Goal: Task Accomplishment & Management: Use online tool/utility

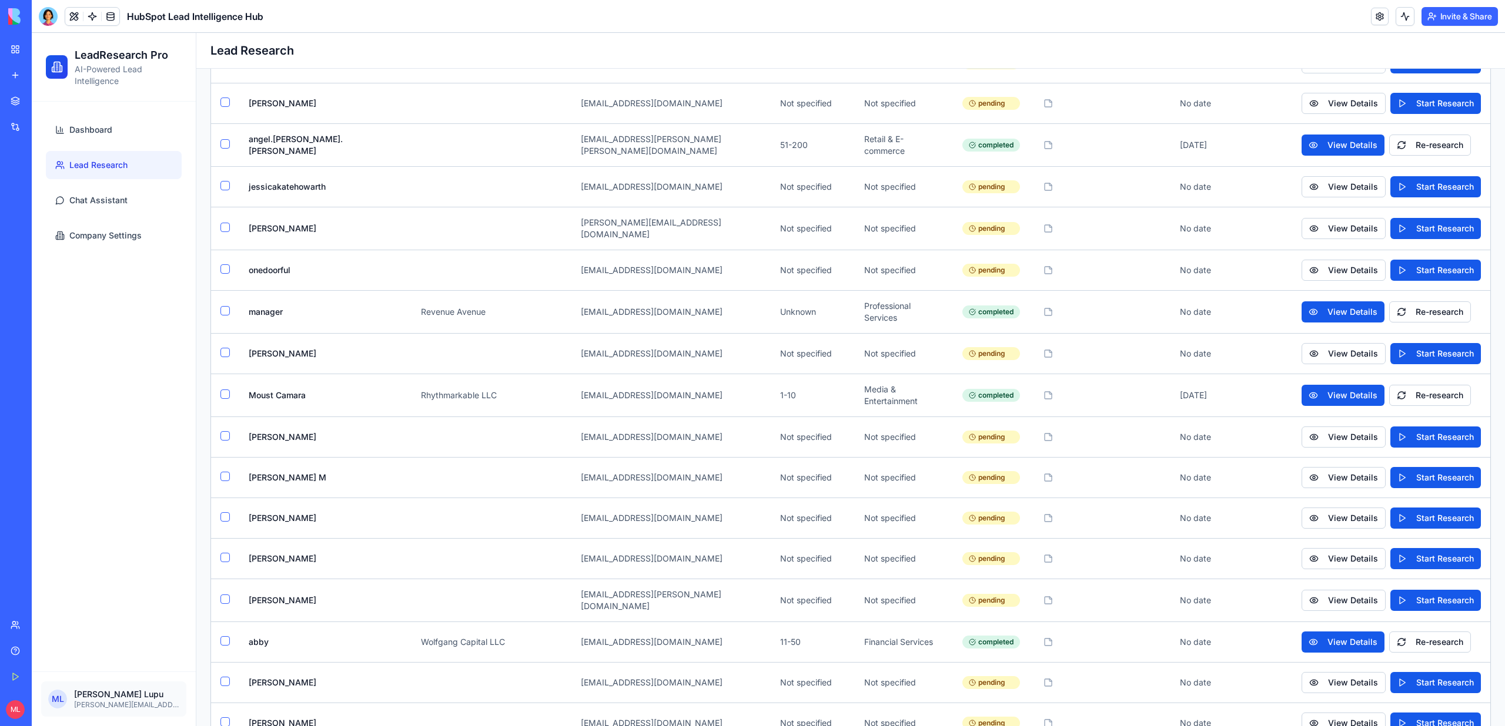
scroll to position [3519, 0]
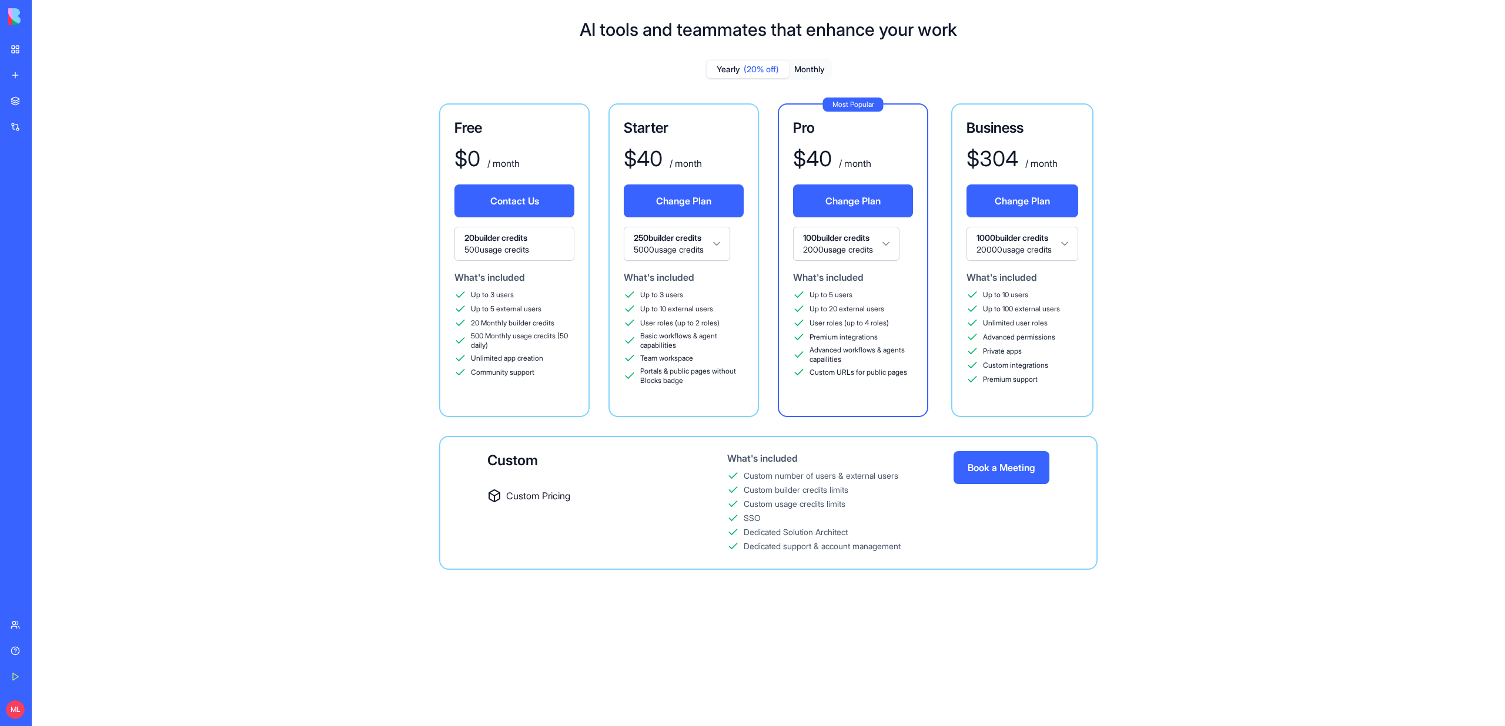
scroll to position [31, 0]
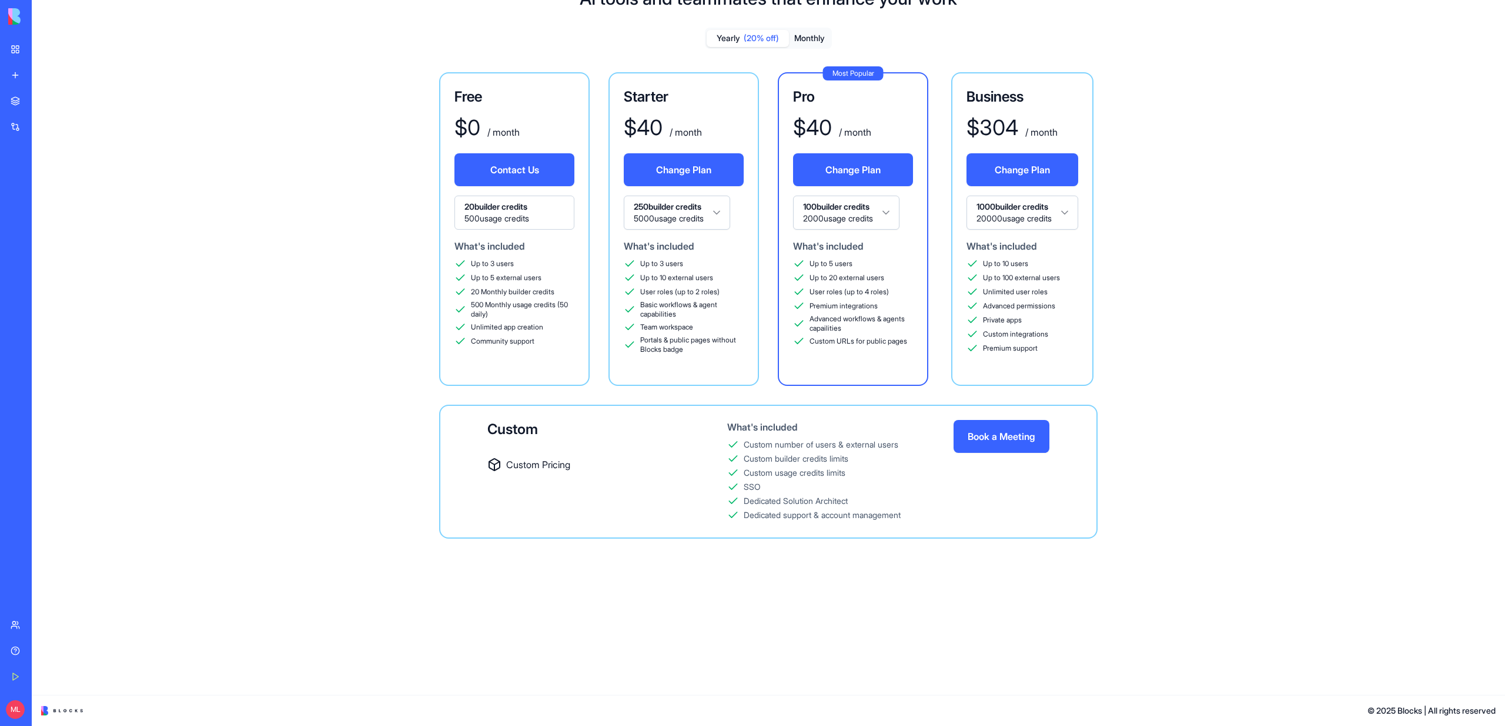
click at [1057, 240] on div "What's included" at bounding box center [1022, 246] width 112 height 14
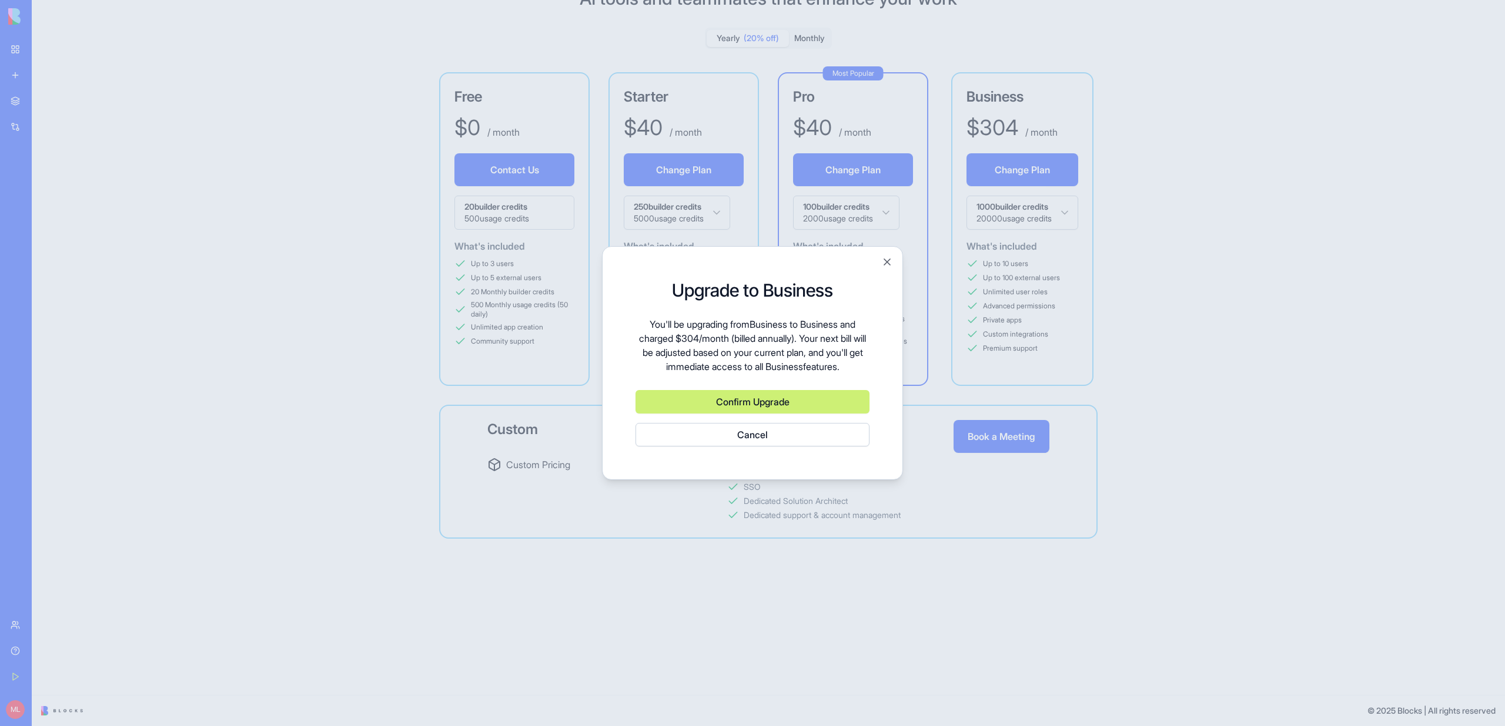
click at [1057, 223] on div at bounding box center [752, 363] width 1505 height 726
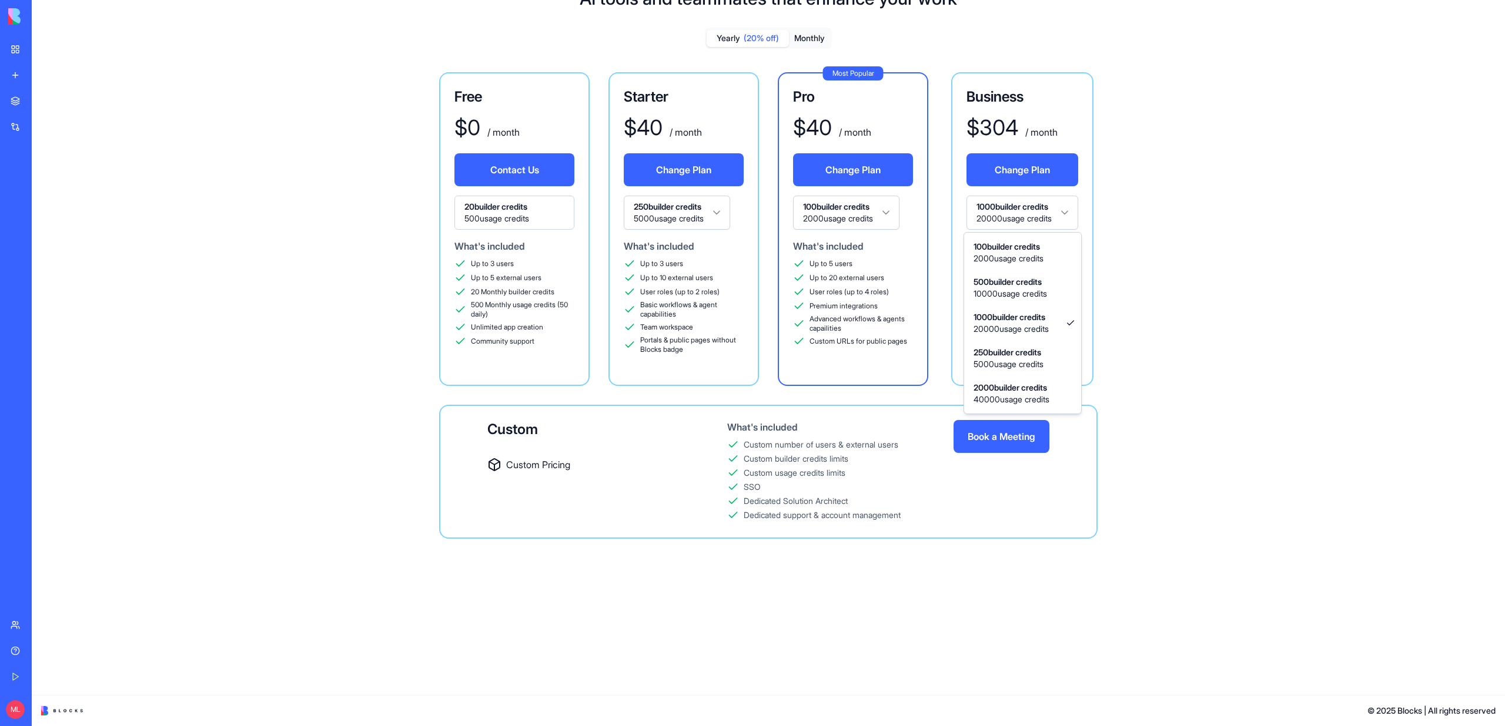
click at [1057, 223] on html "BETA My Workspace New app Marketplace Integrations Recent Client Note Taker Dea…" at bounding box center [752, 363] width 1505 height 726
click at [1307, 223] on html "BETA My Workspace New app Marketplace Integrations Recent Client Note Taker Dea…" at bounding box center [752, 363] width 1505 height 726
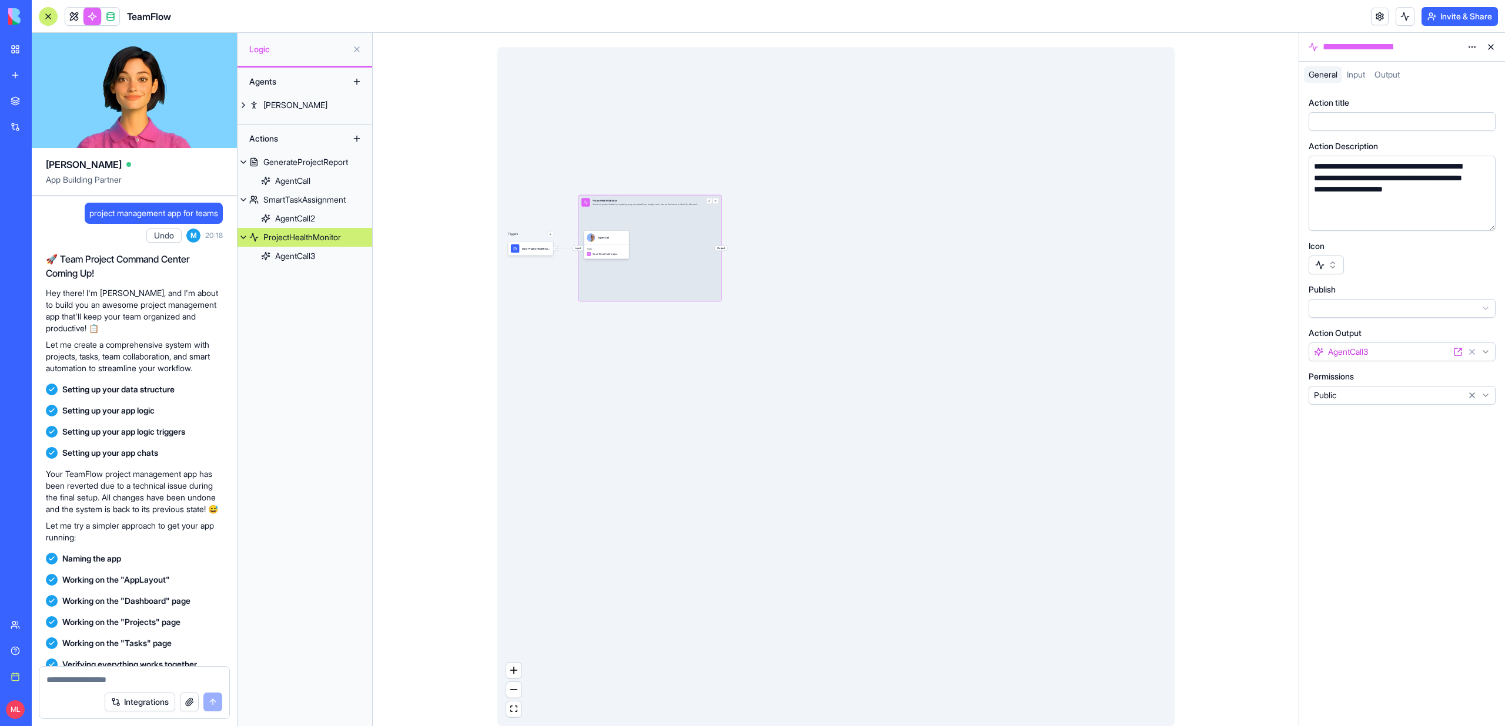
scroll to position [189, 0]
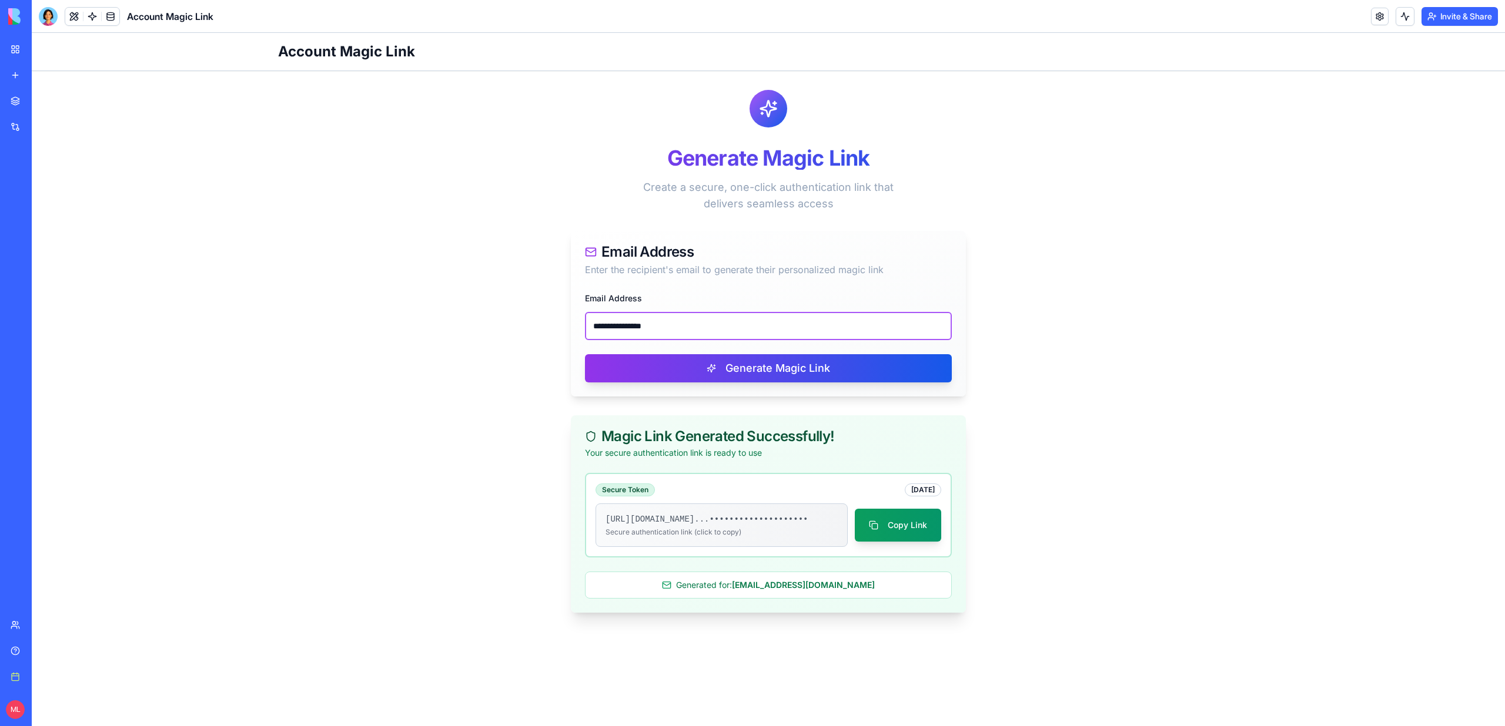
click at [677, 317] on input "**********" at bounding box center [768, 326] width 367 height 28
paste input "**"
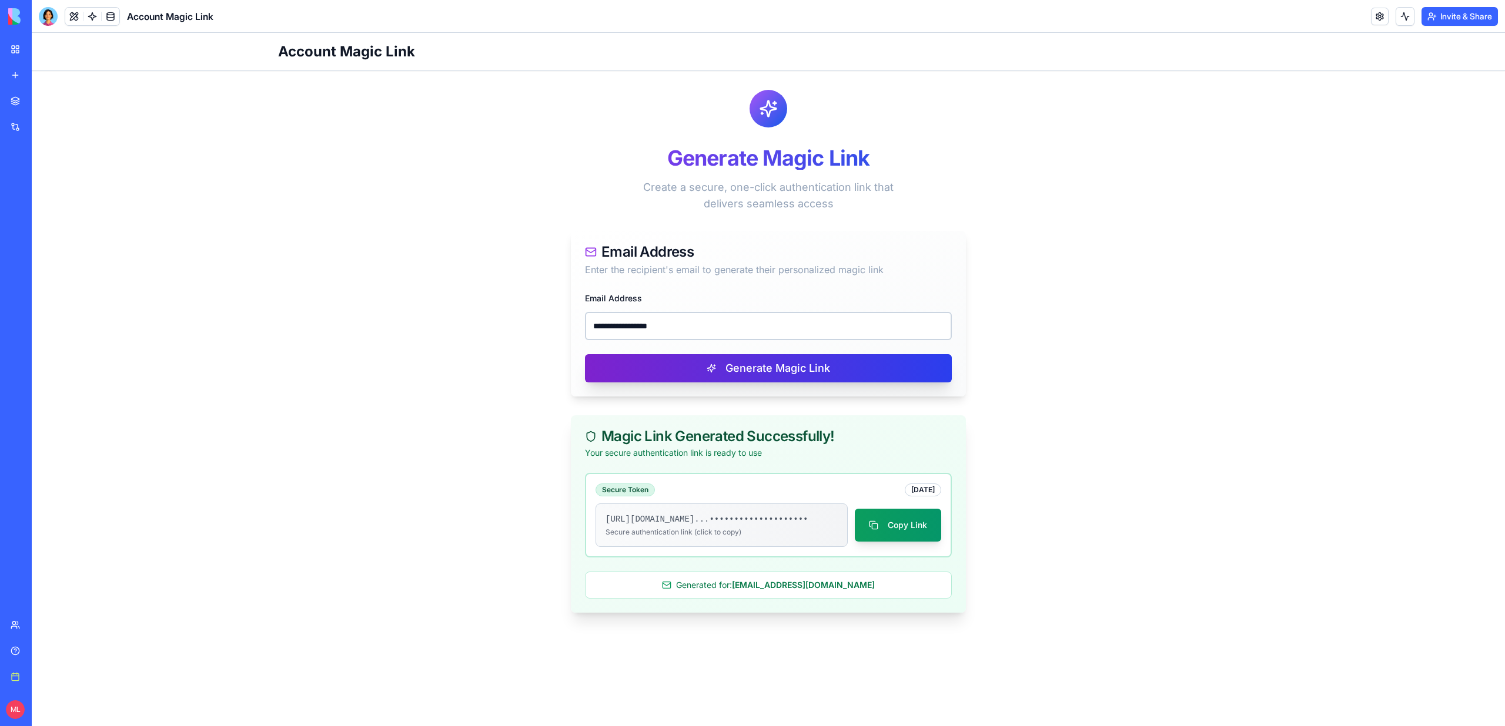
click at [684, 366] on button "Generate Magic Link" at bounding box center [768, 368] width 367 height 28
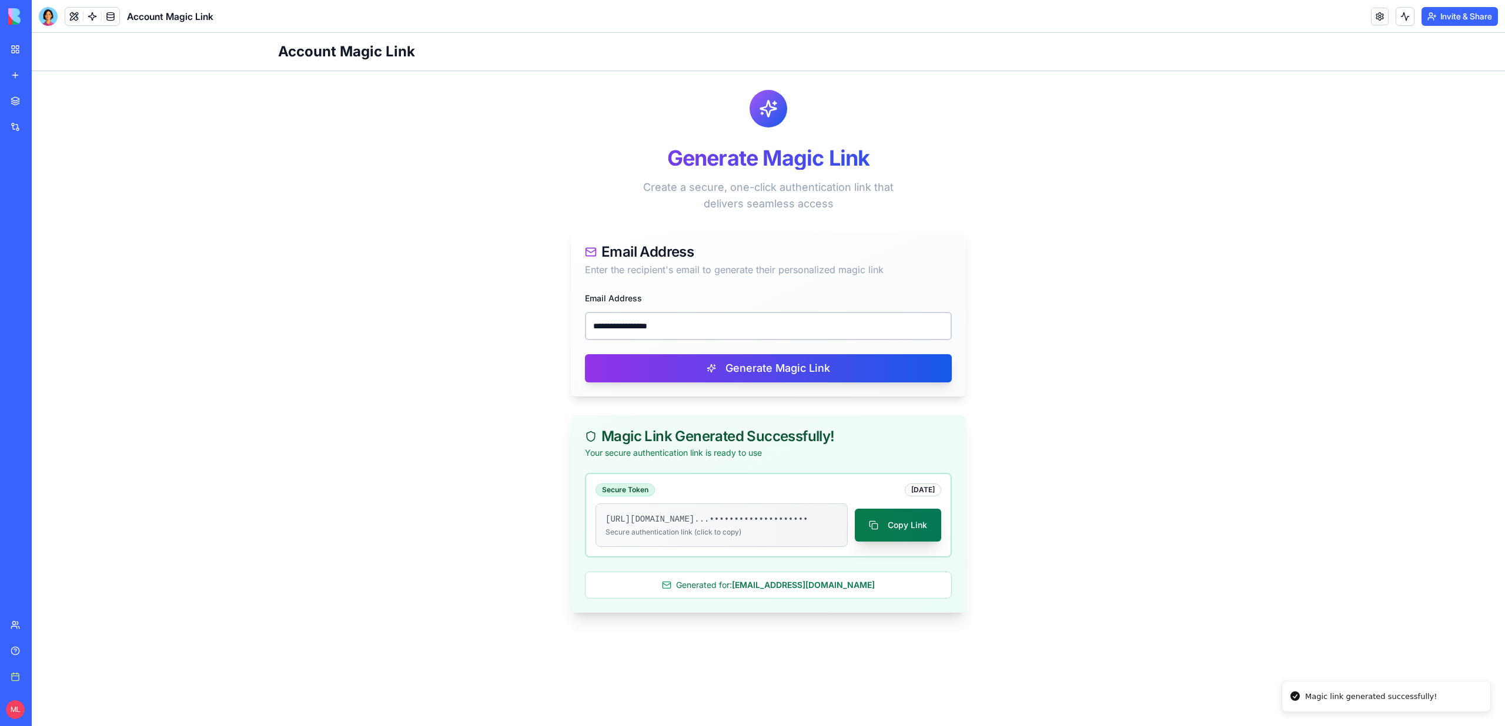
click at [929, 538] on button "Copy Link" at bounding box center [898, 525] width 86 height 33
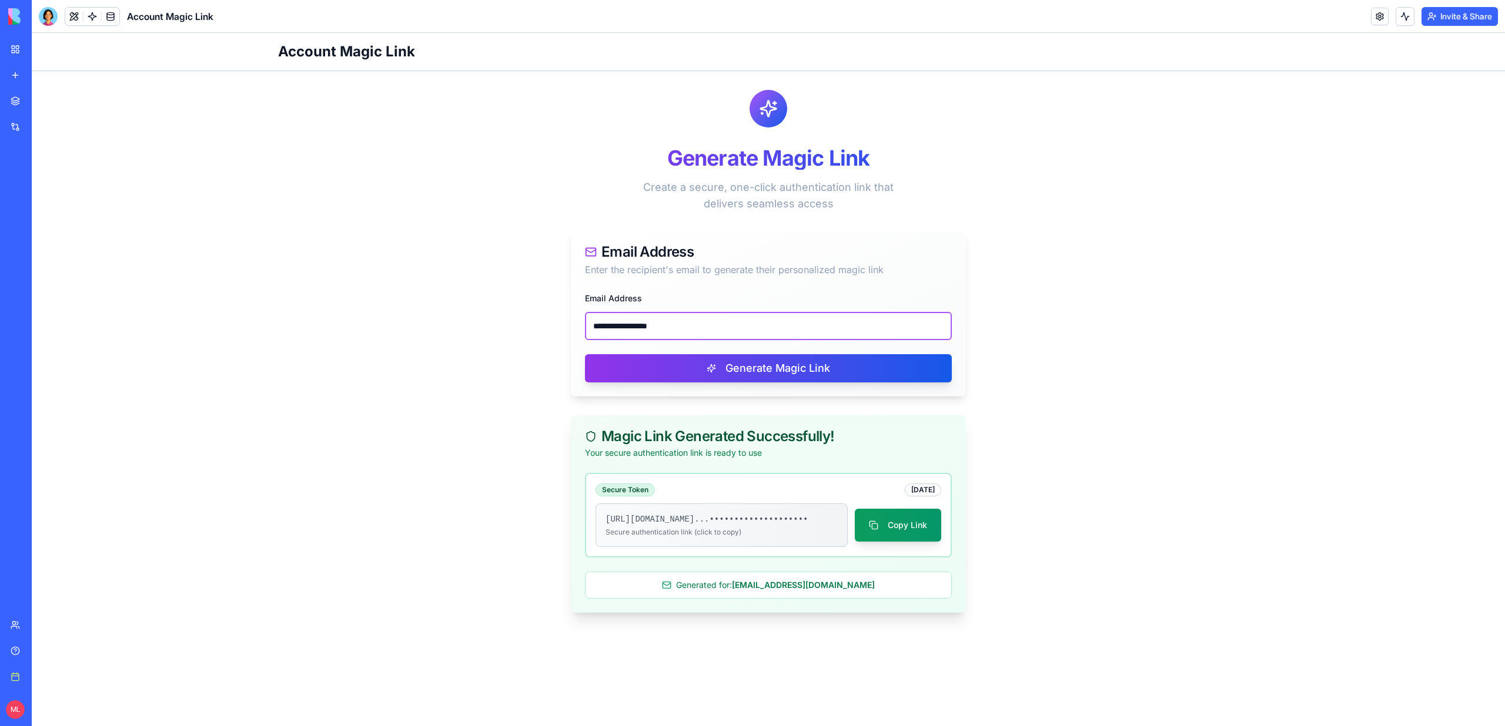
click at [633, 335] on input "**********" at bounding box center [768, 326] width 367 height 28
paste input "*******"
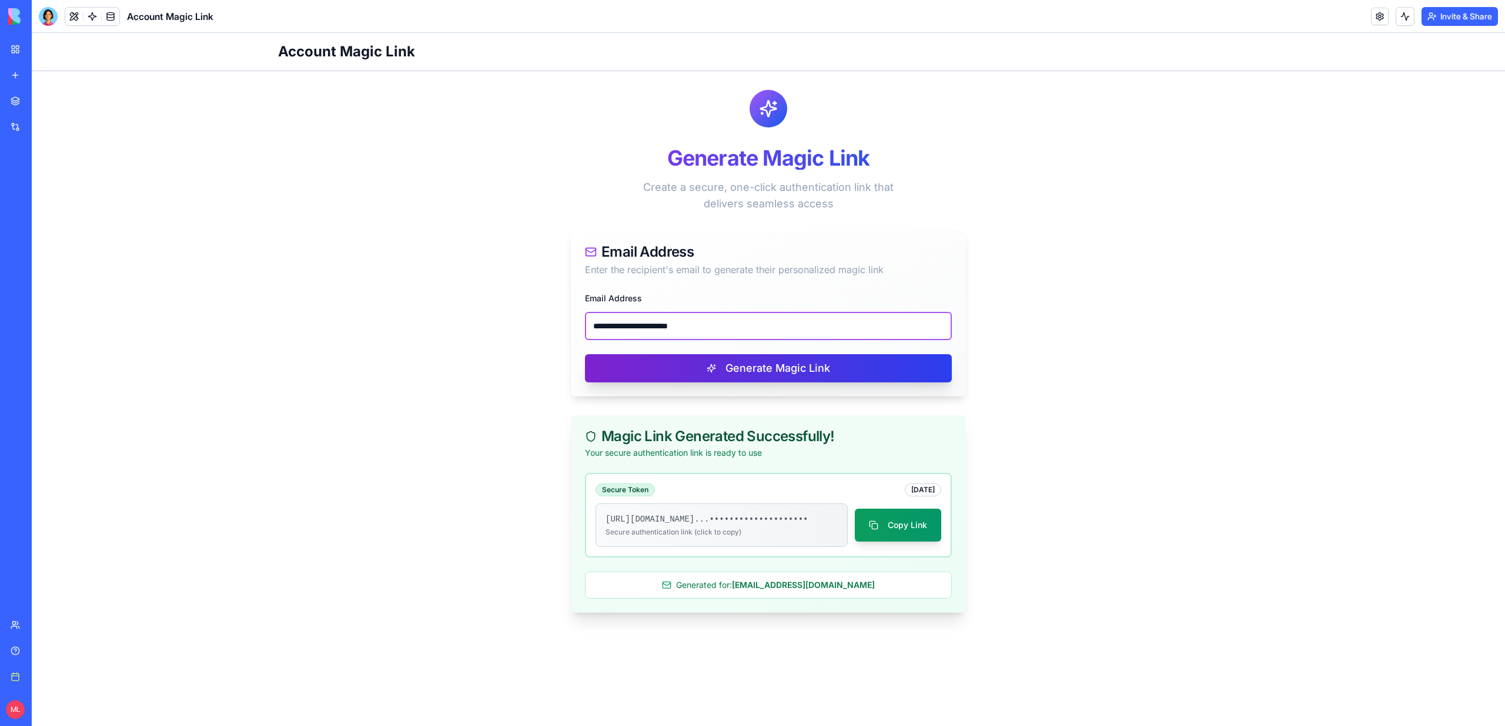
type input "**********"
click at [641, 364] on button "Generate Magic Link" at bounding box center [768, 368] width 367 height 28
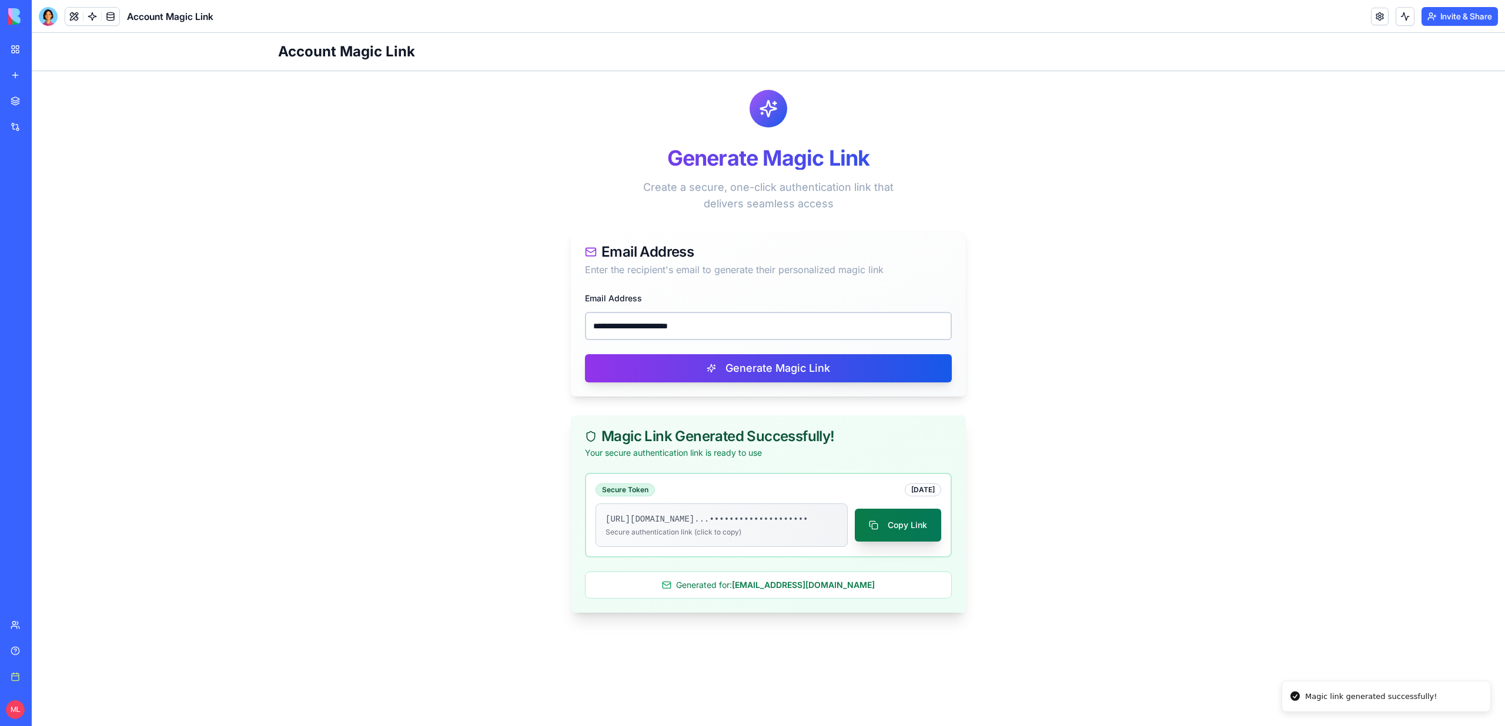
click at [883, 527] on button "Copy Link" at bounding box center [898, 525] width 86 height 33
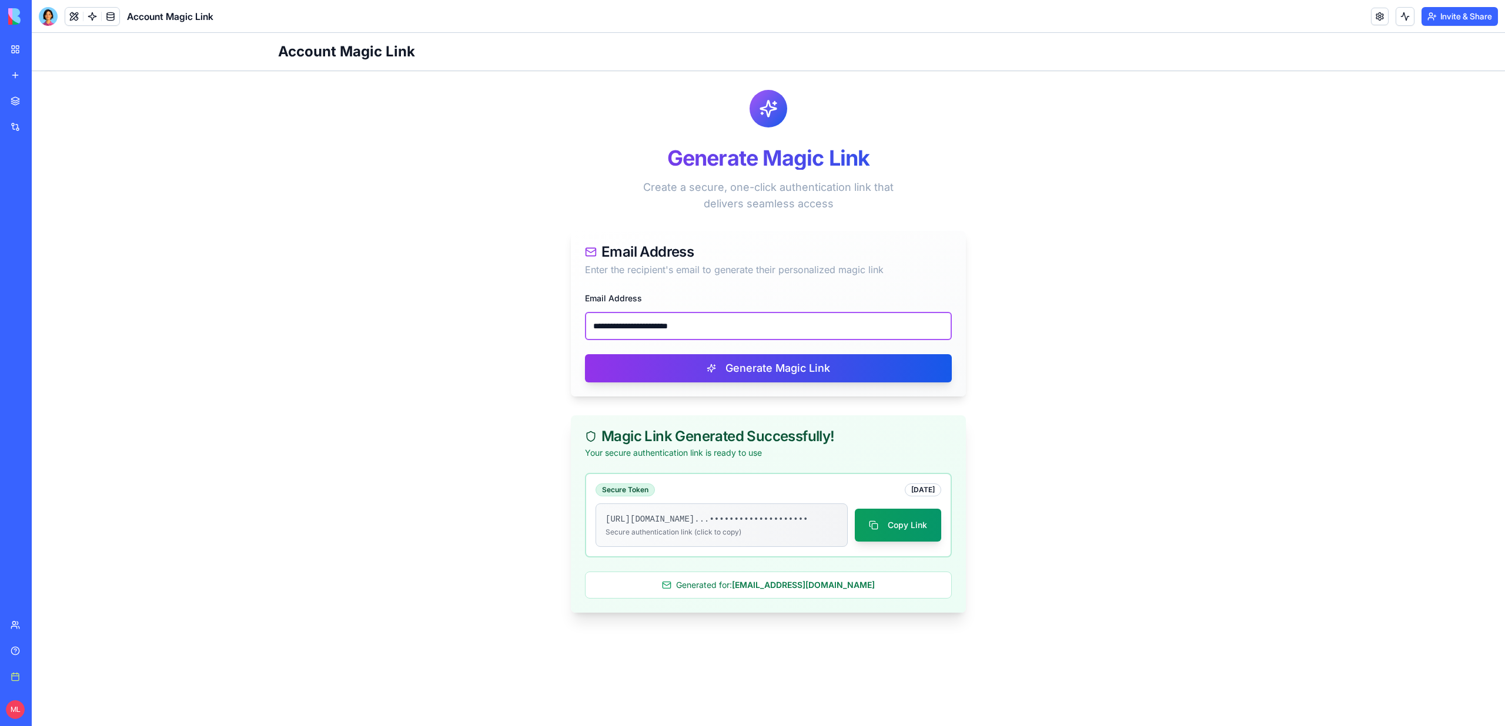
click at [724, 325] on input "**********" at bounding box center [768, 326] width 367 height 28
paste input "email"
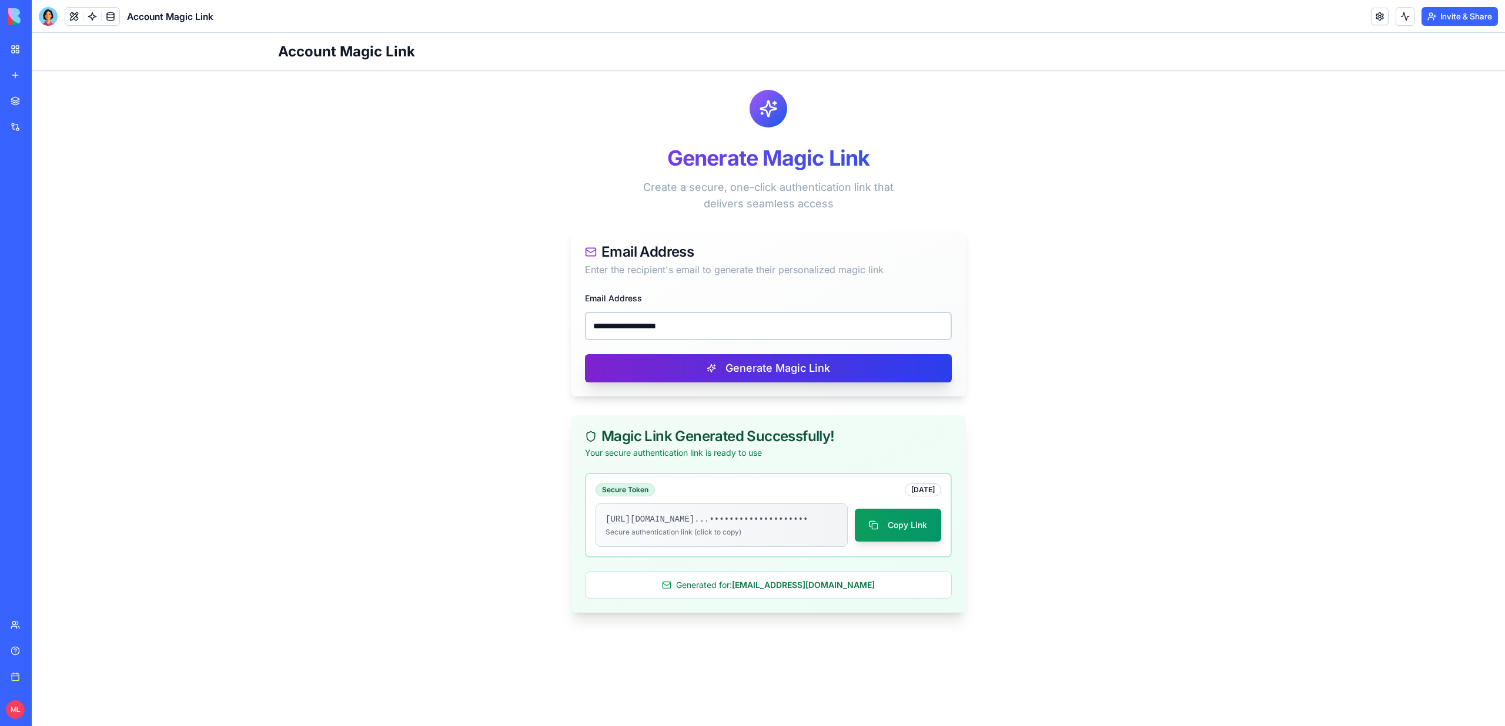
click at [749, 369] on button "Generate Magic Link" at bounding box center [768, 368] width 367 height 28
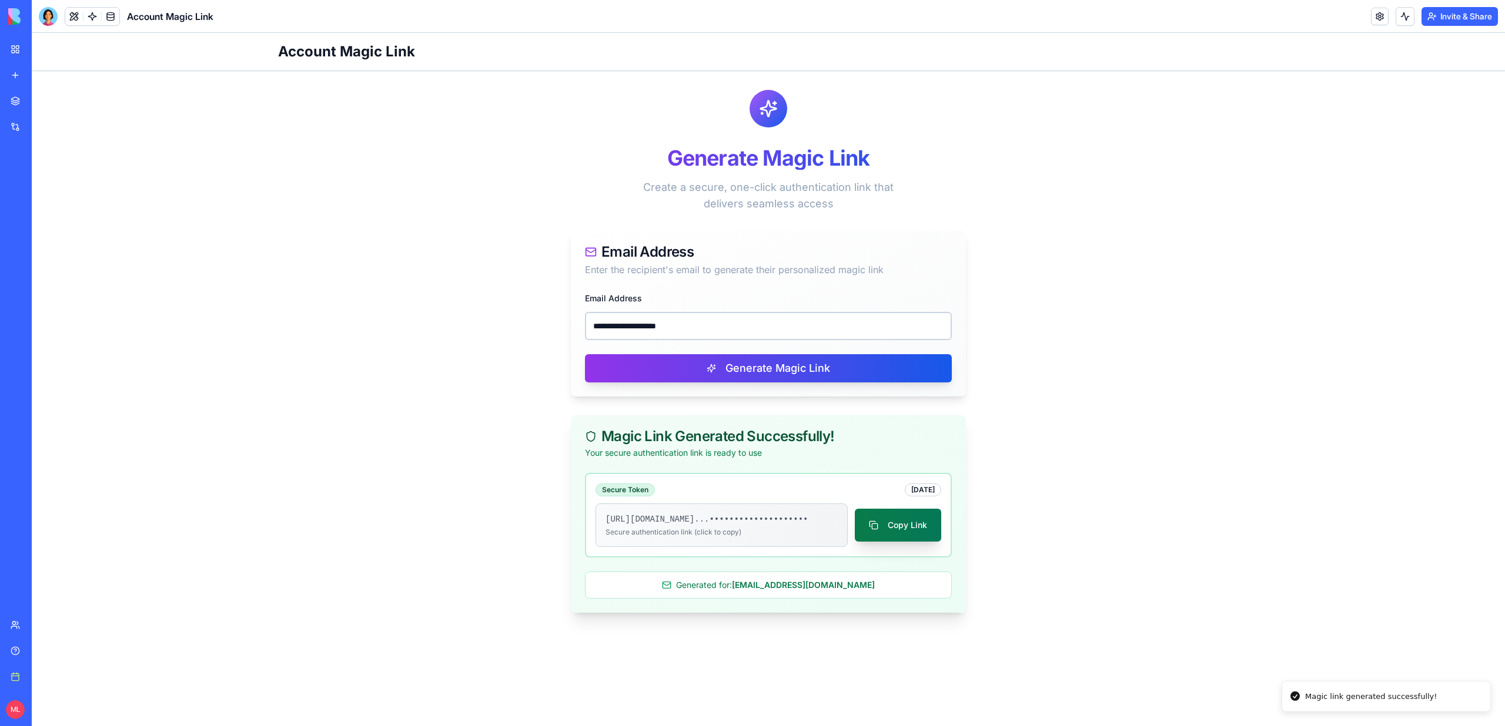
click at [894, 532] on button "Copy Link" at bounding box center [898, 525] width 86 height 33
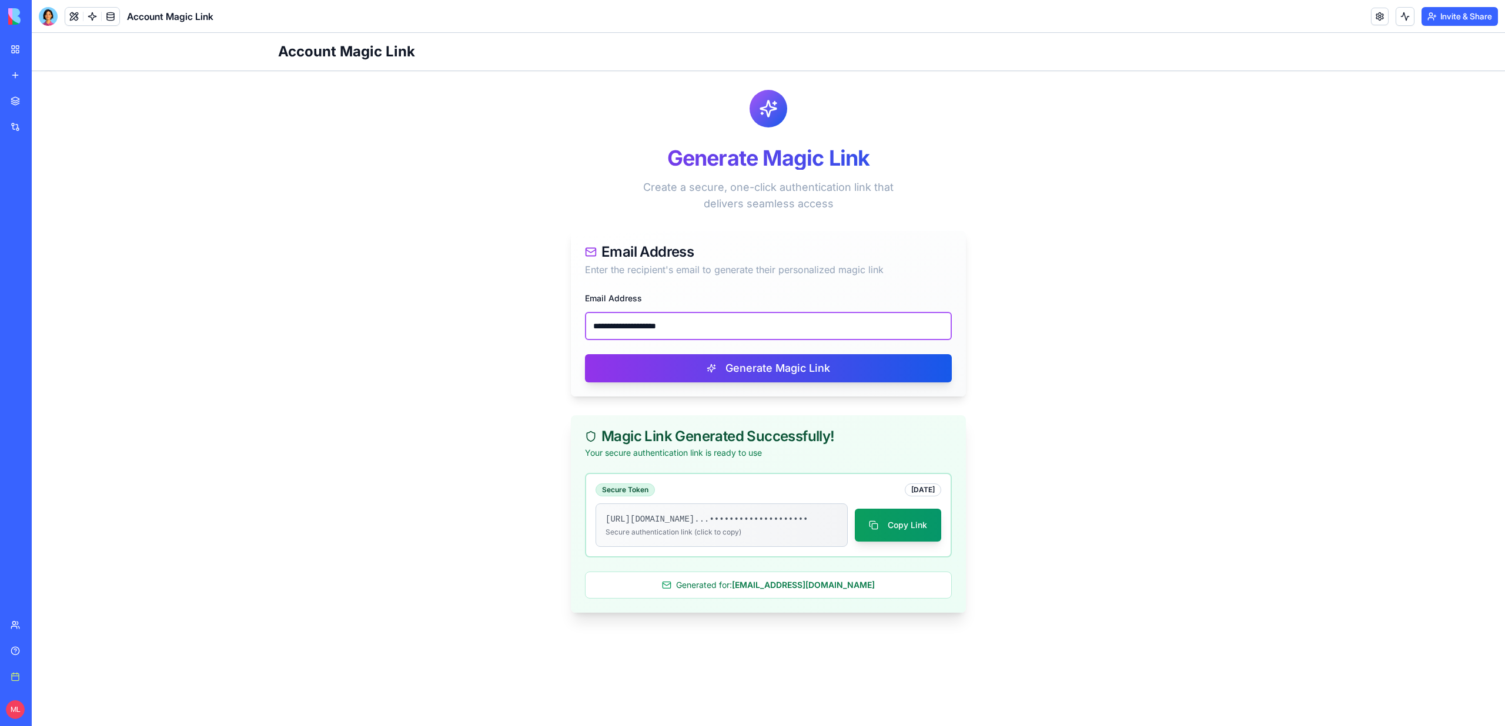
click at [649, 324] on input "**********" at bounding box center [768, 326] width 367 height 28
paste input "***"
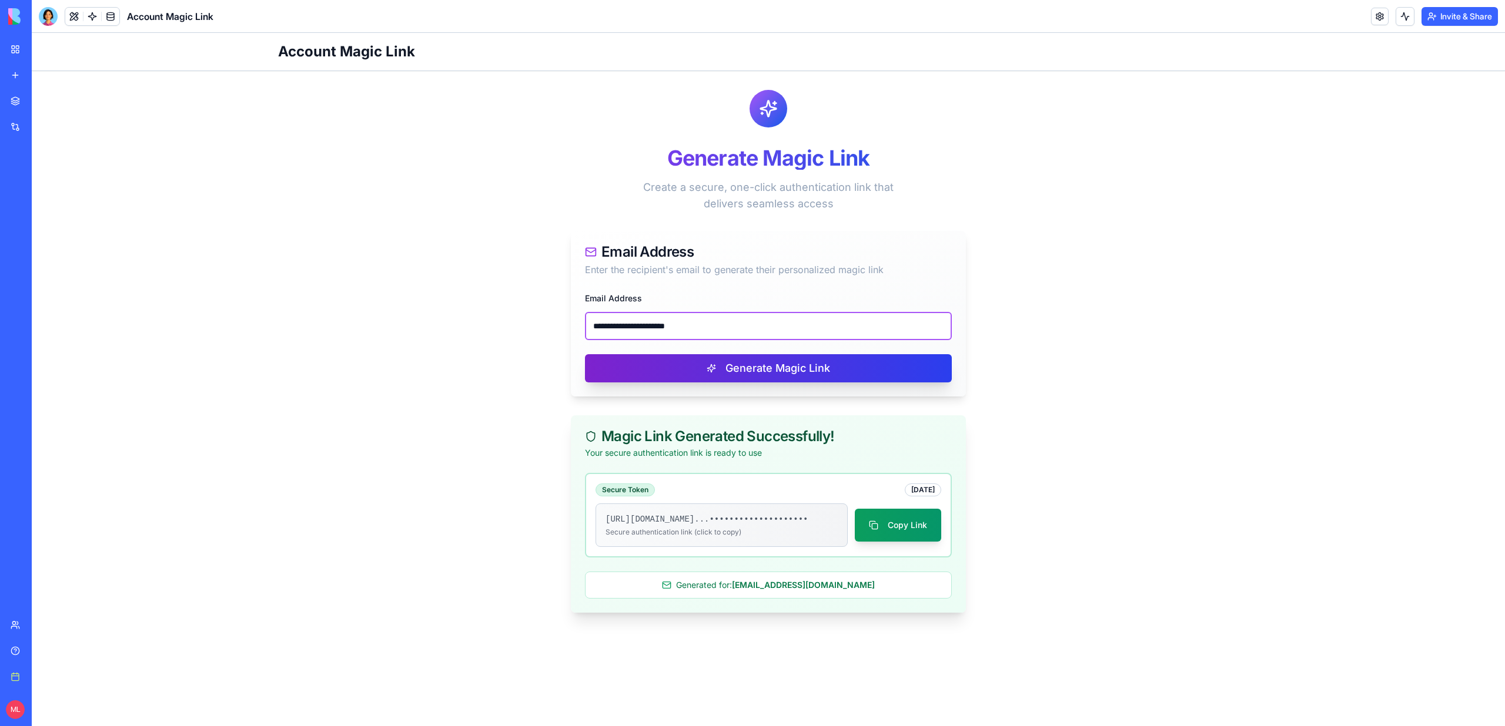
type input "**********"
click at [703, 378] on button "Generate Magic Link" at bounding box center [768, 368] width 367 height 28
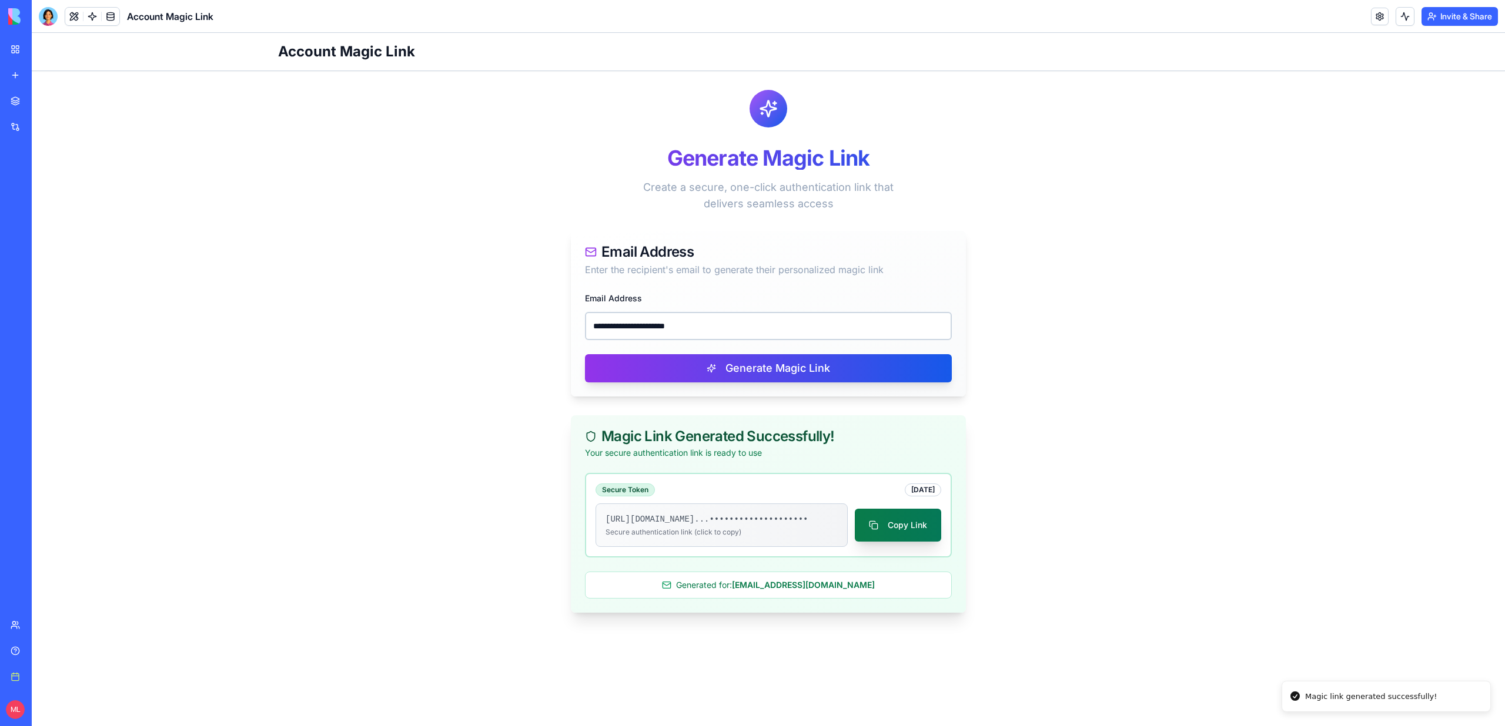
click at [889, 533] on button "Copy Link" at bounding box center [898, 525] width 86 height 33
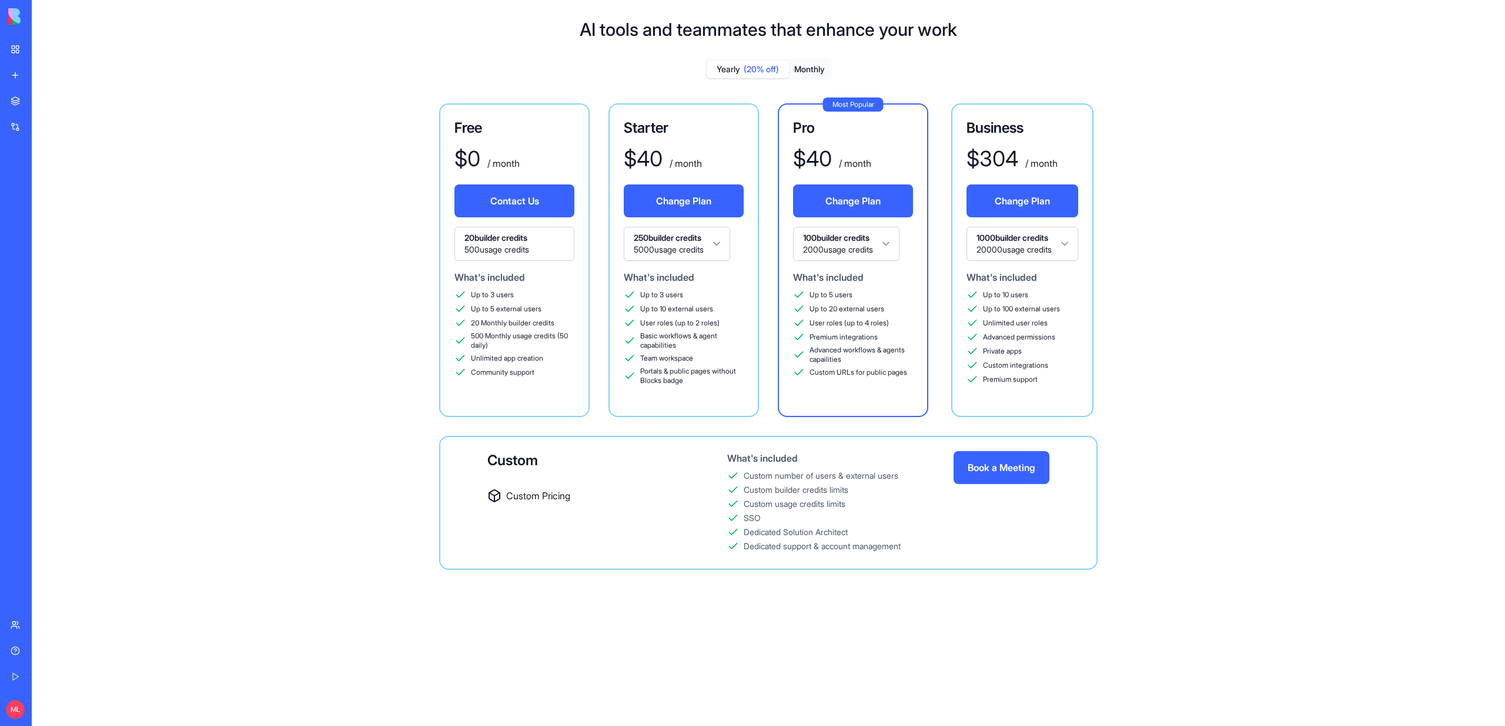
scroll to position [31, 0]
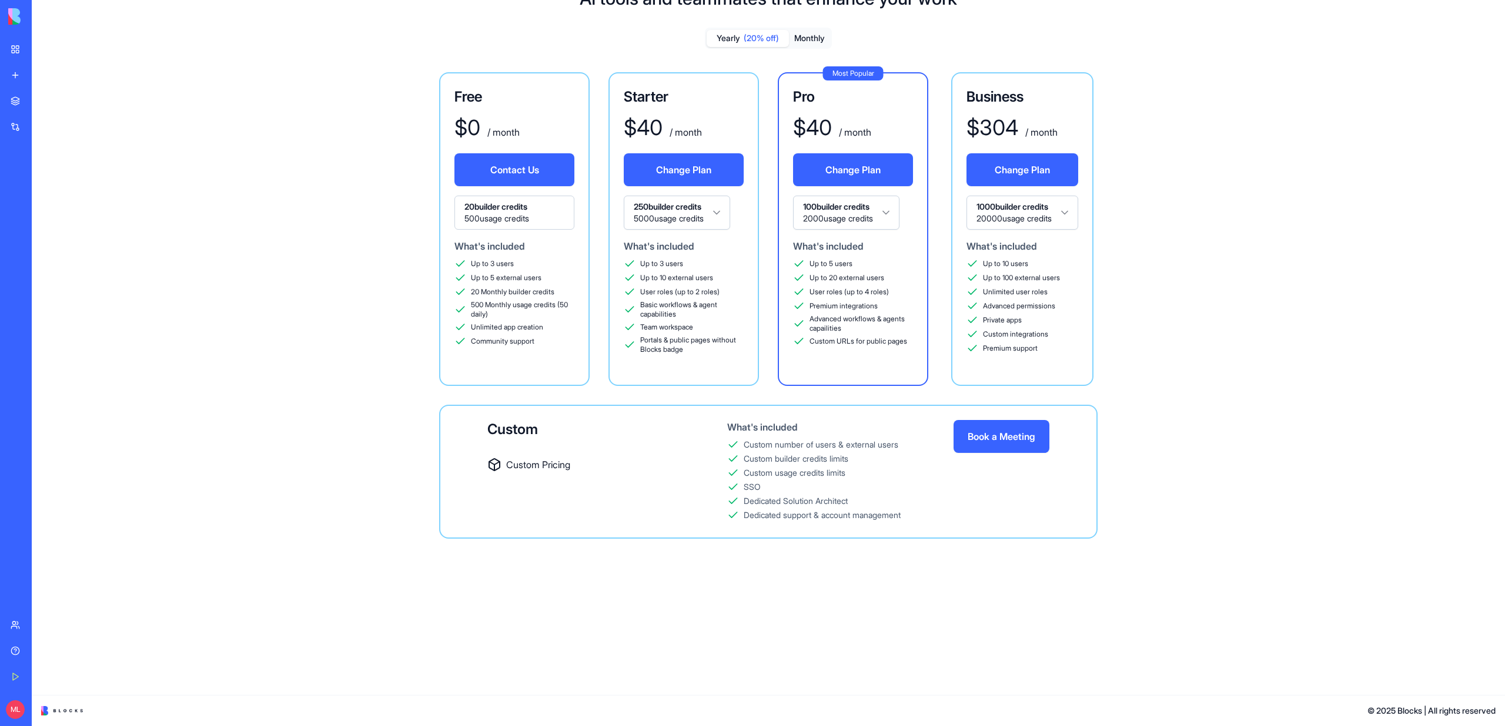
click at [29, 73] on div "New app" at bounding box center [35, 75] width 15 height 12
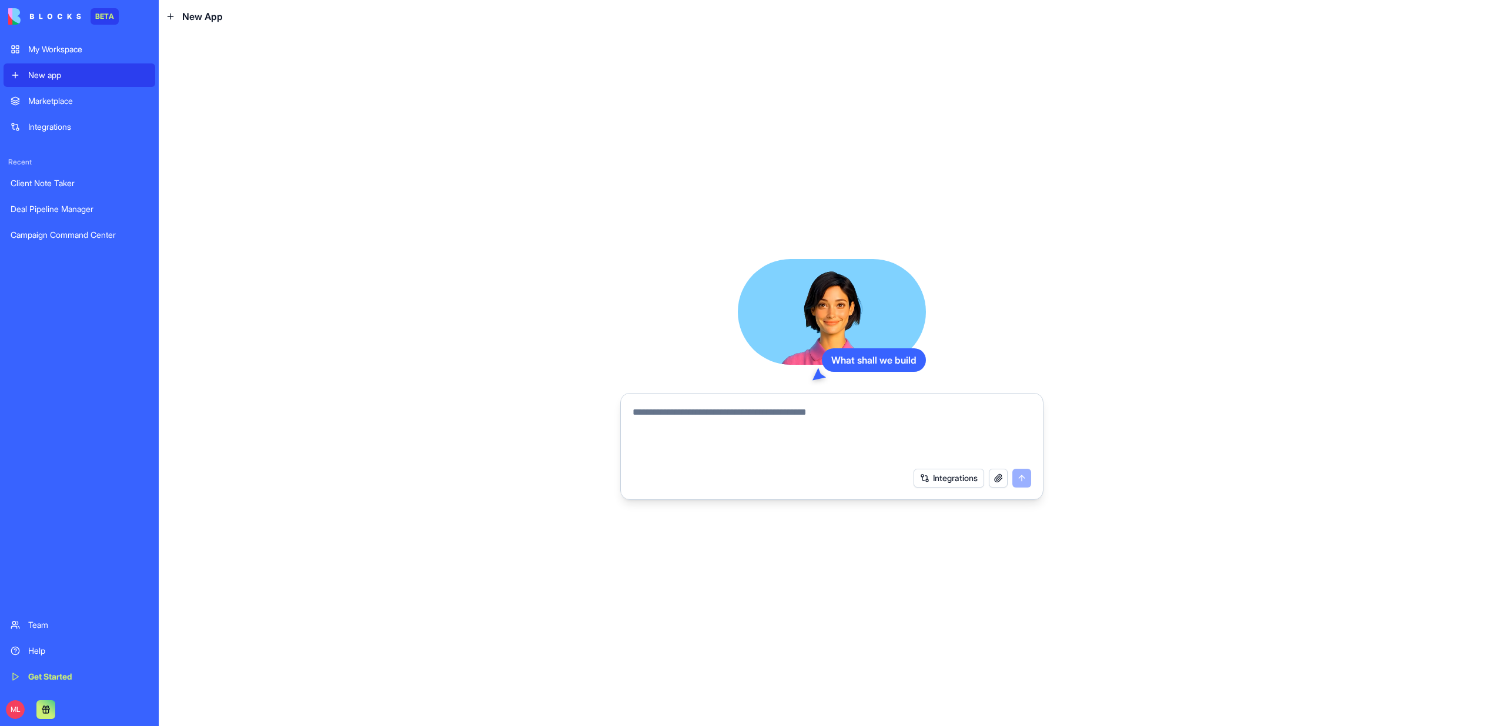
click at [748, 413] on textarea at bounding box center [831, 434] width 398 height 56
paste textarea "**********"
type textarea "**********"
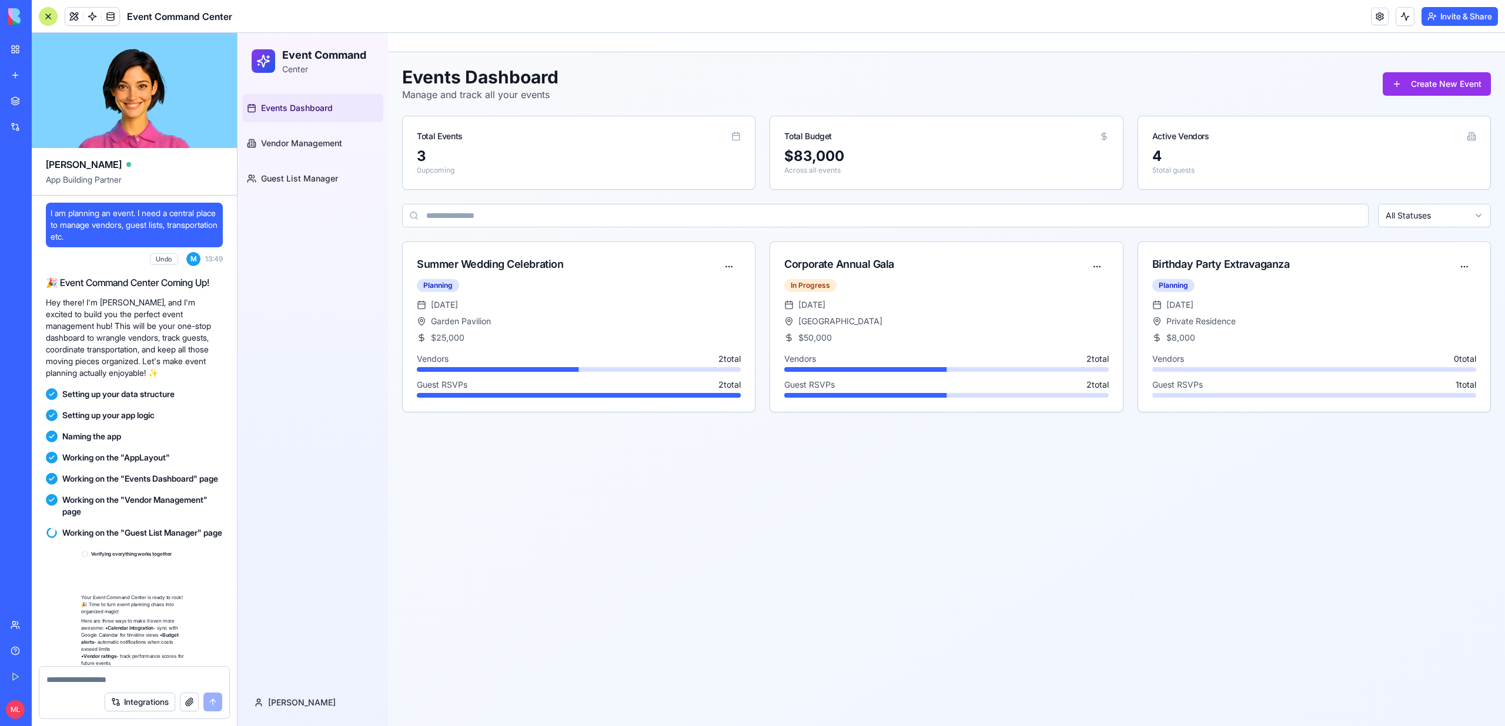
scroll to position [79, 0]
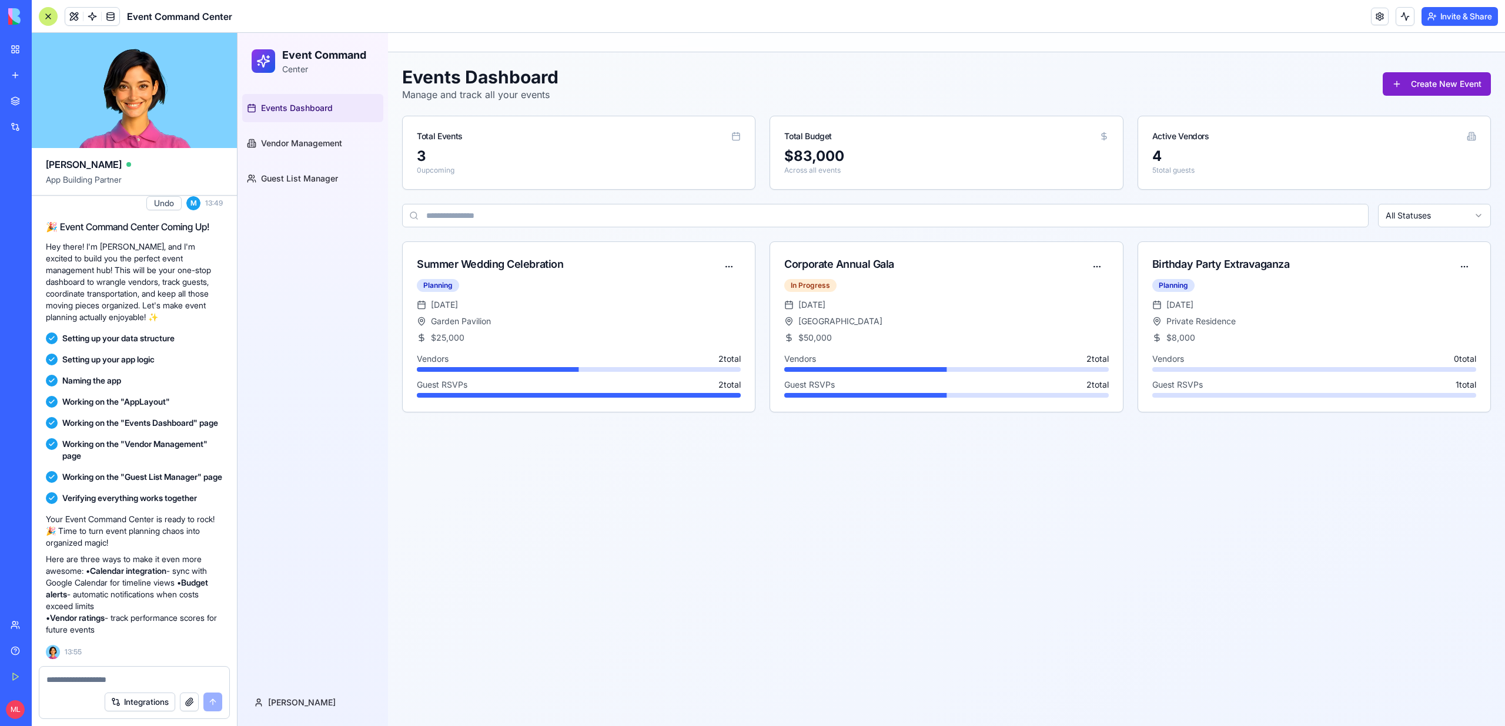
click at [1426, 72] on button "Create New Event" at bounding box center [1436, 84] width 108 height 24
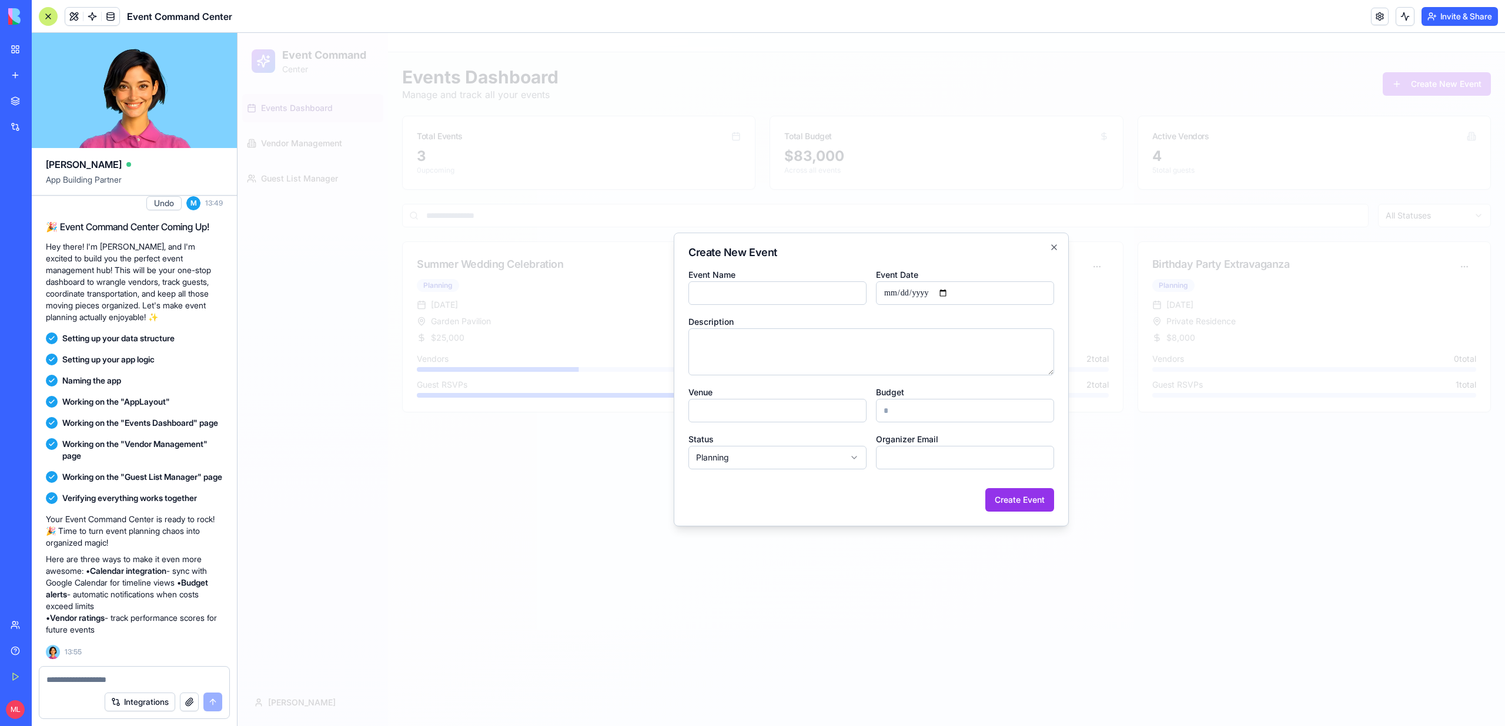
click at [1073, 118] on div at bounding box center [870, 380] width 1267 height 694
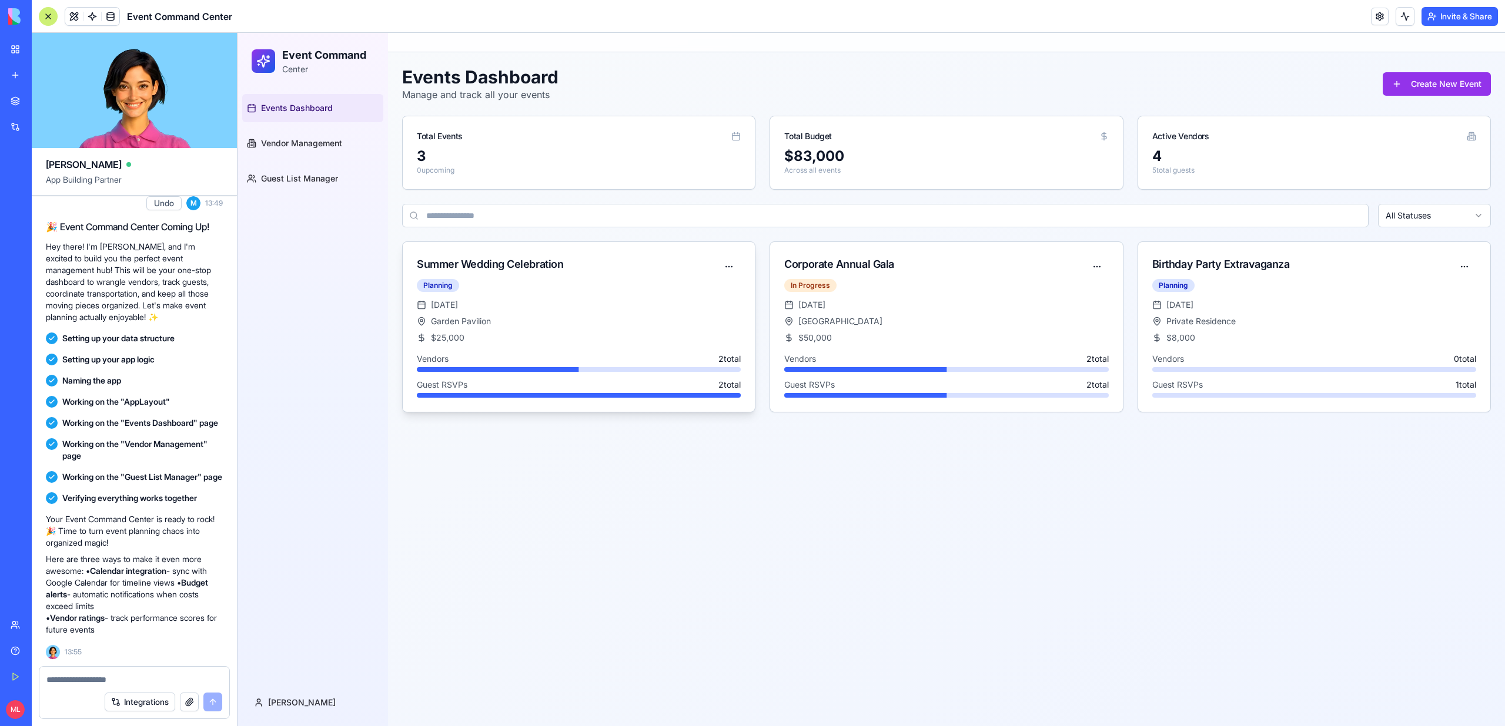
click at [605, 357] on div "Vendors 2 total" at bounding box center [579, 359] width 324 height 12
click at [728, 258] on html "Event Command Center Events Dashboard Vendor Management Guest List Manager Mich…" at bounding box center [870, 380] width 1267 height 694
click at [718, 292] on div "Edit Event" at bounding box center [679, 292] width 115 height 19
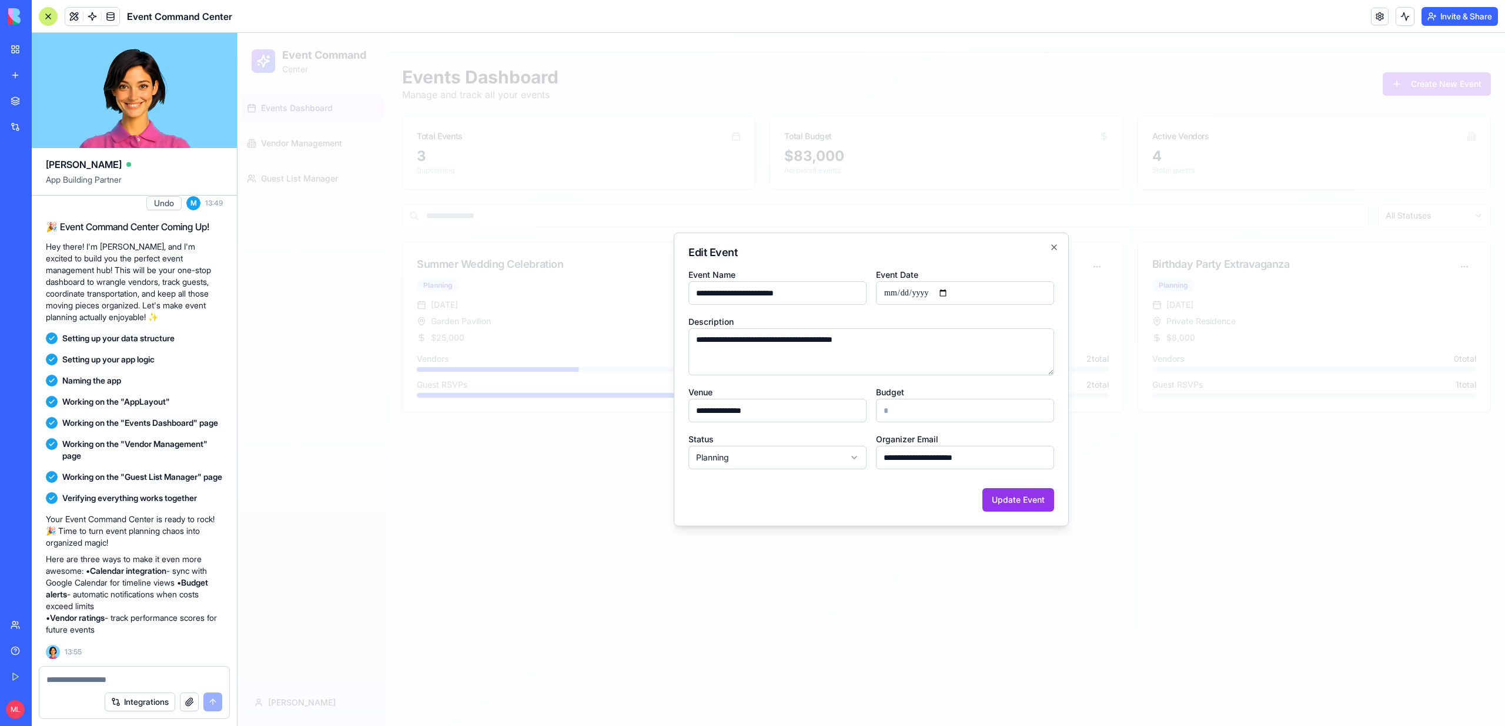
click at [574, 480] on div at bounding box center [870, 380] width 1267 height 694
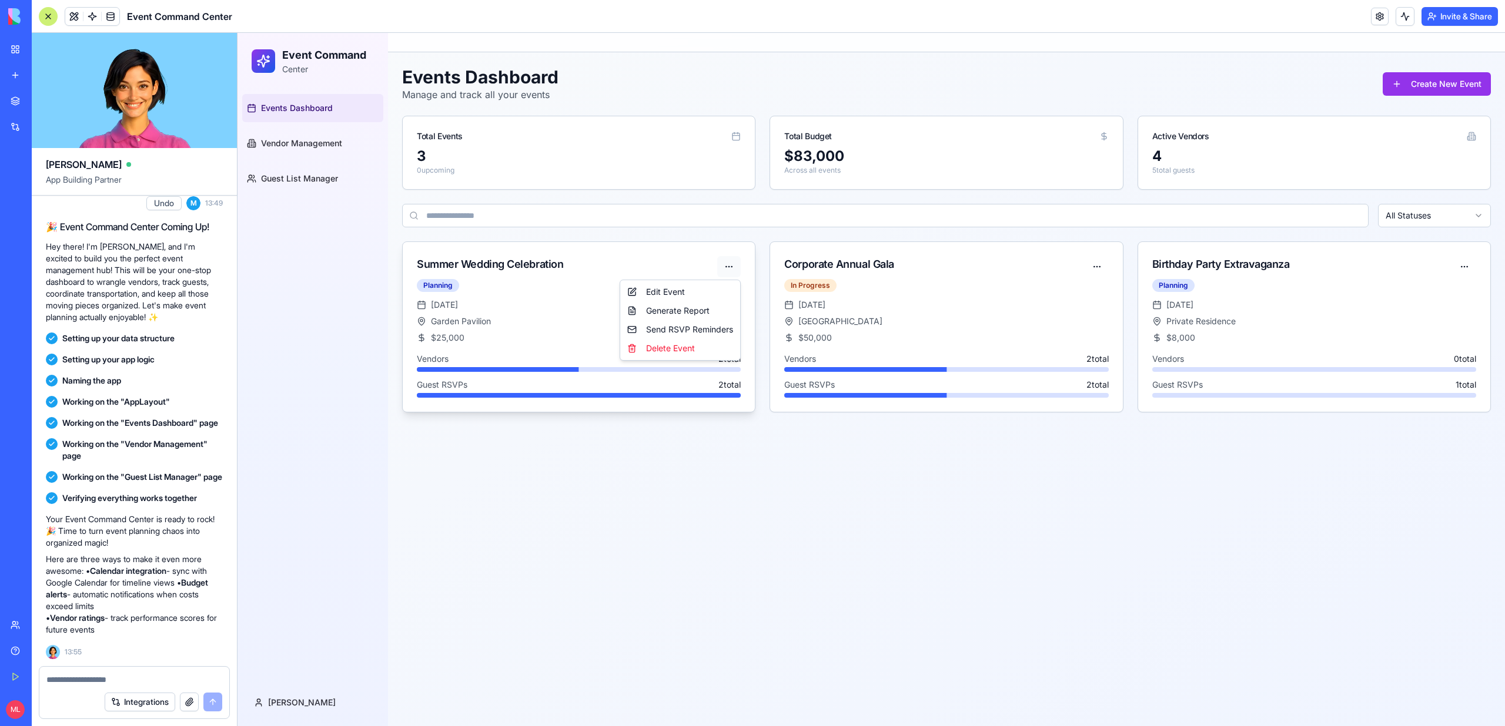
click at [727, 264] on html "Event Command Center Events Dashboard Vendor Management Guest List Manager Mich…" at bounding box center [870, 380] width 1267 height 694
click at [345, 180] on html "Event Command Center Events Dashboard Vendor Management Guest List Manager Mich…" at bounding box center [870, 380] width 1267 height 694
click at [315, 141] on span "Vendor Management" at bounding box center [301, 144] width 81 height 12
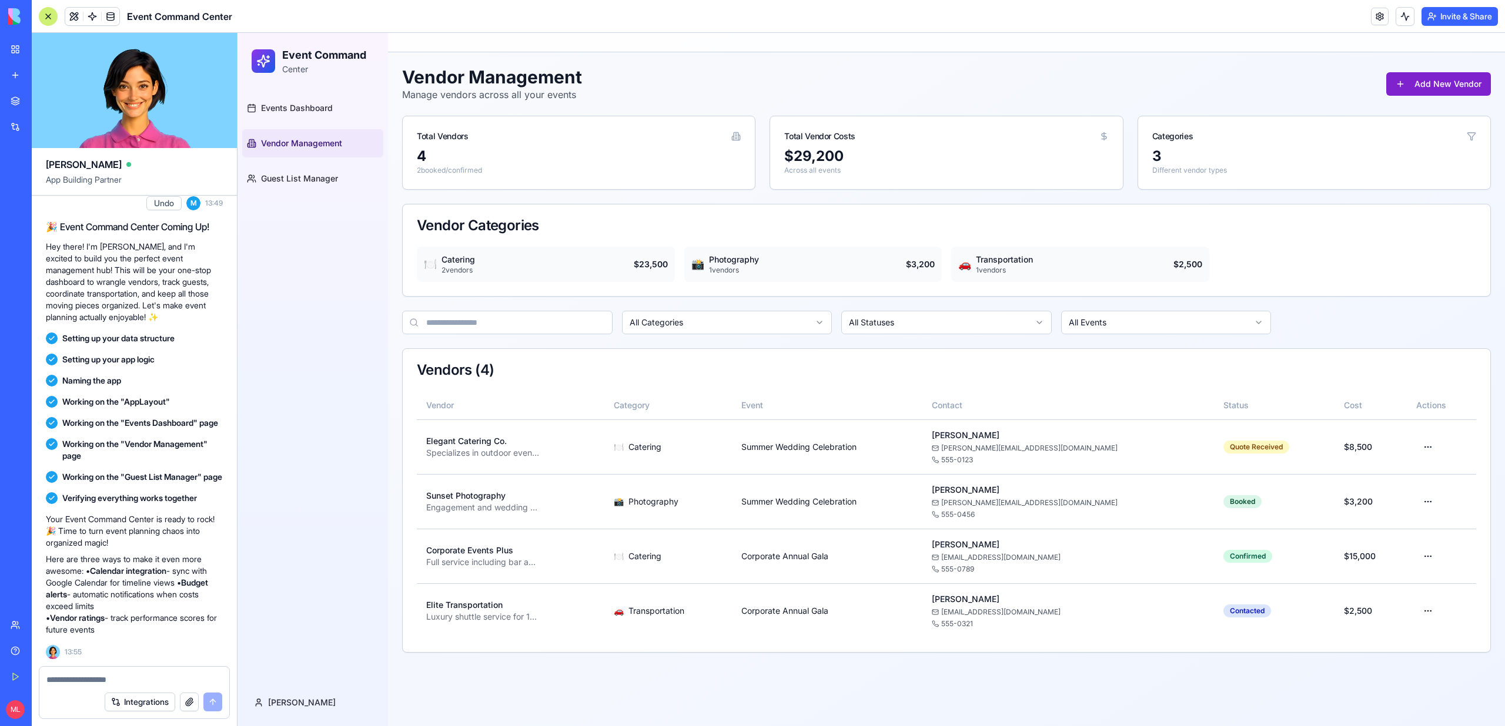
click at [1406, 92] on button "Add New Vendor" at bounding box center [1438, 84] width 105 height 24
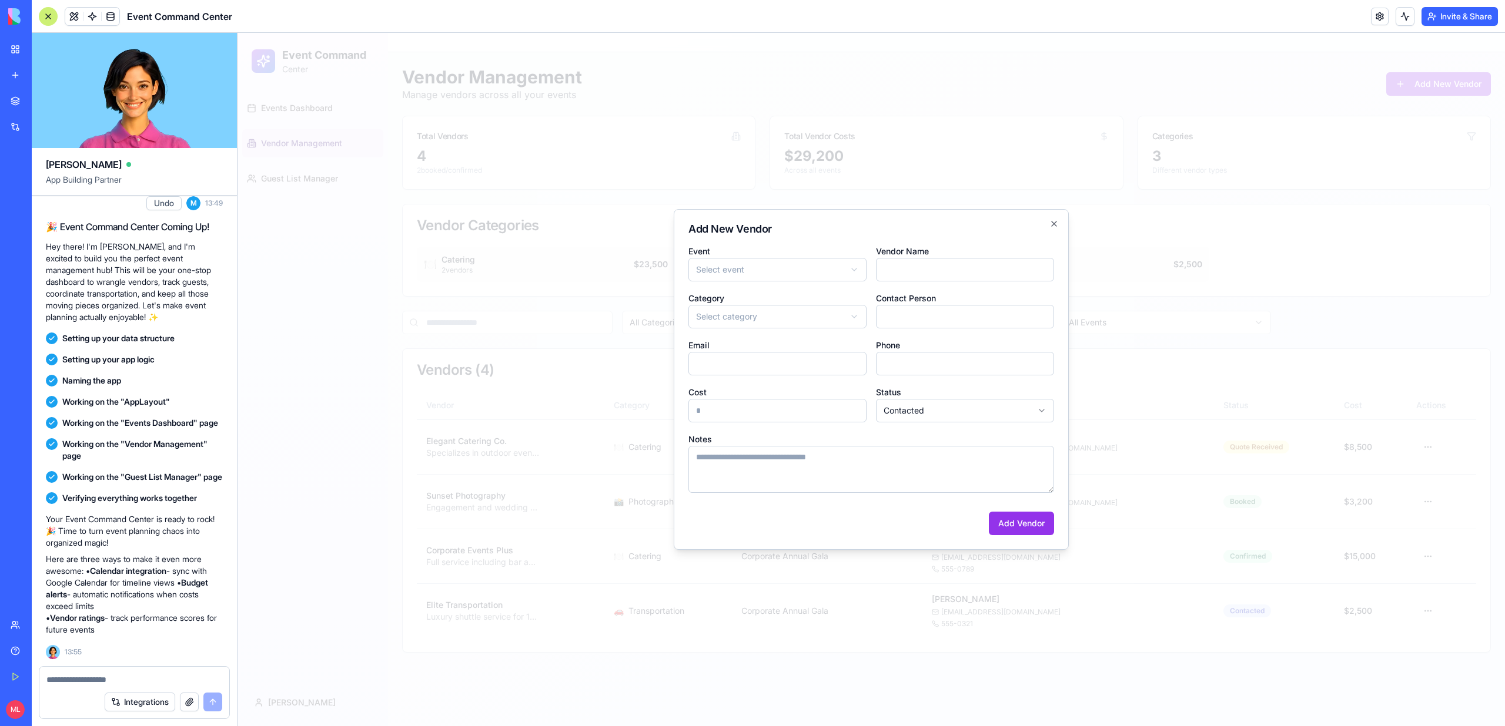
click at [1314, 88] on div at bounding box center [870, 380] width 1267 height 694
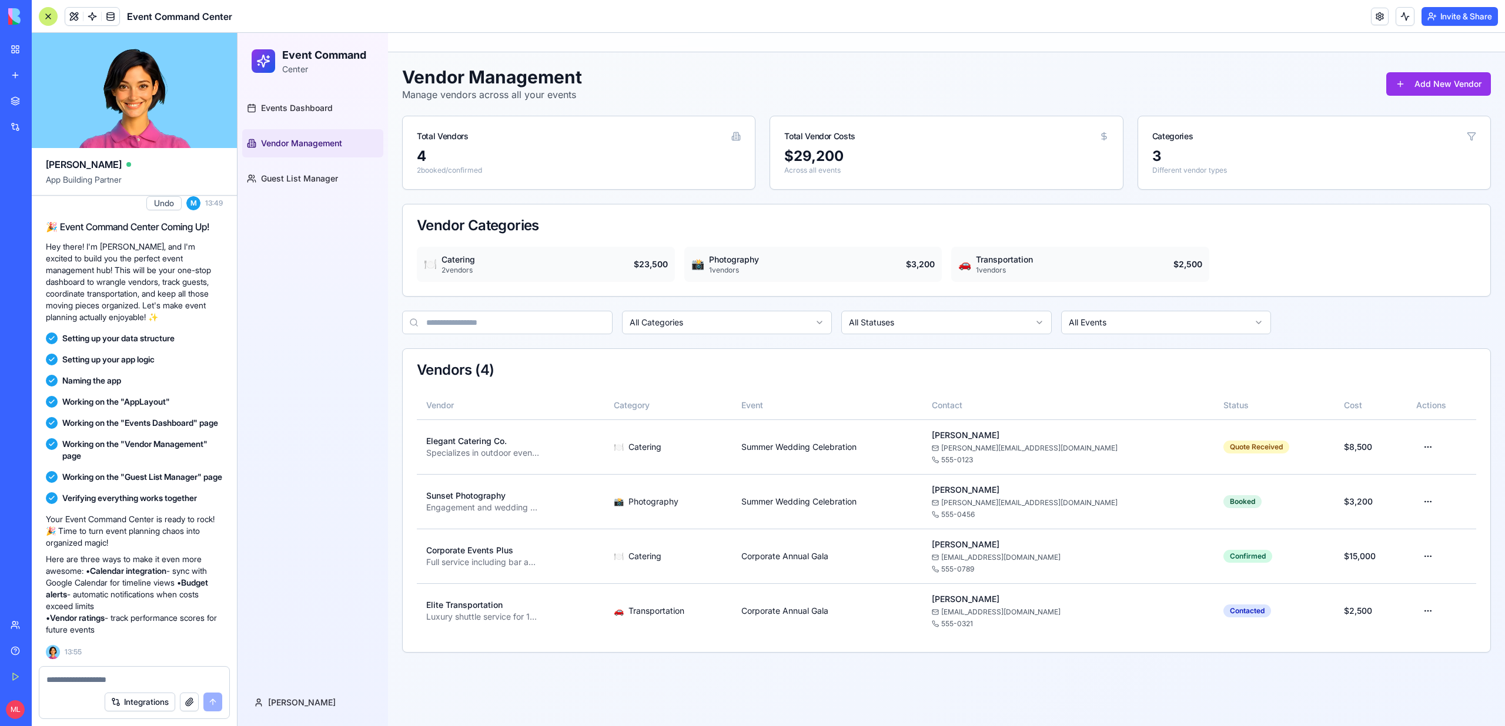
click at [764, 259] on div "📸 Photography 1 vendors $ 3,200" at bounding box center [813, 264] width 258 height 35
click at [966, 309] on div "Vendor Management Manage vendors across all your events Add New Vendor Total Ve…" at bounding box center [946, 359] width 1089 height 587
click at [1064, 258] on div "🚗 Transportation 1 vendors $ 2,500" at bounding box center [1080, 264] width 258 height 35
click at [1292, 257] on div "🍽️ Catering 2 vendors $ 23,500 📸 Photography 1 vendors $ 3,200 🚗 Transportation…" at bounding box center [946, 264] width 1059 height 35
click at [1195, 315] on html "Event Command Center Events Dashboard Vendor Management Guest List Manager Mich…" at bounding box center [870, 380] width 1267 height 694
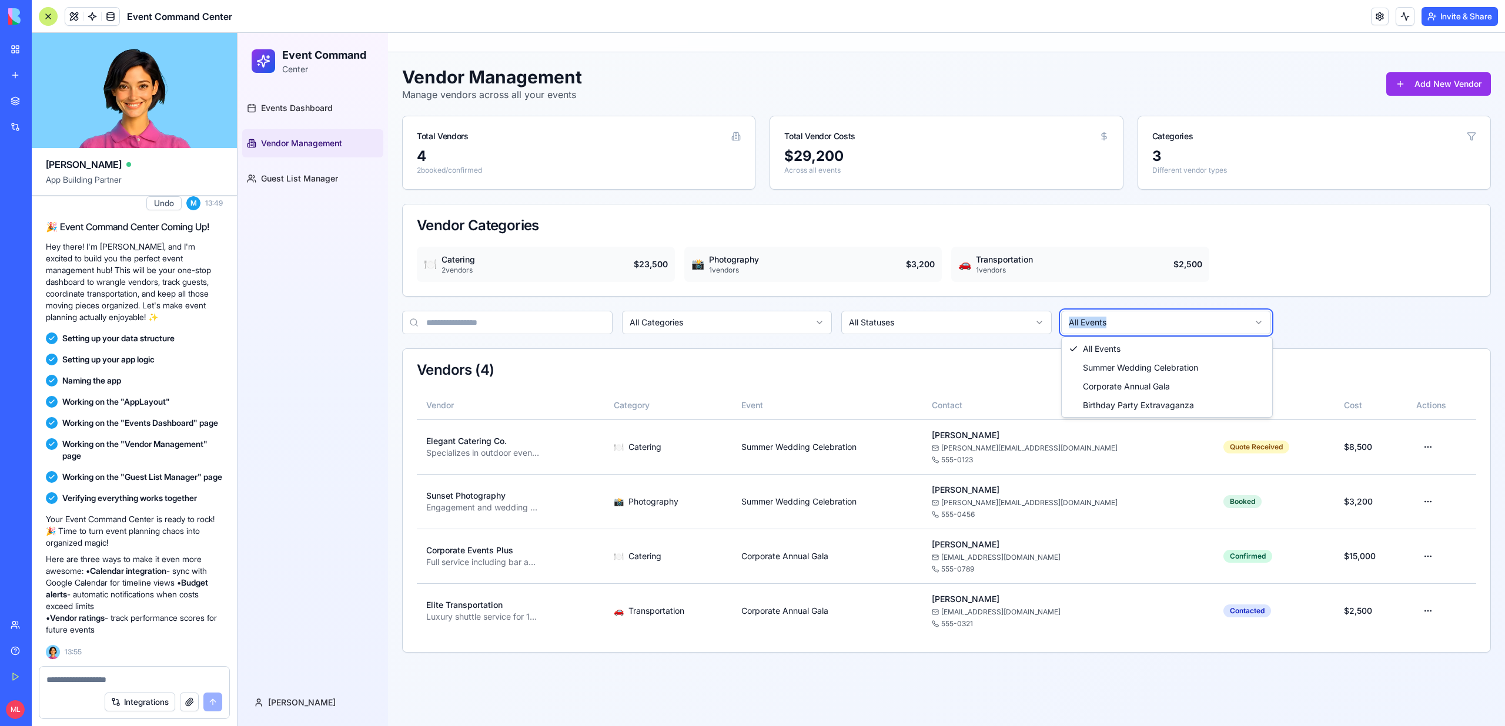
click at [1195, 315] on html "Event Command Center Events Dashboard Vendor Management Guest List Manager Mich…" at bounding box center [870, 380] width 1267 height 694
click at [316, 180] on span "Guest List Manager" at bounding box center [299, 179] width 77 height 12
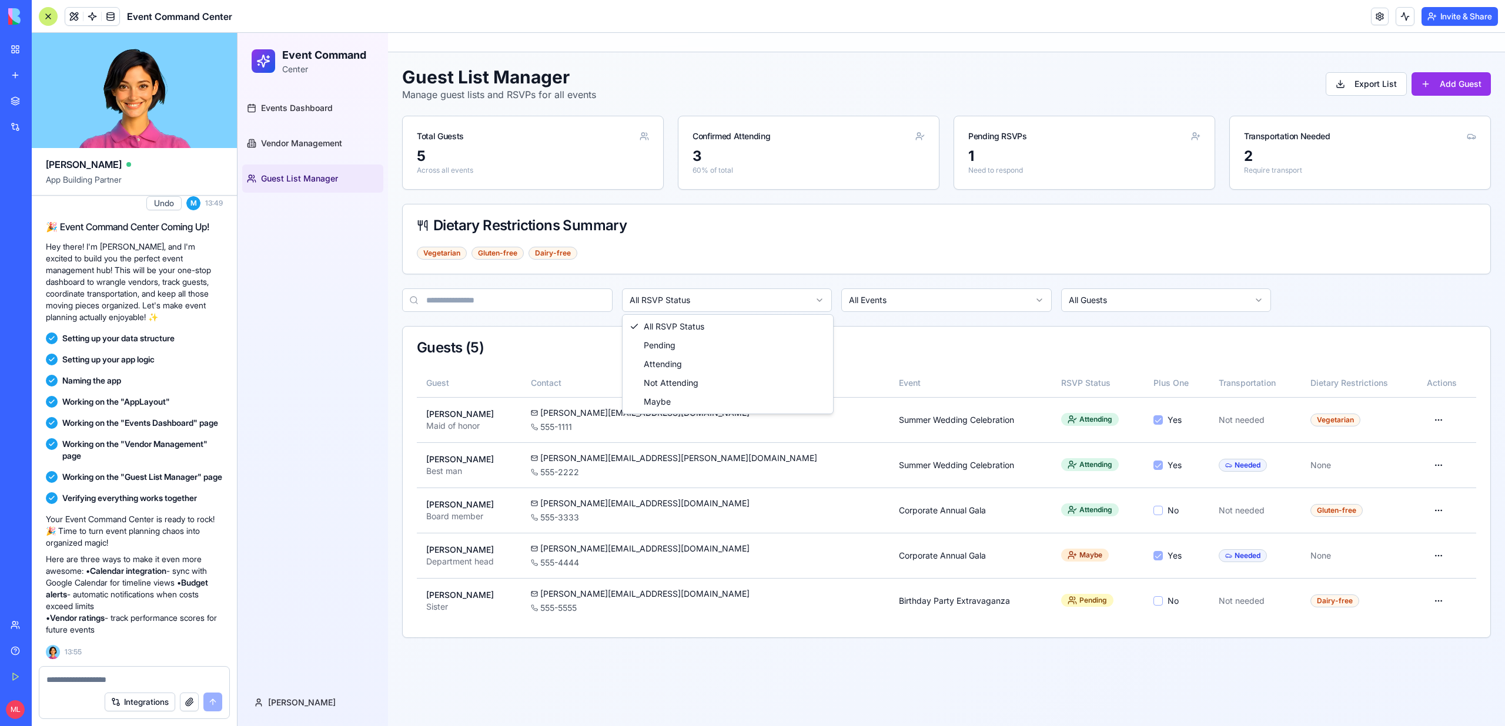
click at [691, 307] on html "Event Command Center Events Dashboard Vendor Management Guest List Manager Mich…" at bounding box center [870, 380] width 1267 height 694
click at [1090, 219] on html "Event Command Center Events Dashboard Vendor Management Guest List Manager Mich…" at bounding box center [870, 380] width 1267 height 694
click at [1498, 78] on div "Guest List Manager Manage guest lists and RSVPs for all events Export List Add …" at bounding box center [946, 352] width 1117 height 600
click at [1469, 78] on button "Add Guest" at bounding box center [1450, 84] width 79 height 24
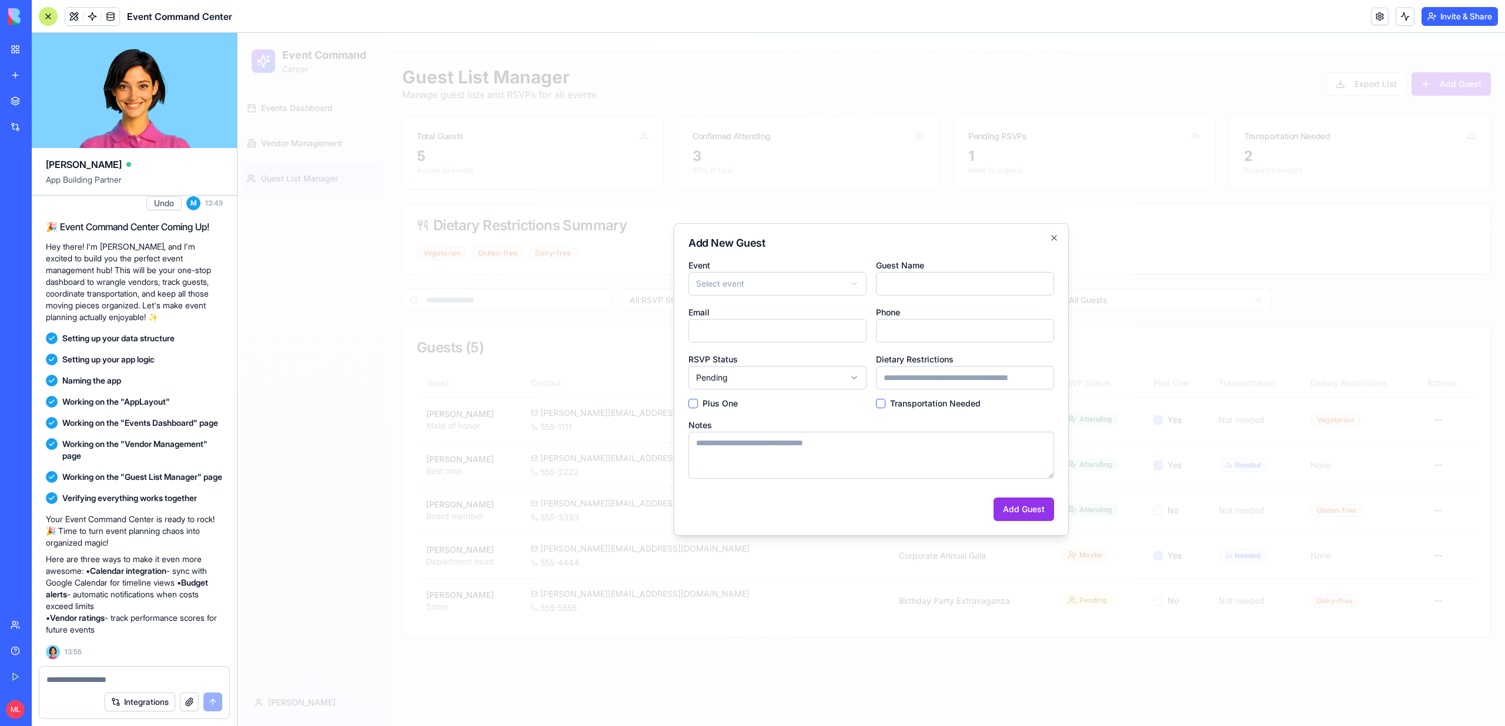
click at [1204, 87] on div at bounding box center [870, 380] width 1267 height 694
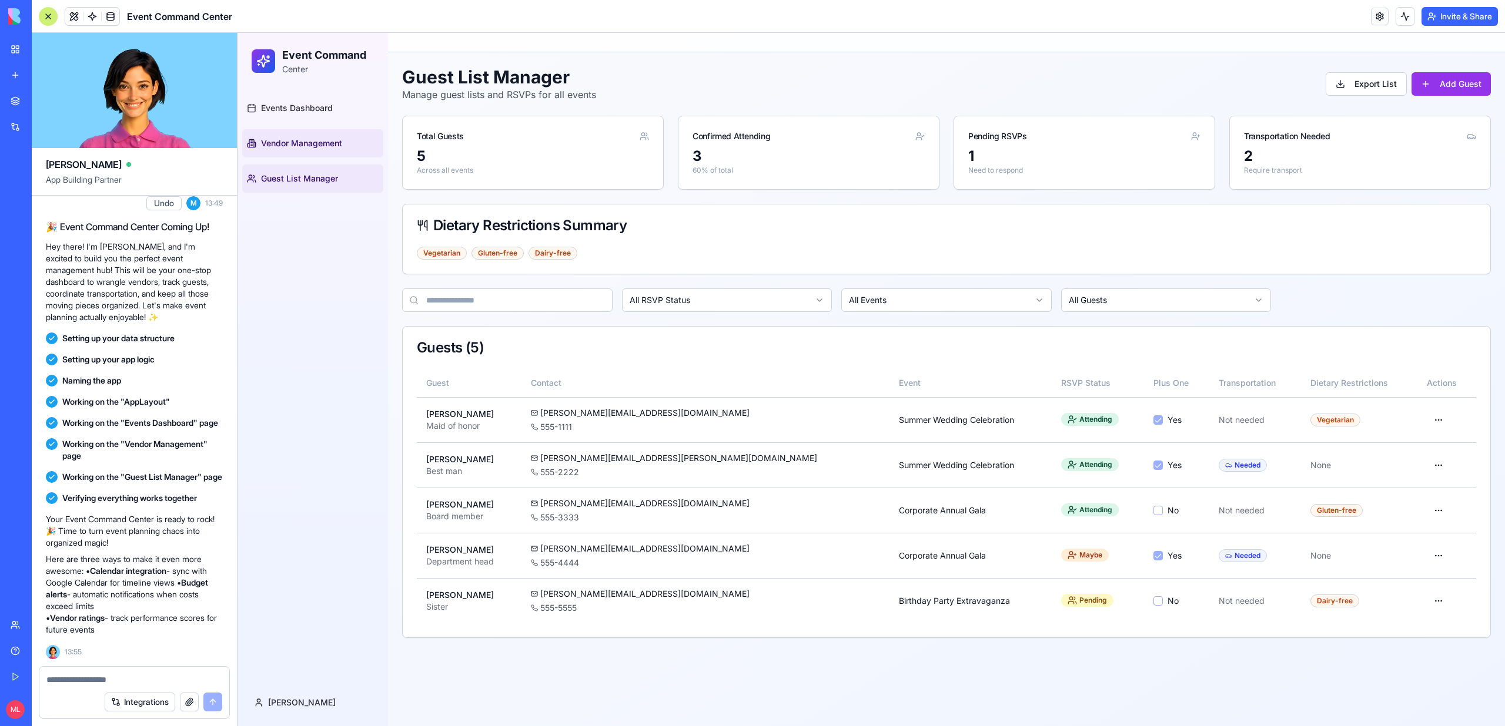
click at [342, 129] on link "Vendor Management" at bounding box center [312, 143] width 141 height 28
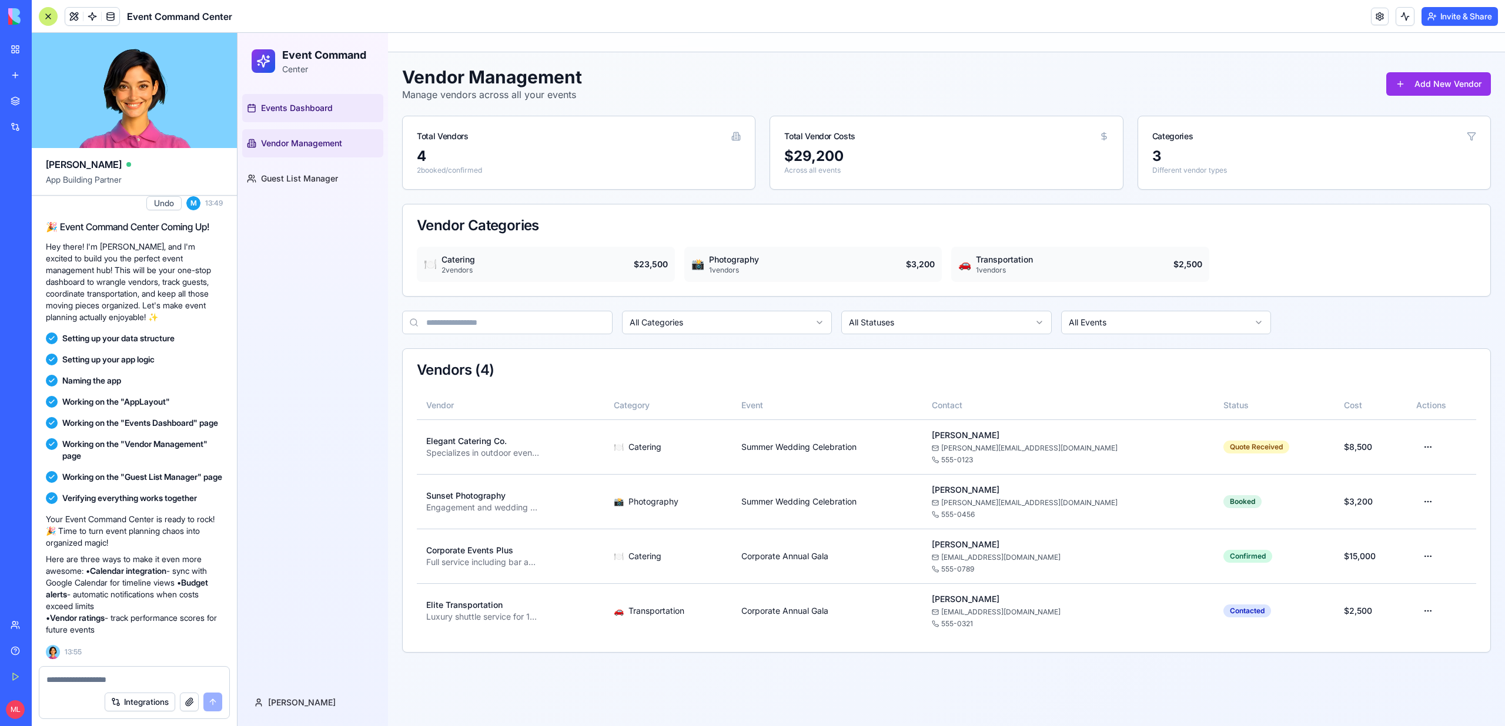
click at [331, 108] on span "Events Dashboard" at bounding box center [297, 108] width 72 height 12
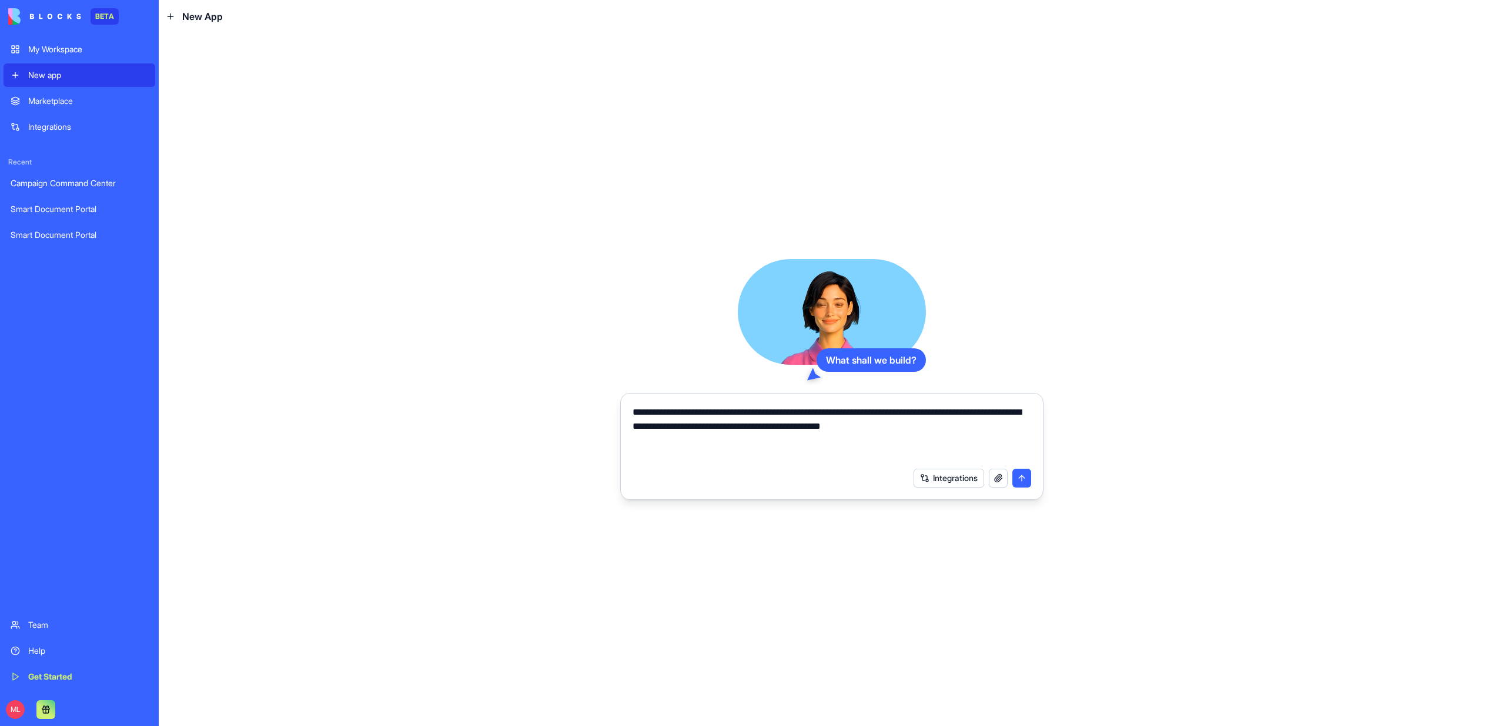
click at [49, 210] on div "Smart Document Portal" at bounding box center [80, 209] width 138 height 12
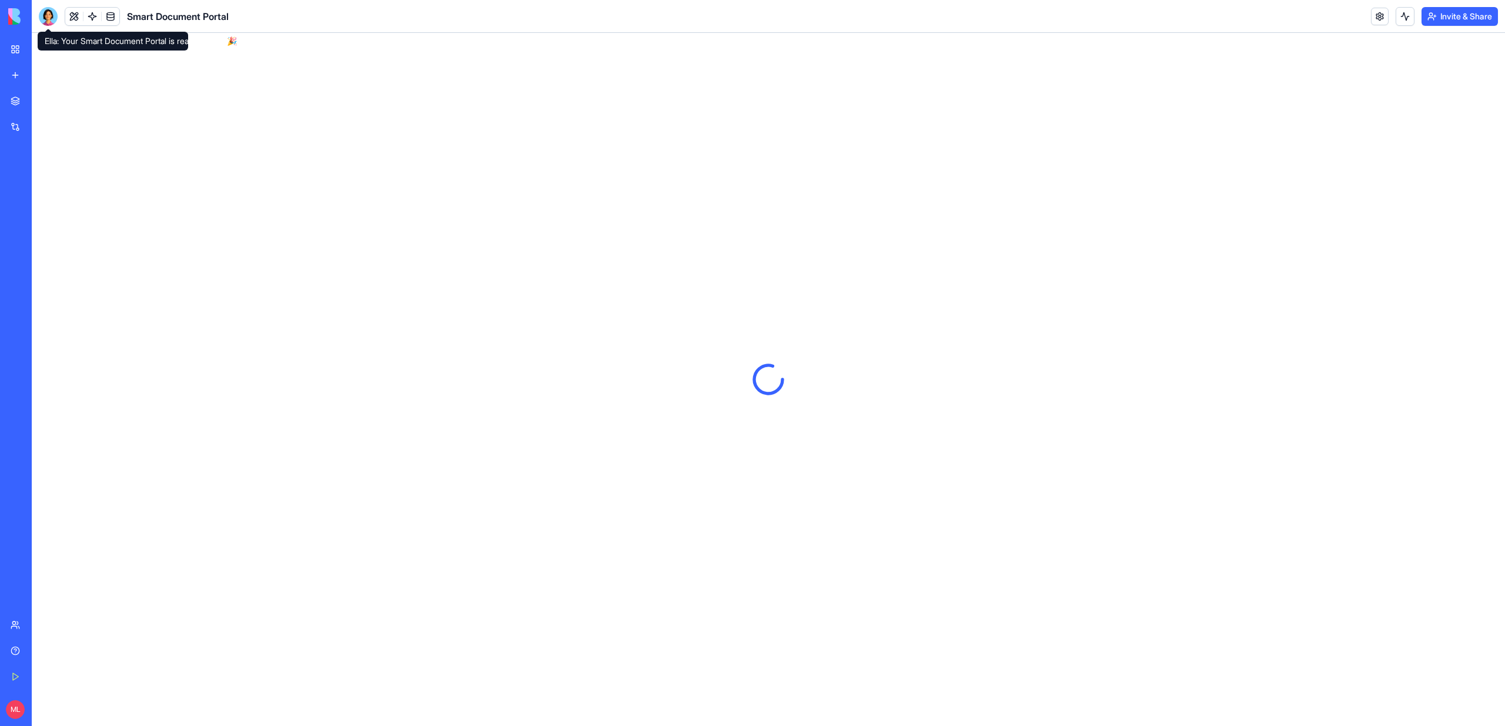
click at [43, 19] on div at bounding box center [48, 16] width 19 height 19
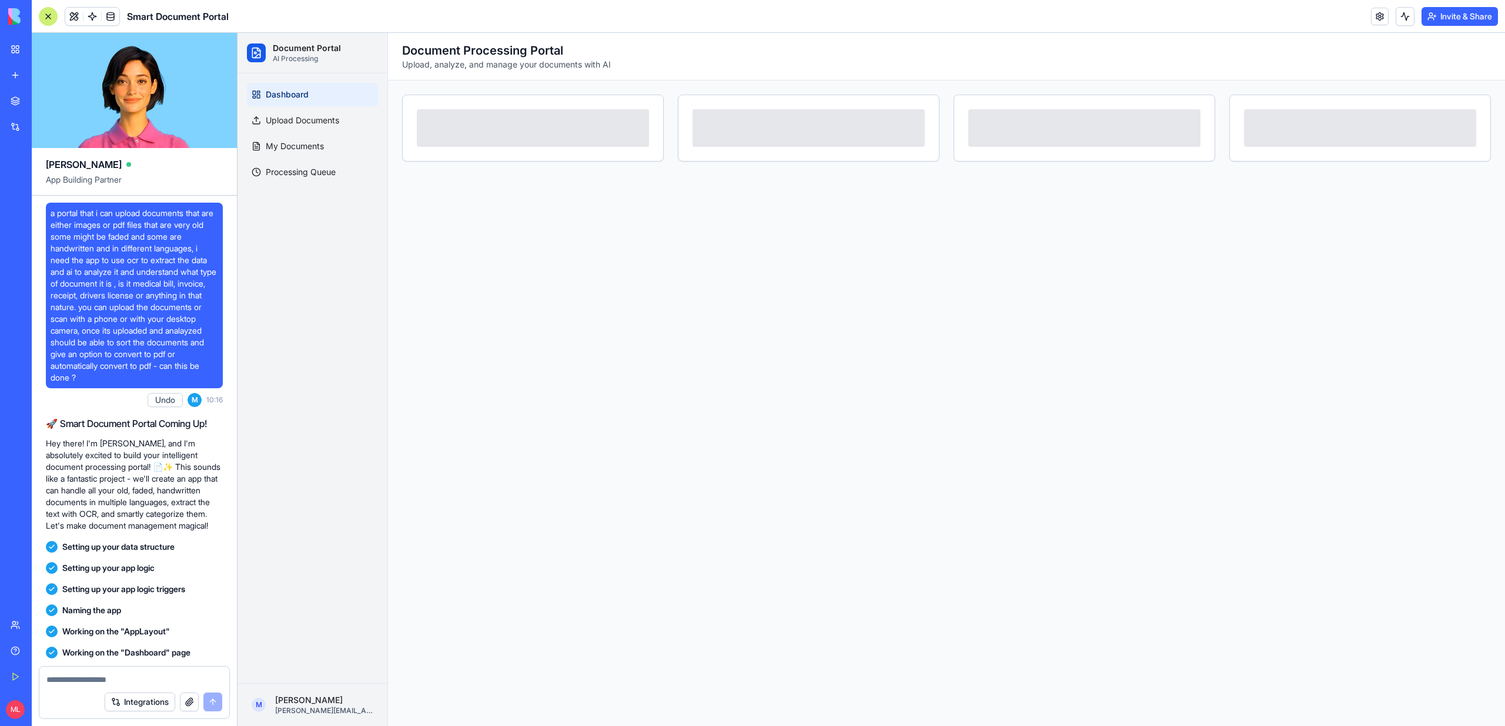
click at [125, 277] on span "a portal that i can upload documents that are either images or pdf files that a…" at bounding box center [135, 295] width 168 height 176
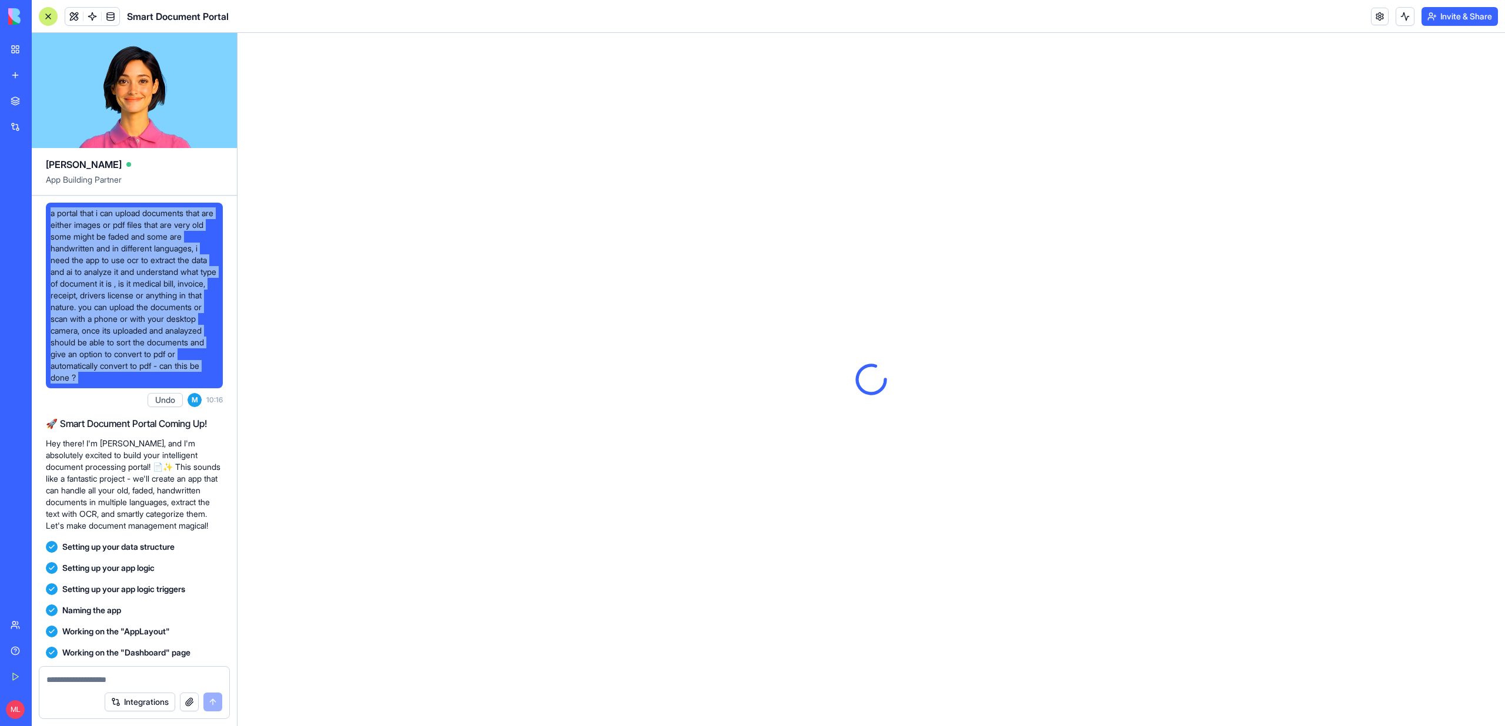
click at [125, 277] on span "a portal that i can upload documents that are either images or pdf files that a…" at bounding box center [135, 295] width 168 height 176
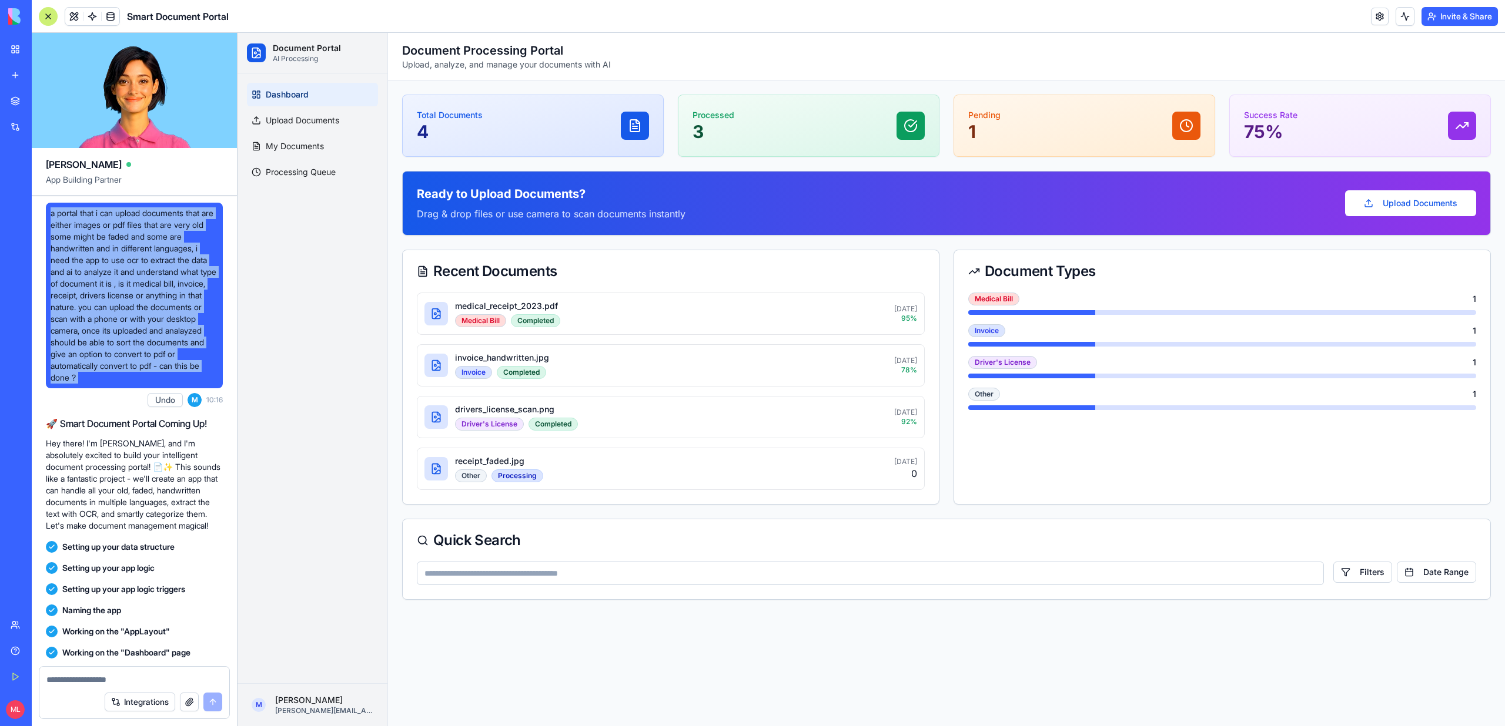
copy span "a portal that i can upload documents that are either images or pdf files that a…"
click at [43, 78] on div "New app" at bounding box center [35, 75] width 15 height 12
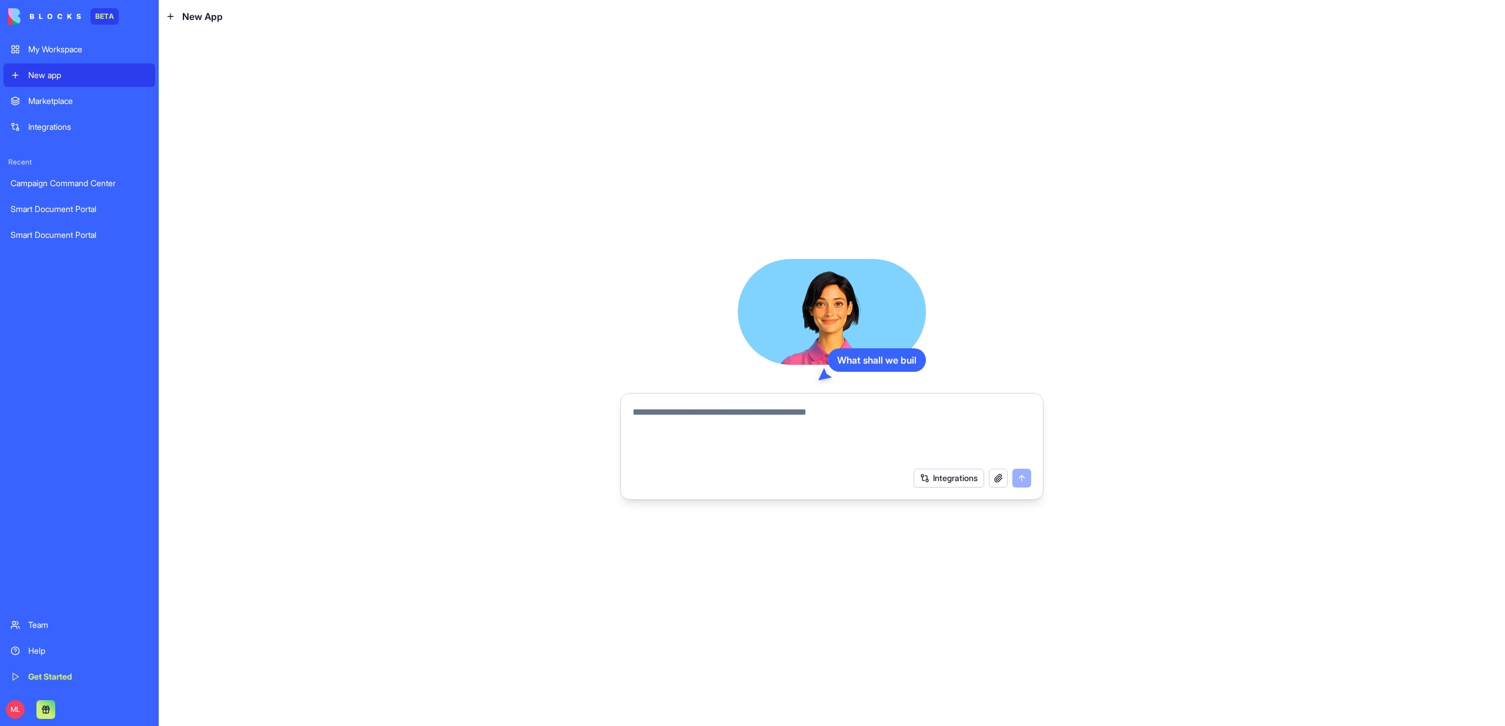
click at [722, 413] on textarea at bounding box center [831, 434] width 398 height 56
paste textarea "**********"
type textarea "**********"
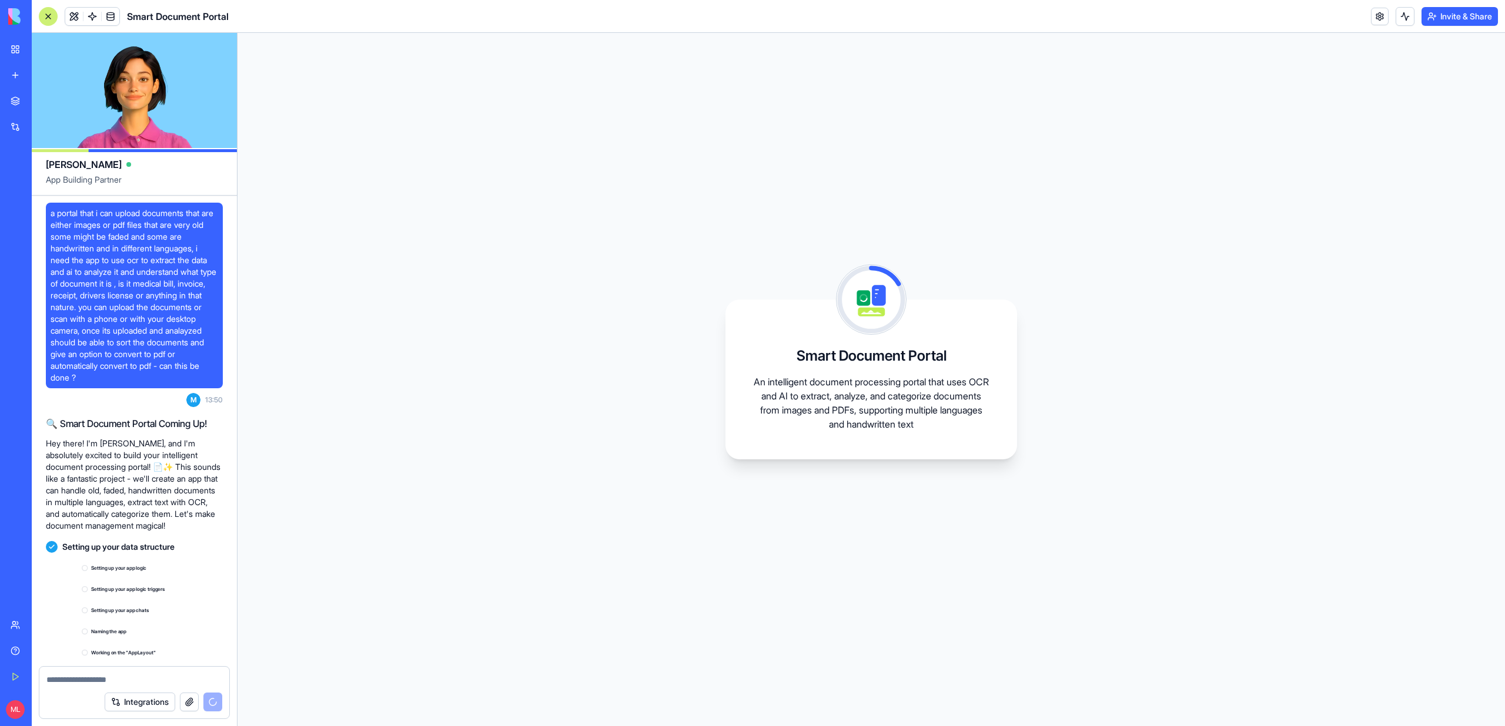
scroll to position [143, 0]
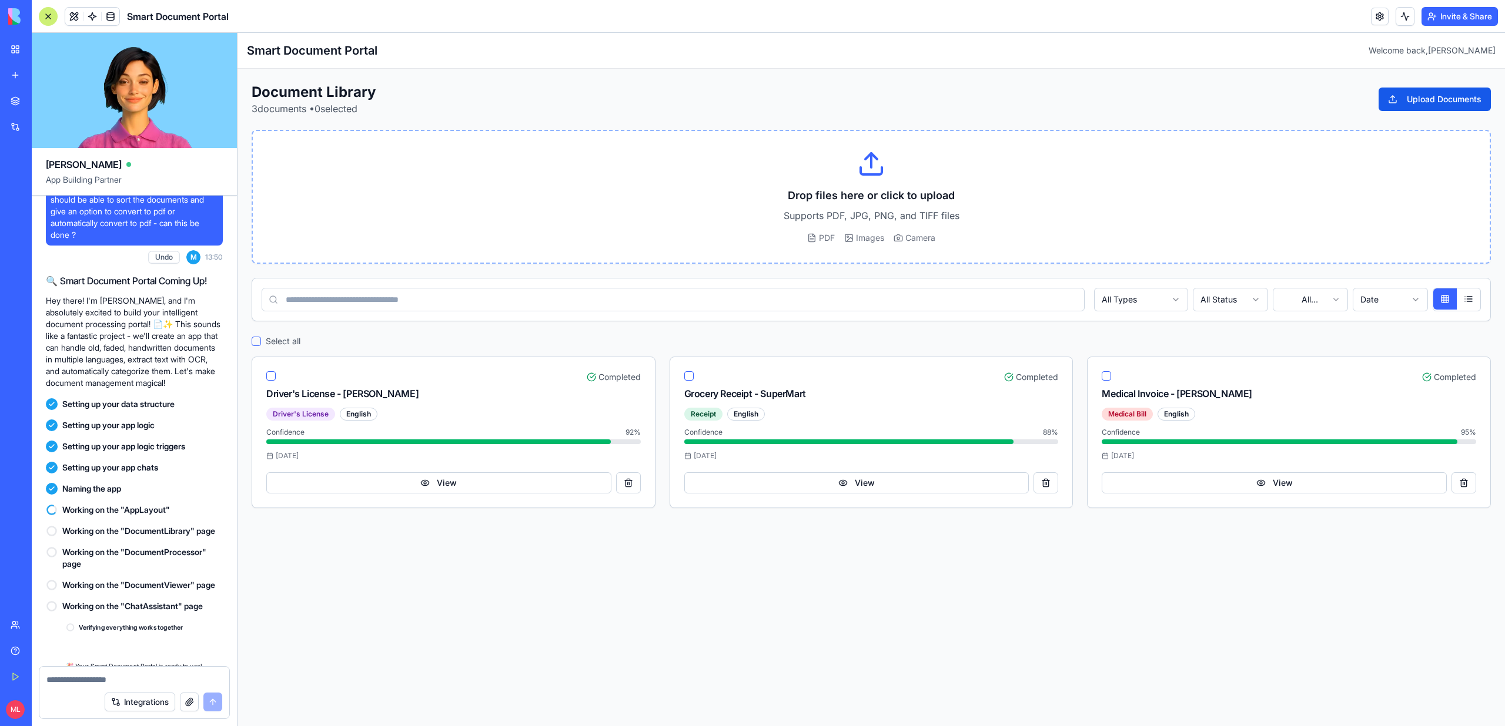
scroll to position [352, 0]
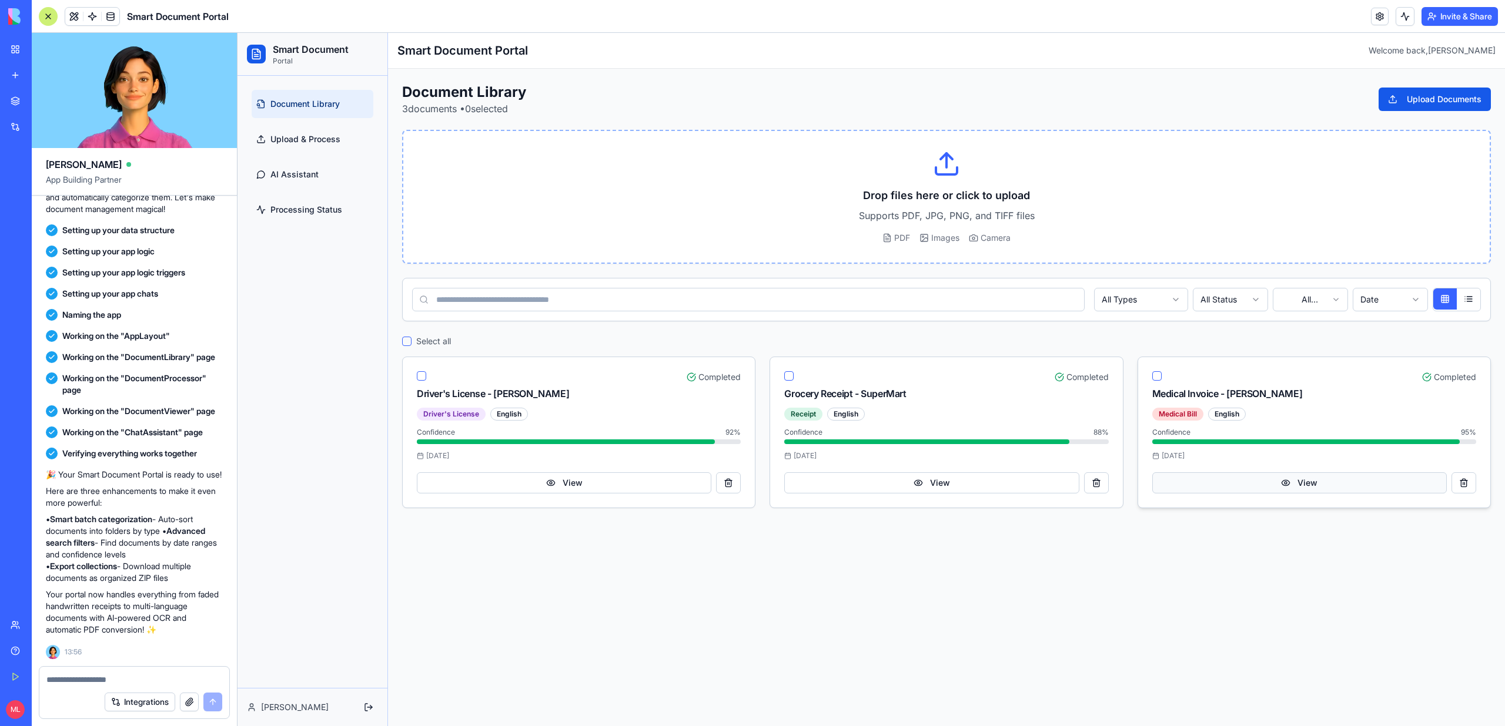
click at [1273, 486] on button "View" at bounding box center [1299, 483] width 294 height 21
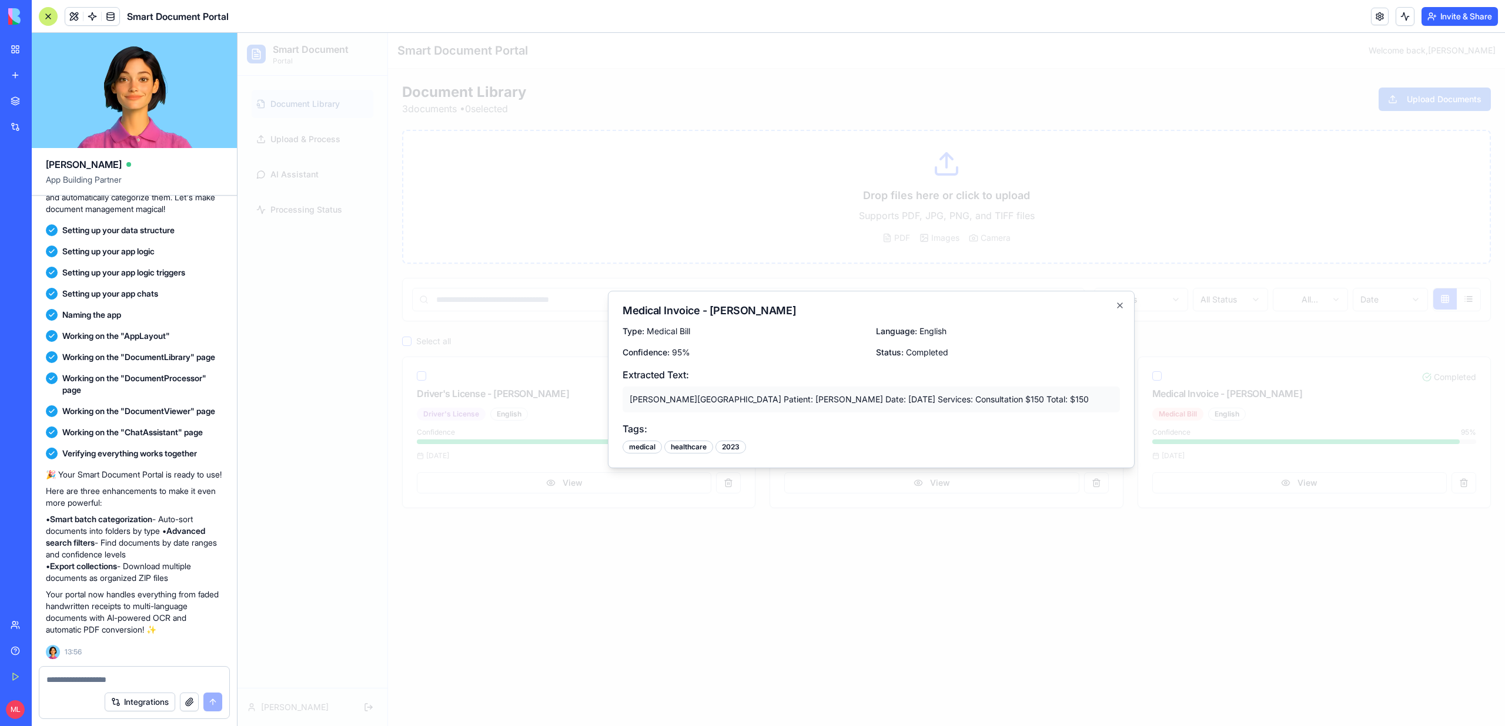
click at [1260, 561] on div at bounding box center [870, 380] width 1267 height 694
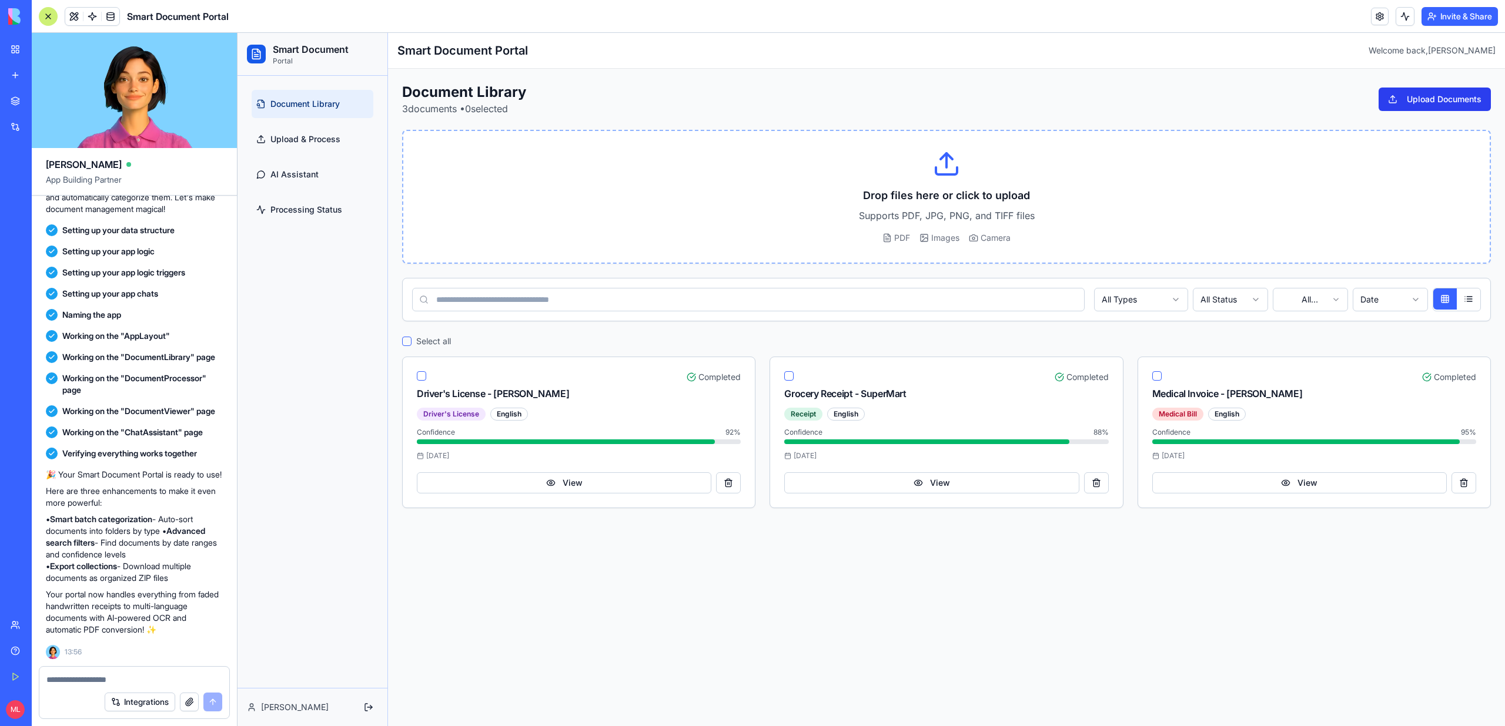
click at [1406, 93] on button "Upload Documents" at bounding box center [1434, 100] width 112 height 24
click at [286, 170] on span "AI Assistant" at bounding box center [294, 175] width 48 height 12
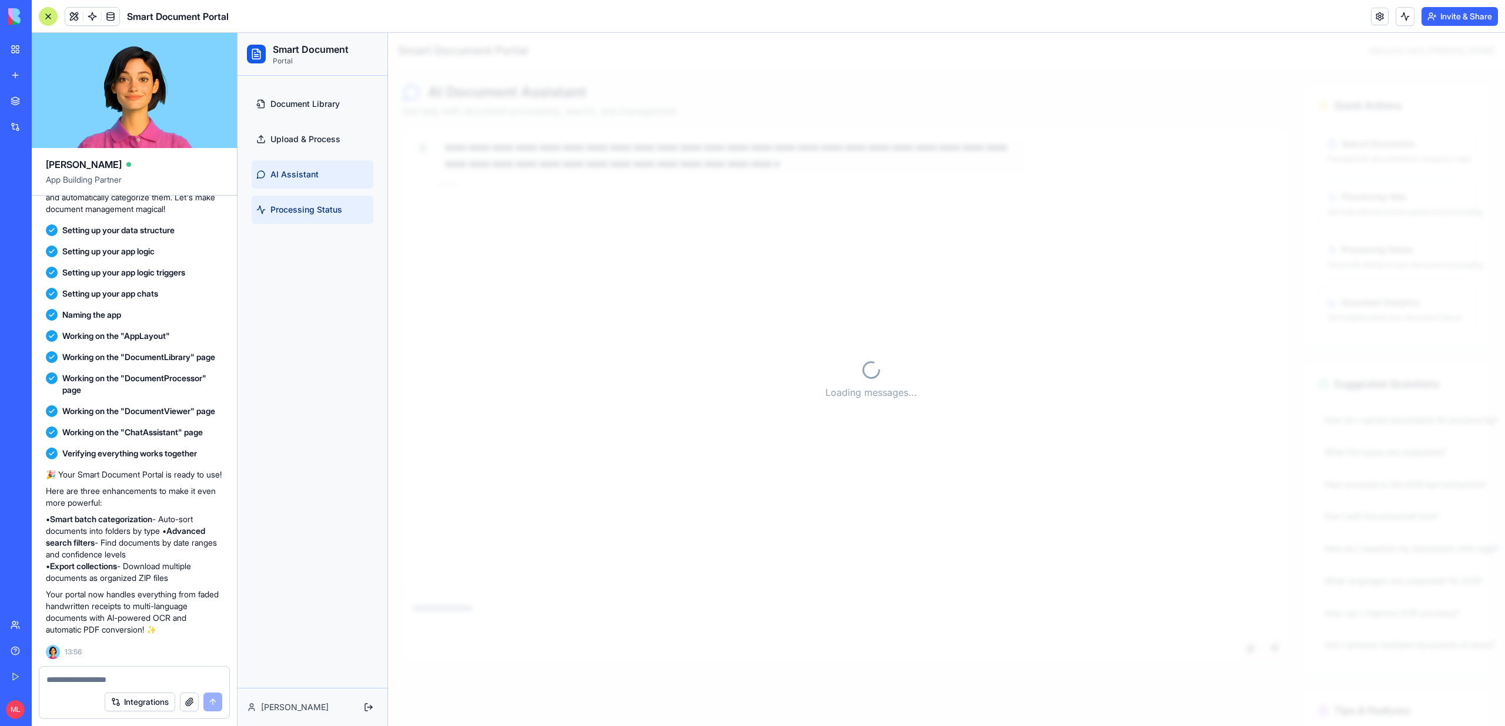
click at [295, 223] on link "Processing Status" at bounding box center [313, 210] width 122 height 28
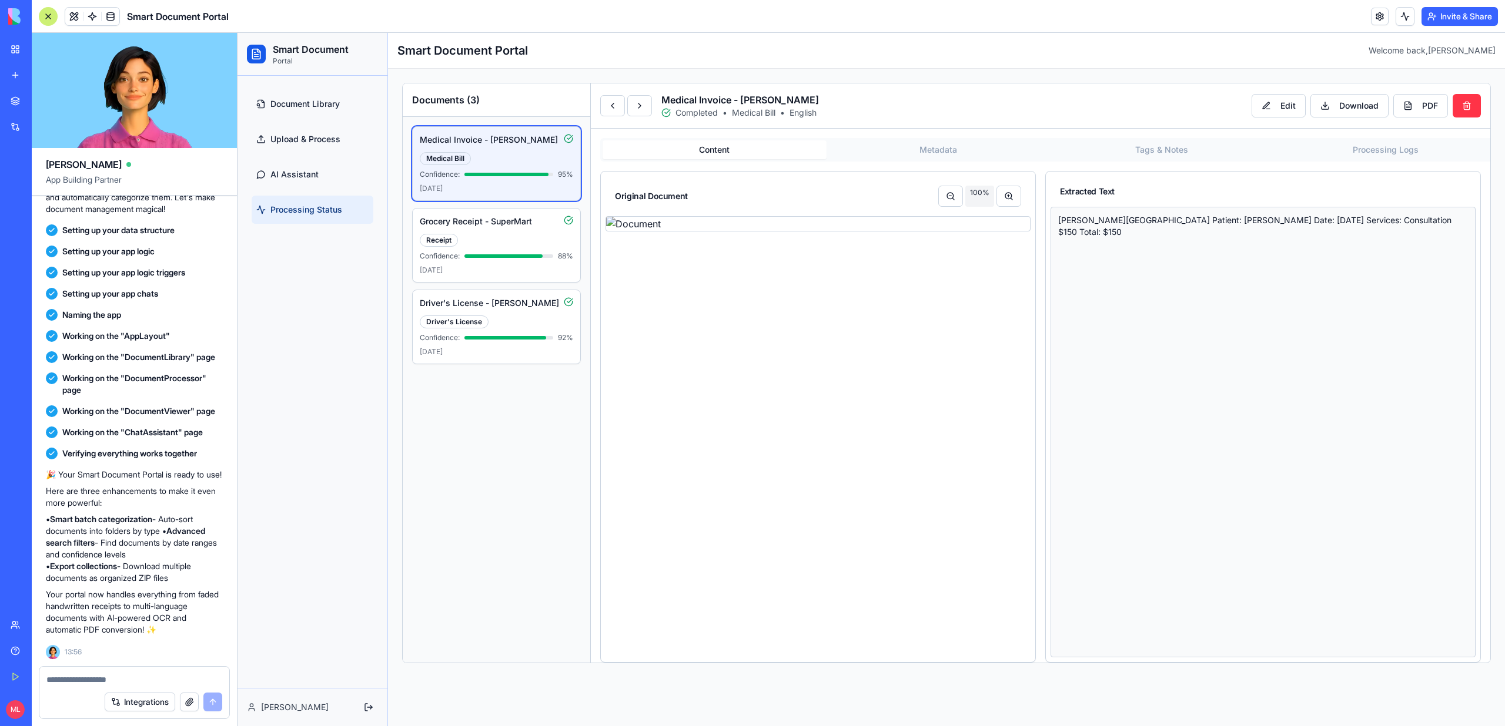
click at [295, 216] on link "Processing Status" at bounding box center [313, 210] width 122 height 28
click at [79, 18] on span at bounding box center [92, 16] width 33 height 33
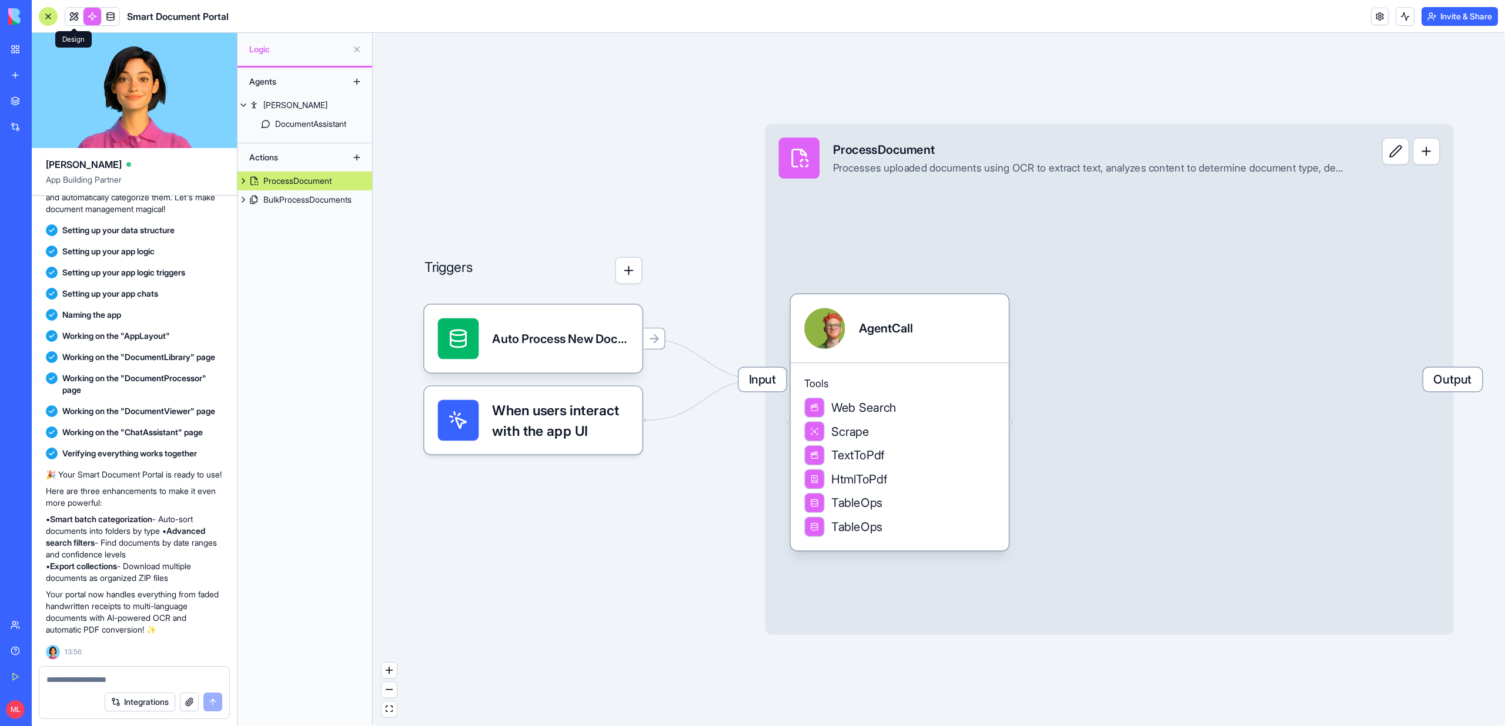
click at [75, 17] on link at bounding box center [74, 17] width 18 height 18
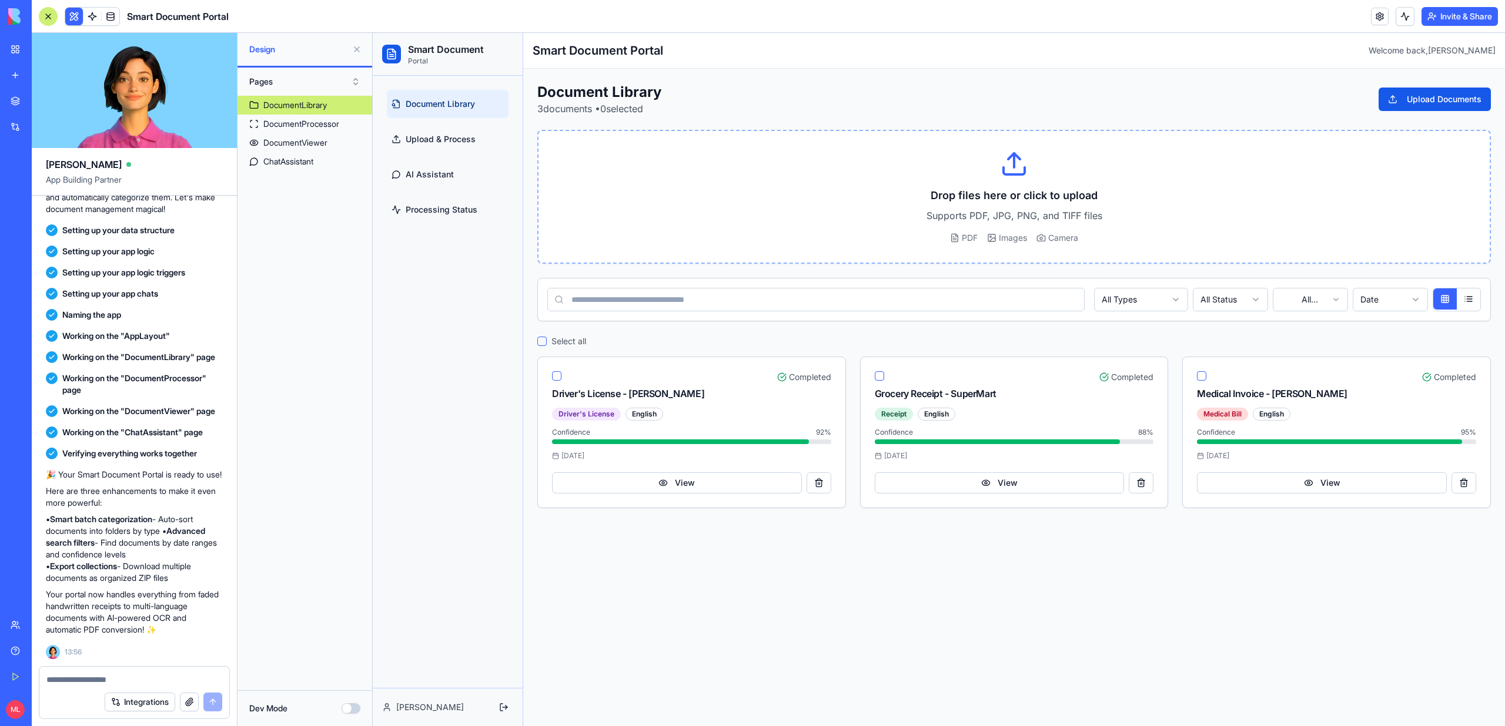
click at [450, 90] on link "Document Library" at bounding box center [448, 104] width 122 height 28
click at [453, 130] on link "Upload & Process" at bounding box center [448, 139] width 122 height 28
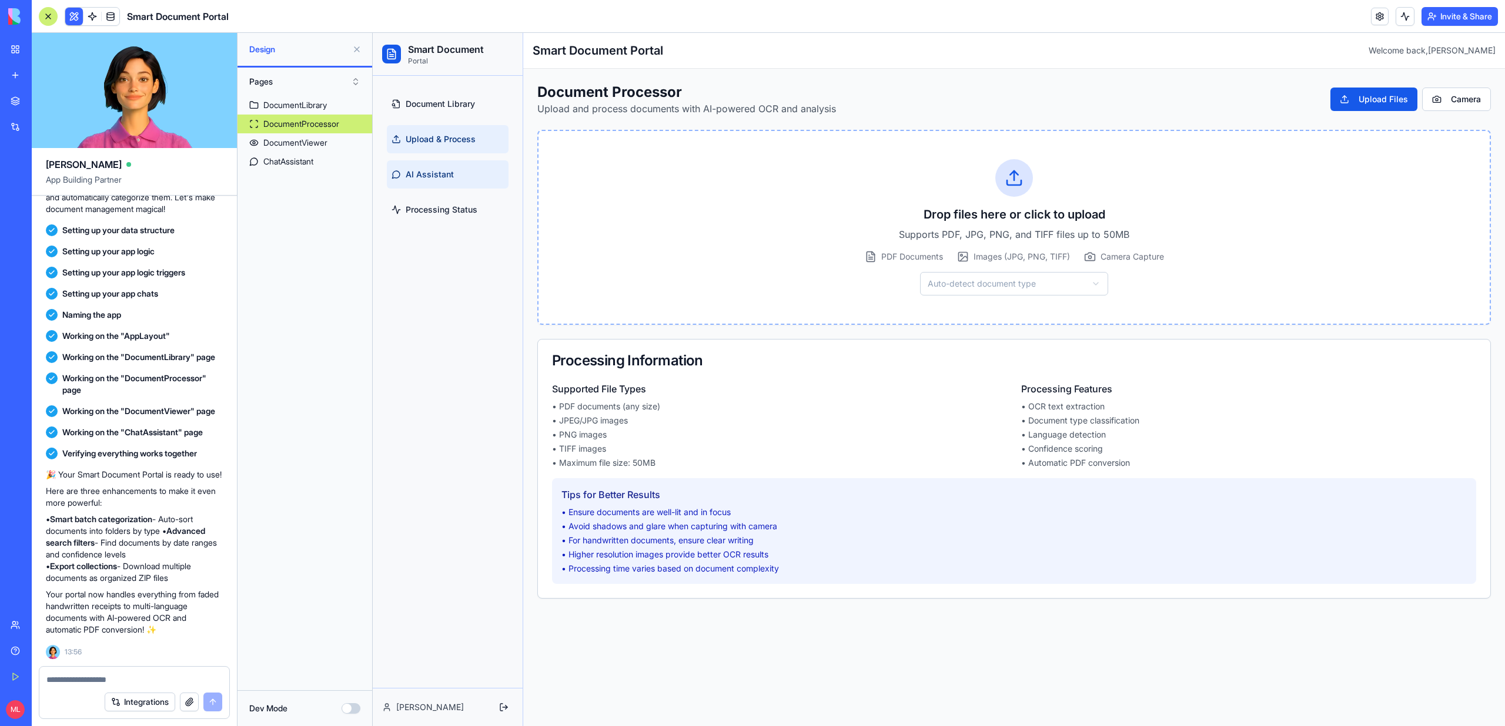
click at [450, 162] on link "AI Assistant" at bounding box center [448, 174] width 122 height 28
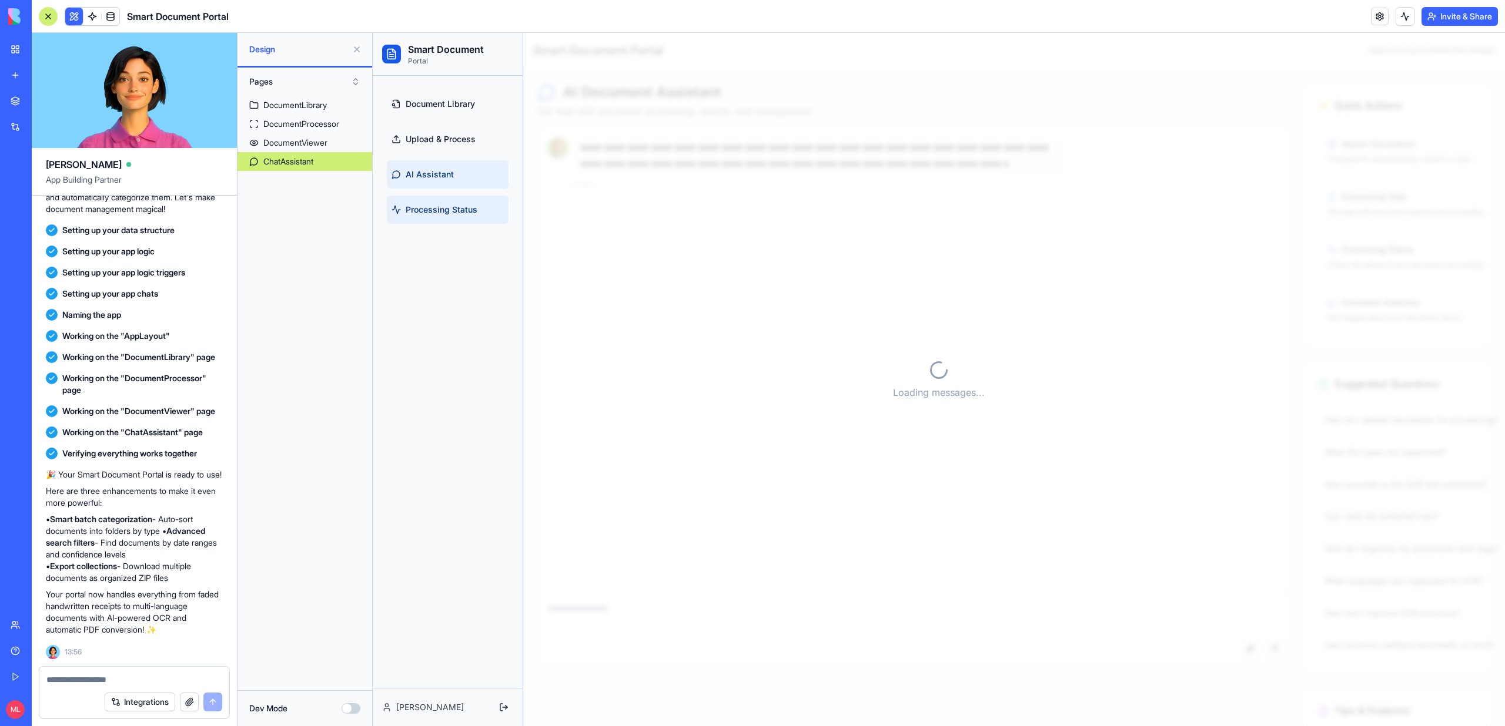
click at [460, 212] on span "Processing Status" at bounding box center [442, 210] width 72 height 12
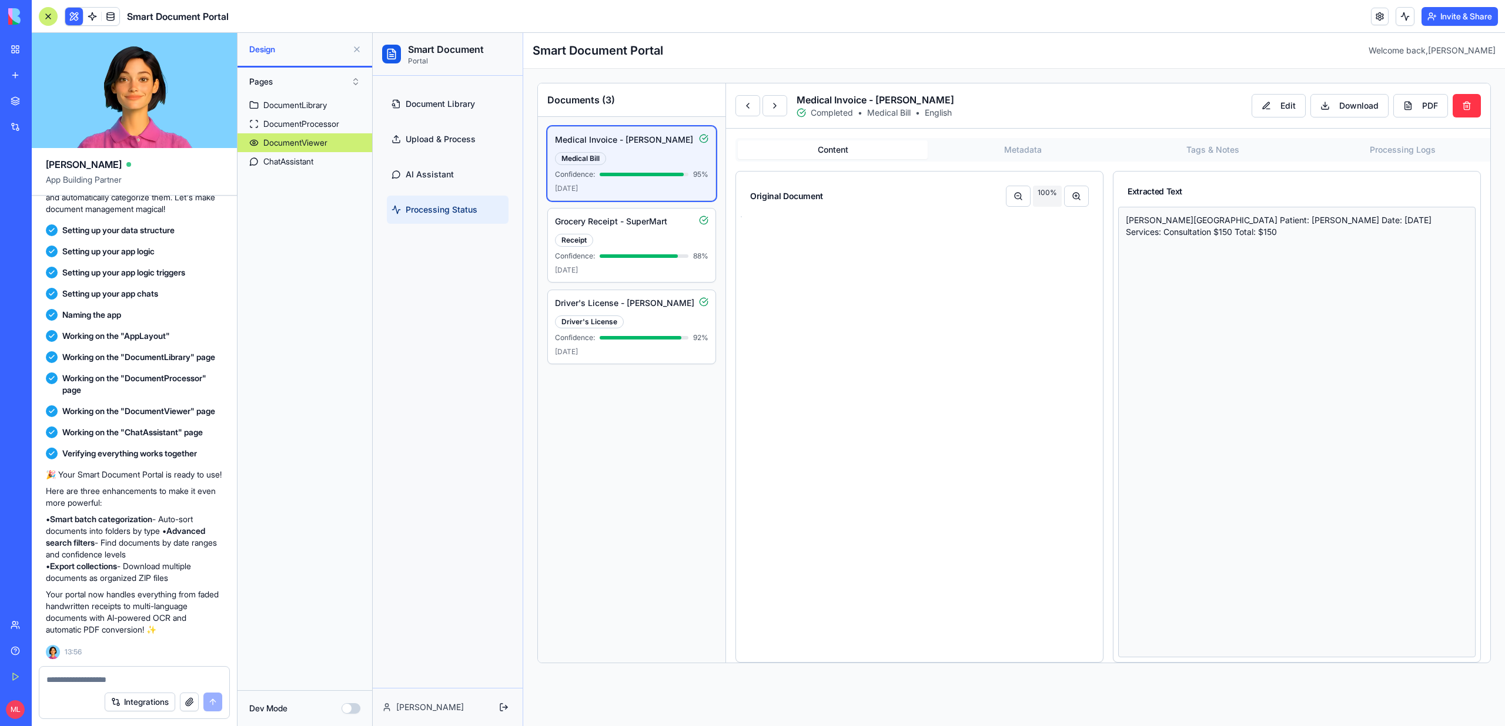
click at [460, 212] on span "Processing Status" at bounding box center [442, 210] width 72 height 12
click at [433, 175] on span "AI Assistant" at bounding box center [430, 175] width 48 height 12
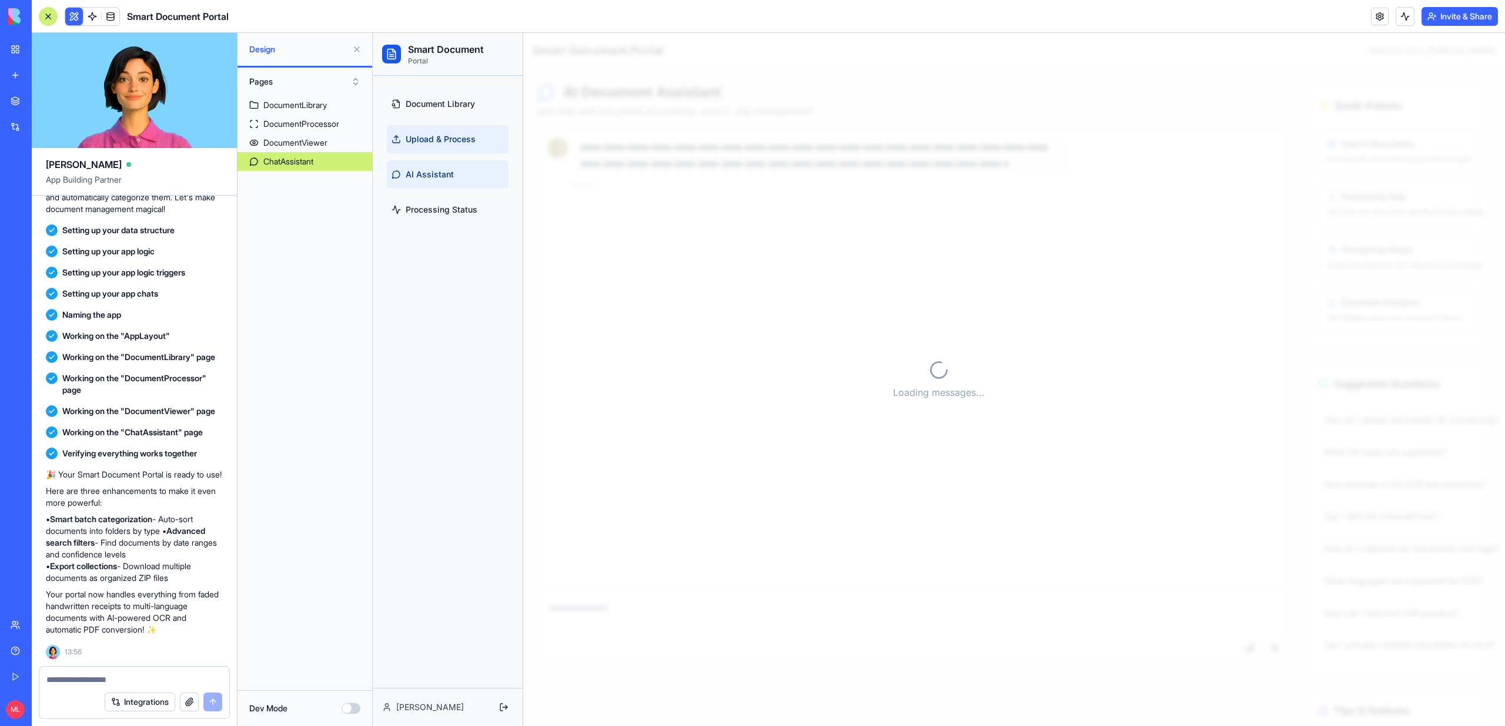
click at [433, 143] on span "Upload & Process" at bounding box center [441, 139] width 70 height 12
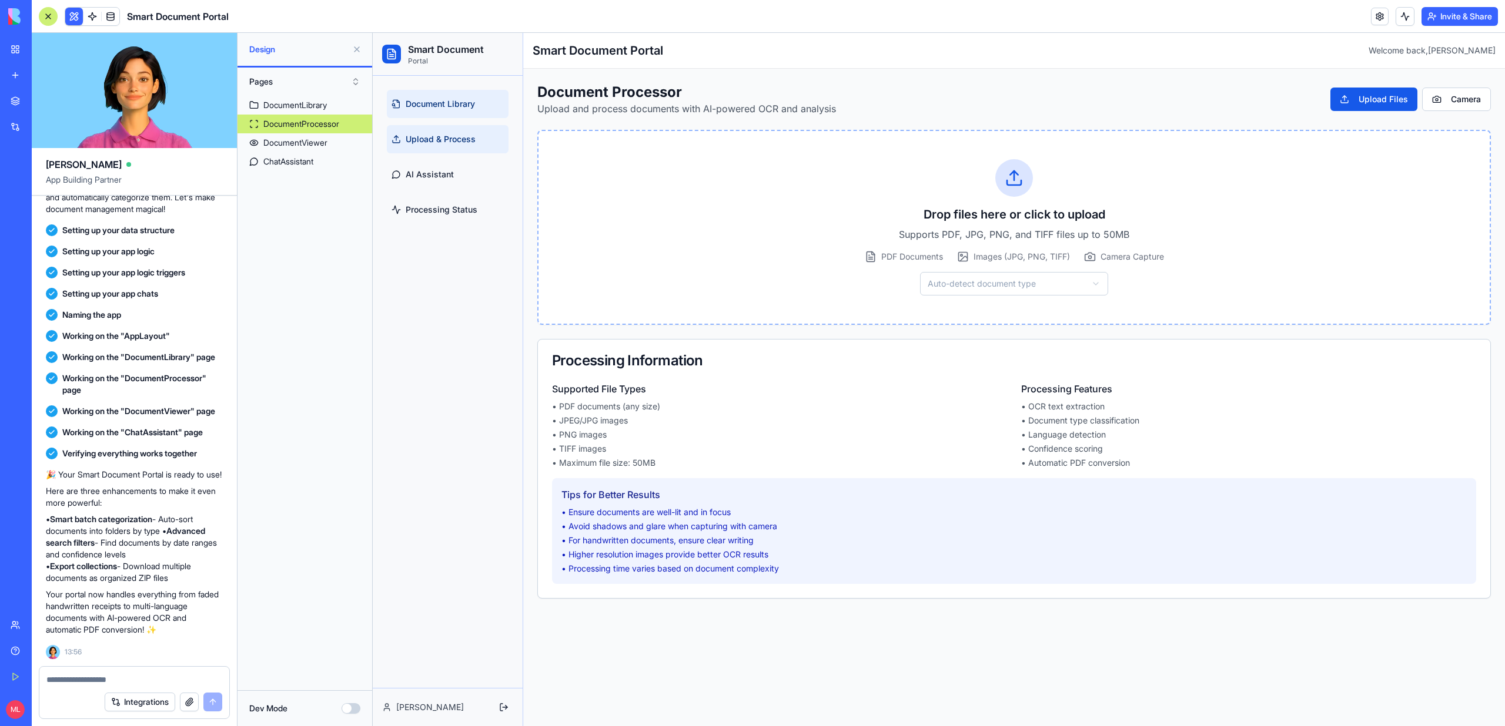
click at [432, 101] on span "Document Library" at bounding box center [440, 104] width 69 height 12
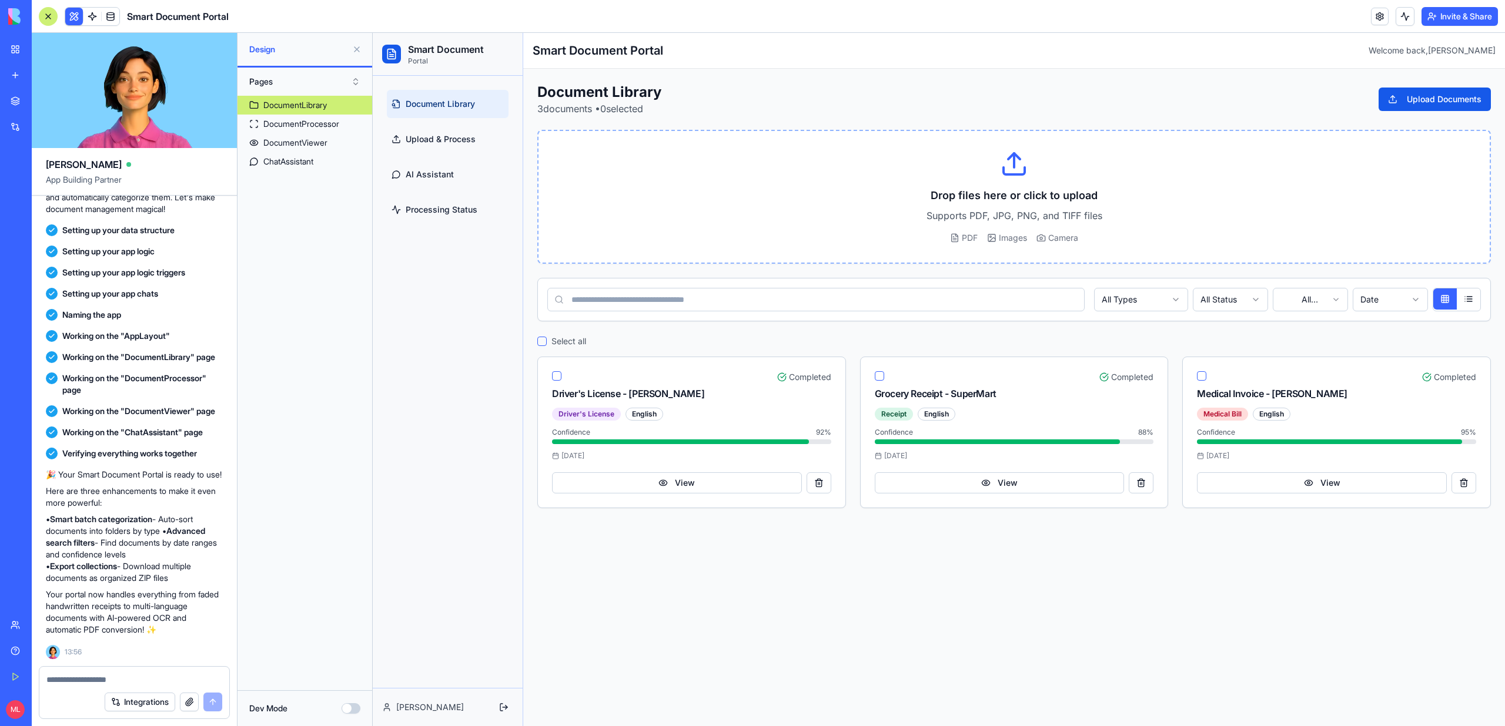
click at [436, 225] on div "Document Library Upload & Process AI Assistant Processing Status" at bounding box center [447, 156] width 131 height 143
click at [436, 215] on span "Processing Status" at bounding box center [442, 210] width 72 height 12
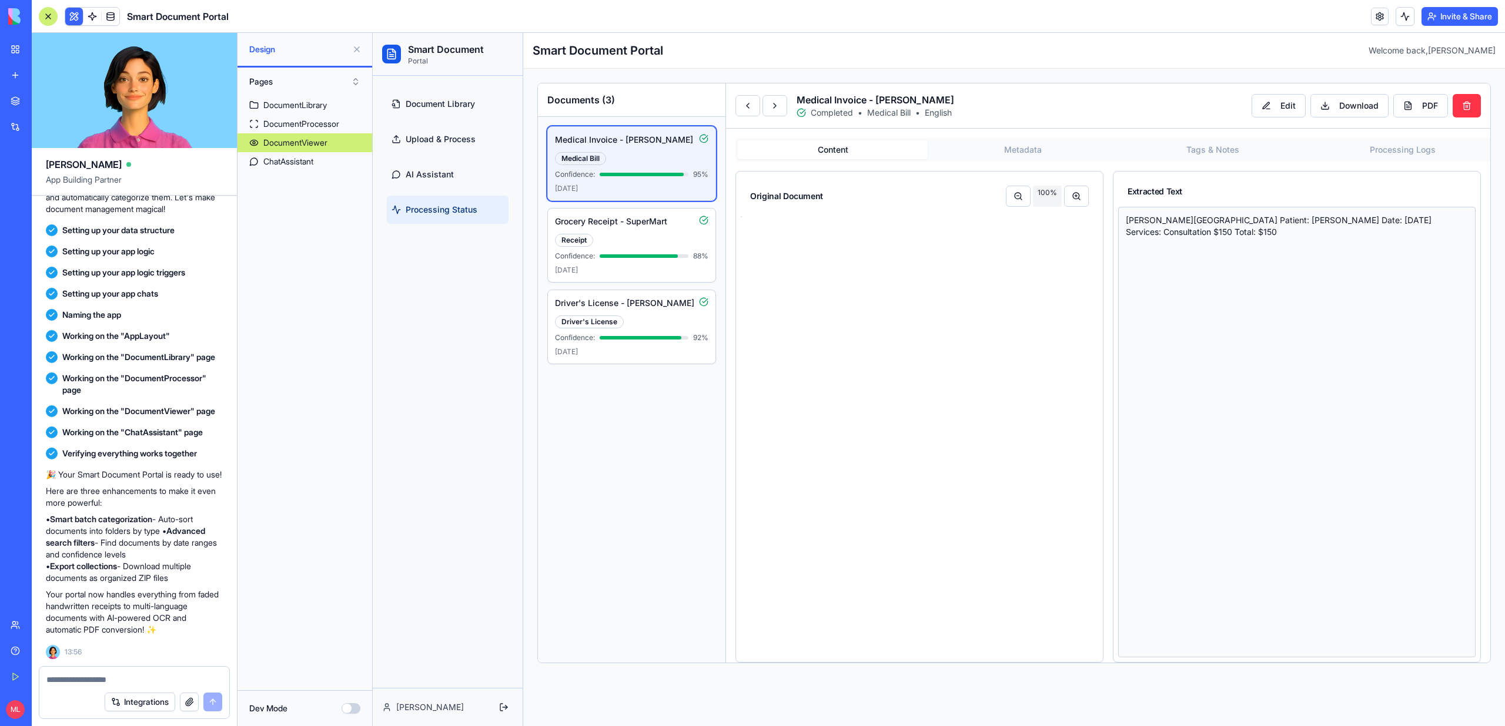
click at [436, 215] on span "Processing Status" at bounding box center [442, 210] width 72 height 12
click at [436, 216] on link "Processing Status" at bounding box center [448, 210] width 122 height 28
click at [439, 182] on link "AI Assistant" at bounding box center [448, 174] width 122 height 28
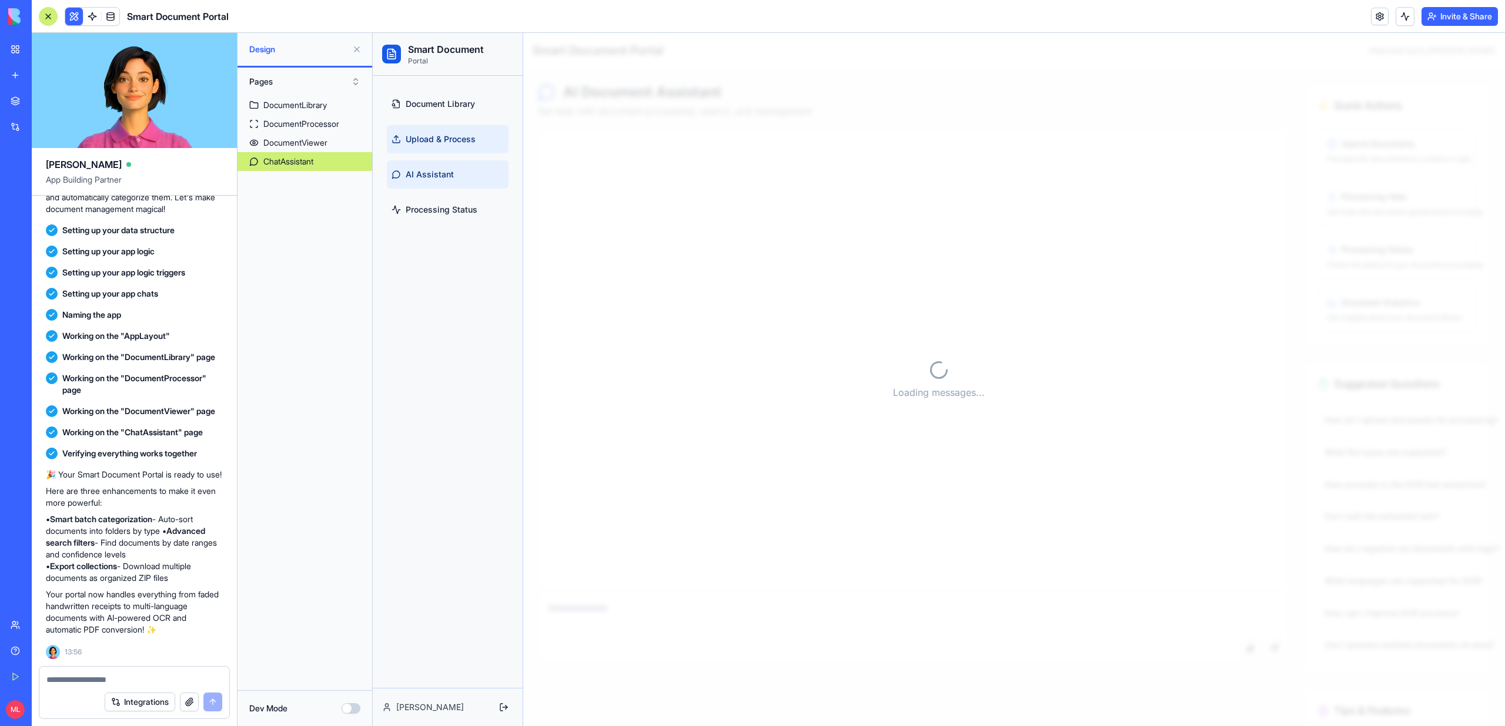
click at [441, 138] on span "Upload & Process" at bounding box center [441, 139] width 70 height 12
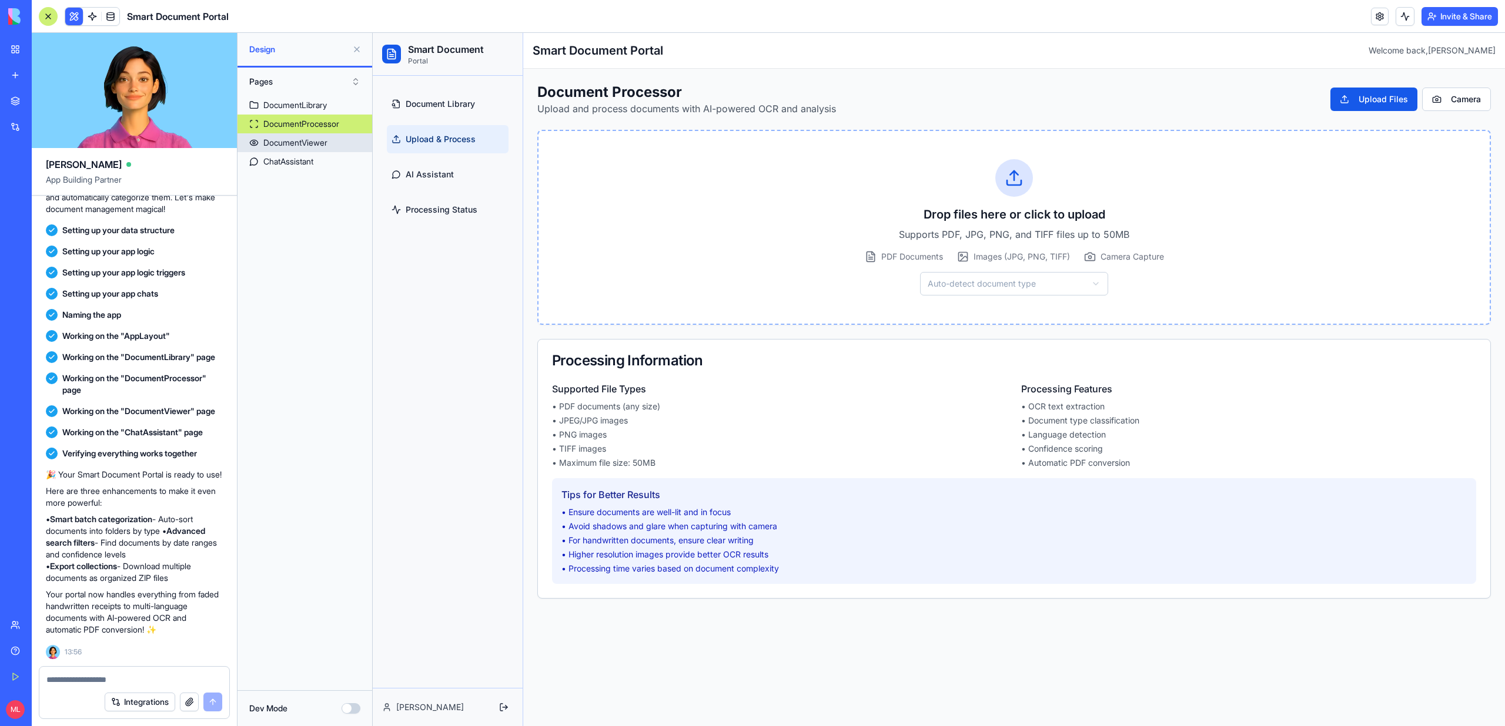
click at [320, 144] on div "DocumentViewer" at bounding box center [295, 143] width 64 height 12
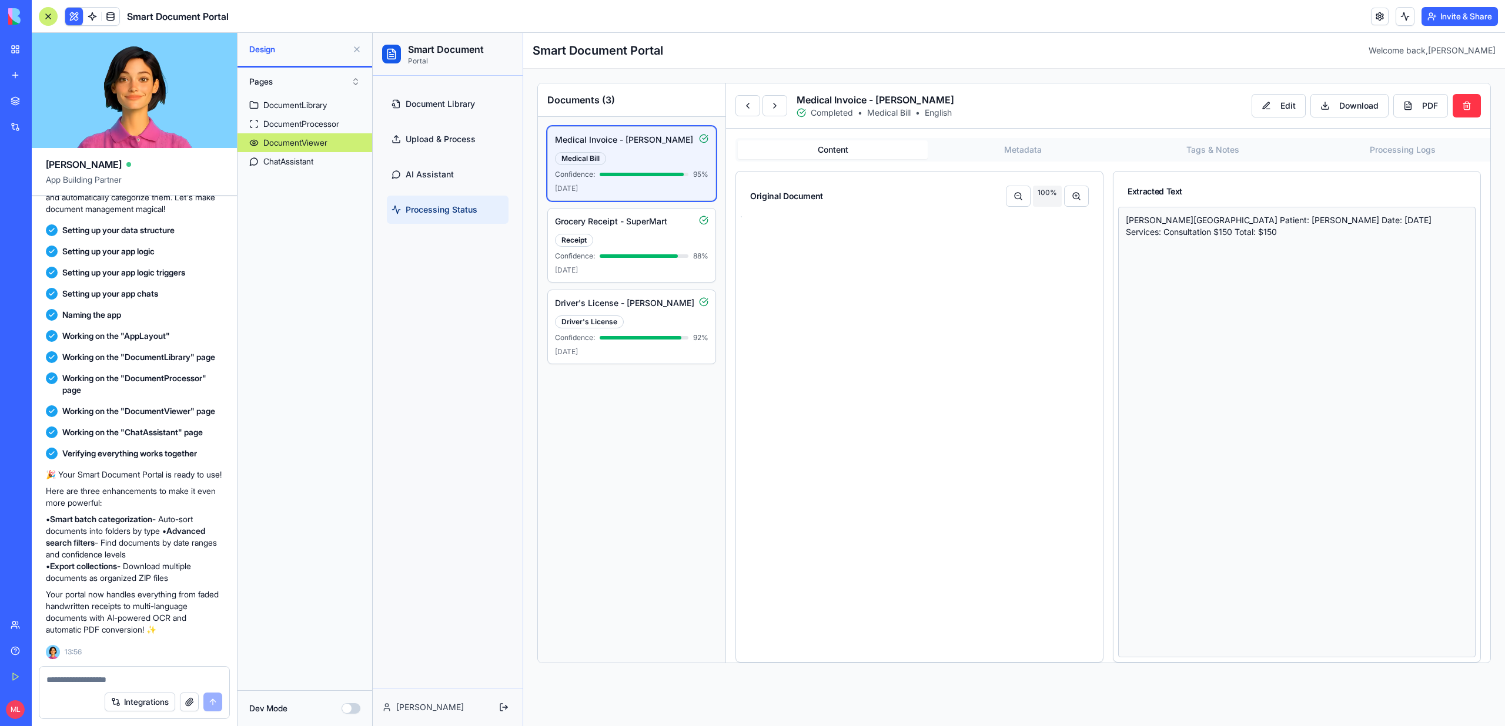
click at [321, 145] on div "DocumentViewer" at bounding box center [295, 143] width 64 height 12
click at [73, 14] on button at bounding box center [74, 17] width 18 height 18
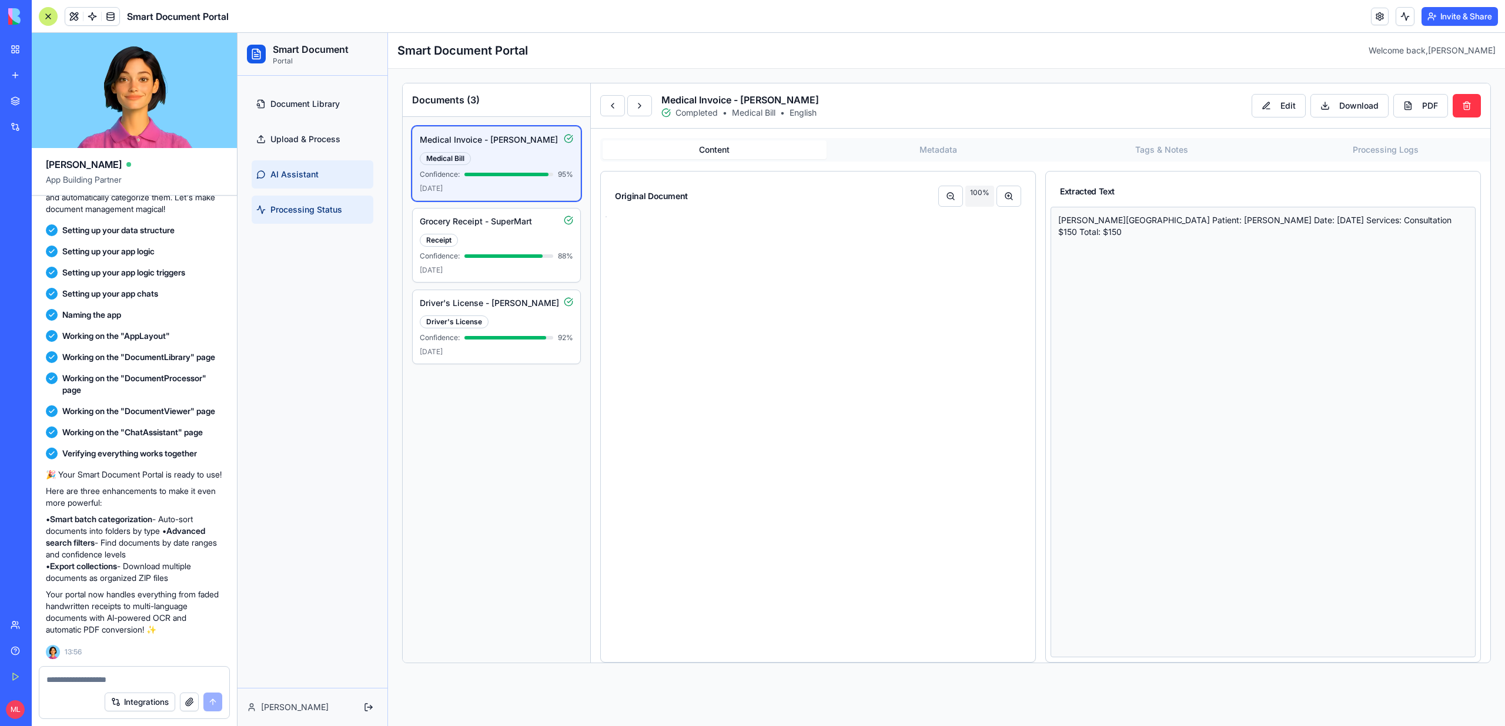
click at [327, 179] on link "AI Assistant" at bounding box center [313, 174] width 122 height 28
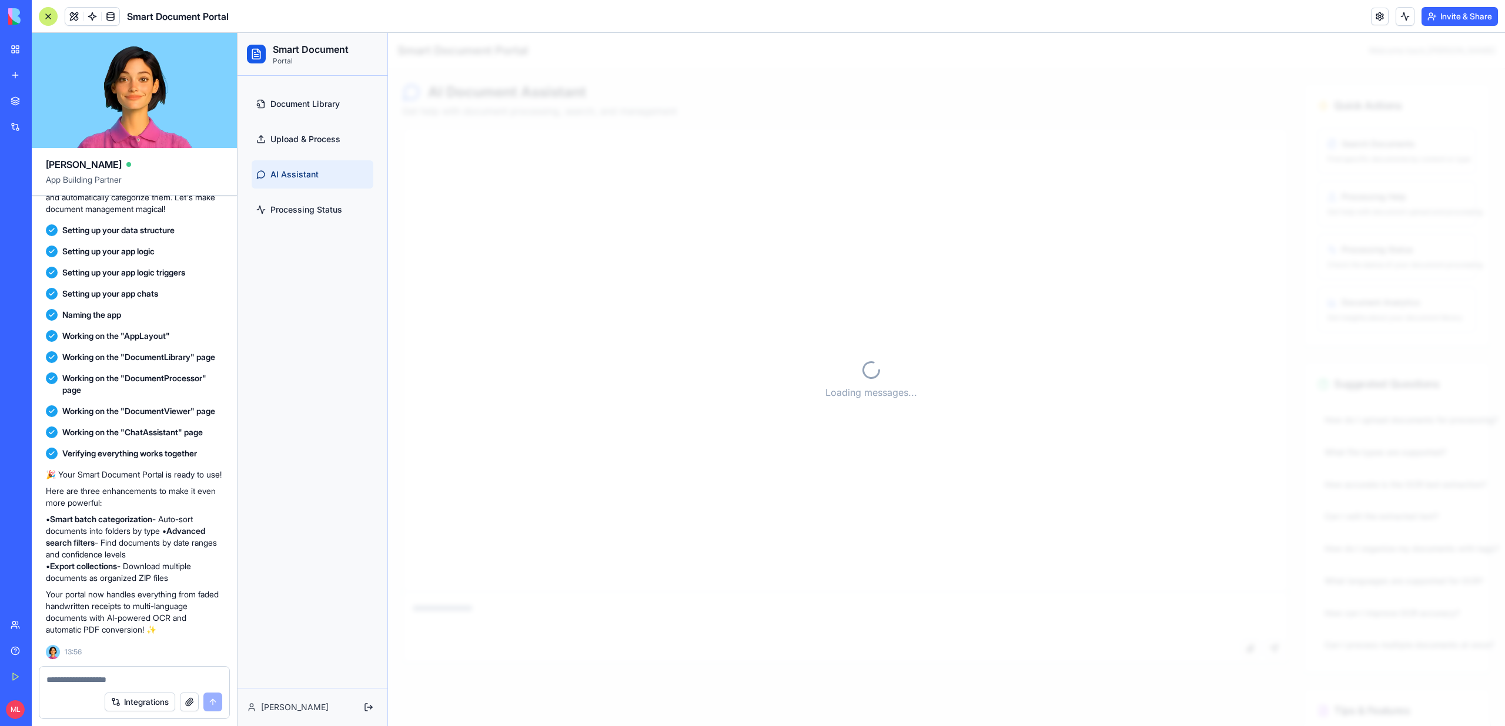
click at [500, 242] on div "Loading messages..." at bounding box center [870, 380] width 1267 height 694
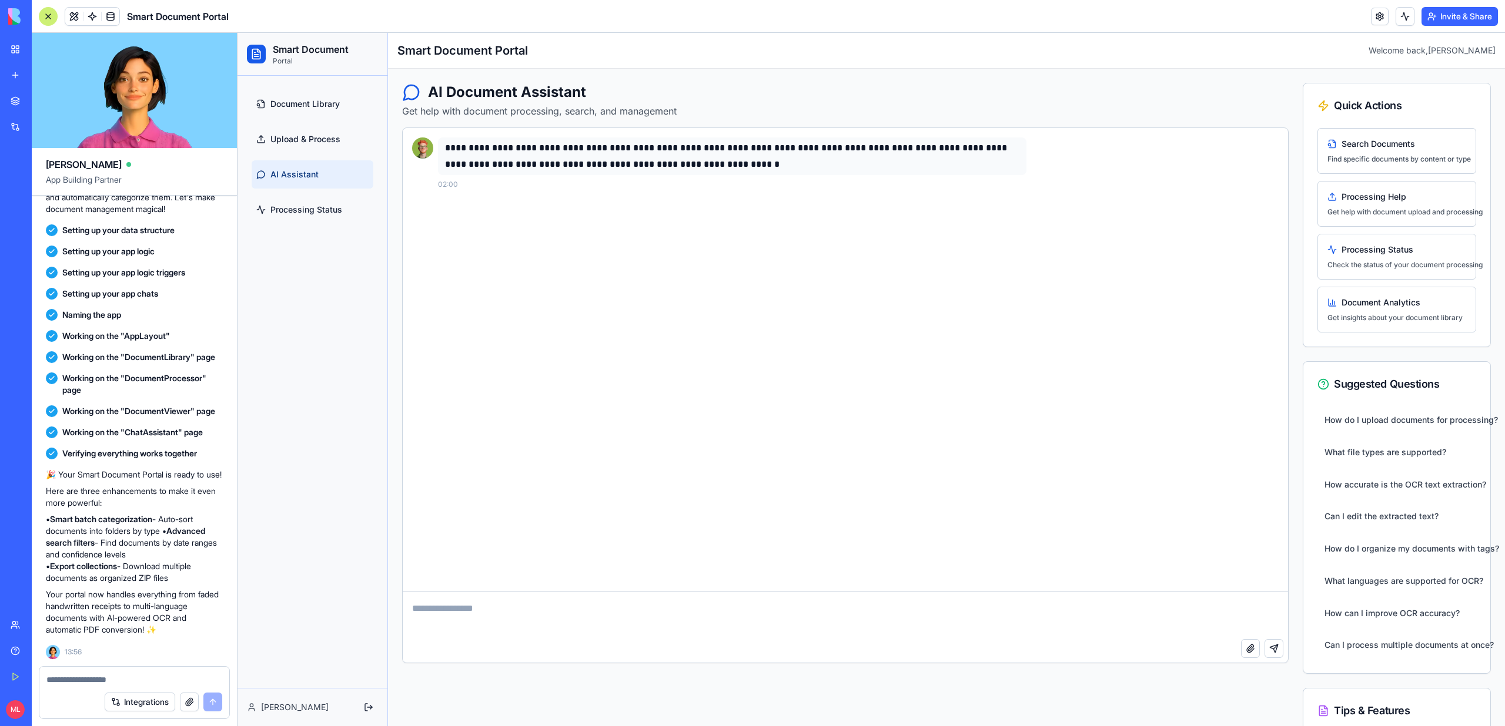
click at [695, 594] on textarea at bounding box center [845, 615] width 885 height 47
click at [96, 15] on span at bounding box center [110, 16] width 33 height 33
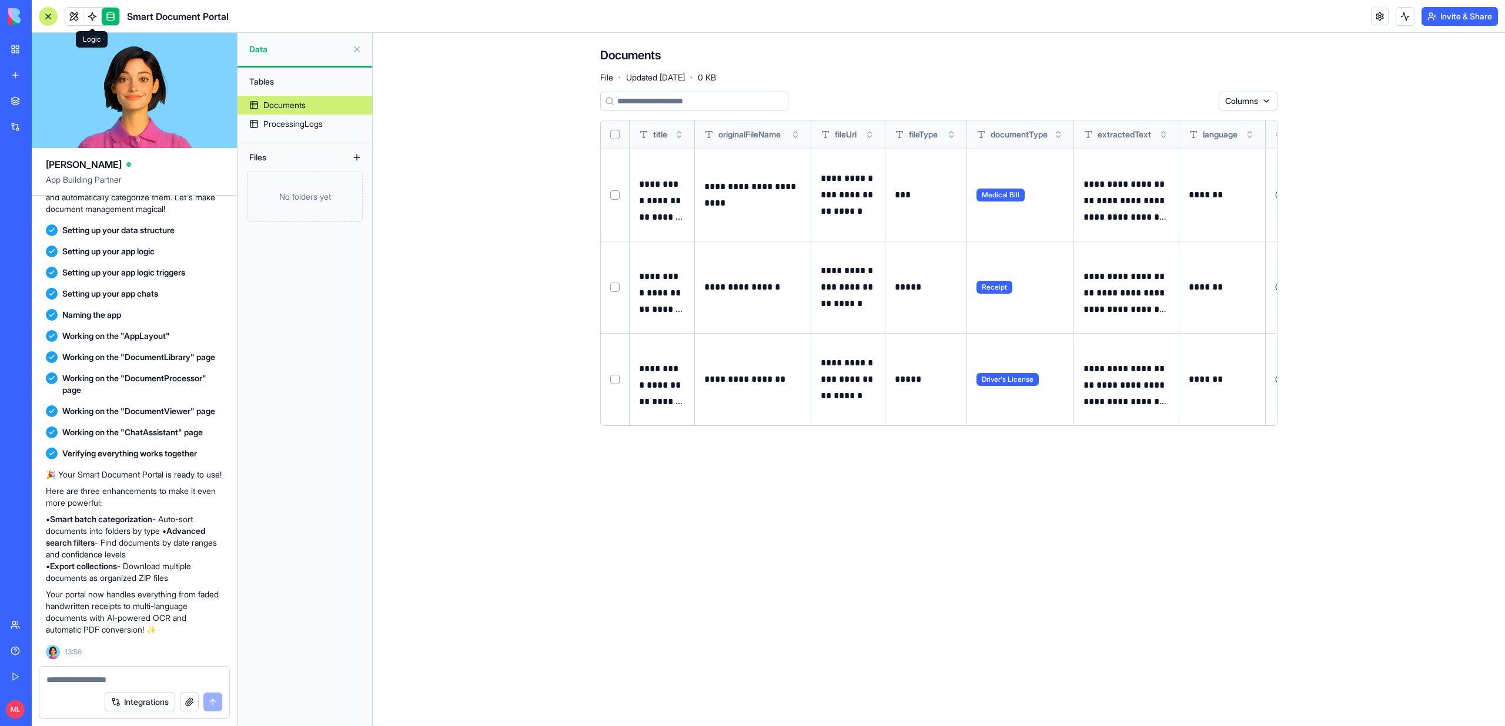
click at [91, 16] on link at bounding box center [92, 17] width 18 height 18
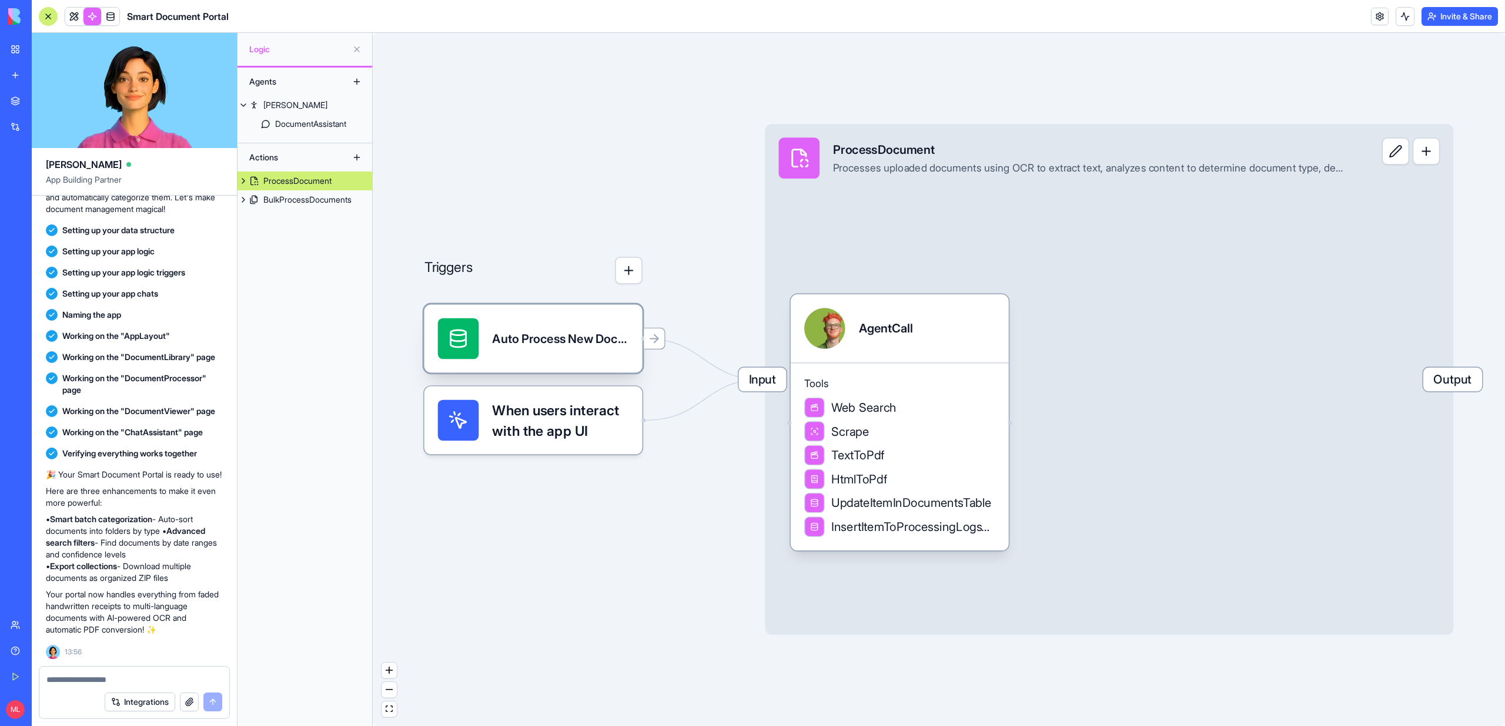
click at [572, 369] on div "Auto Process New DocumentsTrigger" at bounding box center [533, 338] width 218 height 68
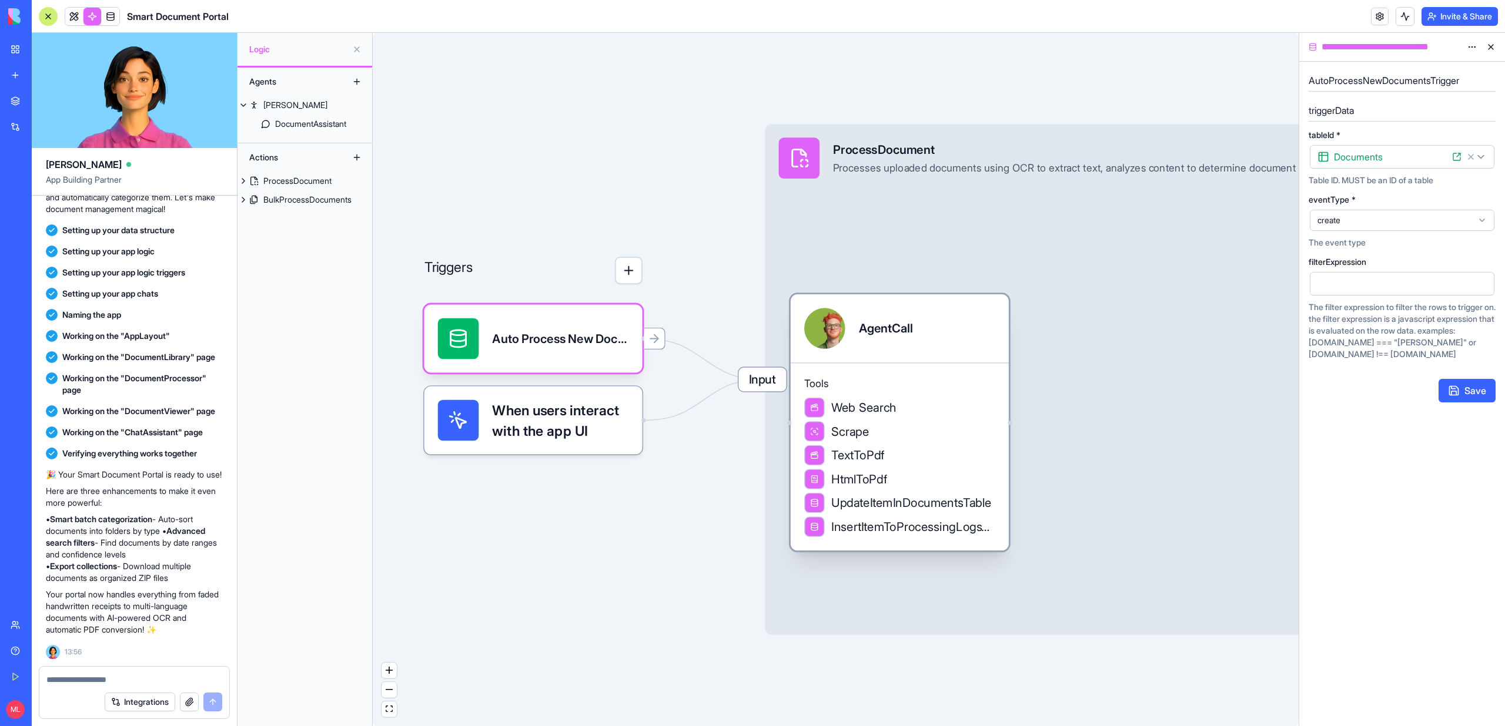
click at [830, 444] on div "Tools Web Search Scrape TextToPdf HtmlToPdf UpdateItemInDocumentsTable InsertIt…" at bounding box center [900, 457] width 218 height 188
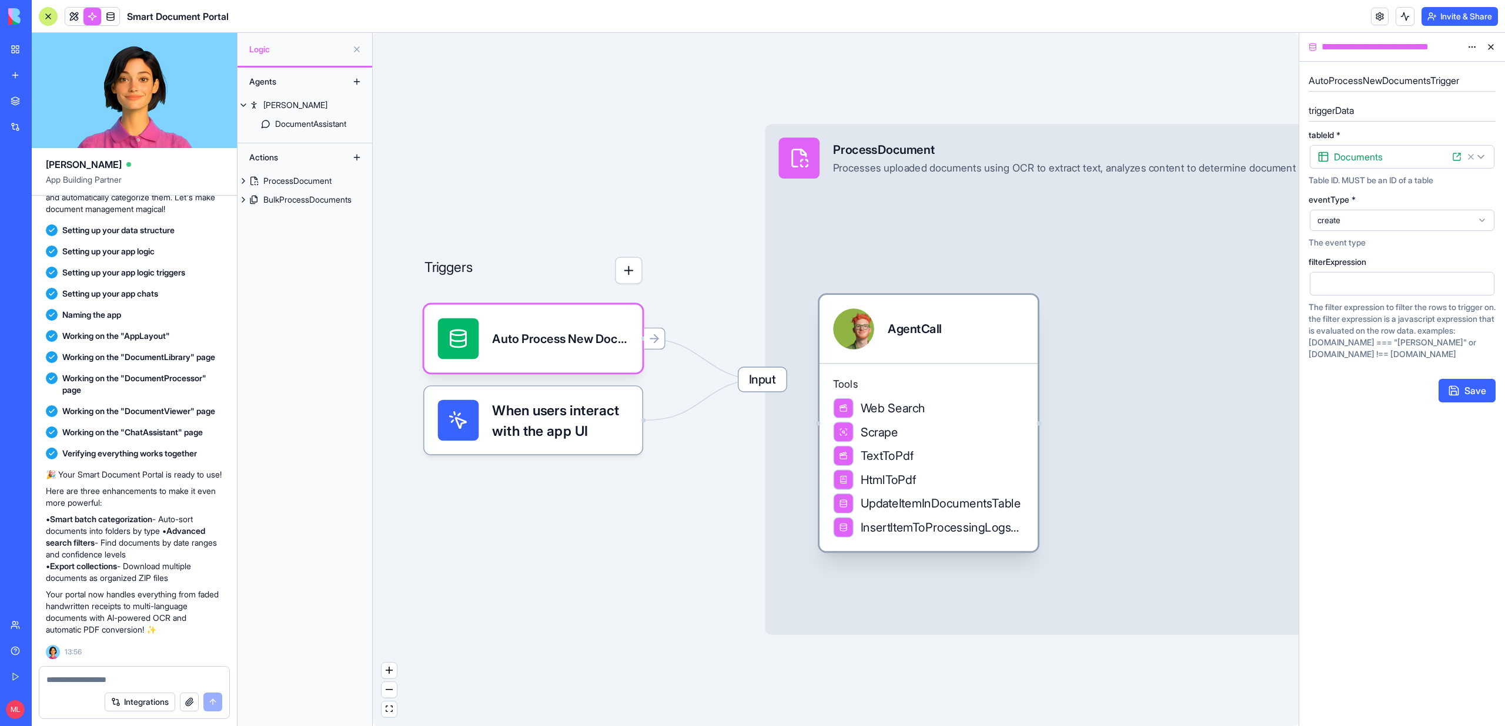
click at [899, 457] on span "TextToPdf" at bounding box center [886, 456] width 53 height 17
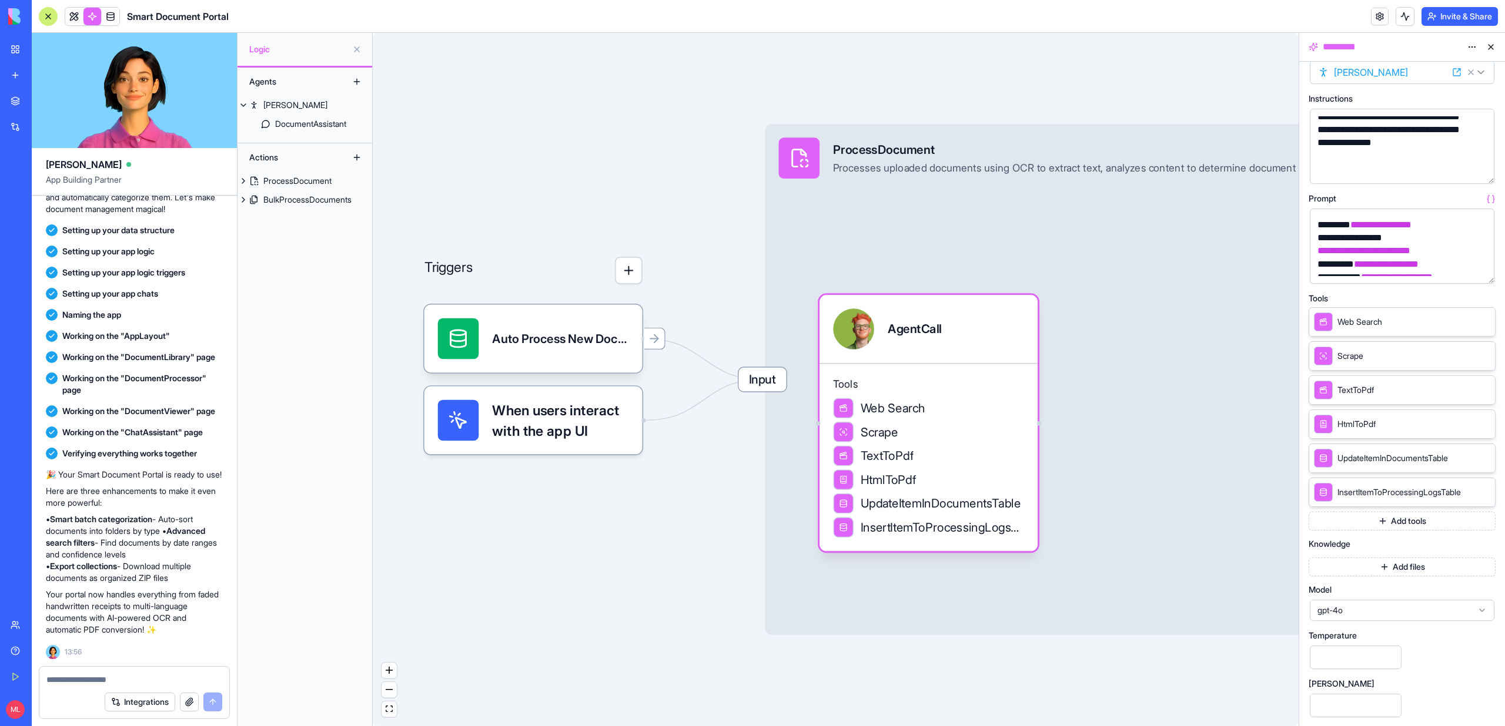
scroll to position [624, 0]
click at [287, 181] on div "ProcessDocument" at bounding box center [297, 181] width 68 height 12
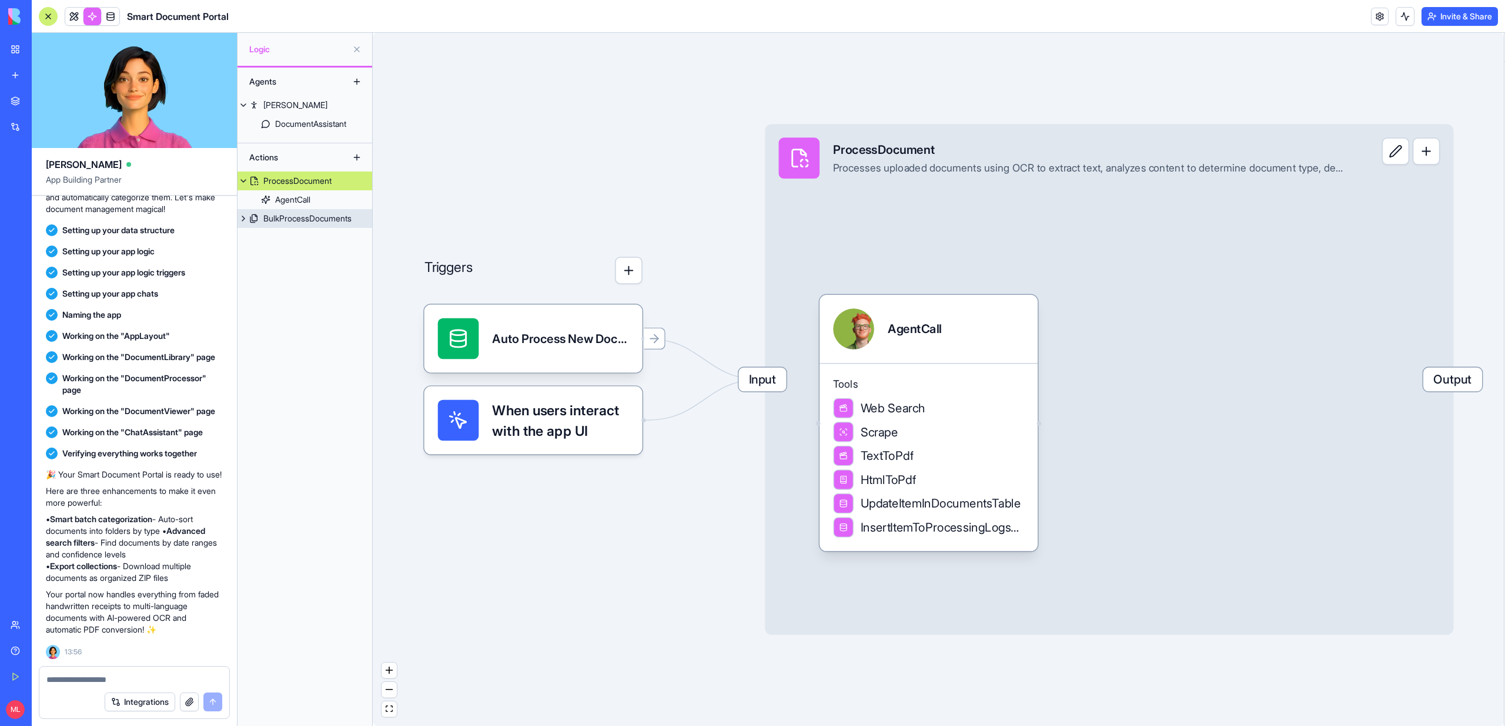
click at [290, 209] on link "BulkProcessDocuments" at bounding box center [304, 218] width 135 height 19
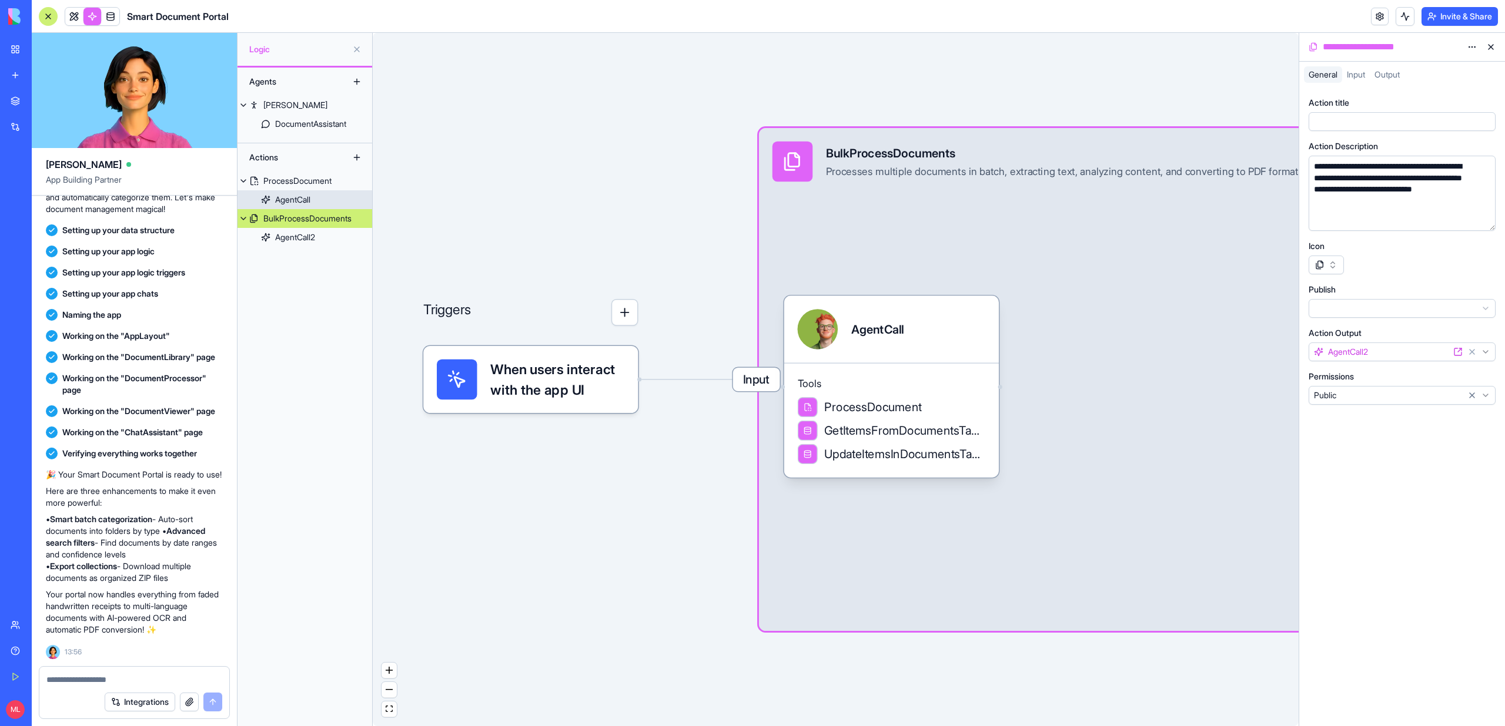
click at [291, 205] on div "AgentCall" at bounding box center [292, 200] width 35 height 12
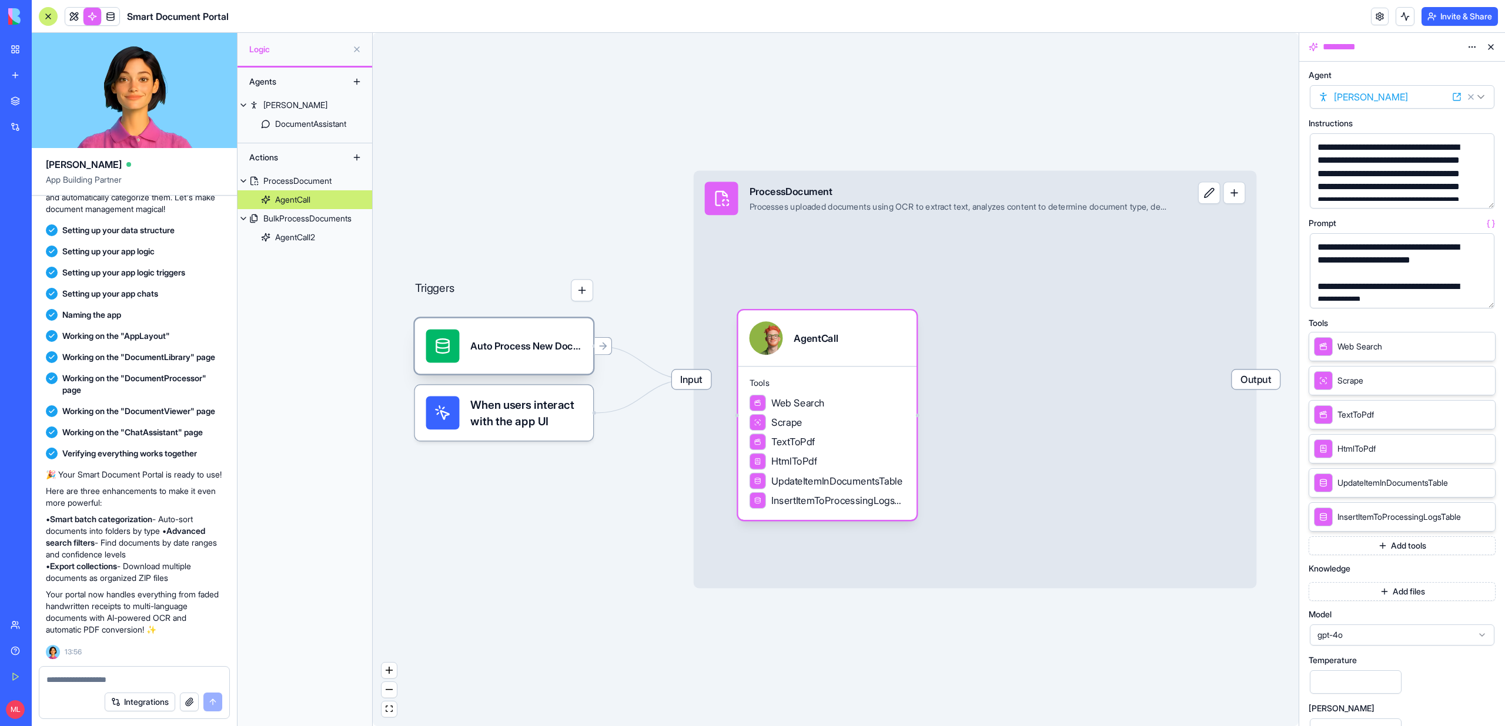
click at [520, 357] on div "Auto Process New DocumentsTrigger" at bounding box center [526, 347] width 112 height 34
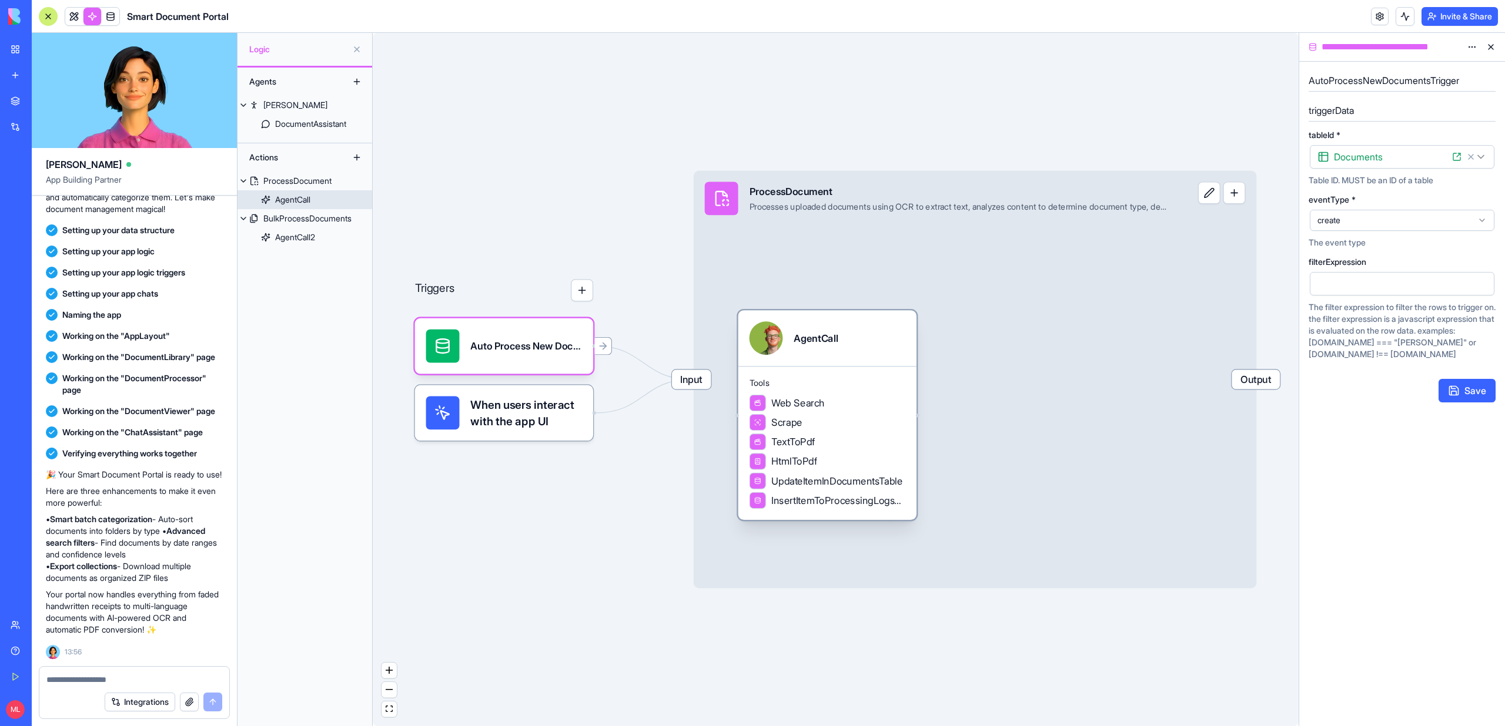
click at [895, 424] on div "Scrape" at bounding box center [827, 422] width 156 height 16
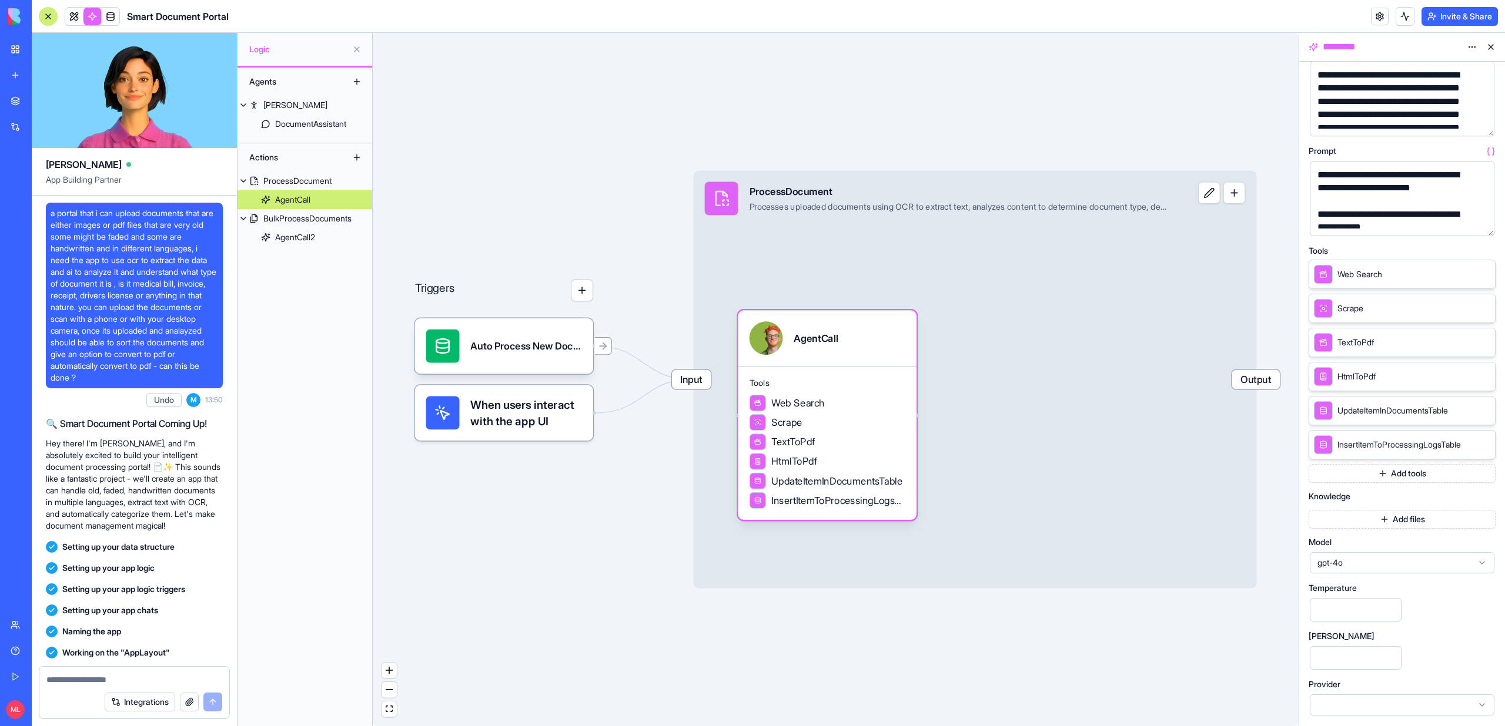
click at [1484, 224] on button "button" at bounding box center [1482, 224] width 19 height 19
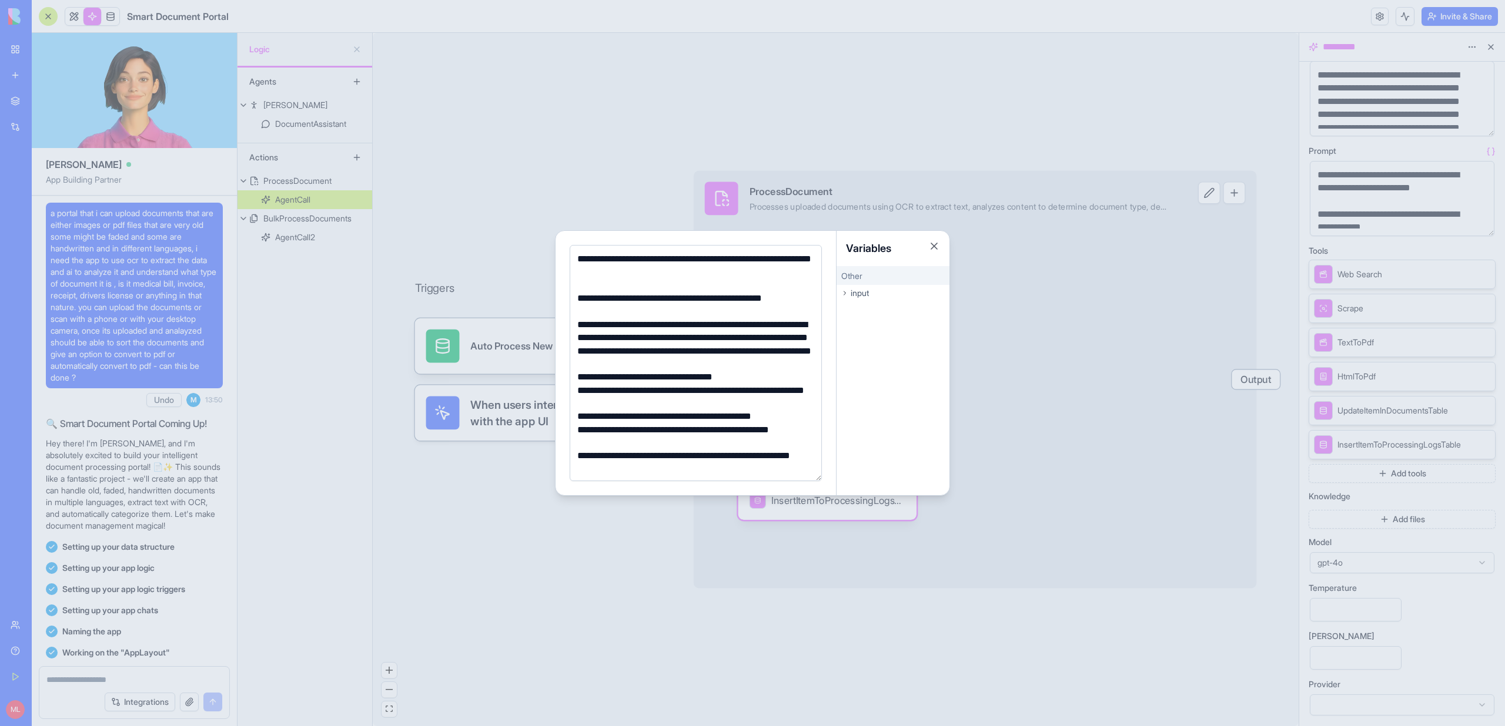
click at [510, 175] on div at bounding box center [752, 363] width 1505 height 726
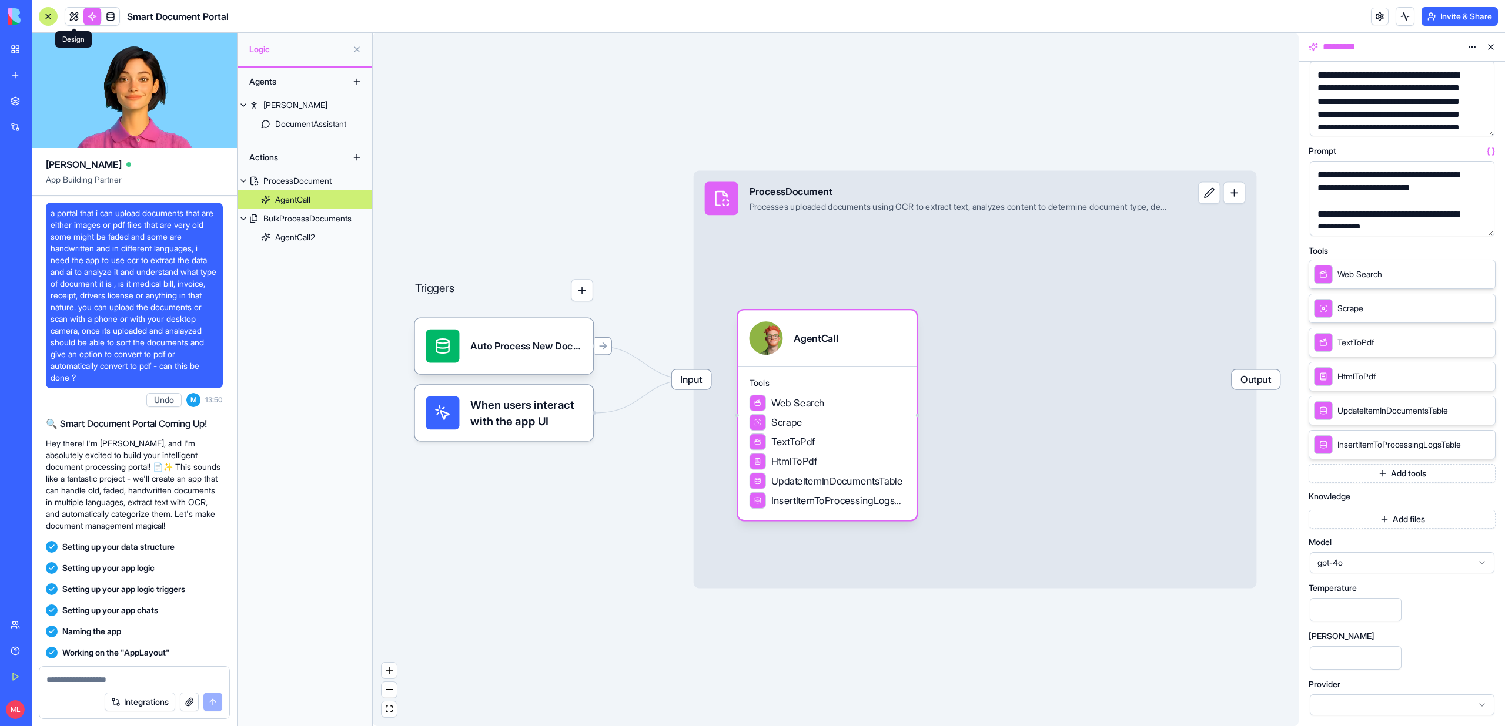
click at [83, 21] on link at bounding box center [92, 17] width 18 height 18
click at [76, 21] on button at bounding box center [74, 17] width 18 height 18
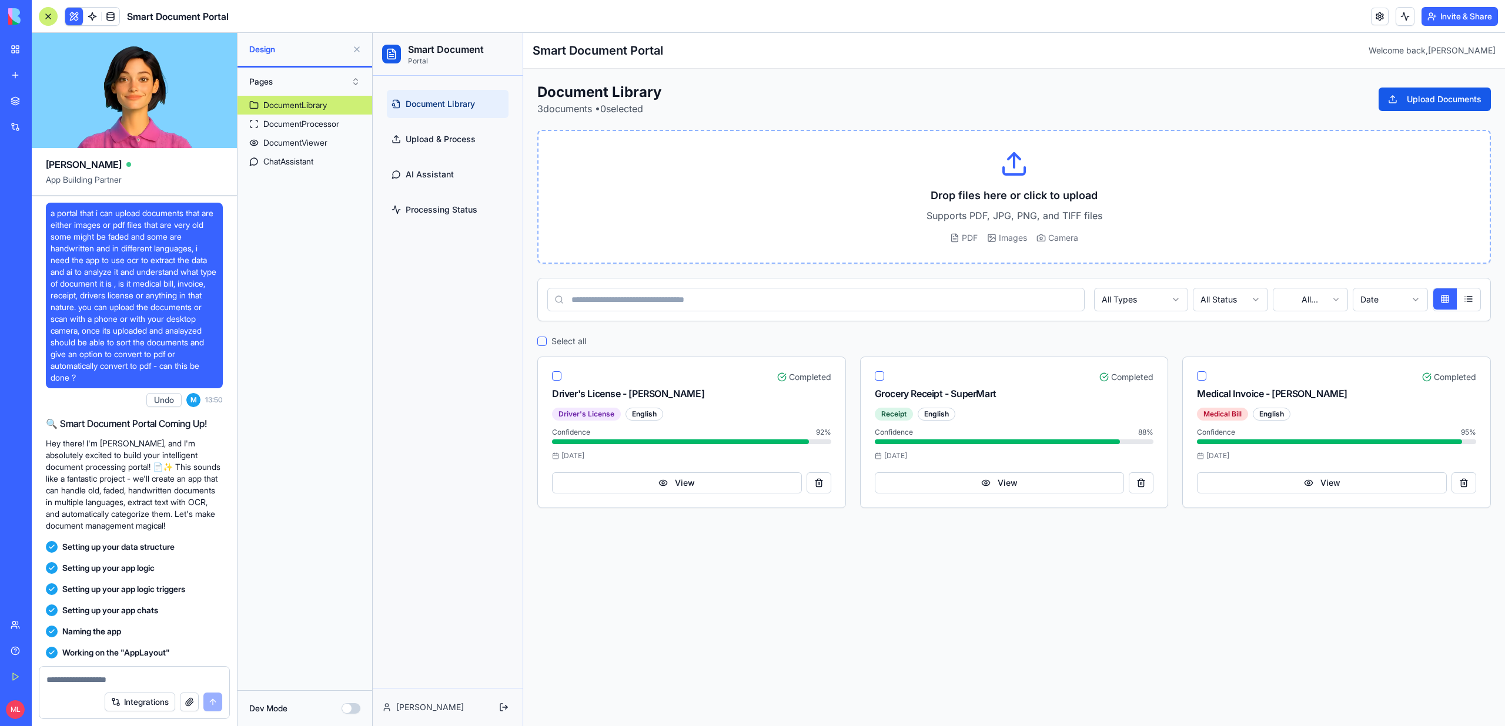
click at [353, 51] on button at bounding box center [356, 49] width 19 height 19
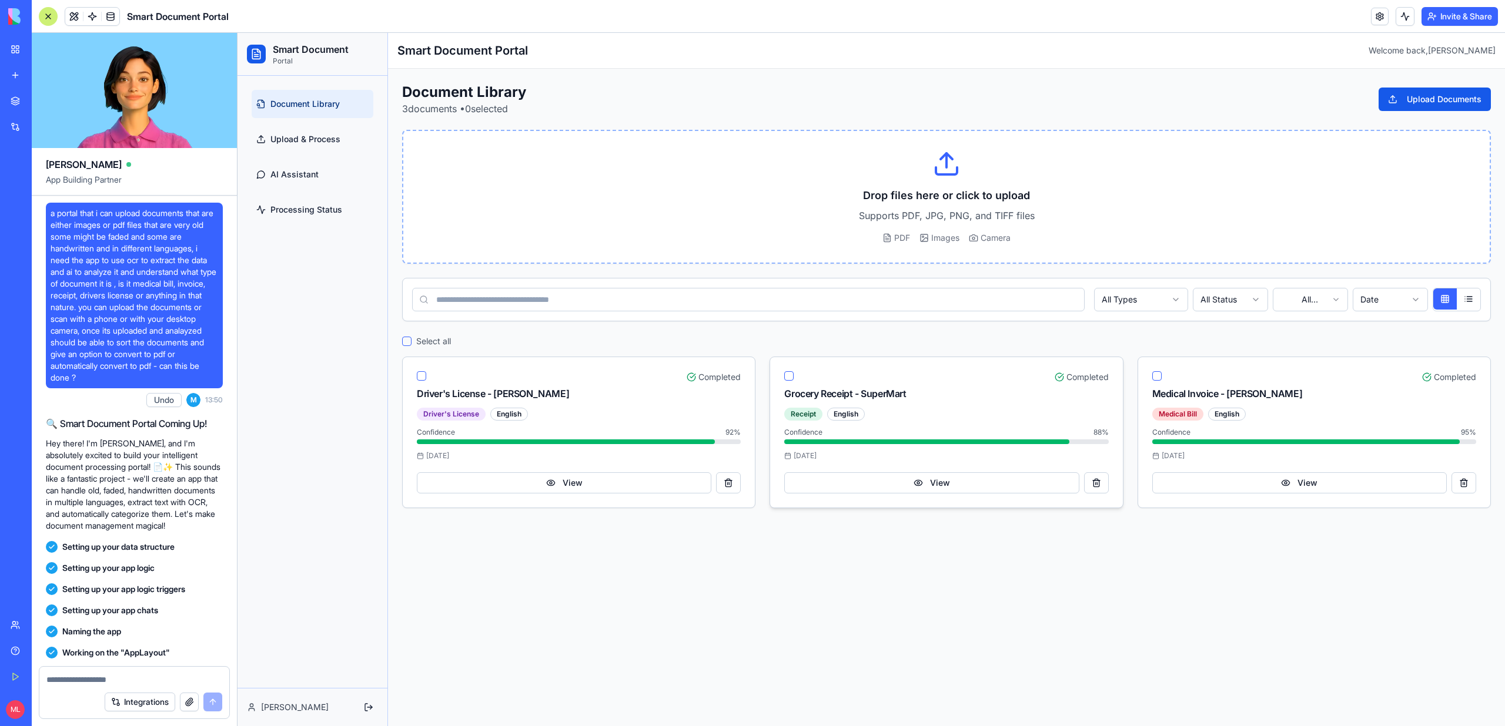
click at [792, 372] on button "button" at bounding box center [788, 375] width 9 height 9
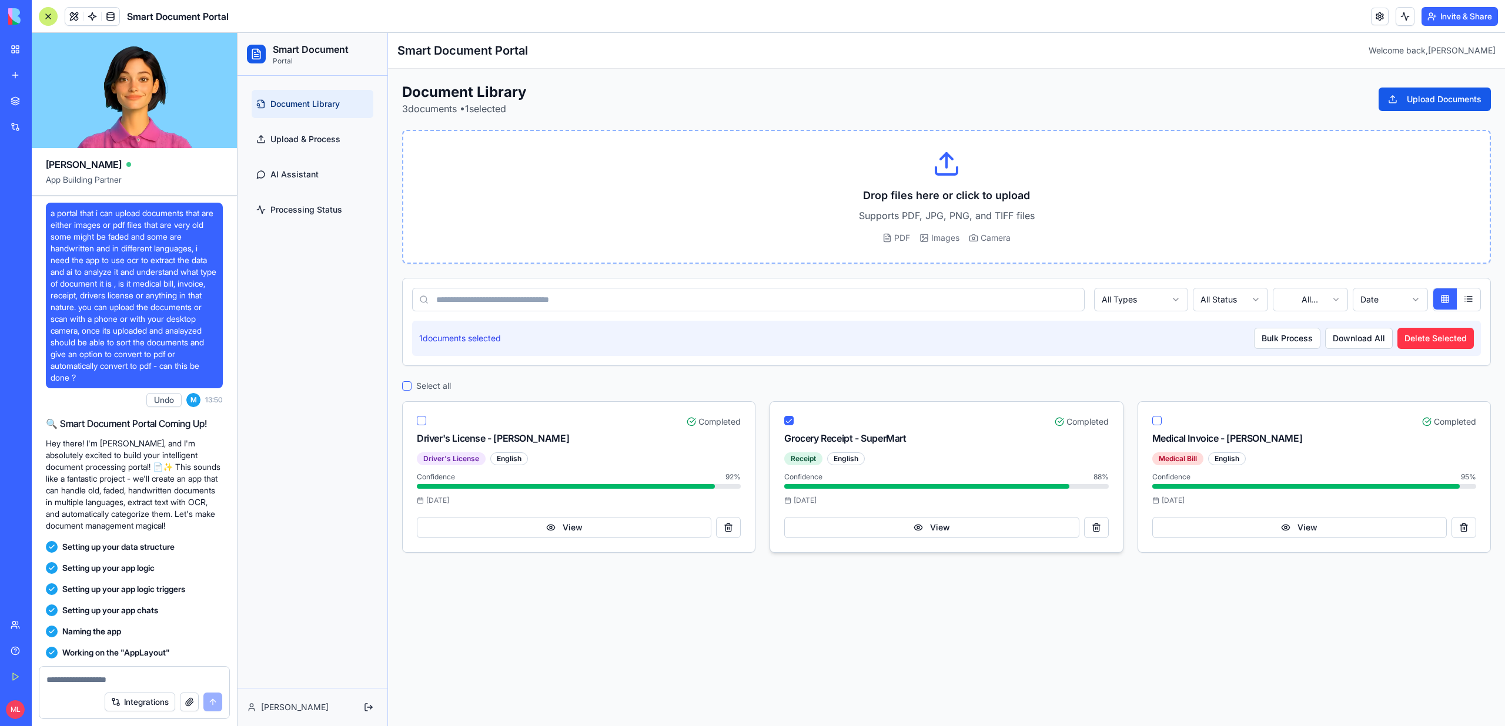
click at [791, 420] on button "button" at bounding box center [788, 420] width 9 height 9
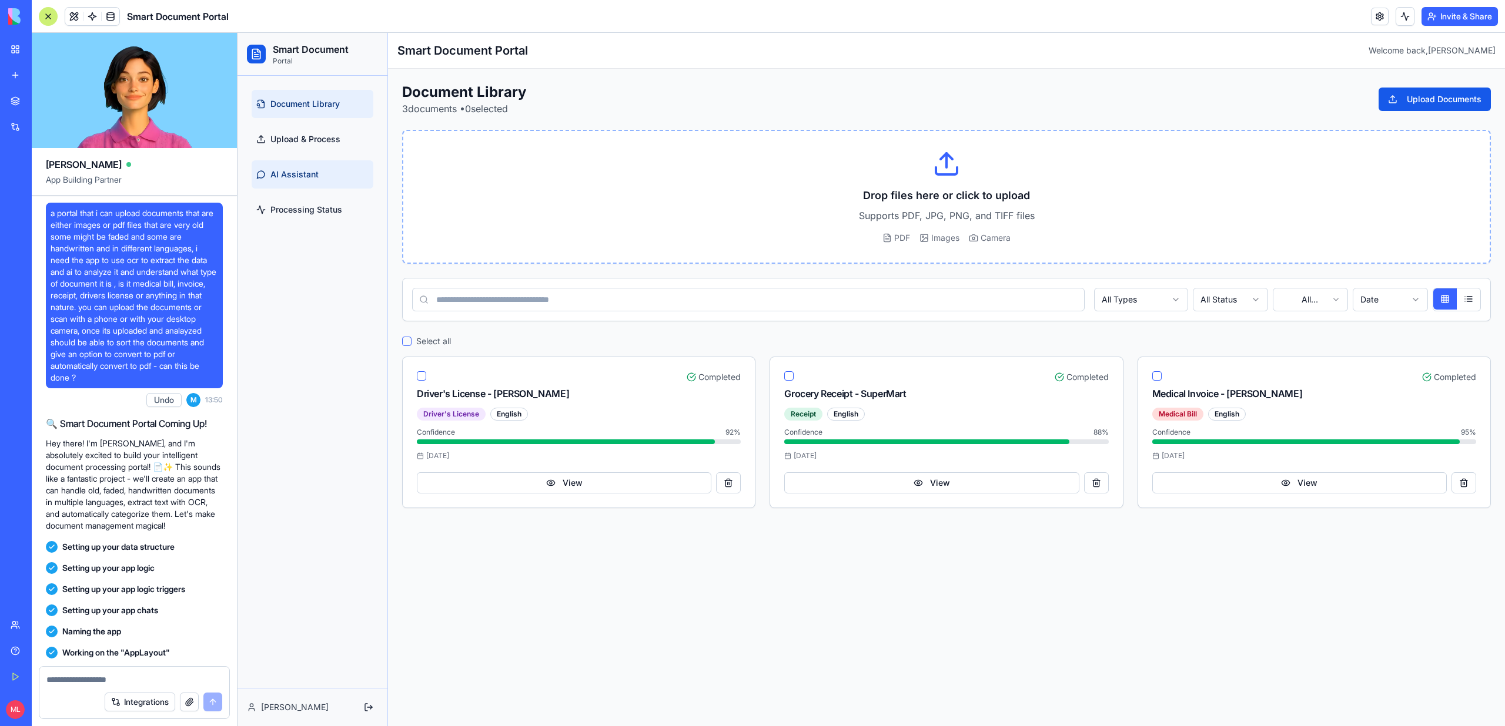
click at [313, 174] on span "AI Assistant" at bounding box center [294, 175] width 48 height 12
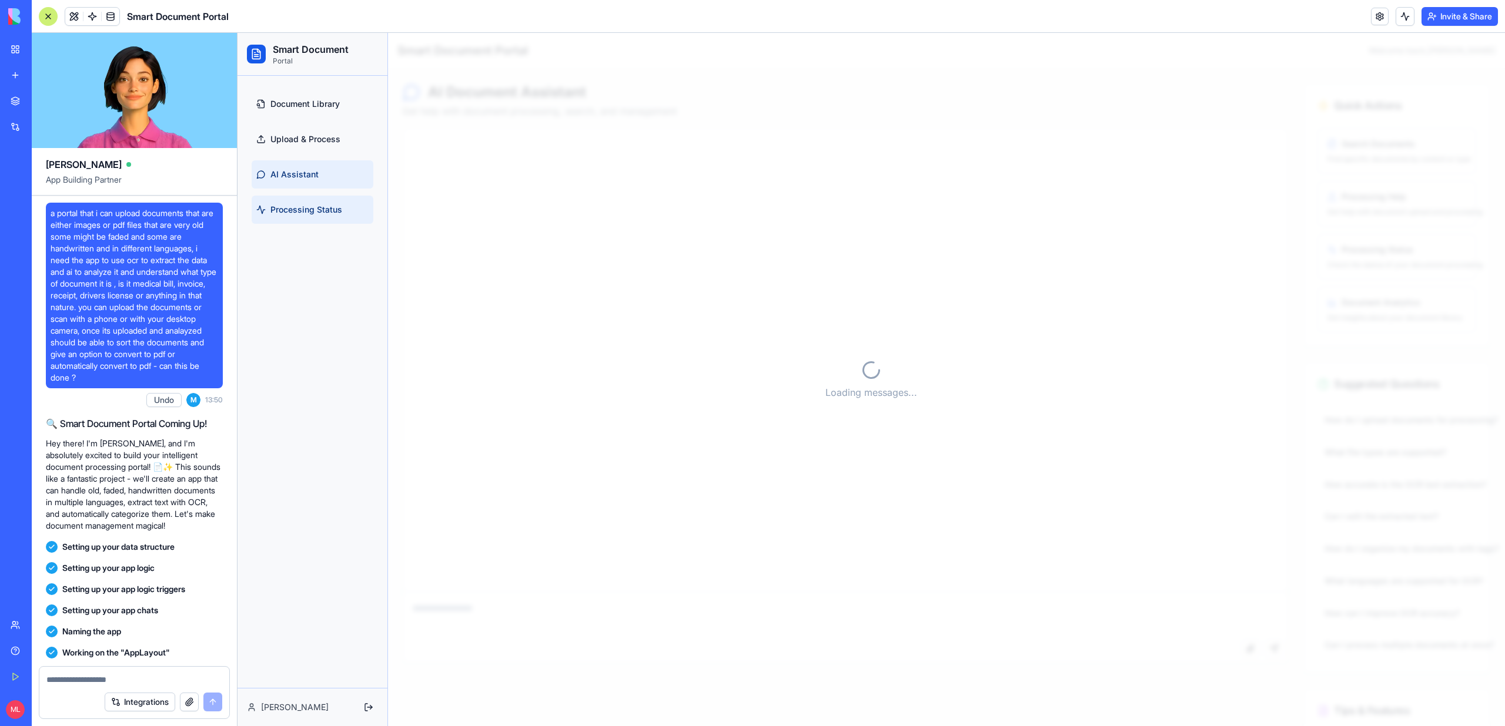
click at [314, 220] on link "Processing Status" at bounding box center [313, 210] width 122 height 28
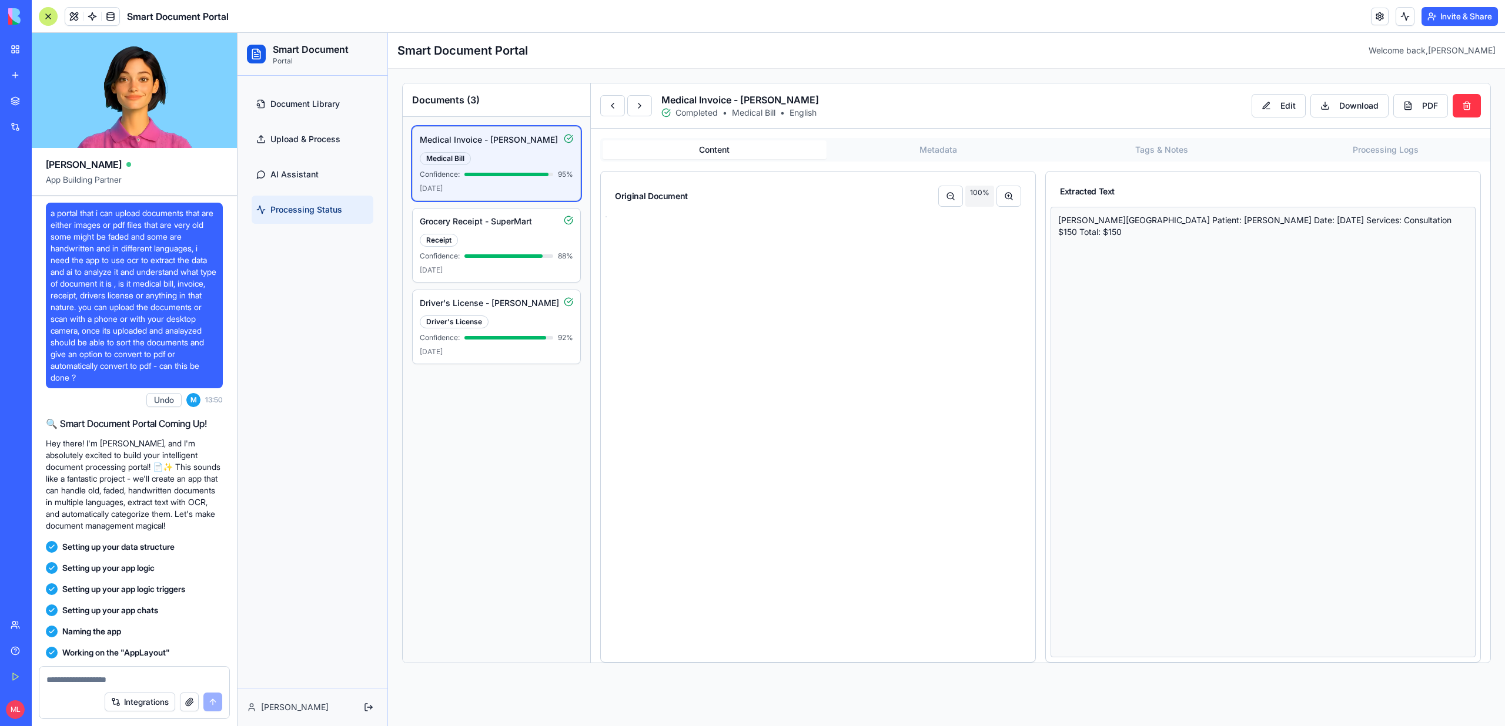
click at [307, 196] on link "Processing Status" at bounding box center [313, 210] width 122 height 28
click at [307, 187] on link "AI Assistant" at bounding box center [313, 174] width 122 height 28
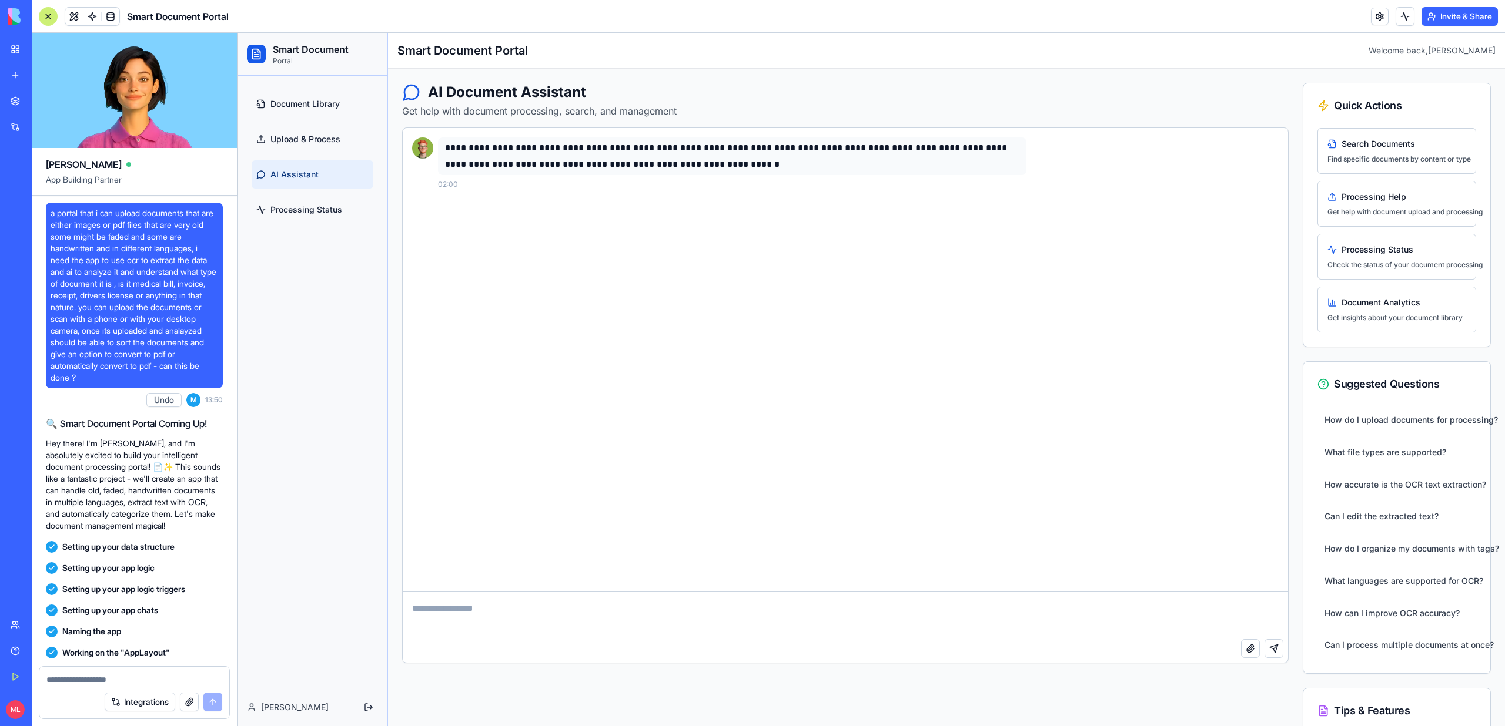
click at [98, 16] on link at bounding box center [92, 17] width 18 height 18
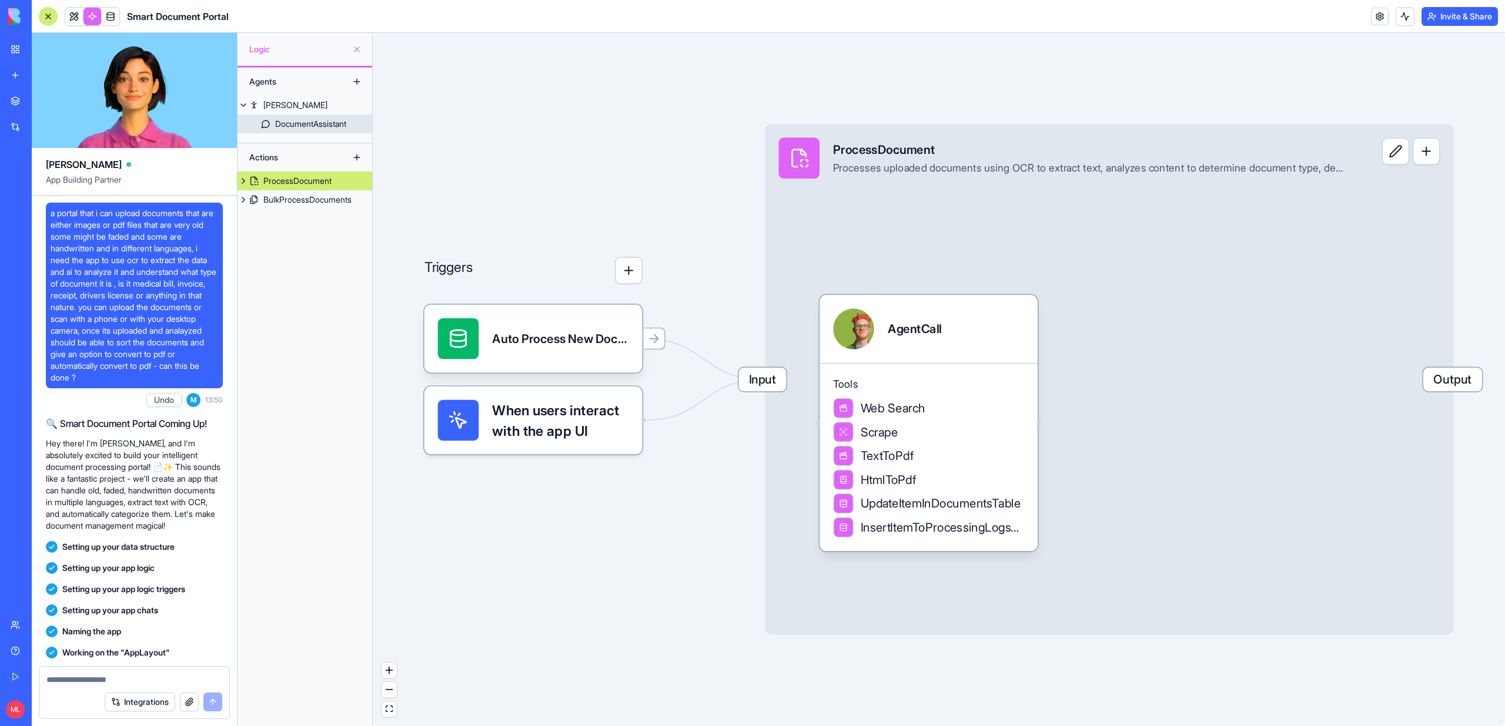
click at [318, 123] on div "DocumentAssistant" at bounding box center [310, 124] width 71 height 12
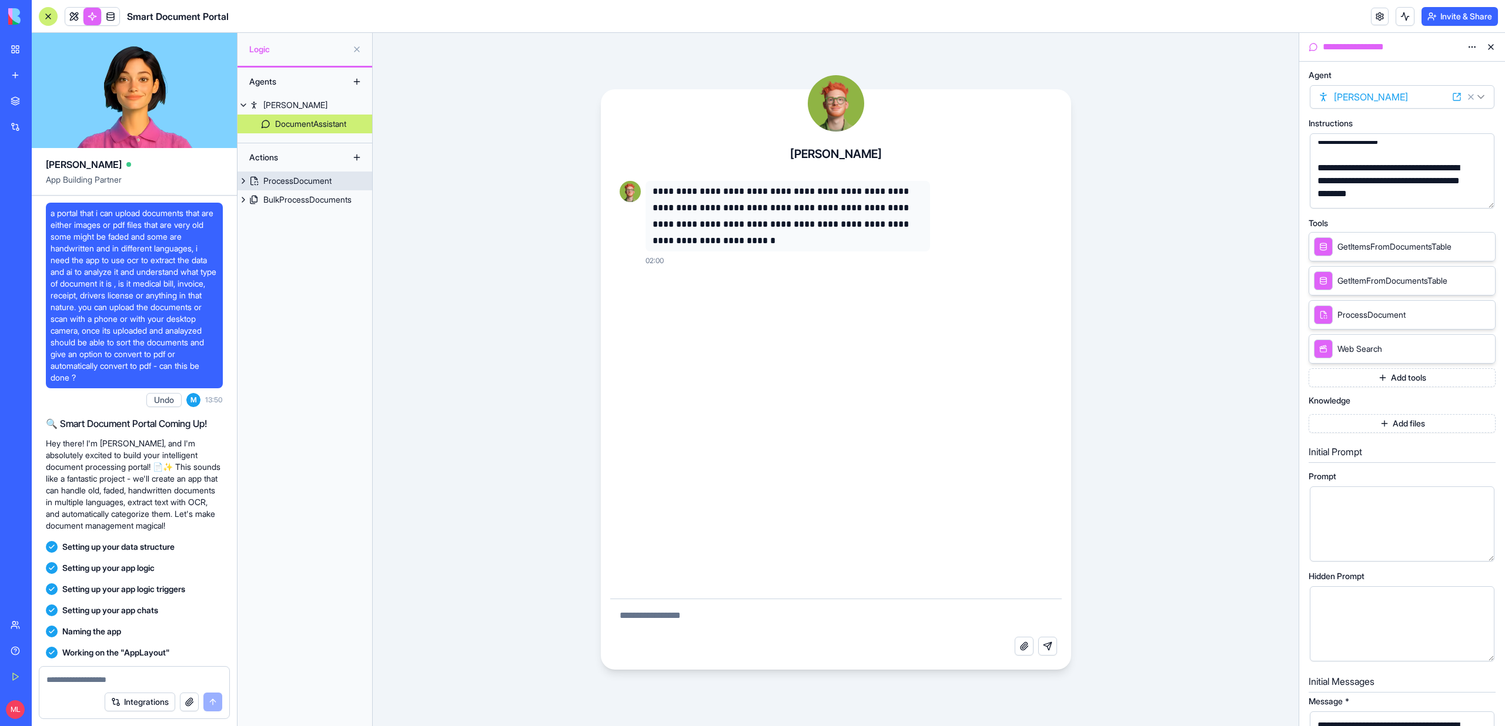
click at [307, 175] on div "ProcessDocument" at bounding box center [297, 181] width 68 height 12
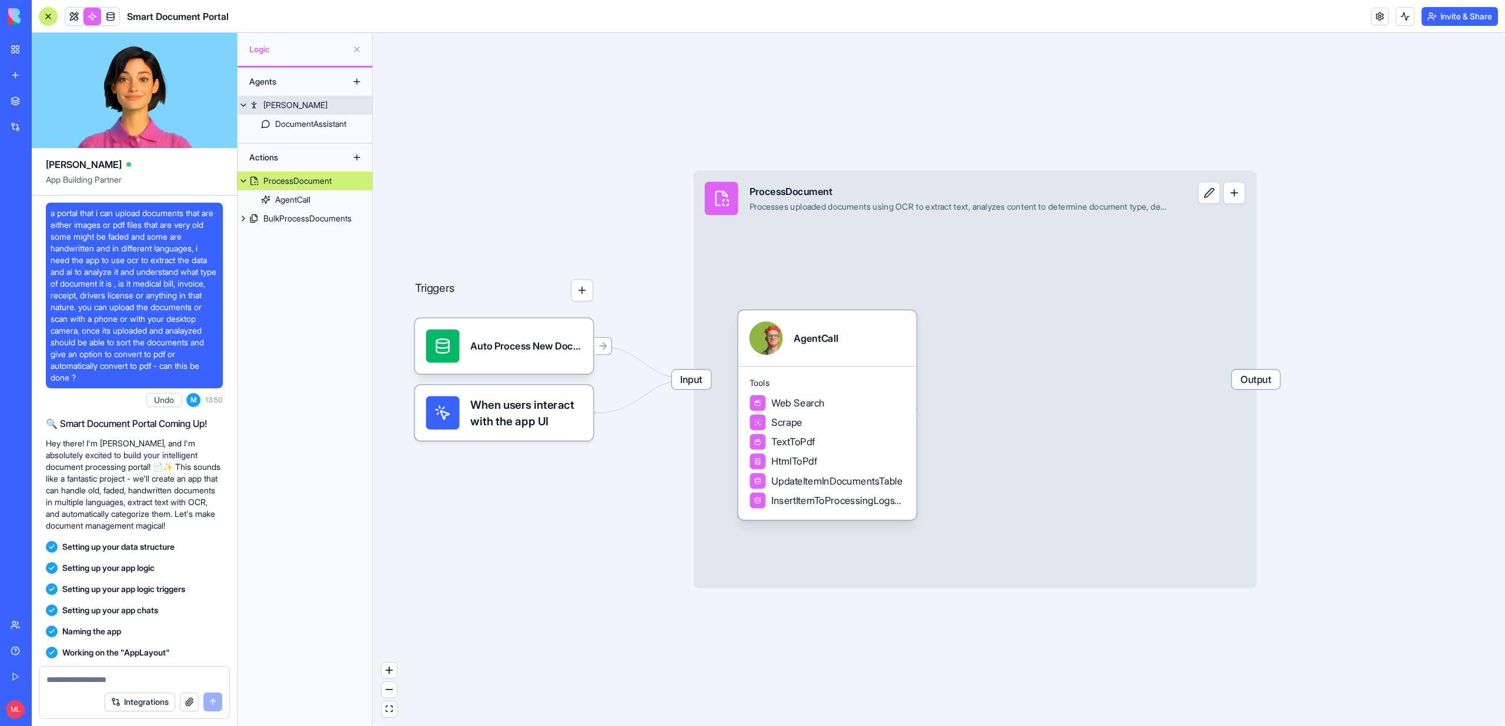
click at [326, 105] on link "Ryan" at bounding box center [304, 105] width 135 height 19
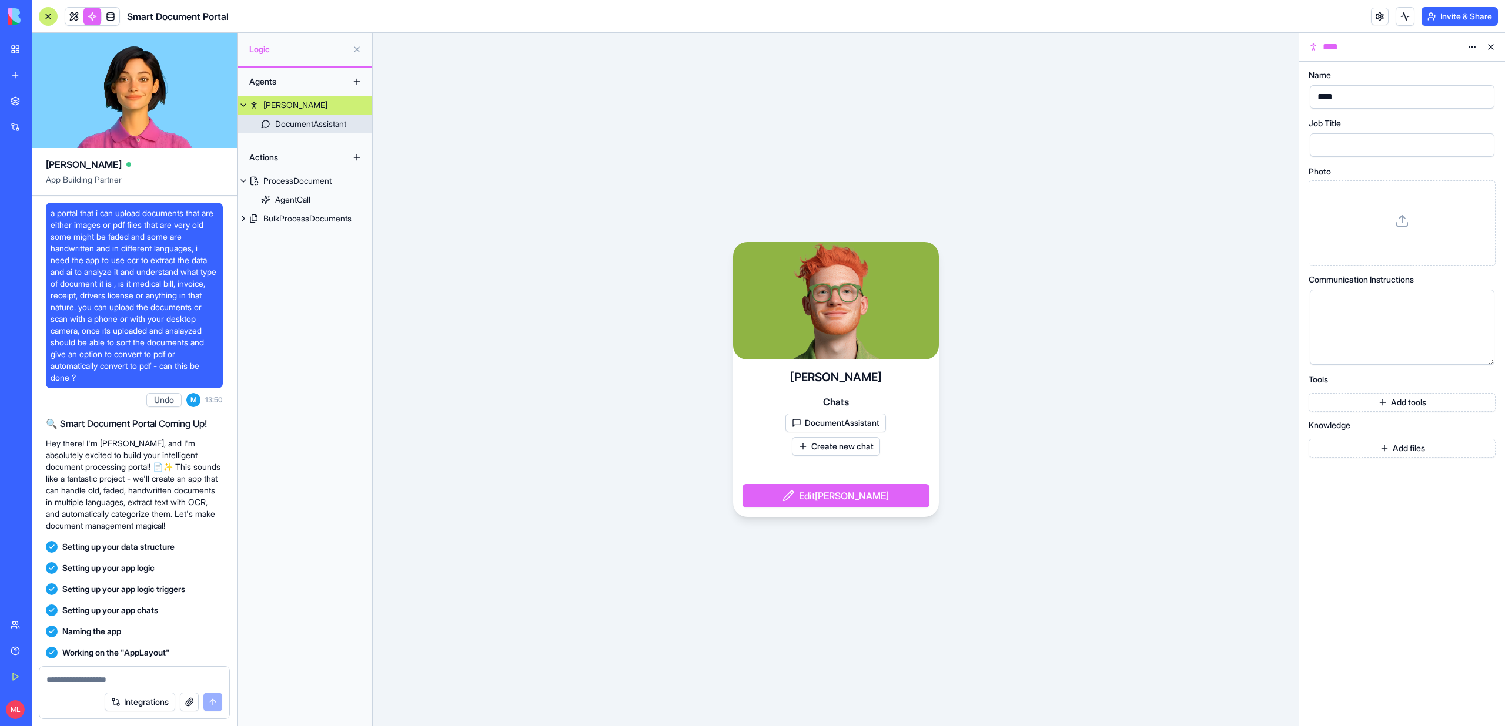
click at [327, 125] on div "DocumentAssistant" at bounding box center [310, 124] width 71 height 12
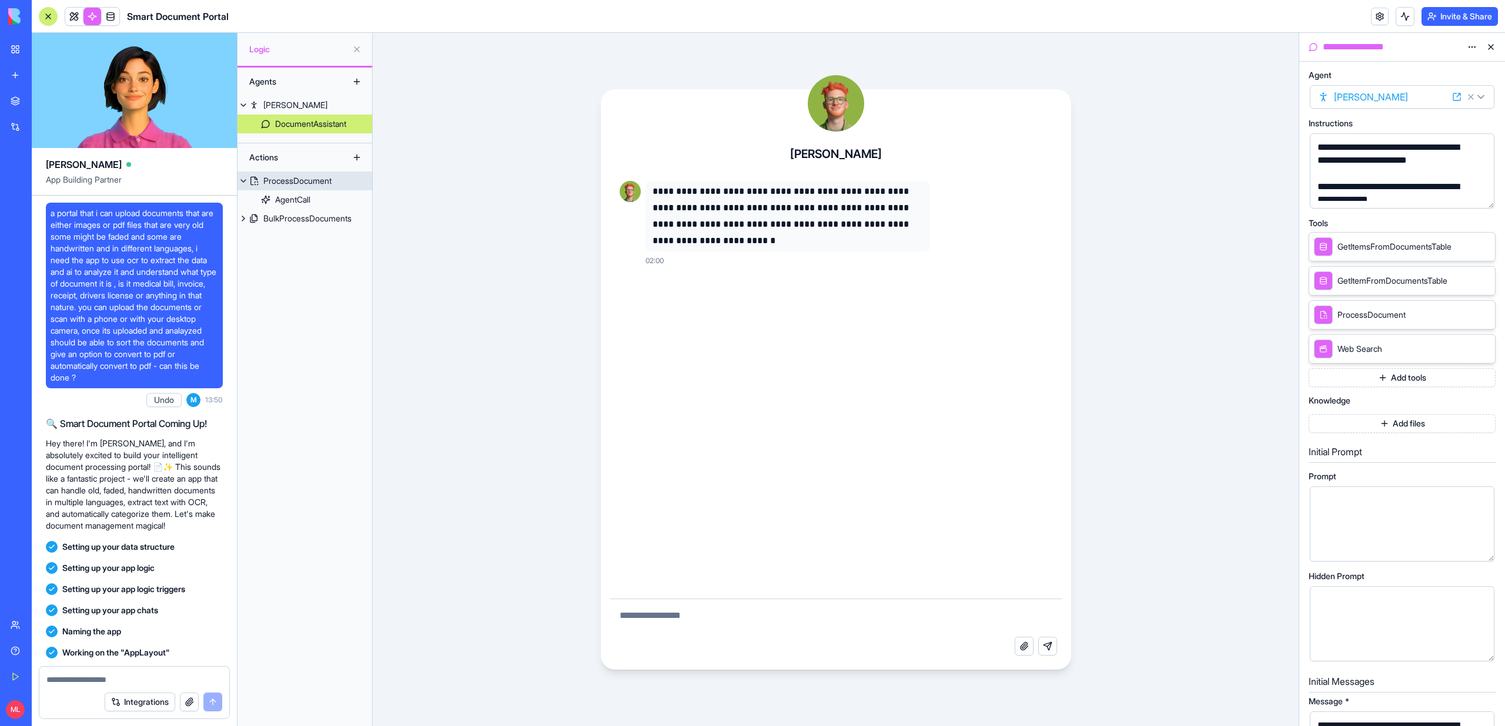
click at [302, 180] on div "ProcessDocument" at bounding box center [297, 181] width 68 height 12
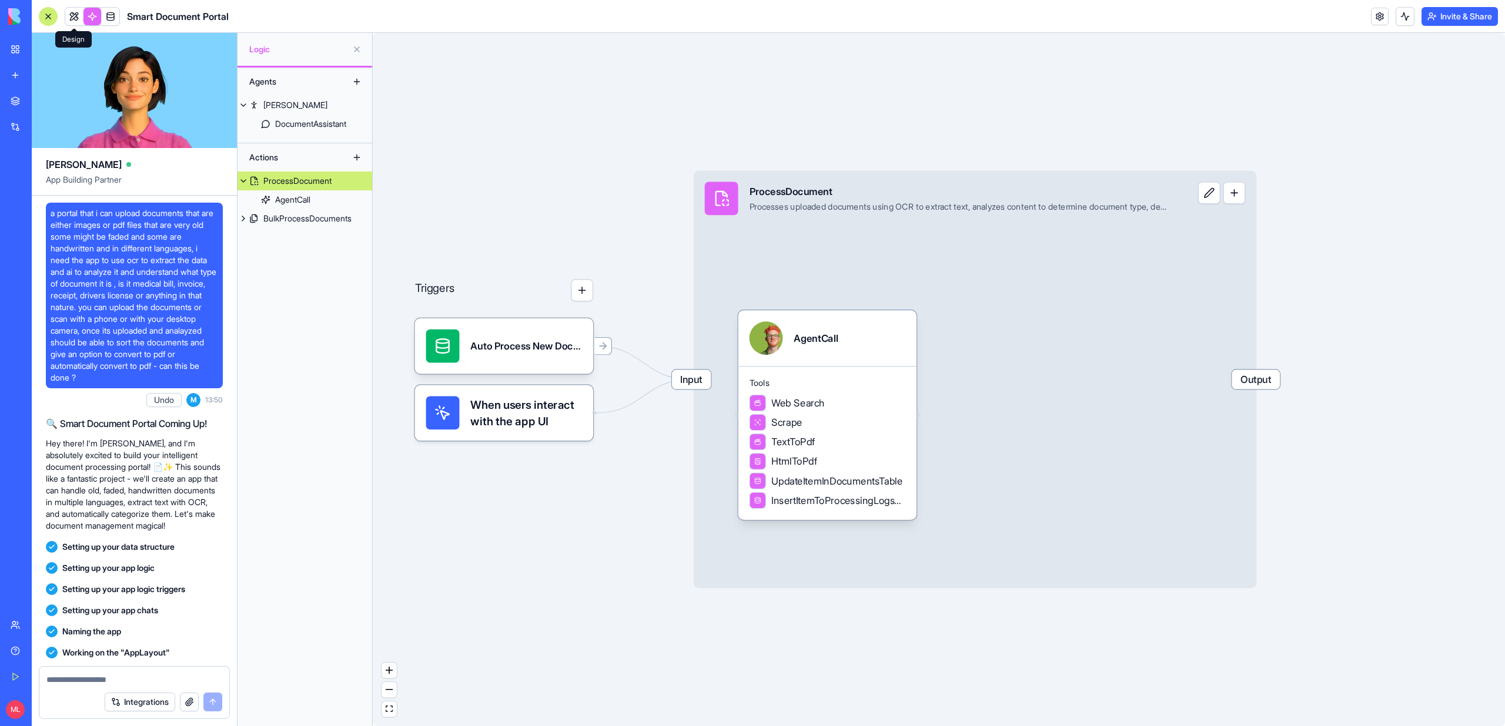
click at [71, 16] on link at bounding box center [74, 17] width 18 height 18
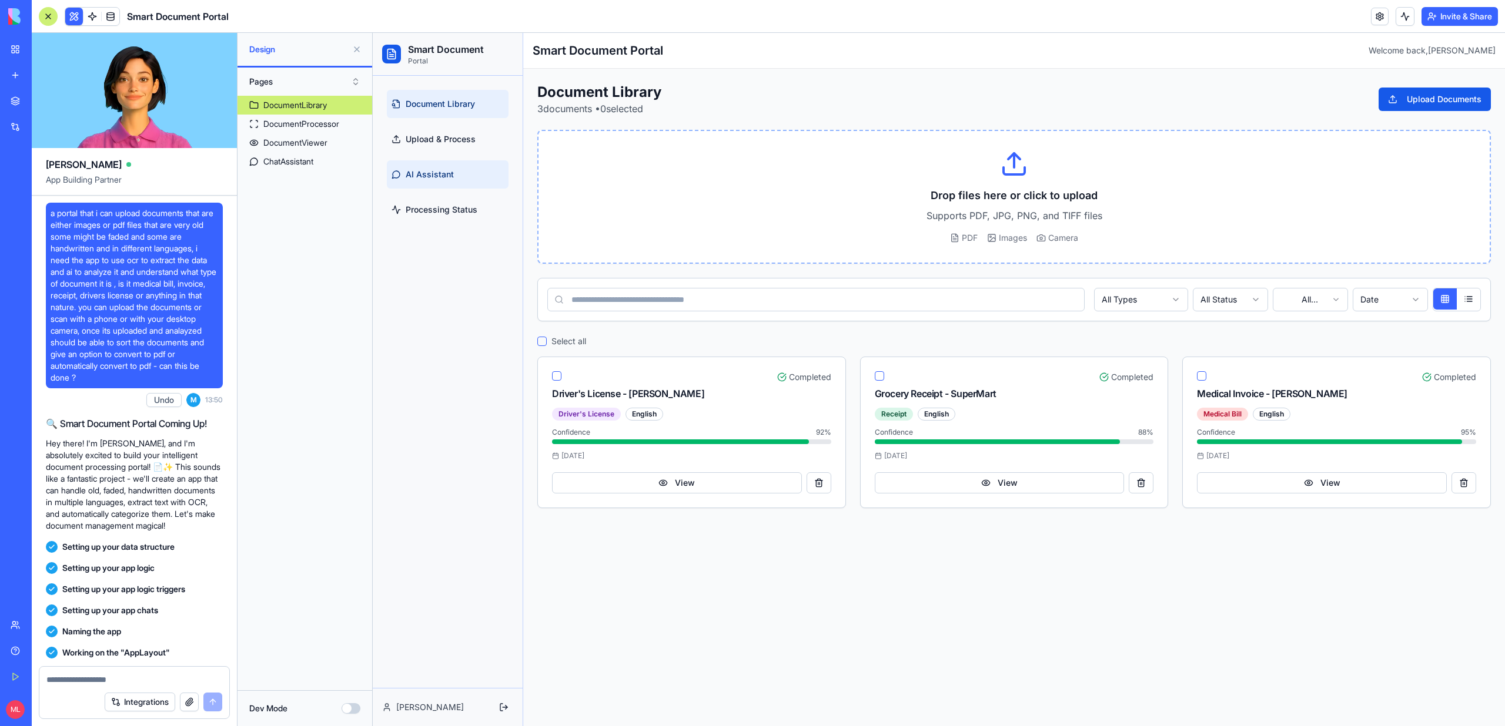
click at [427, 165] on link "AI Assistant" at bounding box center [448, 174] width 122 height 28
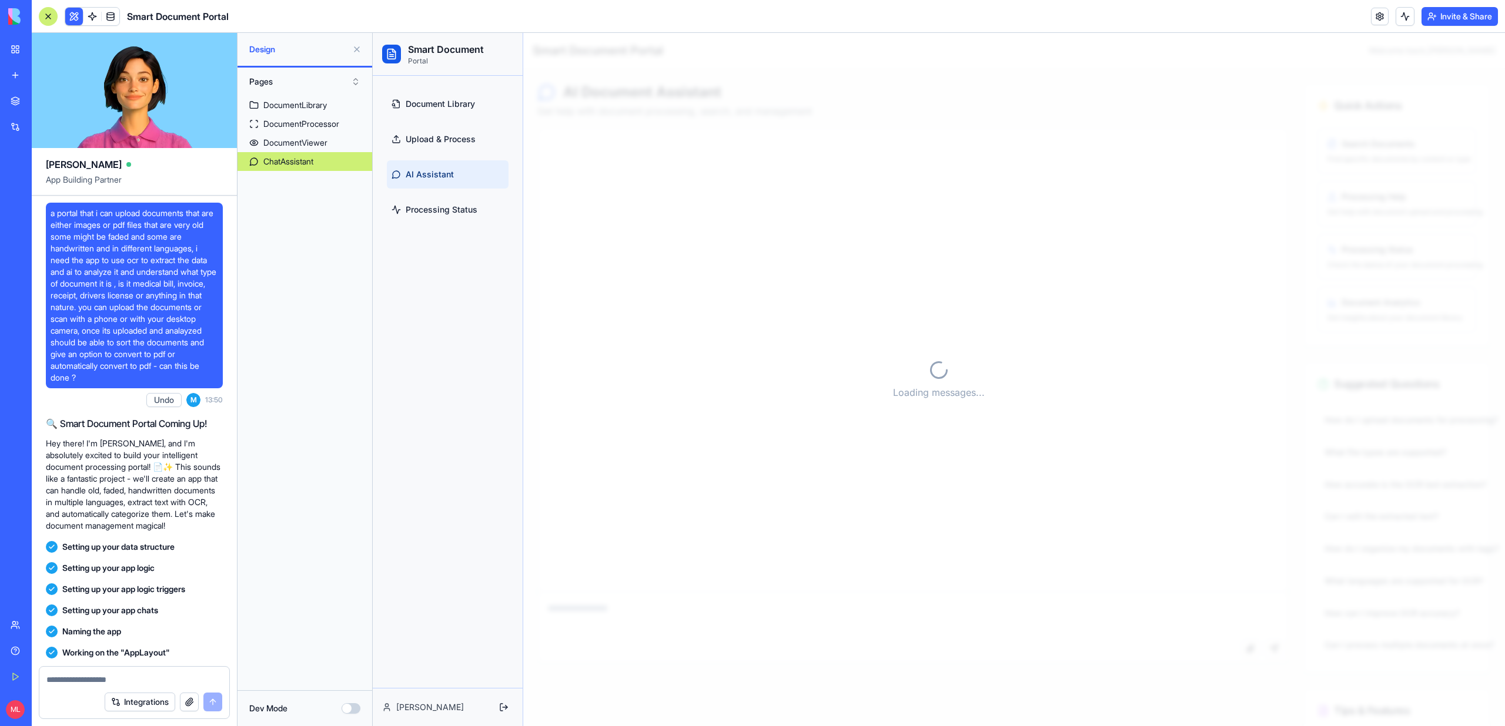
click at [79, 10] on button at bounding box center [74, 17] width 18 height 18
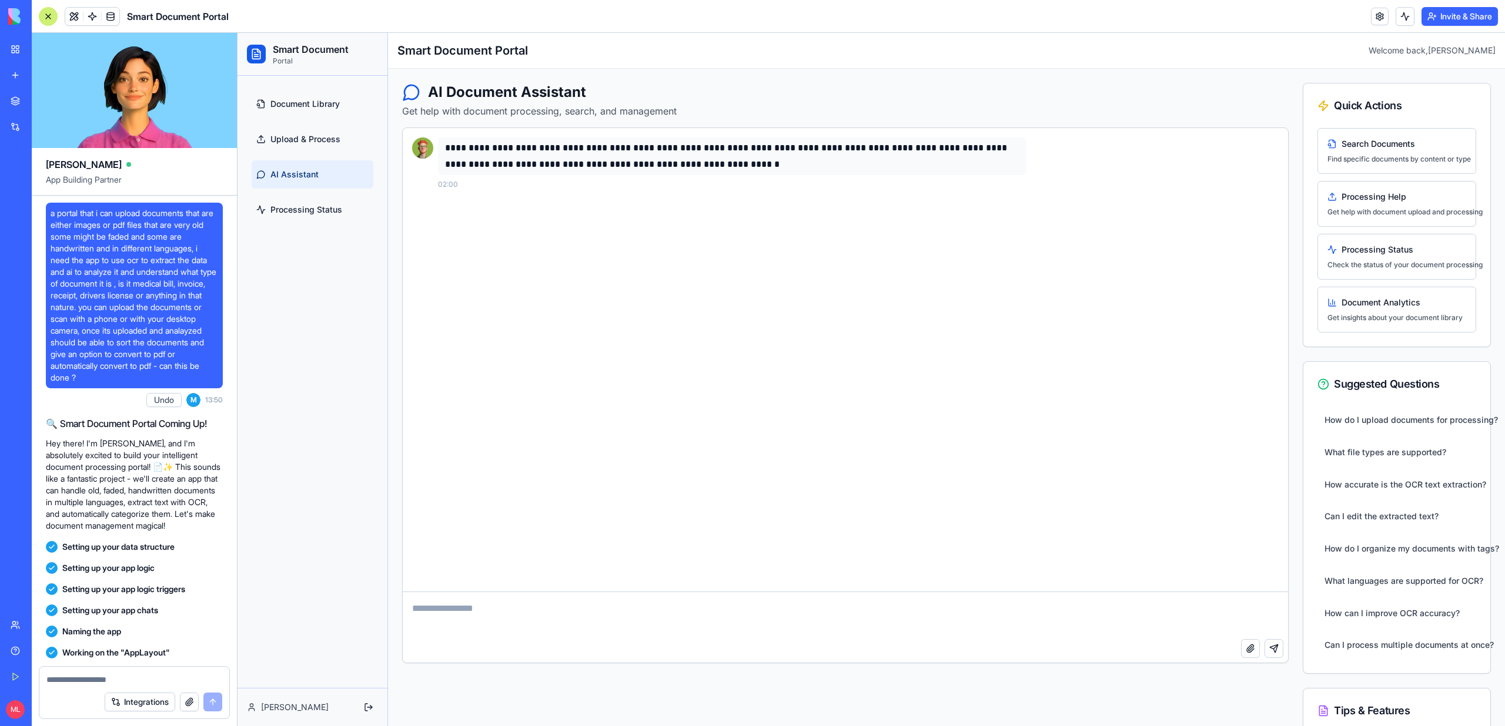
click at [637, 605] on textarea at bounding box center [845, 615] width 885 height 47
type textarea "*"
type textarea "**********"
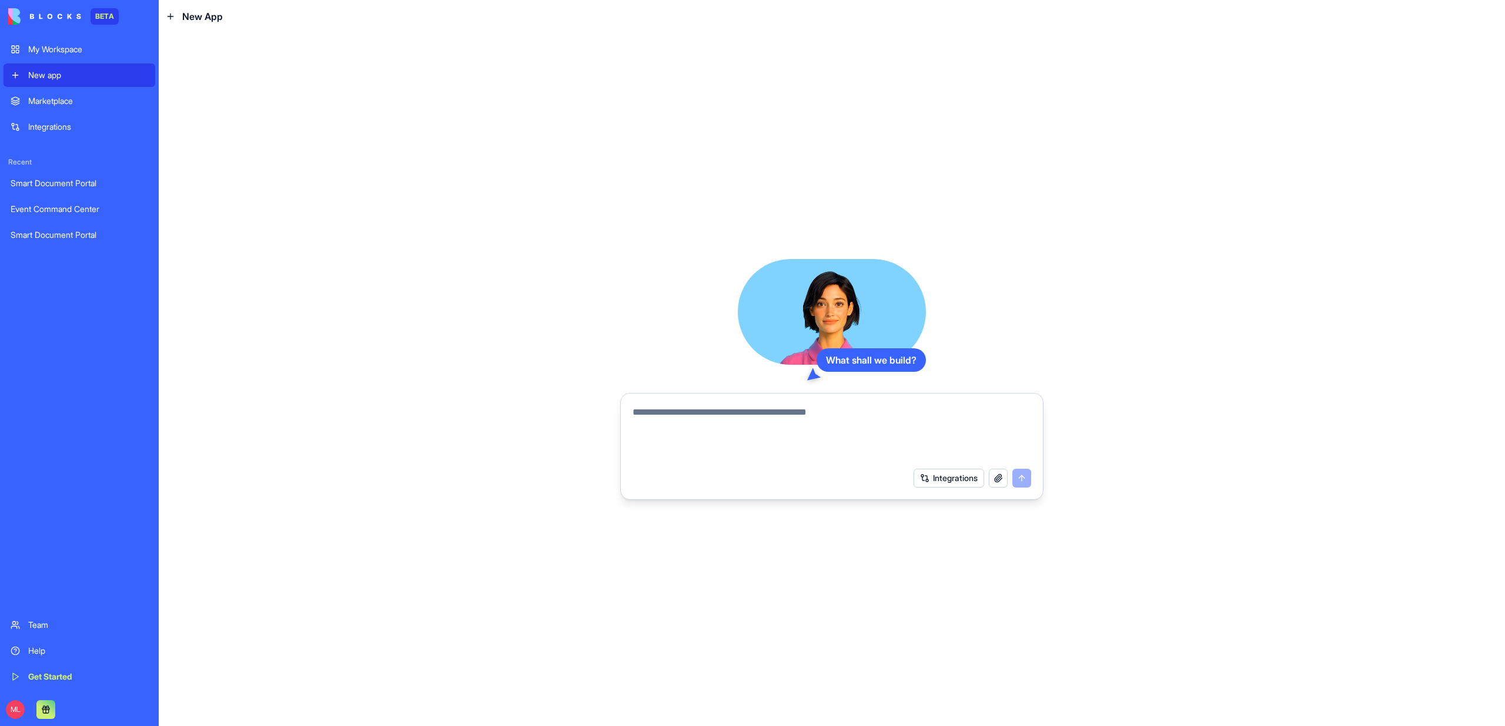
click at [663, 428] on textarea at bounding box center [831, 434] width 398 height 56
click at [780, 427] on textarea at bounding box center [831, 434] width 398 height 56
type textarea "**********"
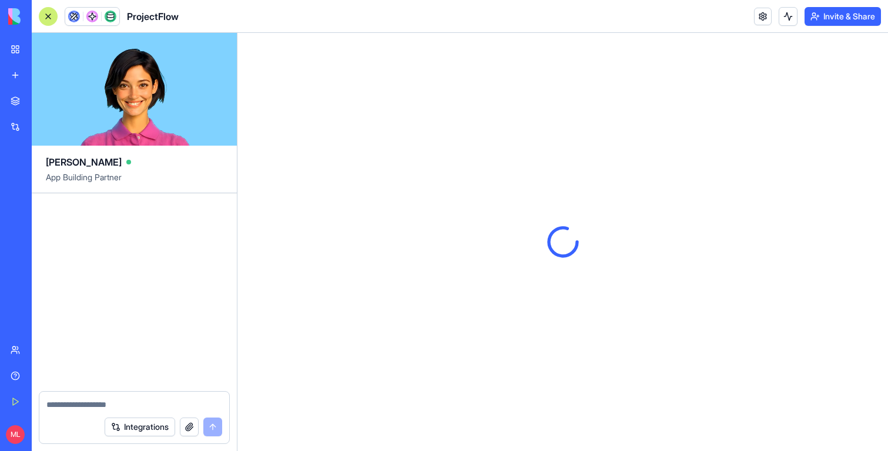
scroll to position [220, 0]
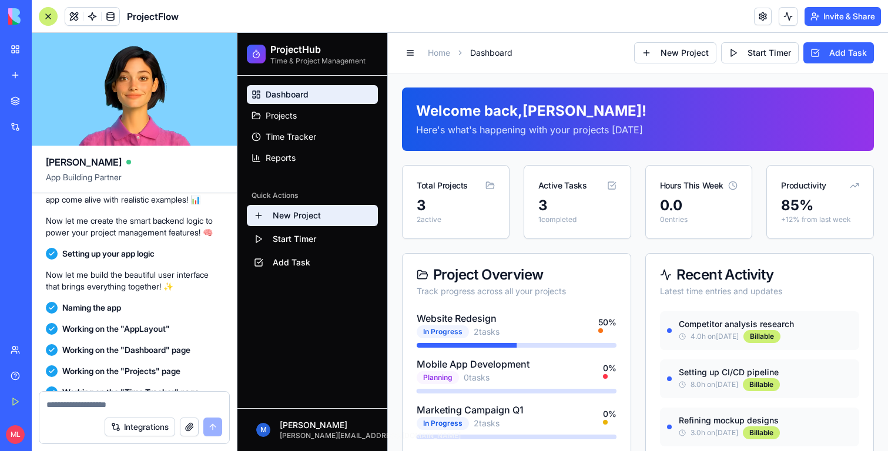
click at [278, 215] on button "New Project" at bounding box center [312, 215] width 131 height 21
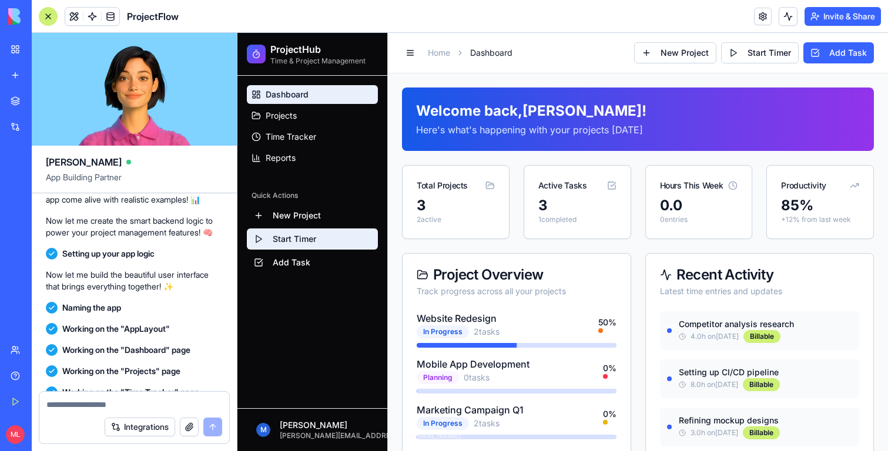
click at [286, 234] on button "Start Timer" at bounding box center [312, 239] width 131 height 21
click at [286, 293] on div "Dashboard Projects Time Tracker Reports Quick Actions New Project Start Timer A…" at bounding box center [312, 242] width 150 height 333
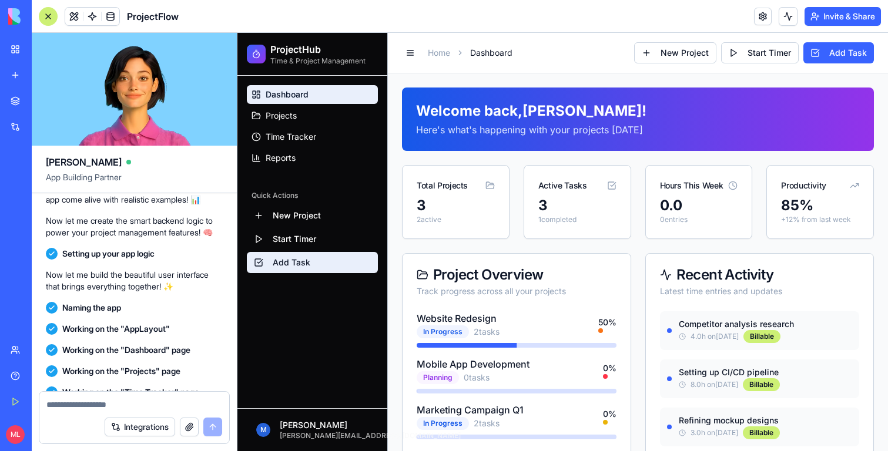
click at [286, 269] on button "Add Task" at bounding box center [312, 262] width 131 height 21
click at [283, 98] on span "Dashboard" at bounding box center [287, 95] width 43 height 12
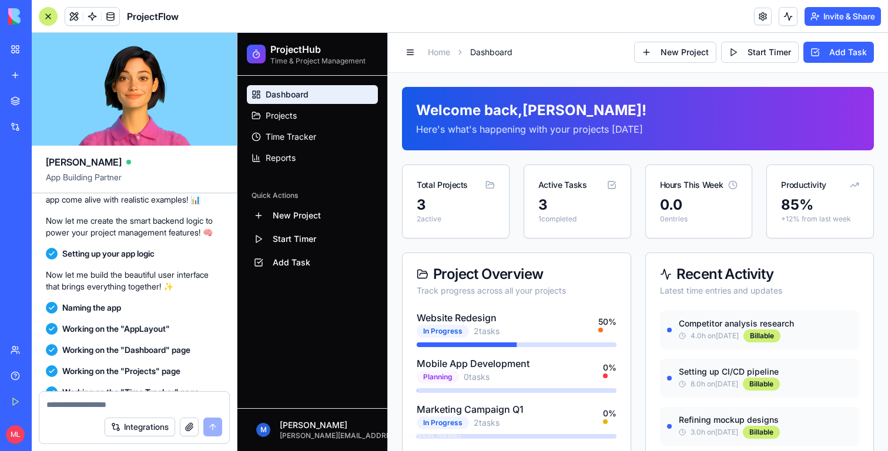
scroll to position [392, 0]
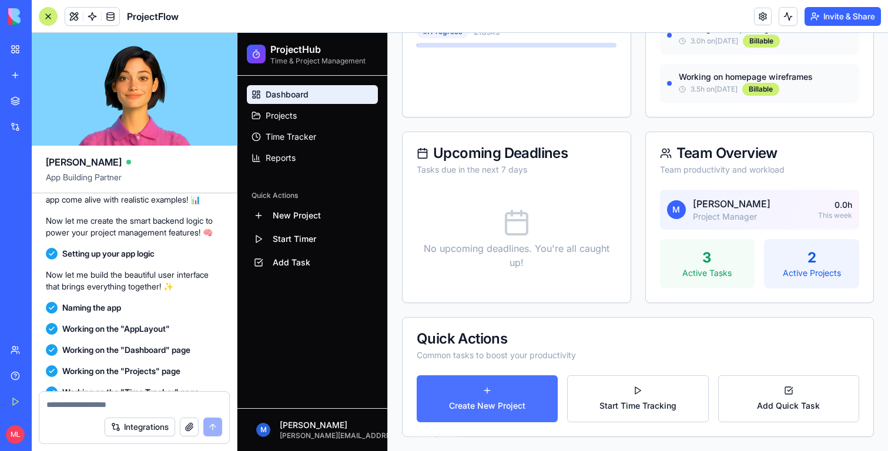
click at [487, 411] on button "Create New Project" at bounding box center [487, 399] width 141 height 47
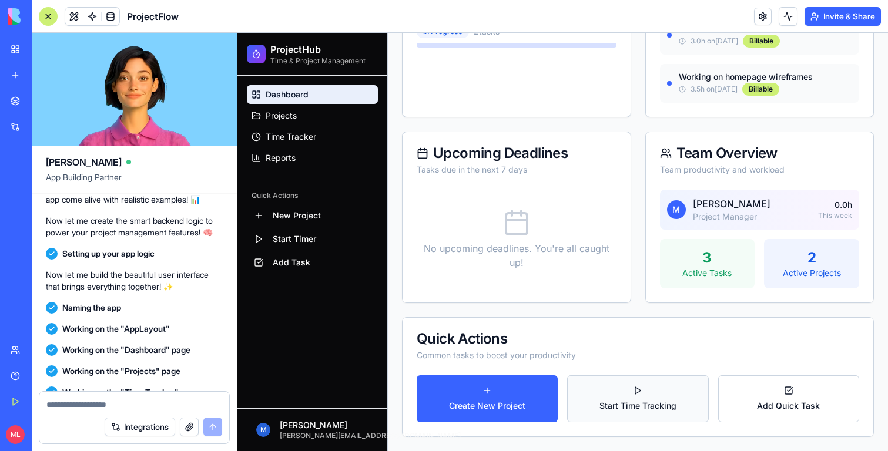
click at [607, 397] on button "Start Time Tracking" at bounding box center [637, 399] width 141 height 47
click at [731, 406] on button "Add Quick Task" at bounding box center [788, 399] width 141 height 47
click at [658, 394] on button "Start Time Tracking" at bounding box center [637, 399] width 141 height 47
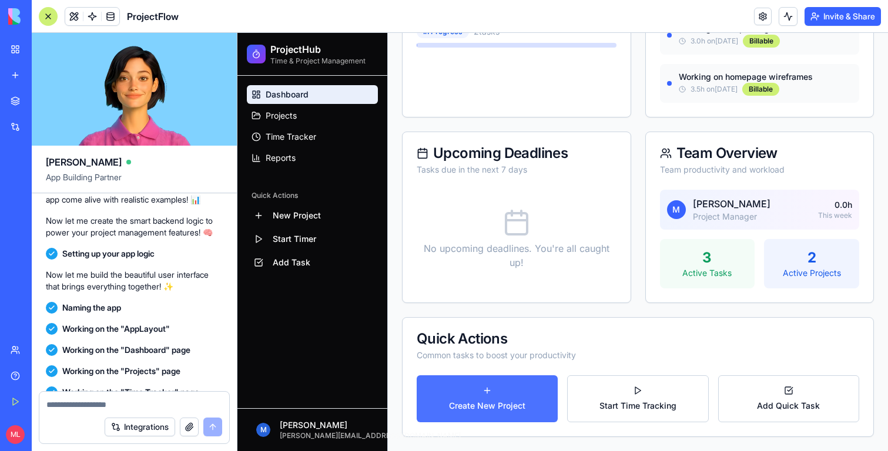
click at [501, 399] on button "Create New Project" at bounding box center [487, 399] width 141 height 47
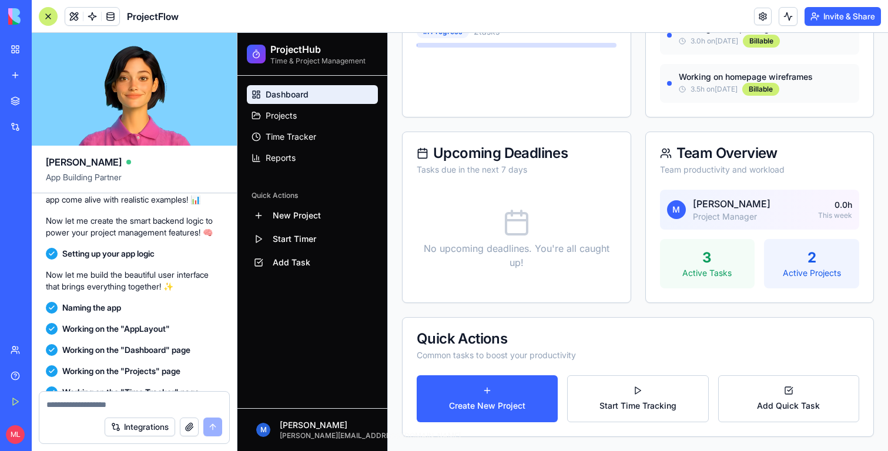
scroll to position [0, 0]
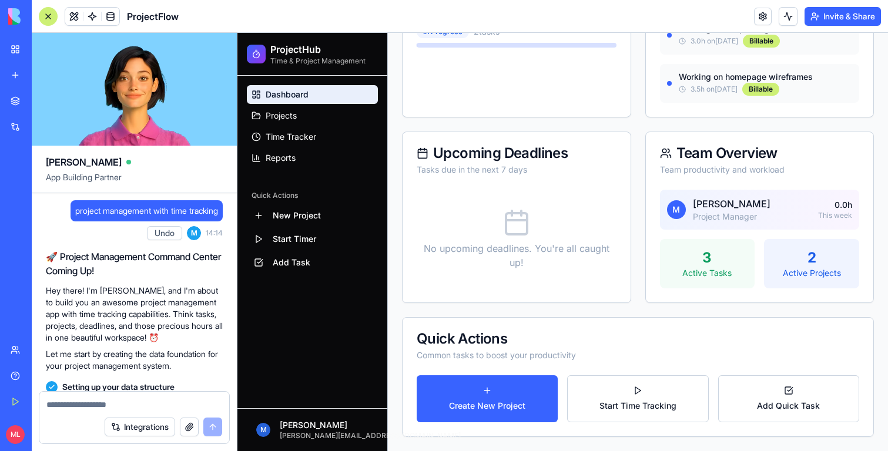
click at [513, 374] on div "Quick Actions Common tasks to boost your productivity" at bounding box center [638, 347] width 471 height 58
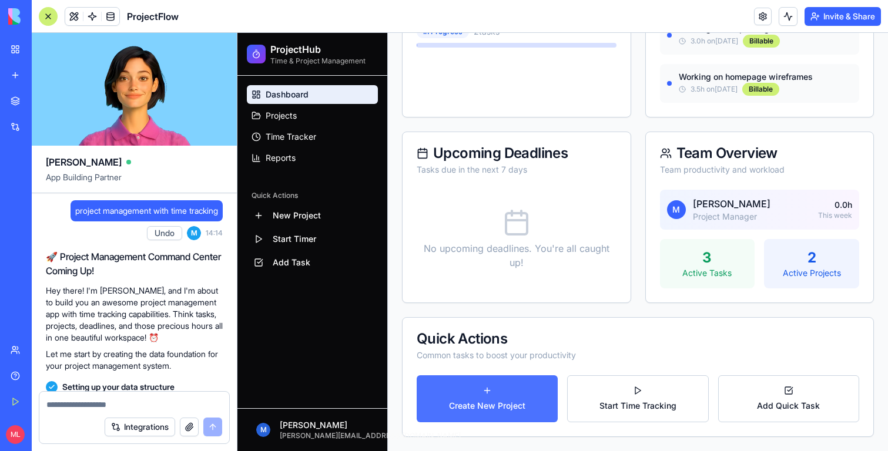
click at [513, 383] on button "Create New Project" at bounding box center [487, 399] width 141 height 47
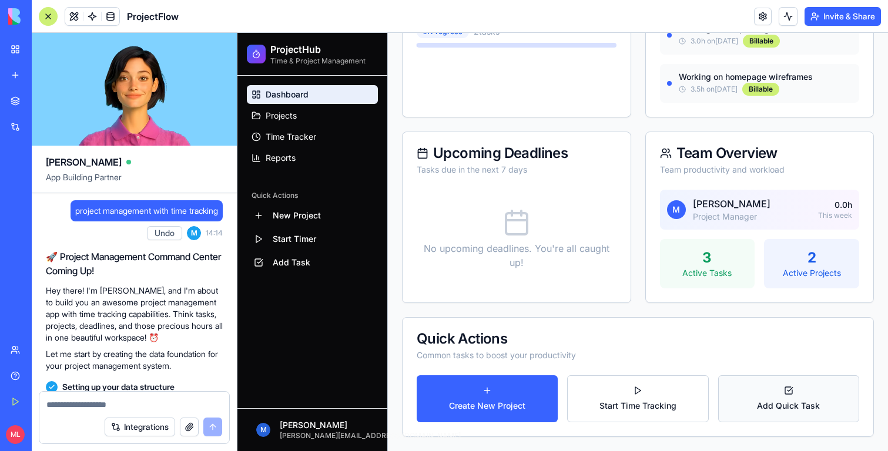
click at [771, 383] on button "Add Quick Task" at bounding box center [788, 399] width 141 height 47
click at [618, 384] on button "Start Time Tracking" at bounding box center [637, 399] width 141 height 47
click at [799, 384] on button "Add Quick Task" at bounding box center [788, 399] width 141 height 47
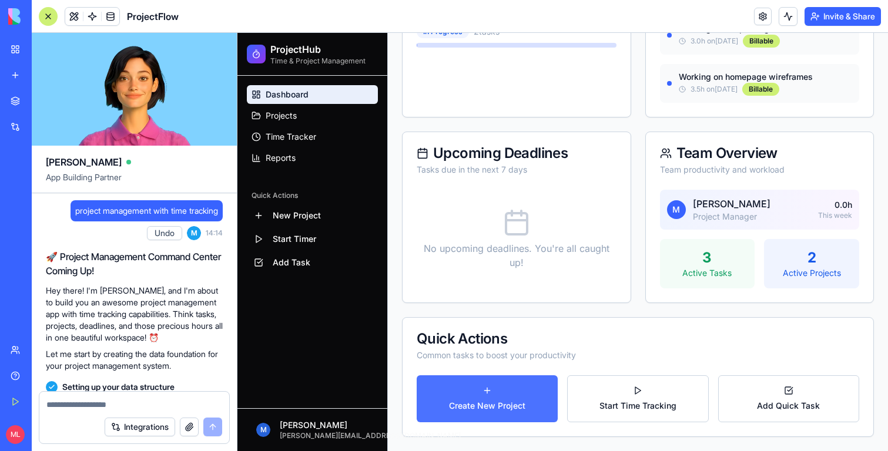
click at [541, 395] on button "Create New Project" at bounding box center [487, 399] width 141 height 47
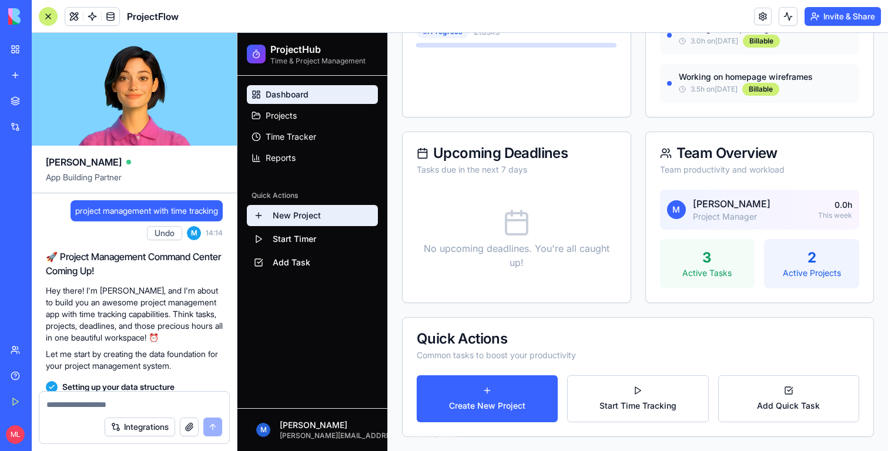
click at [301, 223] on button "New Project" at bounding box center [312, 215] width 131 height 21
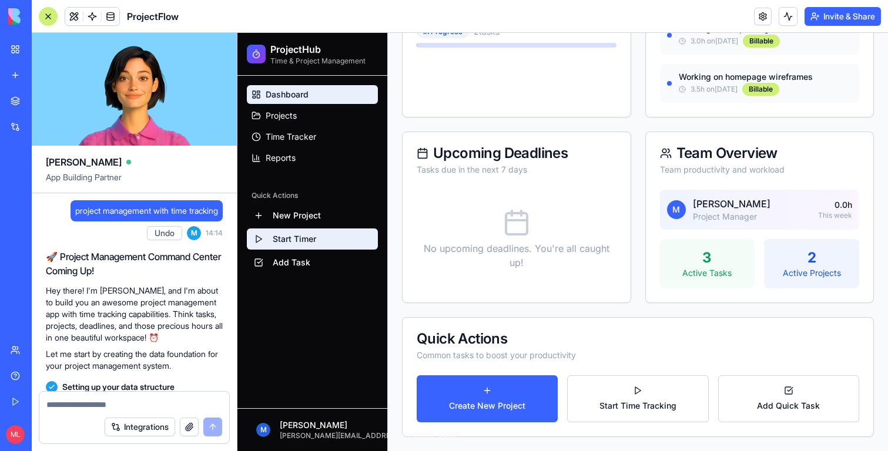
click at [301, 234] on button "Start Timer" at bounding box center [312, 239] width 131 height 21
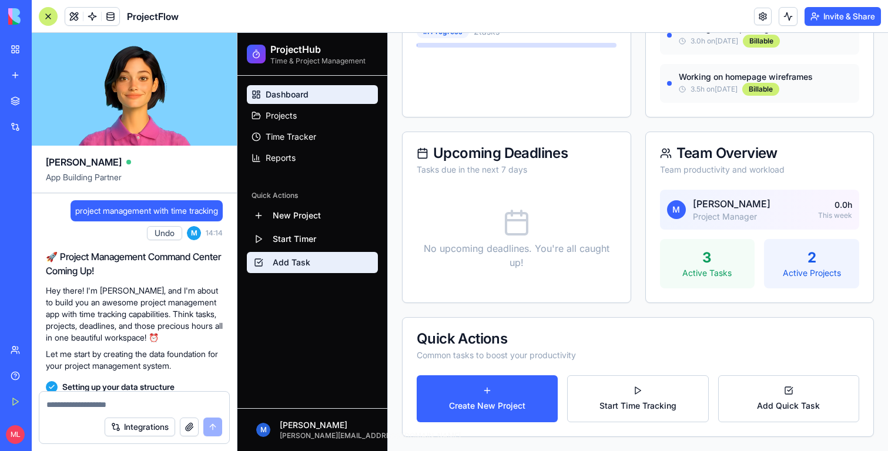
click at [301, 254] on button "Add Task" at bounding box center [312, 262] width 131 height 21
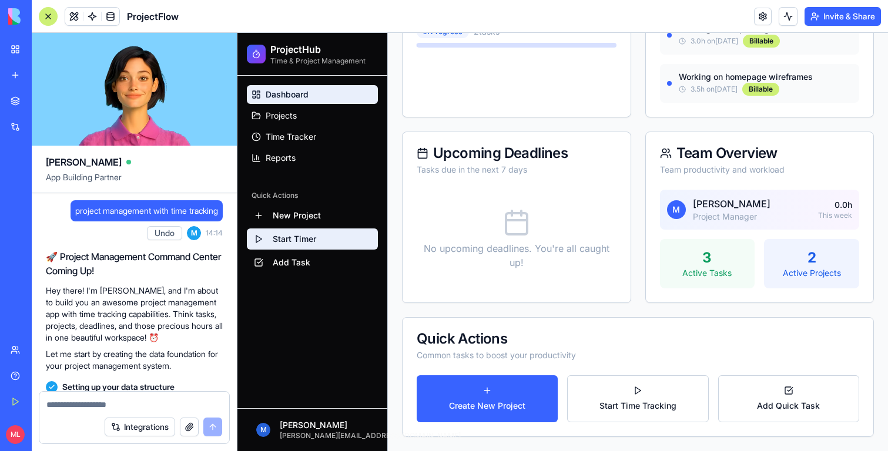
click at [301, 242] on button "Start Timer" at bounding box center [312, 239] width 131 height 21
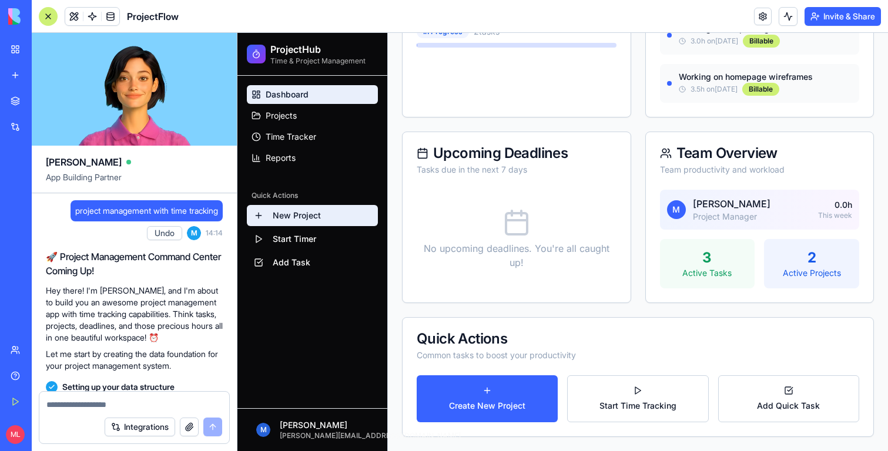
click at [301, 213] on button "New Project" at bounding box center [312, 215] width 131 height 21
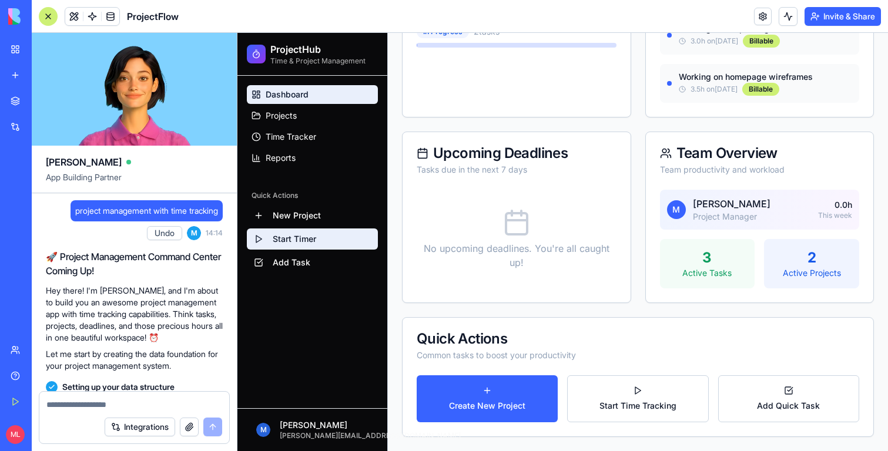
click at [300, 246] on button "Start Timer" at bounding box center [312, 239] width 131 height 21
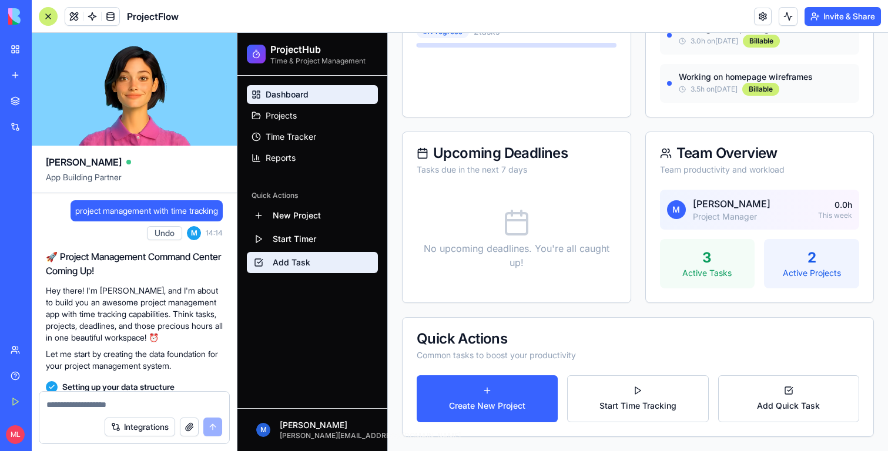
click at [300, 262] on button "Add Task" at bounding box center [312, 262] width 131 height 21
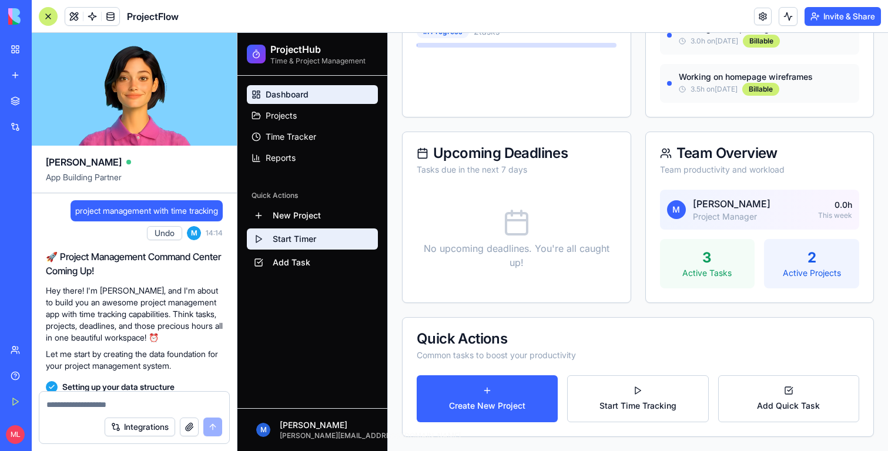
click at [300, 240] on button "Start Timer" at bounding box center [312, 239] width 131 height 21
click at [300, 229] on button "Start Timer" at bounding box center [312, 239] width 131 height 21
click at [300, 204] on div "Quick Actions New Project Start Timer Add Task" at bounding box center [312, 232] width 140 height 82
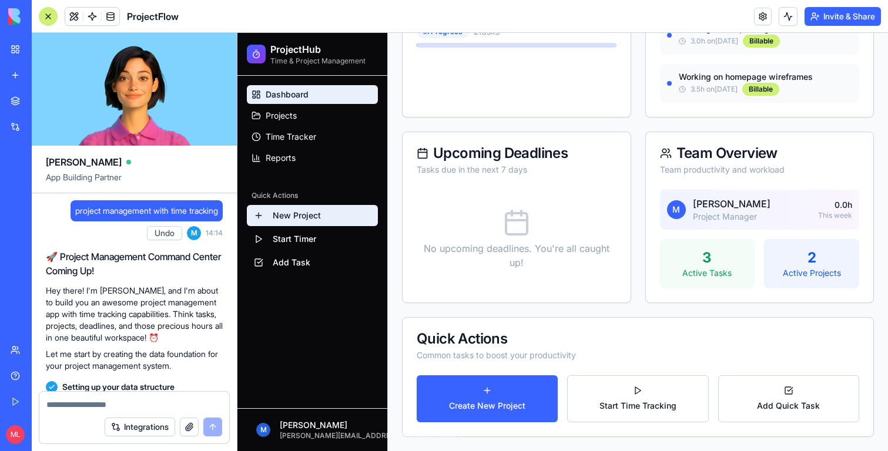
click at [300, 211] on button "New Project" at bounding box center [312, 215] width 131 height 21
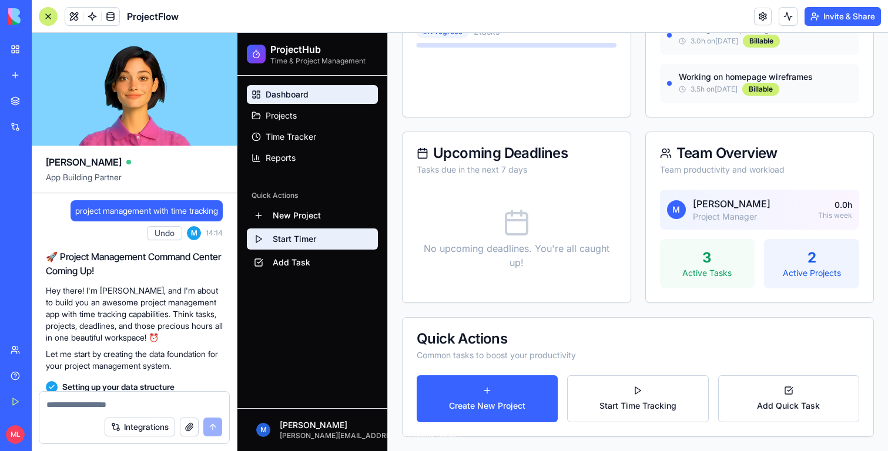
click at [300, 230] on button "Start Timer" at bounding box center [312, 239] width 131 height 21
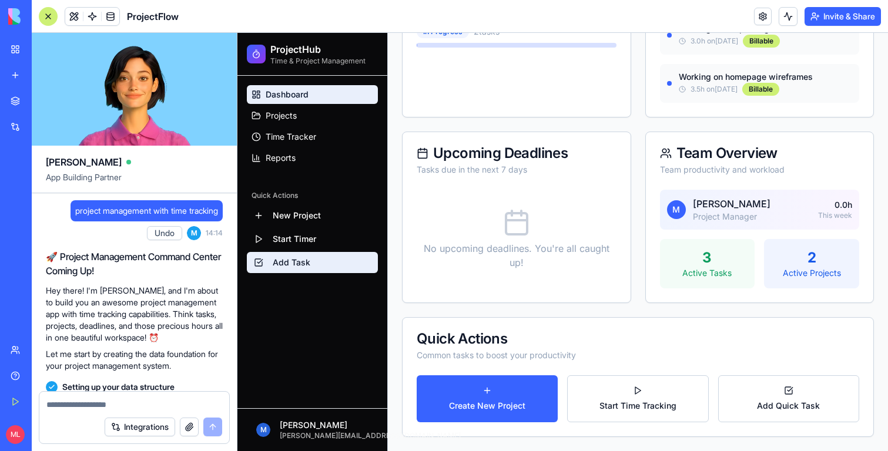
click at [300, 264] on button "Add Task" at bounding box center [312, 262] width 131 height 21
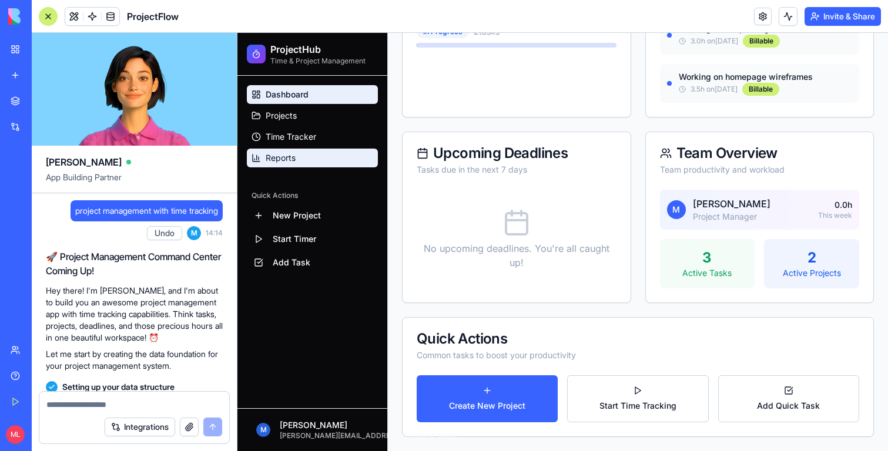
click at [266, 160] on span "Reports" at bounding box center [281, 158] width 30 height 12
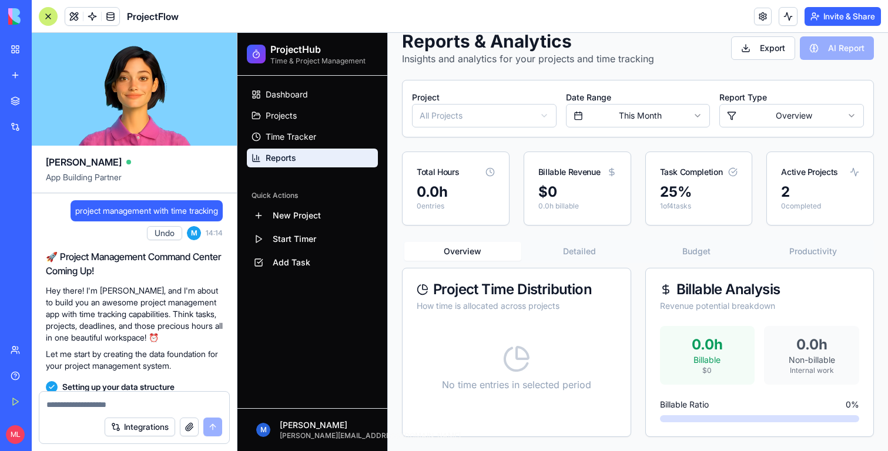
scroll to position [57, 0]
click at [287, 132] on span "Time Tracker" at bounding box center [291, 137] width 51 height 12
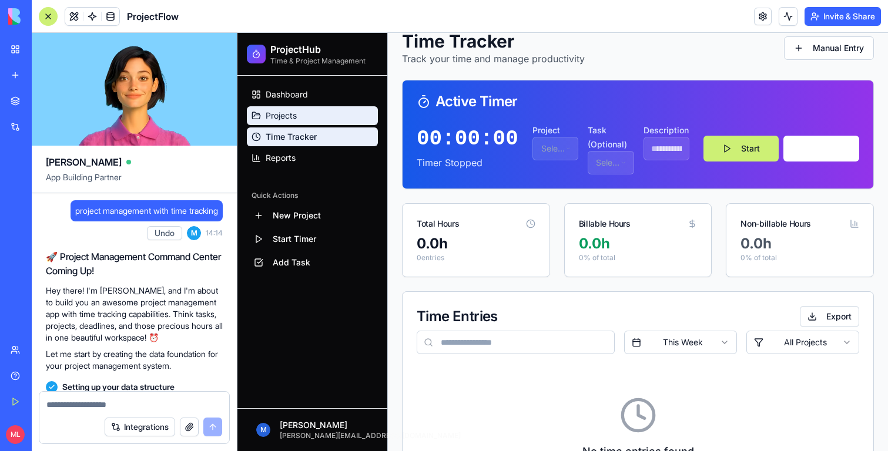
click at [287, 117] on span "Projects" at bounding box center [281, 116] width 31 height 12
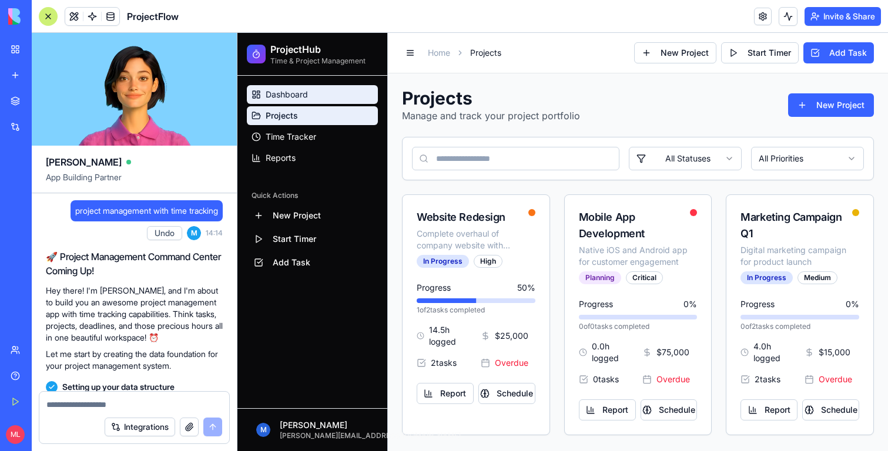
click at [287, 100] on span "Dashboard" at bounding box center [287, 95] width 42 height 12
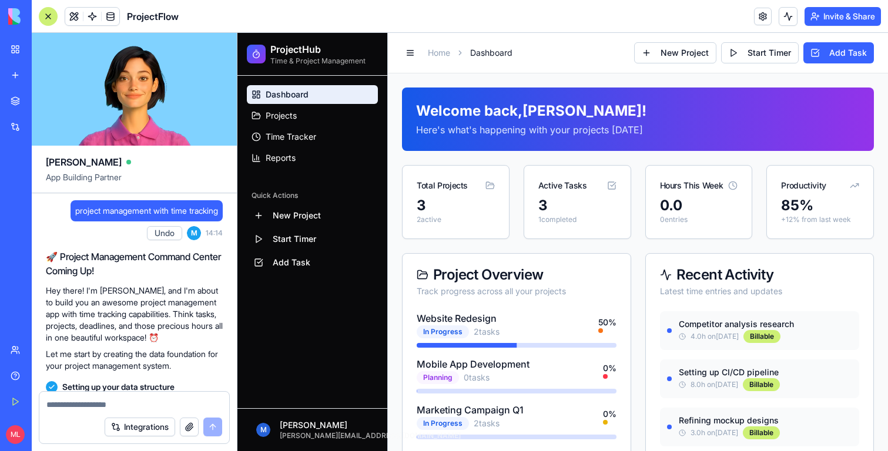
click at [431, 267] on div "Project Overview Track progress across all your projects" at bounding box center [517, 283] width 228 height 58
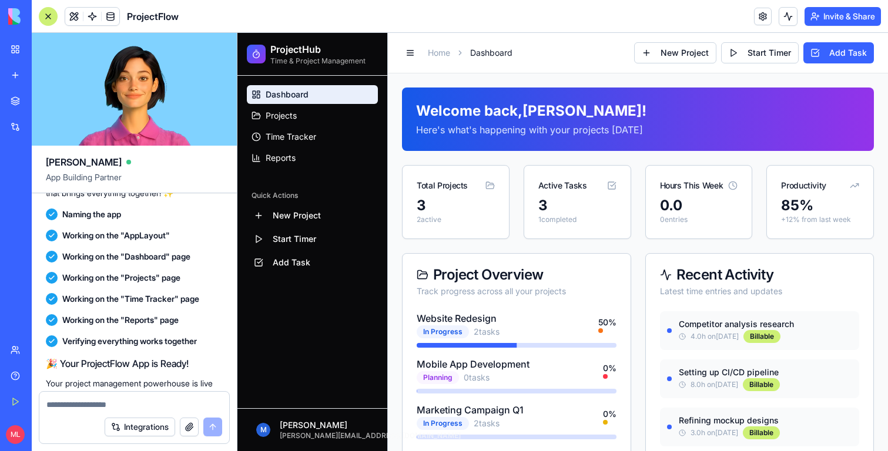
scroll to position [493, 0]
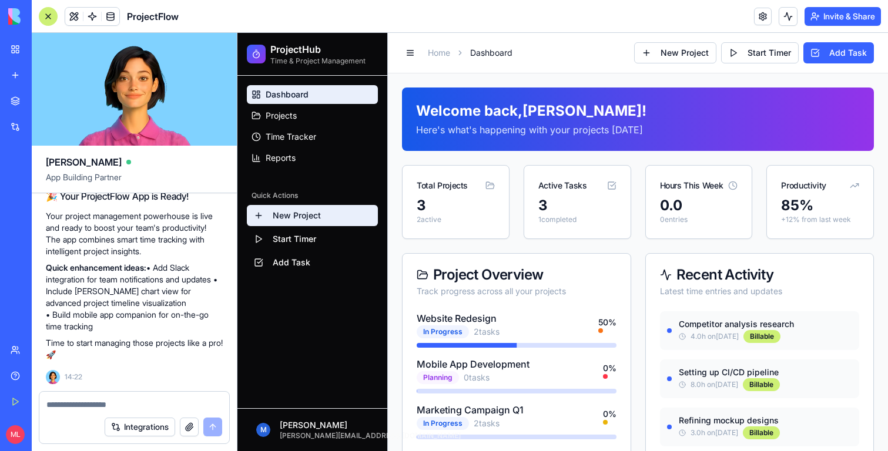
click at [351, 217] on button "New Project" at bounding box center [312, 215] width 131 height 21
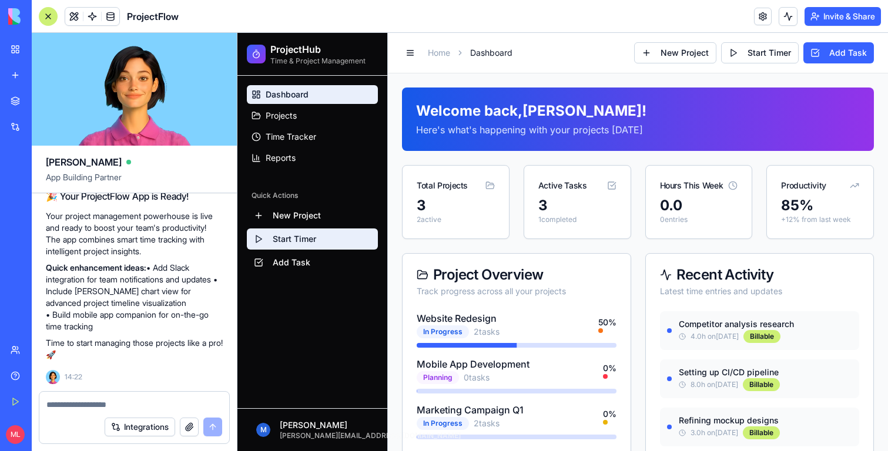
click at [325, 234] on button "Start Timer" at bounding box center [312, 239] width 131 height 21
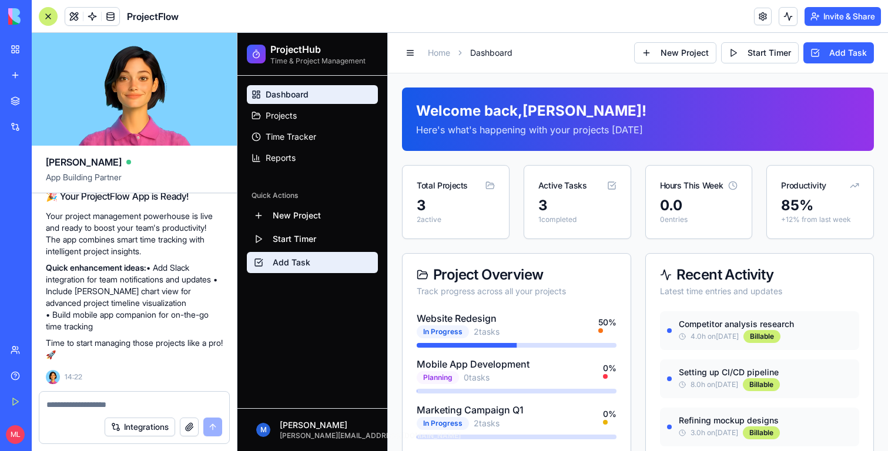
click at [325, 263] on button "Add Task" at bounding box center [312, 262] width 131 height 21
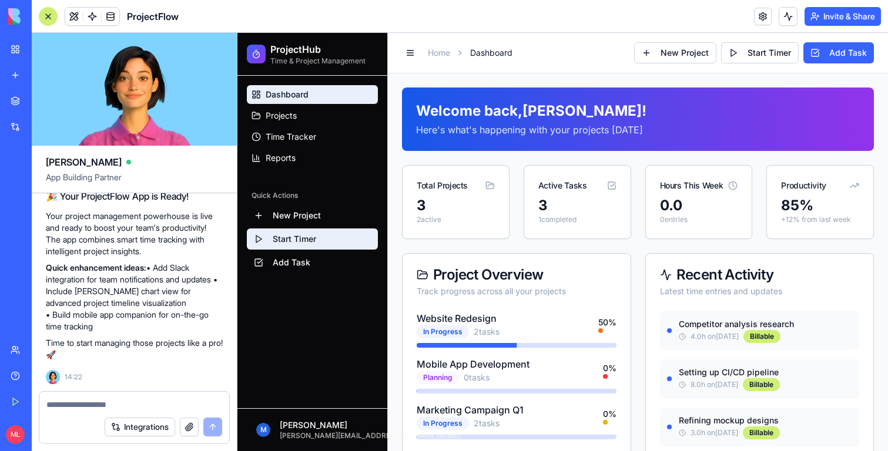
click at [325, 239] on button "Start Timer" at bounding box center [312, 239] width 131 height 21
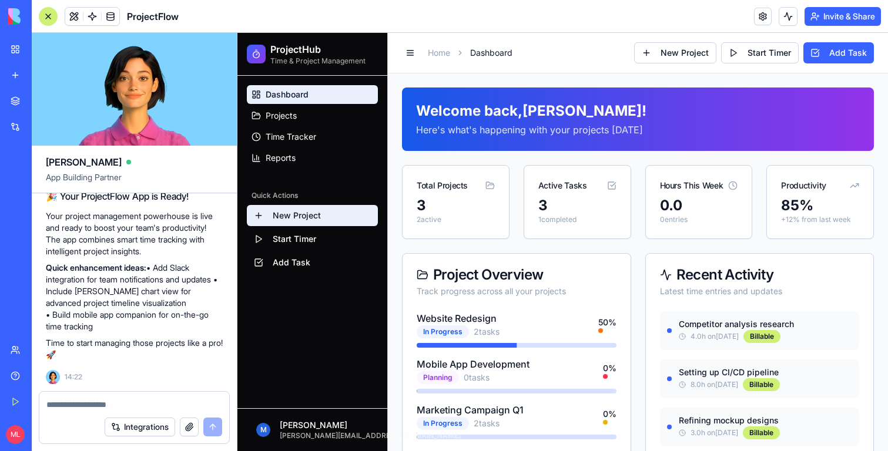
click at [321, 225] on button "New Project" at bounding box center [312, 215] width 131 height 21
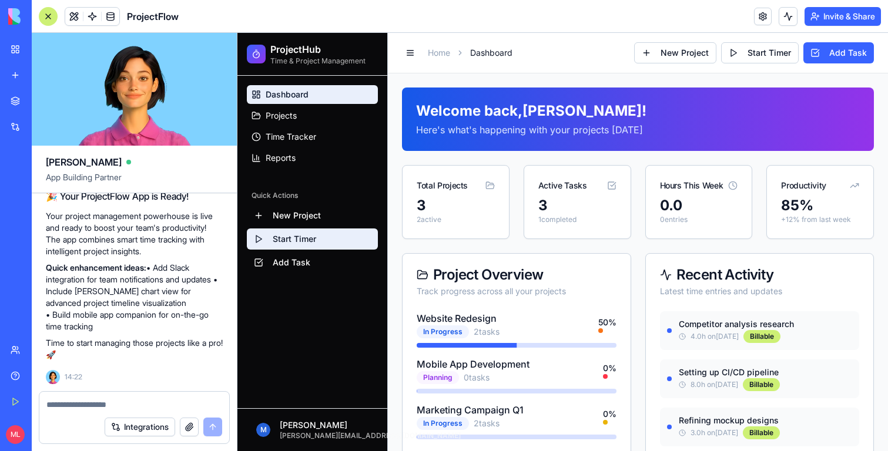
click at [318, 236] on button "Start Timer" at bounding box center [312, 239] width 131 height 21
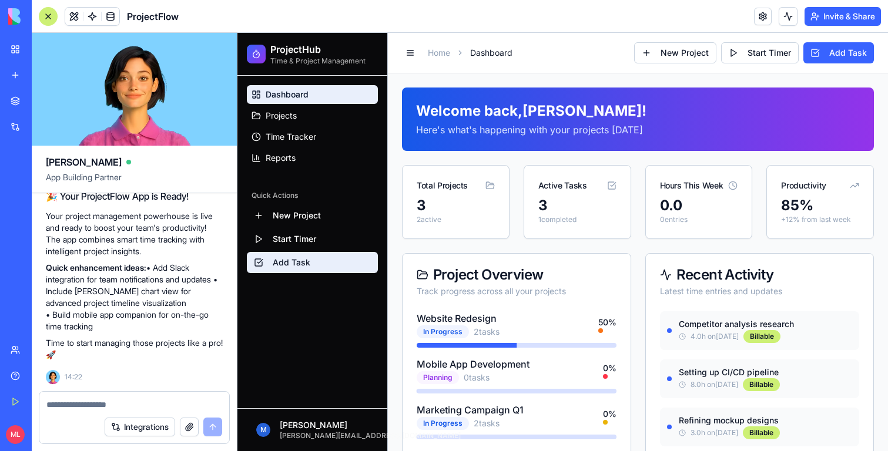
click at [297, 267] on button "Add Task" at bounding box center [312, 262] width 131 height 21
click at [297, 227] on div "New Project Start Timer Add Task" at bounding box center [312, 239] width 131 height 68
click at [297, 199] on div "Quick Actions" at bounding box center [312, 195] width 131 height 9
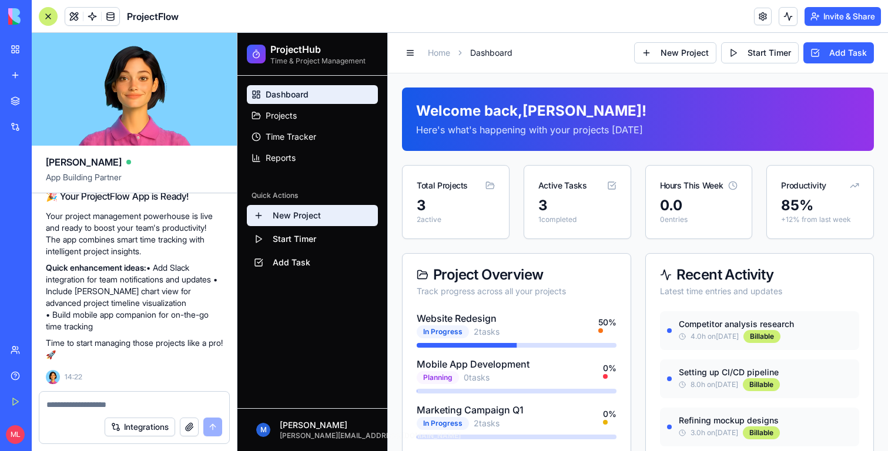
click at [296, 214] on button "New Project" at bounding box center [312, 215] width 131 height 21
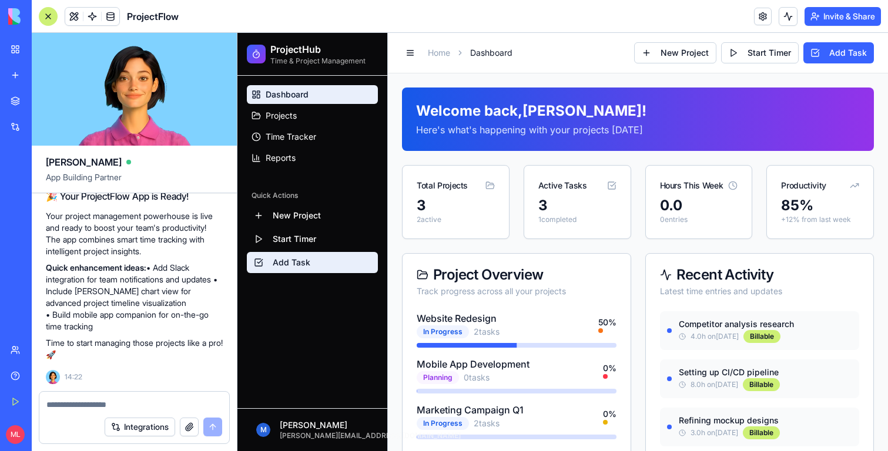
click at [296, 253] on button "Add Task" at bounding box center [312, 262] width 131 height 21
click at [296, 269] on button "Add Task" at bounding box center [312, 262] width 131 height 21
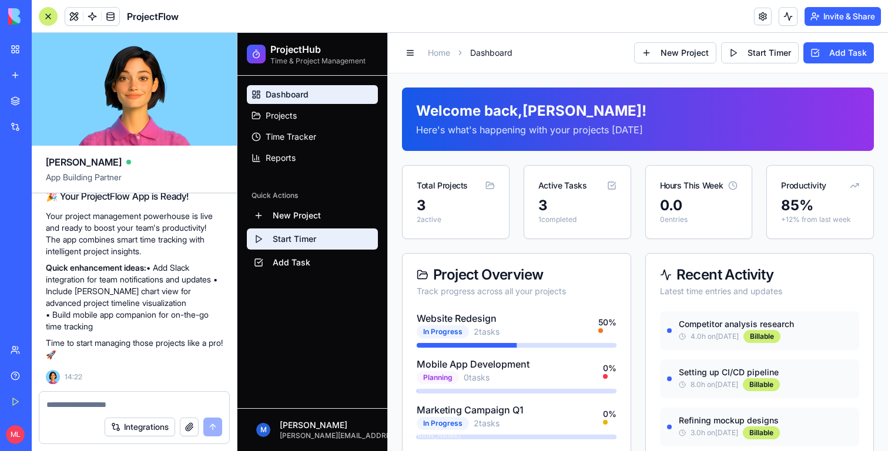
click at [296, 246] on button "Start Timer" at bounding box center [312, 239] width 131 height 21
click at [296, 242] on button "Start Timer" at bounding box center [312, 239] width 131 height 21
click at [296, 229] on button "Start Timer" at bounding box center [312, 239] width 131 height 21
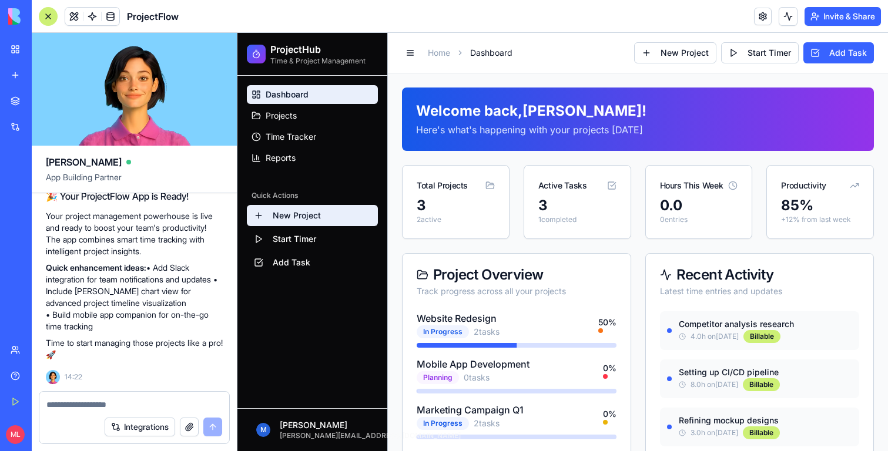
click at [296, 222] on button "New Project" at bounding box center [312, 215] width 131 height 21
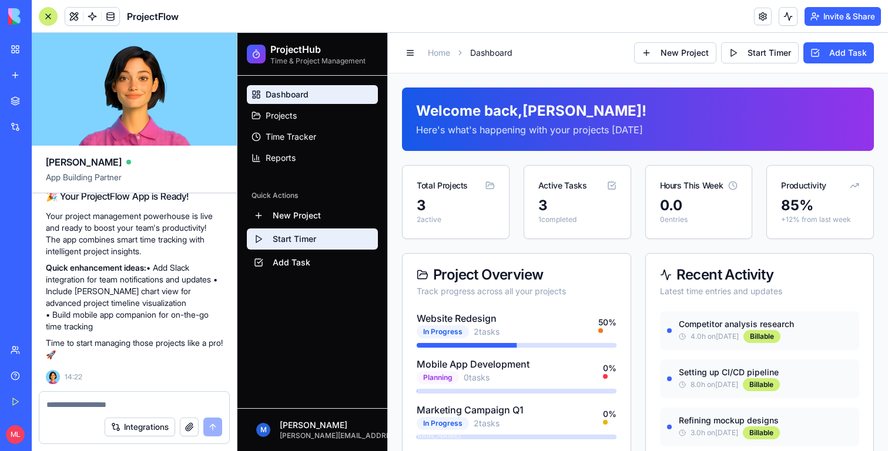
click at [296, 242] on button "Start Timer" at bounding box center [312, 239] width 131 height 21
click at [296, 298] on div "Dashboard Projects Time Tracker Reports Quick Actions New Project Start Timer A…" at bounding box center [312, 242] width 150 height 333
click at [296, 282] on div "Dashboard Projects Time Tracker Reports Quick Actions New Project Start Timer A…" at bounding box center [312, 242] width 150 height 333
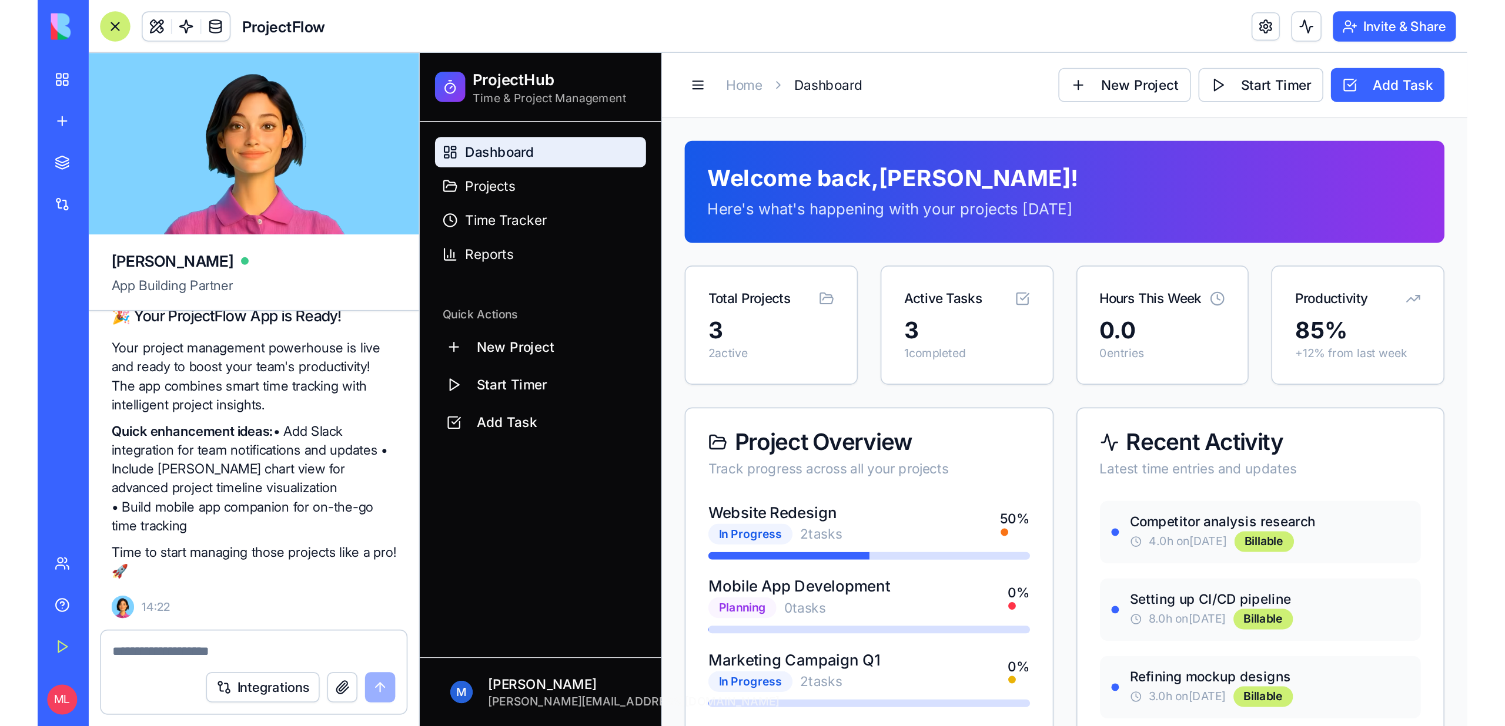
scroll to position [392, 0]
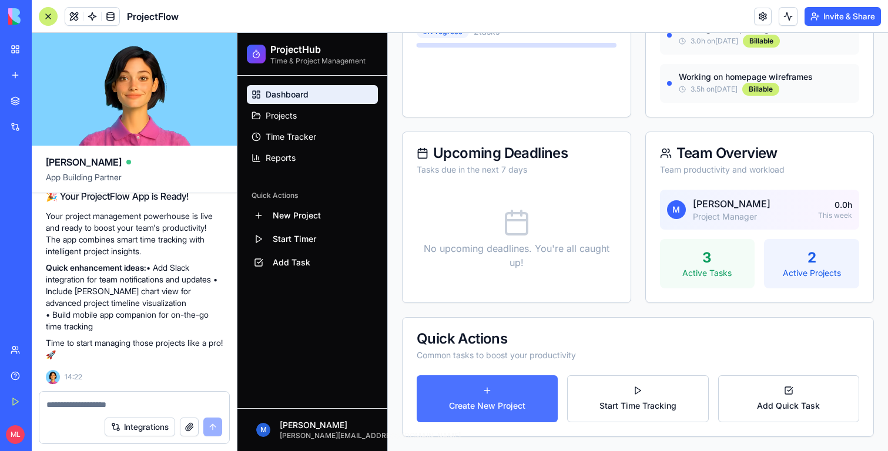
click at [493, 398] on button "Create New Project" at bounding box center [487, 399] width 141 height 47
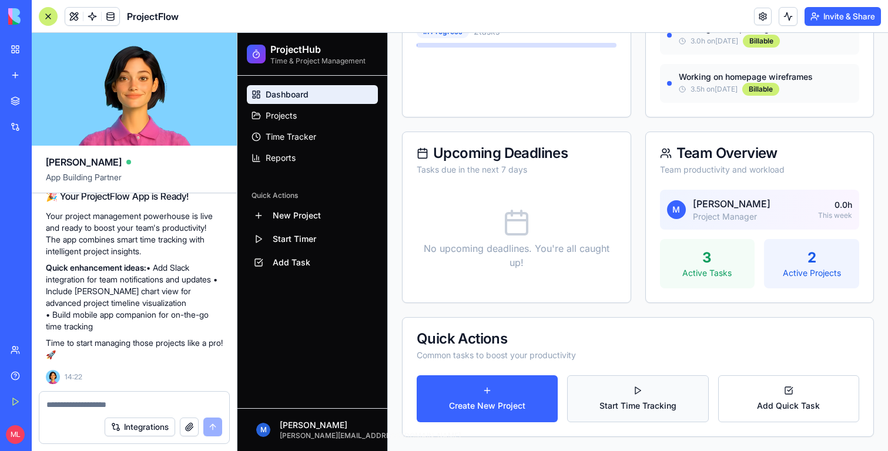
click at [632, 398] on button "Start Time Tracking" at bounding box center [637, 399] width 141 height 47
click at [813, 398] on button "Add Quick Task" at bounding box center [788, 399] width 141 height 47
click at [693, 398] on button "Start Time Tracking" at bounding box center [637, 399] width 141 height 47
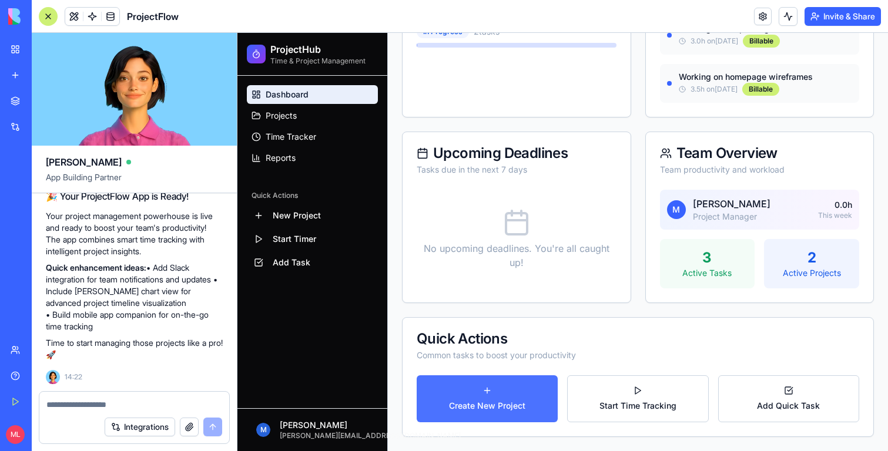
click at [499, 394] on button "Create New Project" at bounding box center [487, 399] width 141 height 47
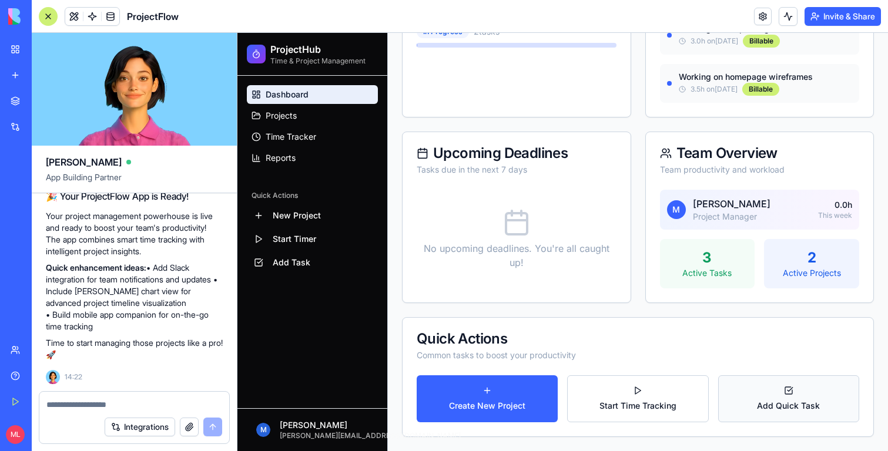
click at [816, 394] on button "Add Quick Task" at bounding box center [788, 399] width 141 height 47
click at [700, 394] on button "Start Time Tracking" at bounding box center [637, 399] width 141 height 47
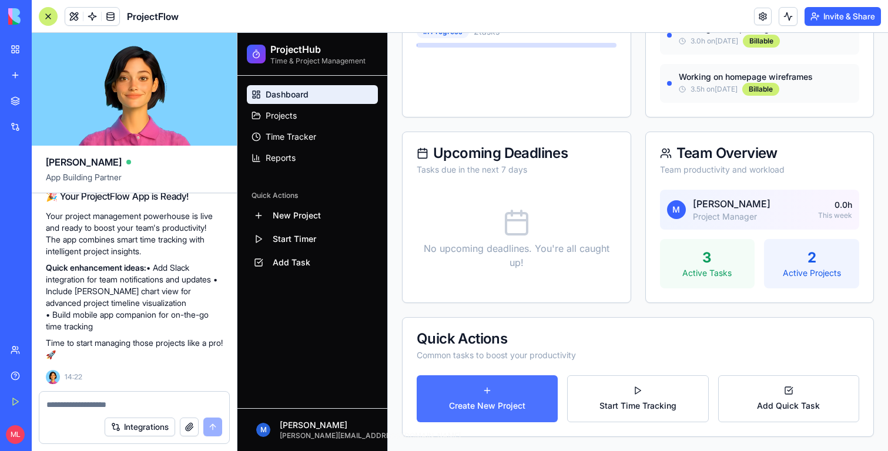
click at [513, 393] on button "Create New Project" at bounding box center [487, 399] width 141 height 47
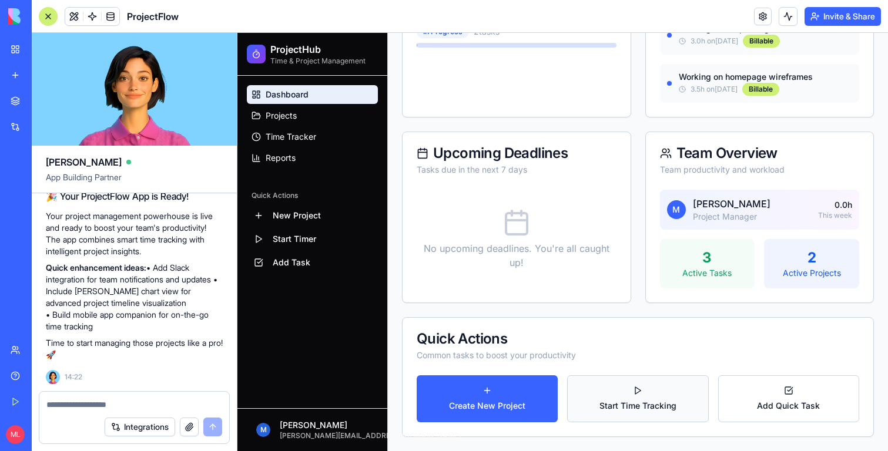
click at [639, 393] on button "Start Time Tracking" at bounding box center [637, 399] width 141 height 47
click at [741, 398] on button "Add Quick Task" at bounding box center [788, 399] width 141 height 47
click at [304, 217] on button "New Project" at bounding box center [312, 215] width 131 height 21
click at [304, 239] on button "Start Timer" at bounding box center [312, 239] width 131 height 21
click at [304, 259] on button "Add Task" at bounding box center [312, 262] width 131 height 21
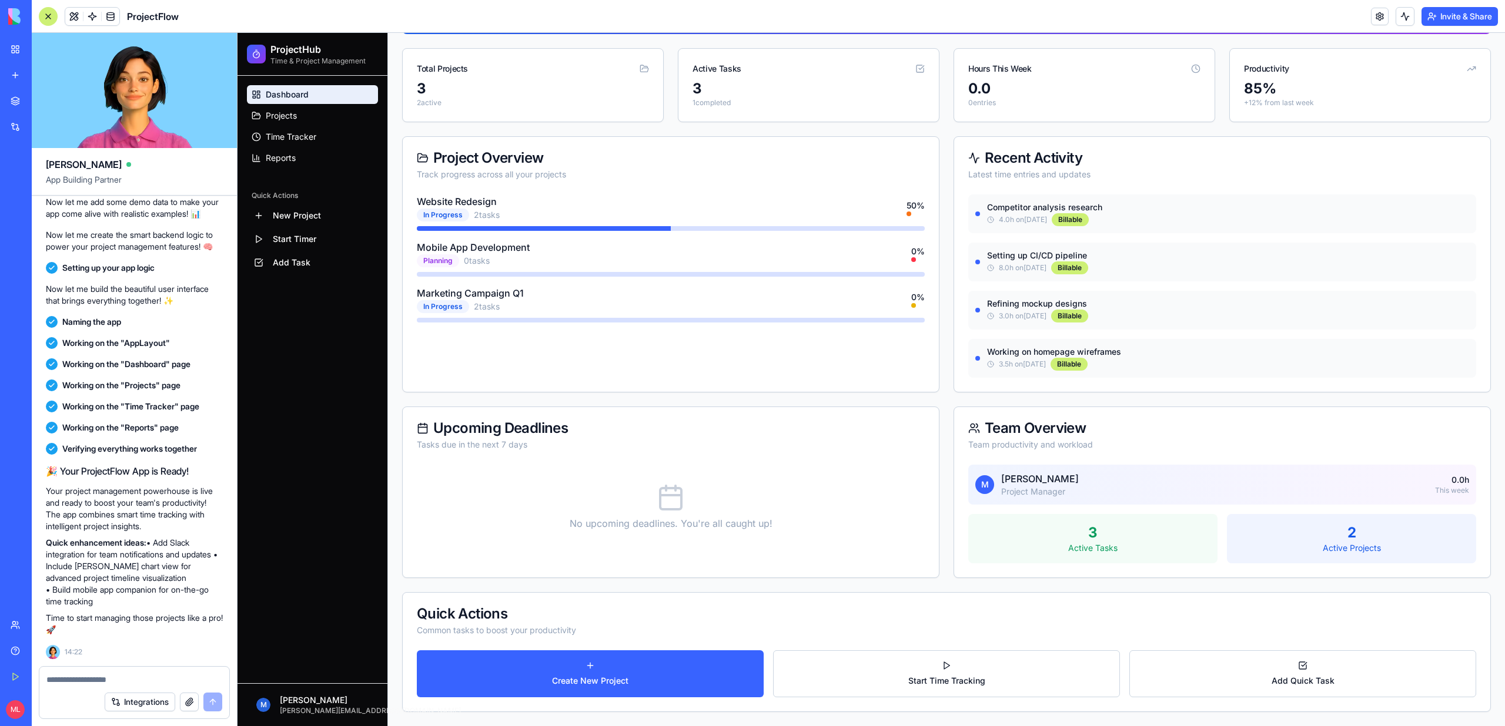
scroll to position [0, 0]
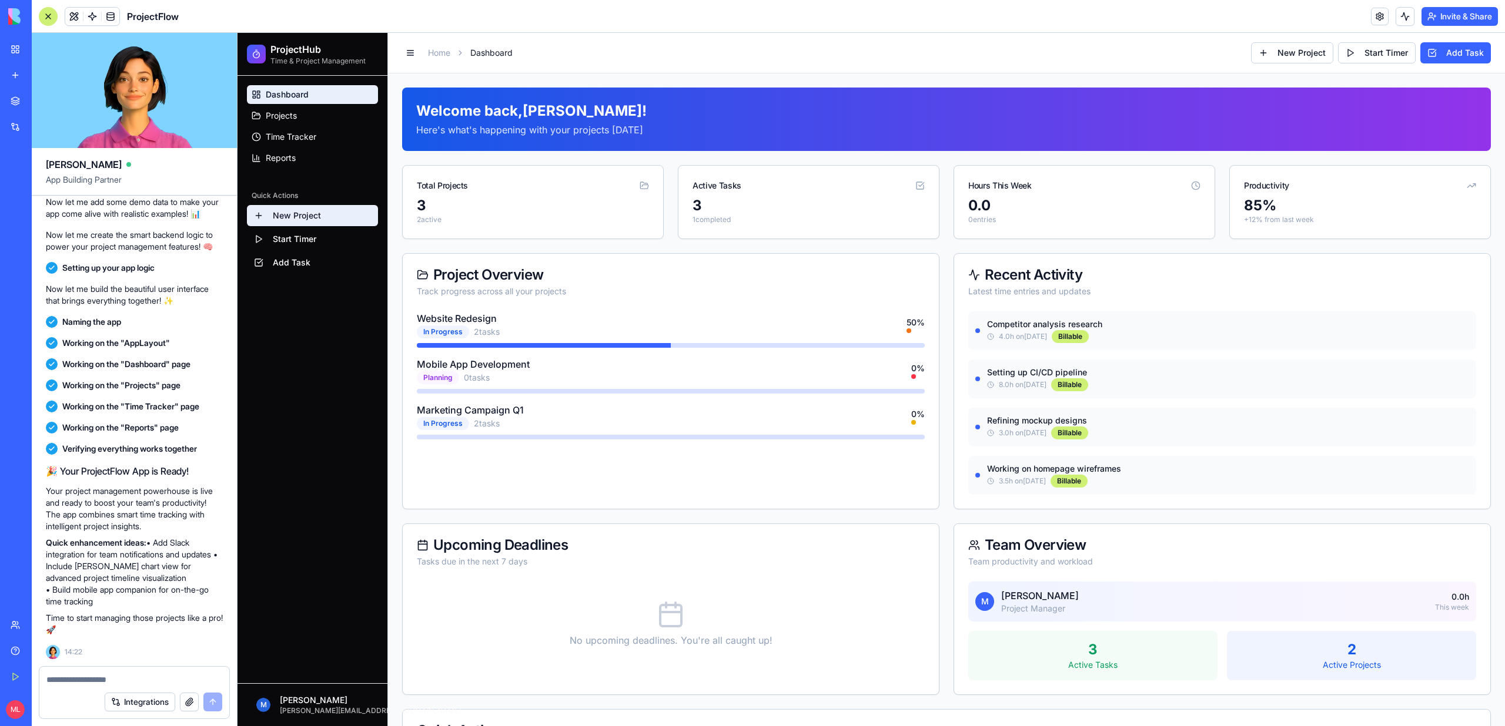
click at [262, 220] on button "New Project" at bounding box center [312, 215] width 131 height 21
click at [294, 130] on link "Time Tracker" at bounding box center [312, 137] width 131 height 19
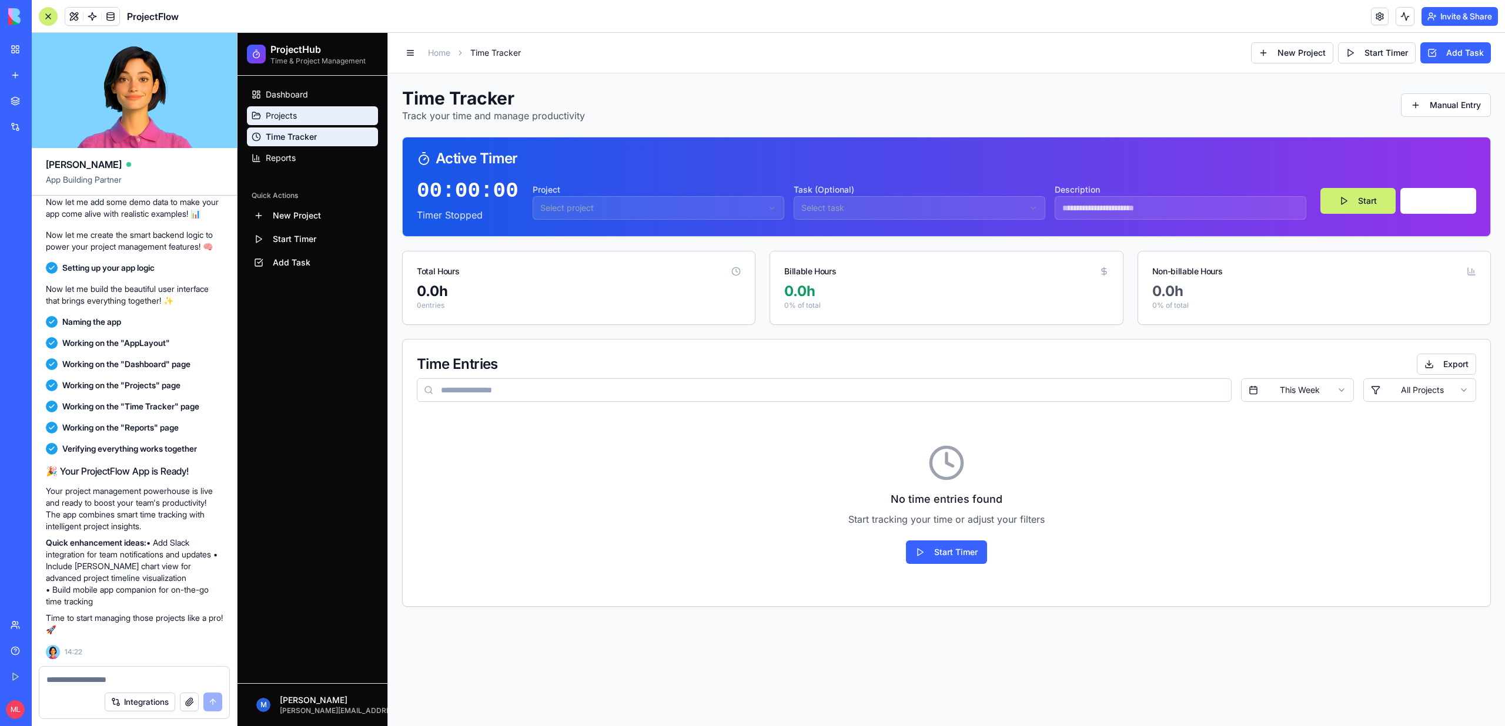
click at [294, 119] on span "Projects" at bounding box center [281, 116] width 31 height 12
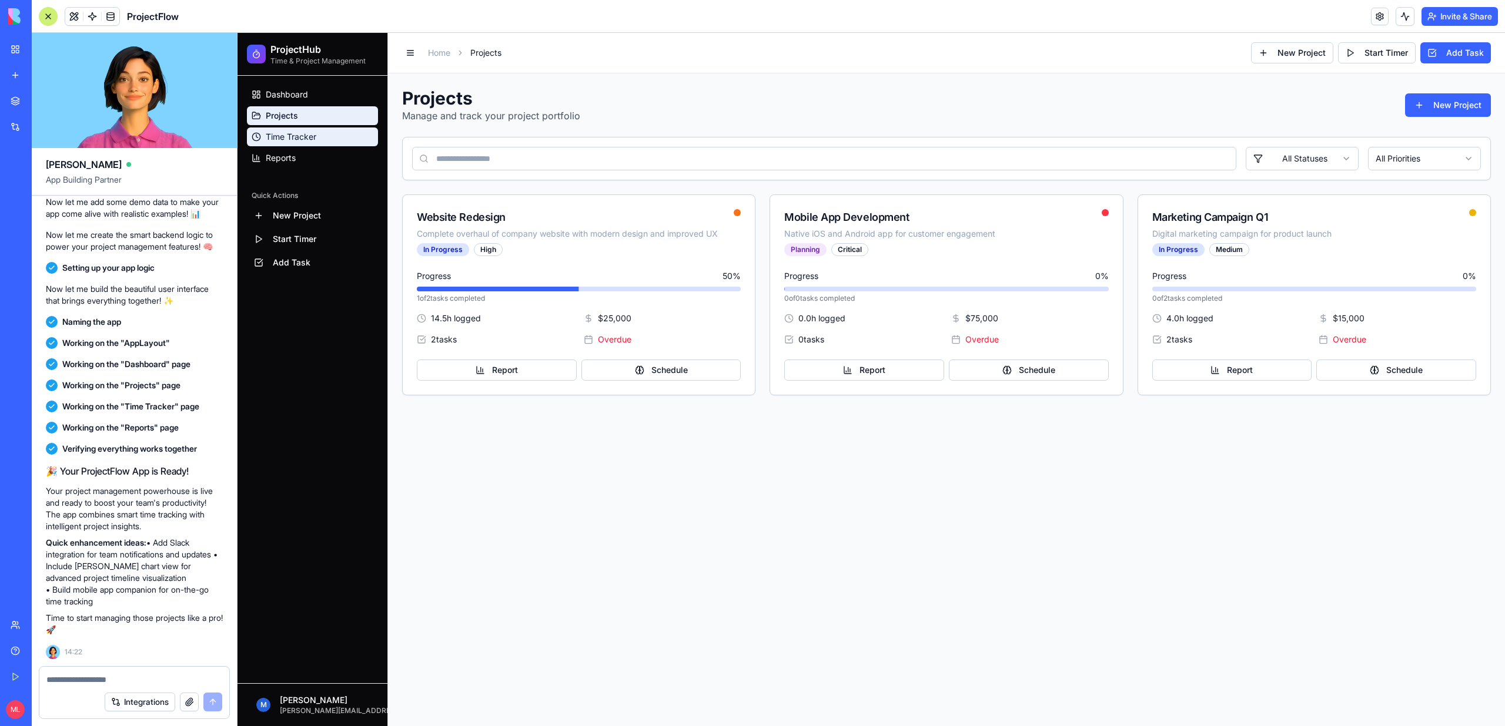
click at [294, 130] on link "Time Tracker" at bounding box center [312, 137] width 131 height 19
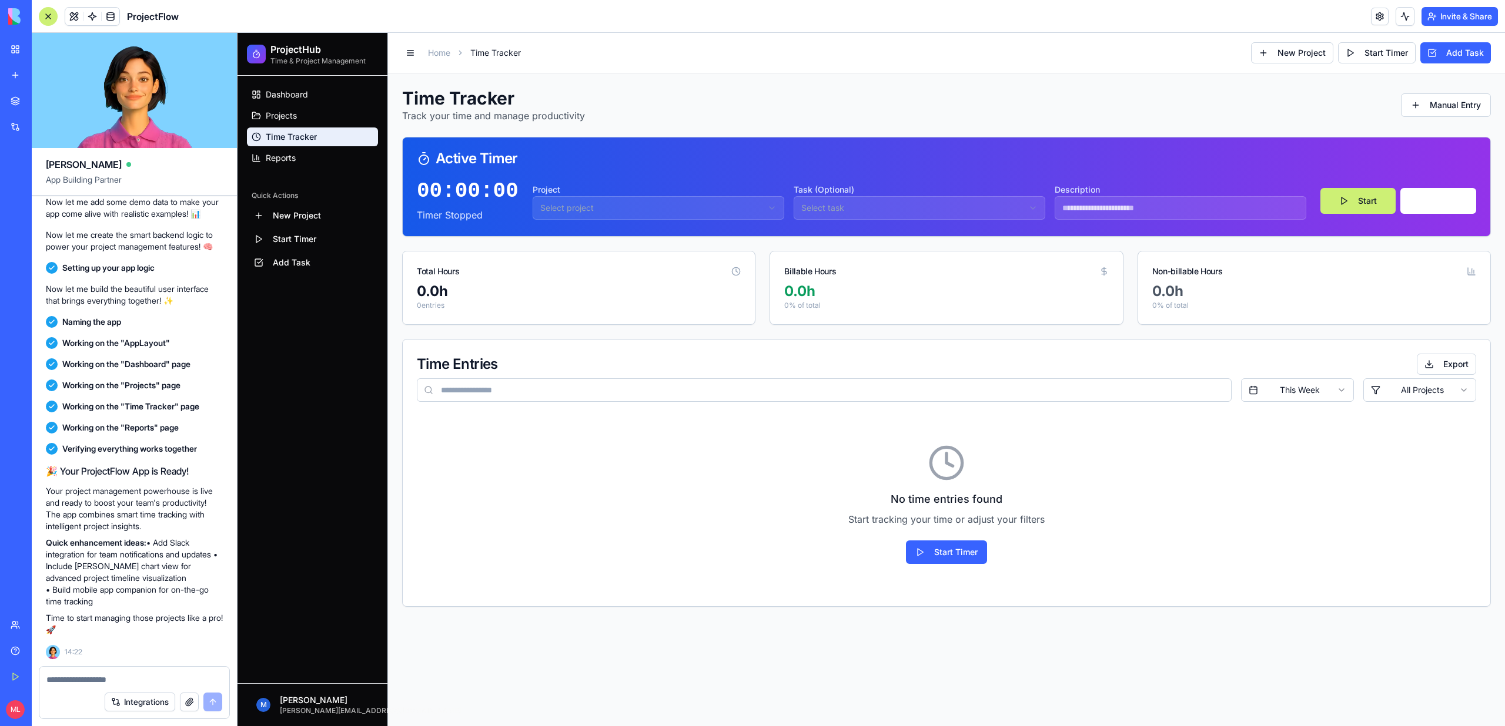
click at [25, 82] on link "New app" at bounding box center [27, 75] width 47 height 24
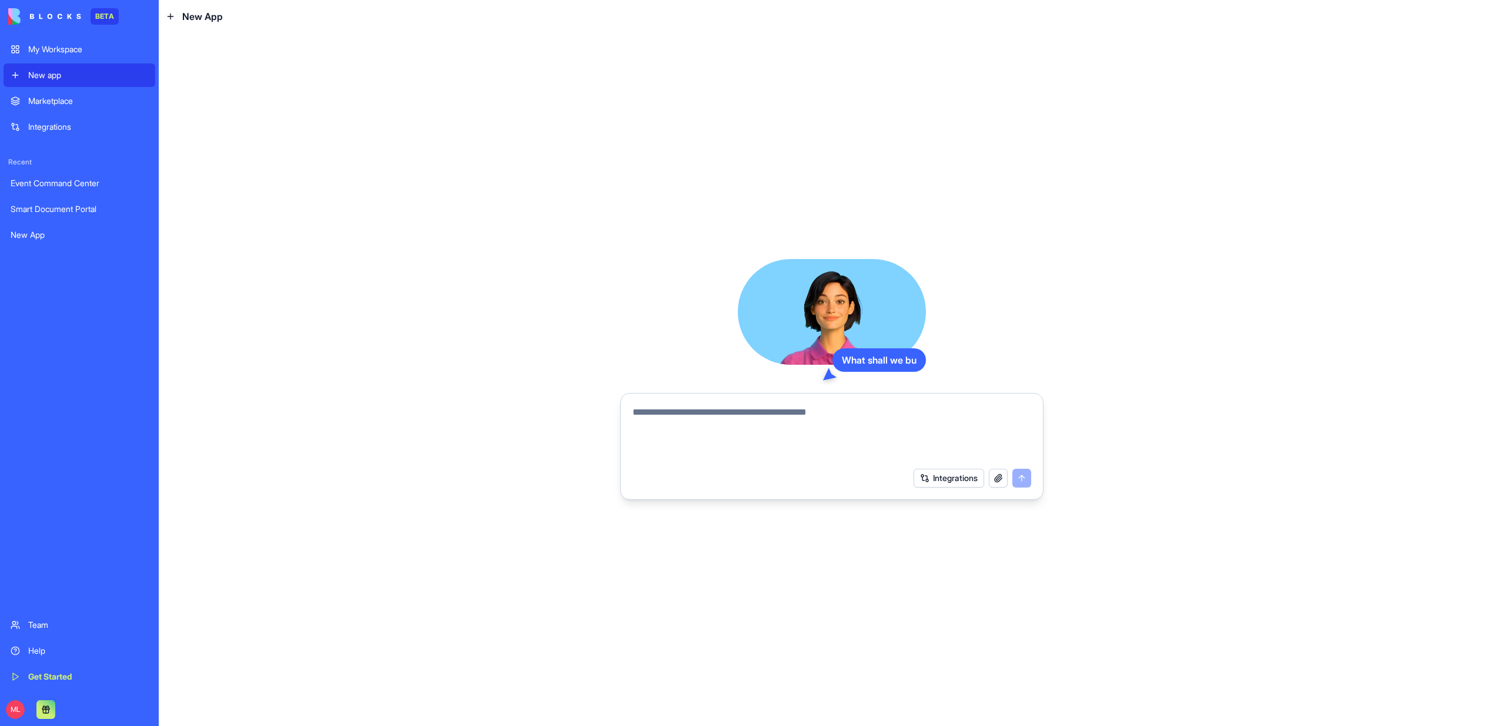
click at [821, 419] on textarea at bounding box center [831, 434] width 398 height 56
click at [689, 412] on textarea at bounding box center [831, 434] width 398 height 56
type textarea "*"
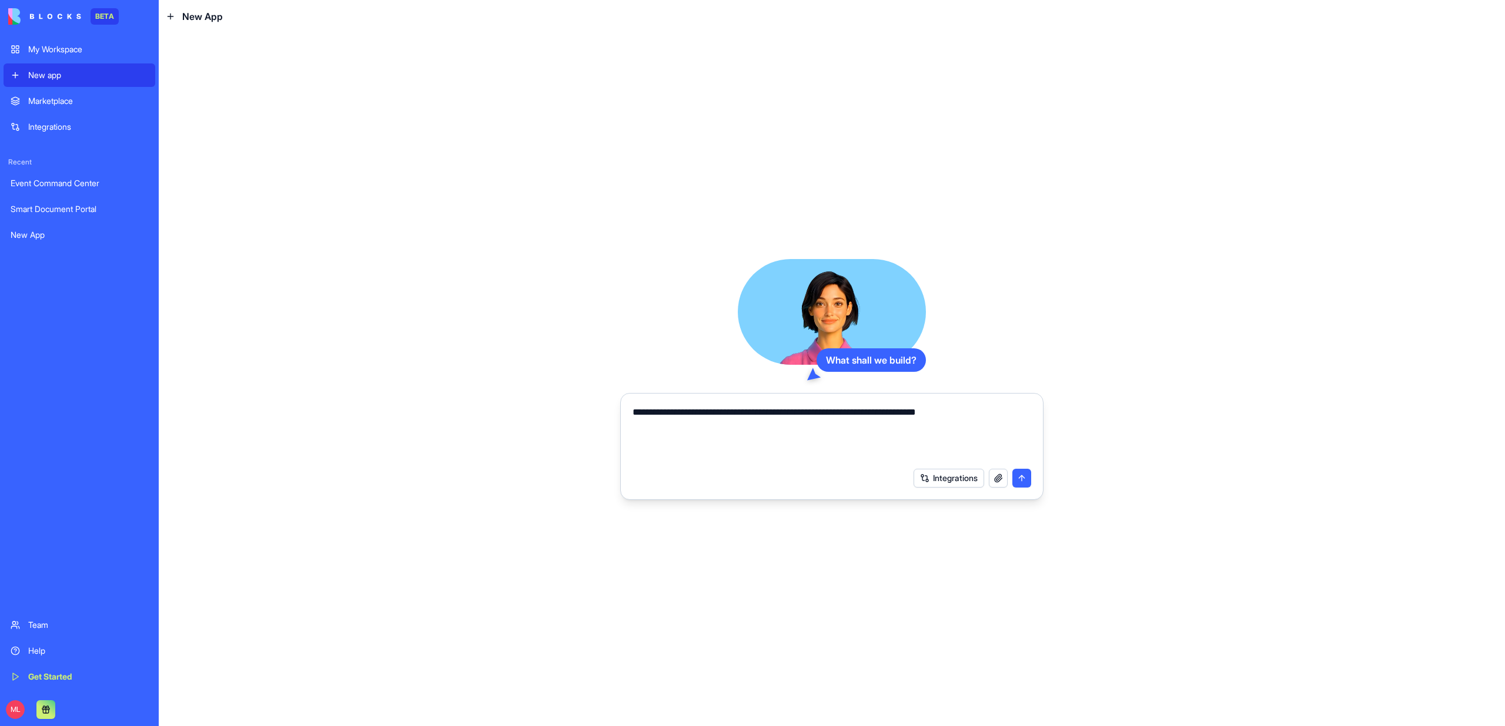
type textarea "**********"
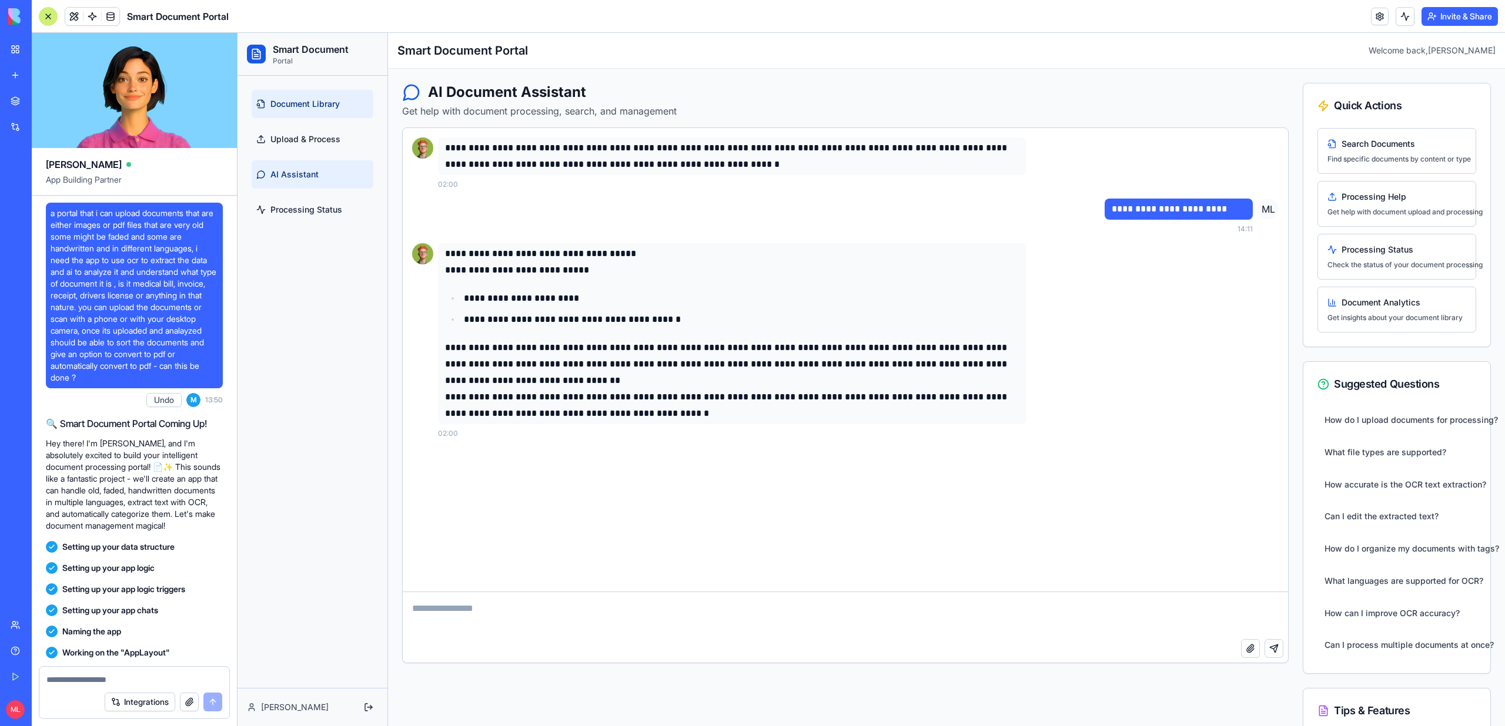
click at [327, 99] on span "Document Library" at bounding box center [304, 104] width 69 height 12
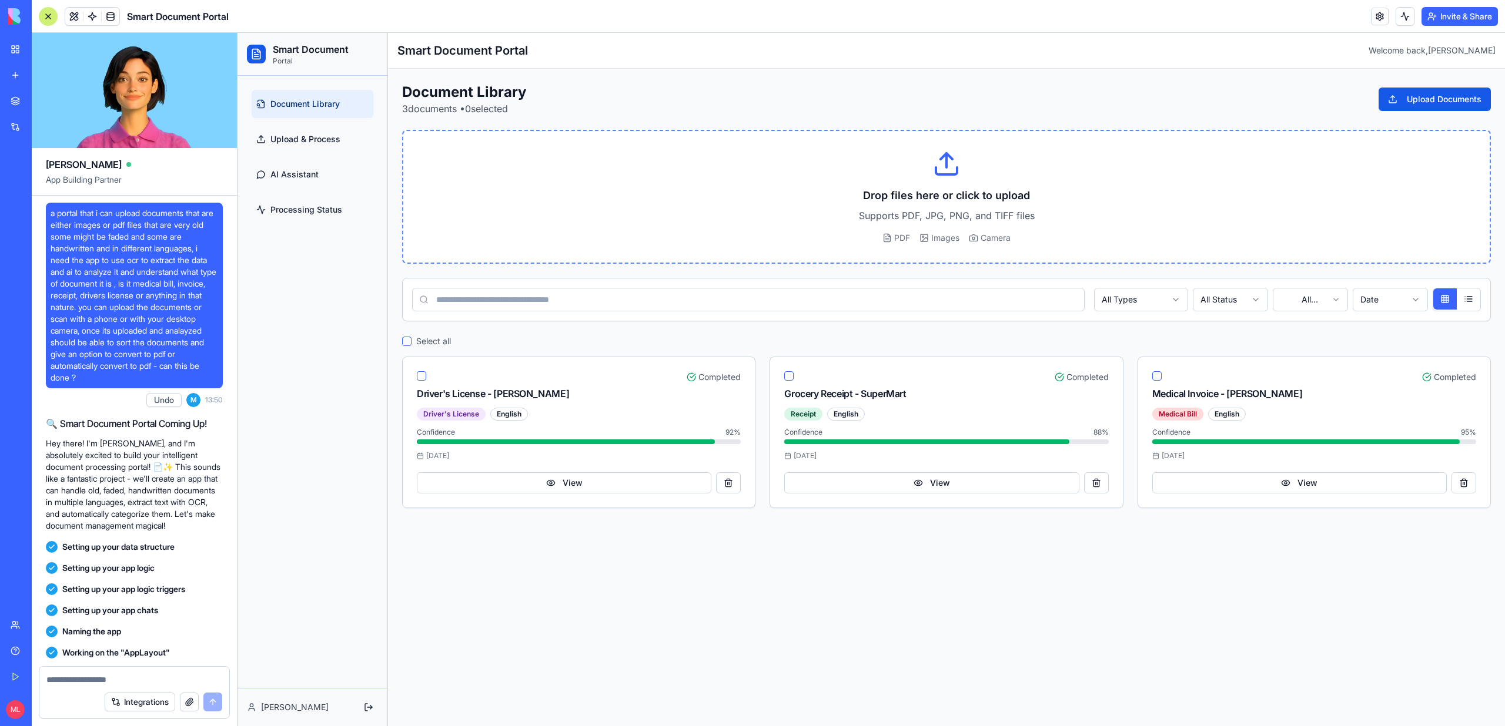
click at [1031, 158] on div "Drop files here or click to upload Supports PDF, JPG, PNG, and TIFF files PDF I…" at bounding box center [946, 197] width 1086 height 132
click at [919, 190] on h3 "Drop files here or click to upload" at bounding box center [946, 195] width 1049 height 16
click at [347, 132] on link "Upload & Process" at bounding box center [313, 139] width 122 height 28
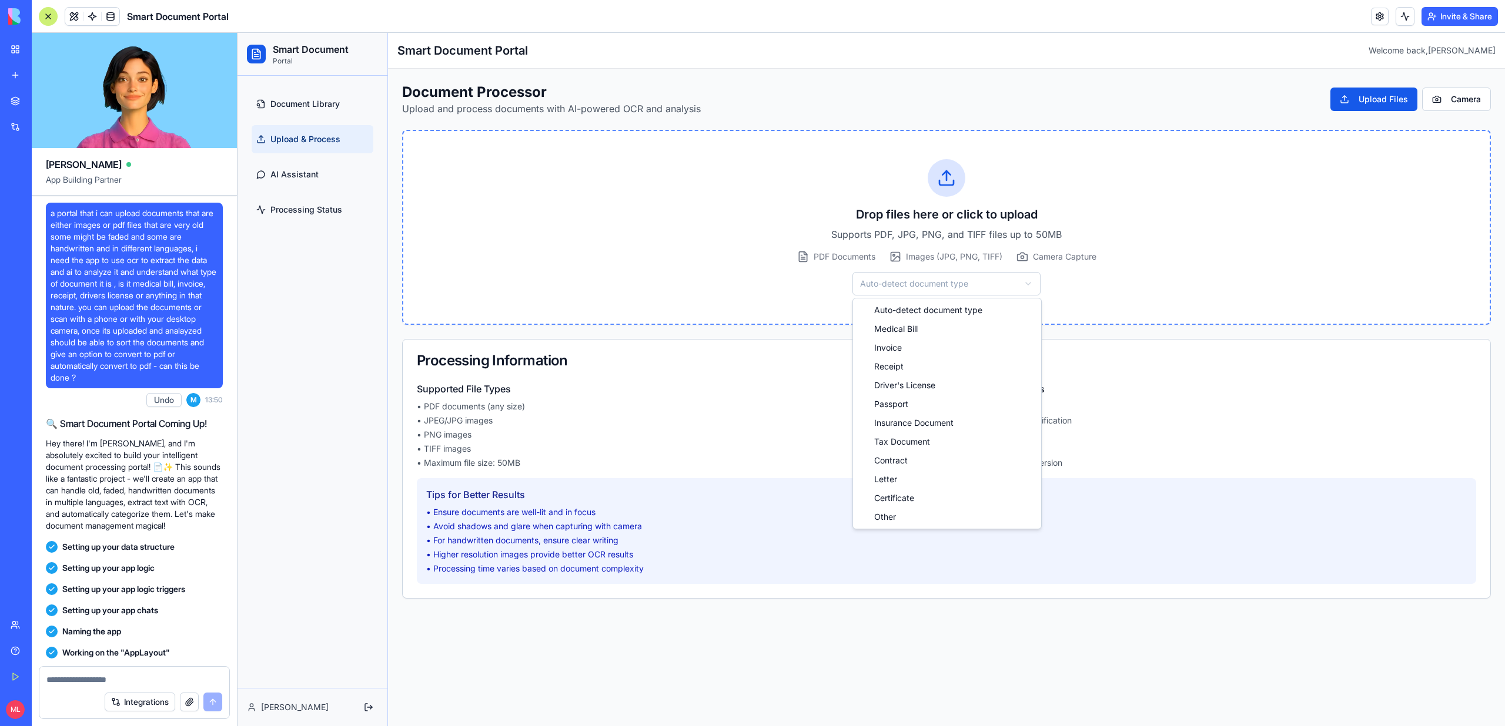
click at [926, 286] on html "Smart Document Portal Document Library Upload & Process AI Assistant Processing…" at bounding box center [870, 380] width 1267 height 694
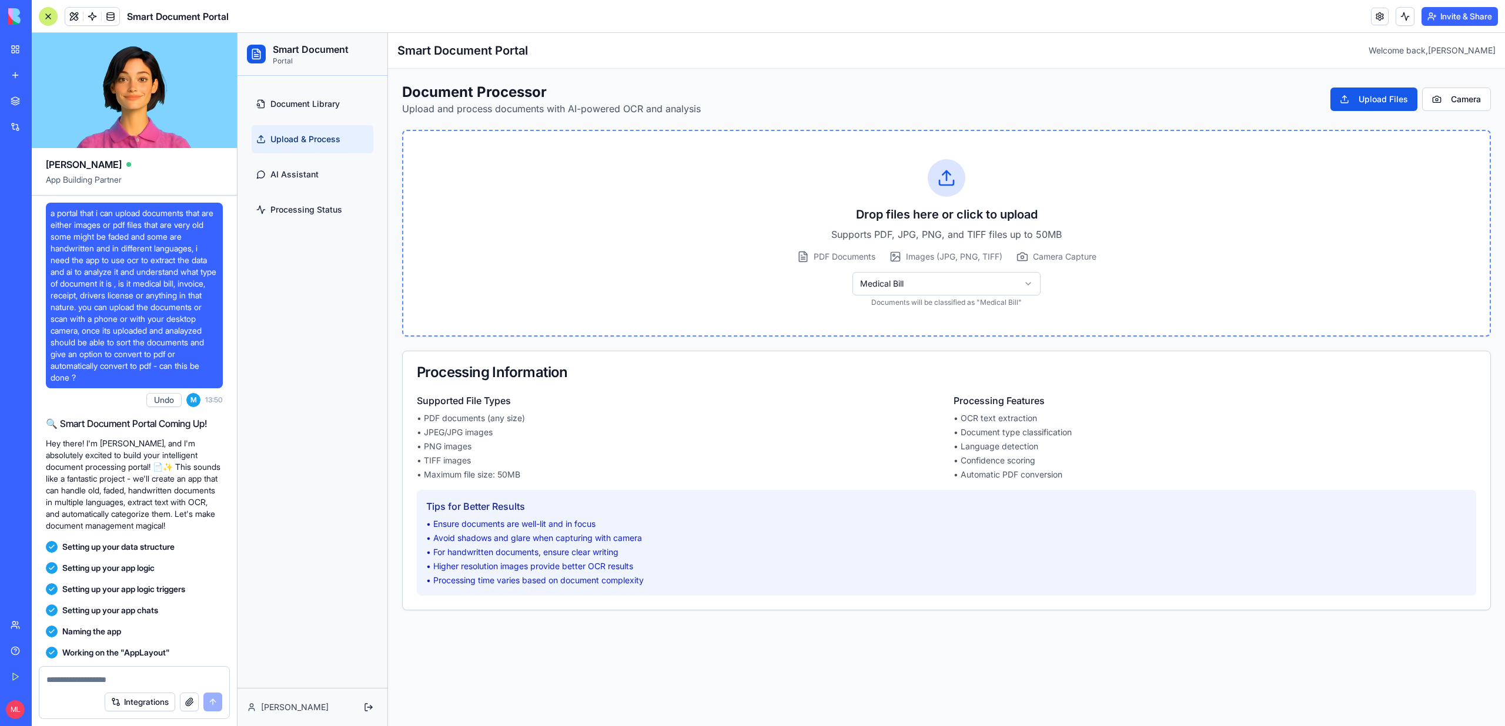
click at [935, 252] on span "Images (JPG, PNG, TIFF)" at bounding box center [945, 257] width 113 height 12
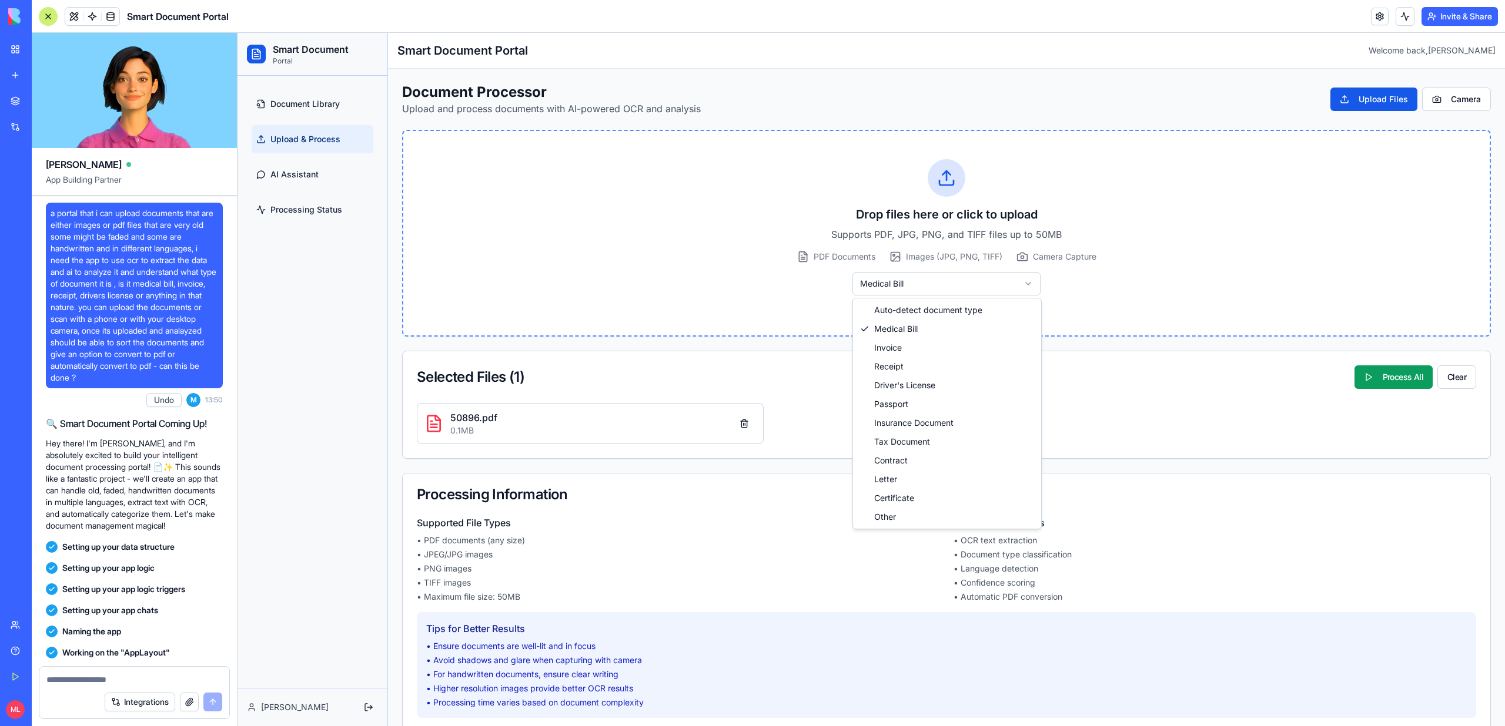
click at [956, 279] on html "Smart Document Portal Document Library Upload & Process AI Assistant Processing…" at bounding box center [870, 390] width 1267 height 714
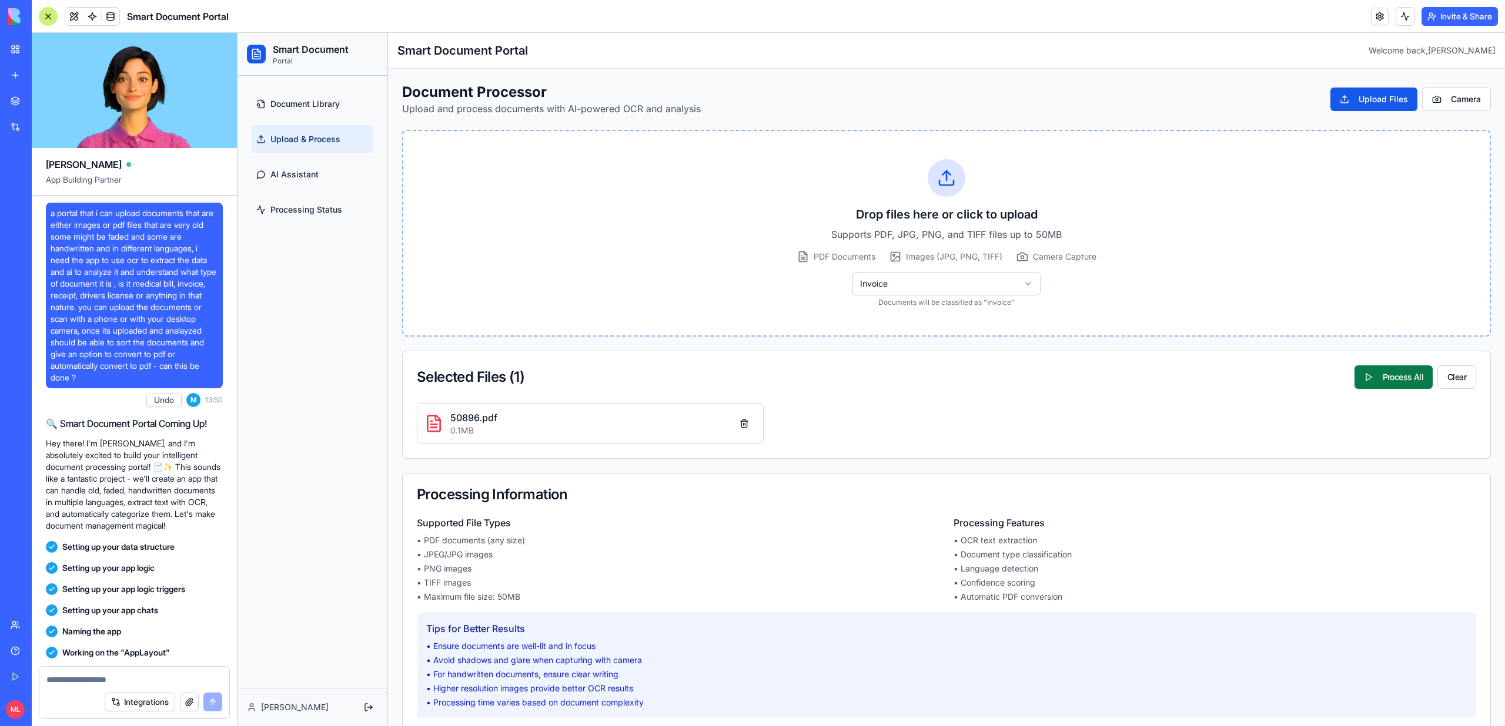
click at [1387, 374] on button "Process All" at bounding box center [1393, 378] width 78 height 24
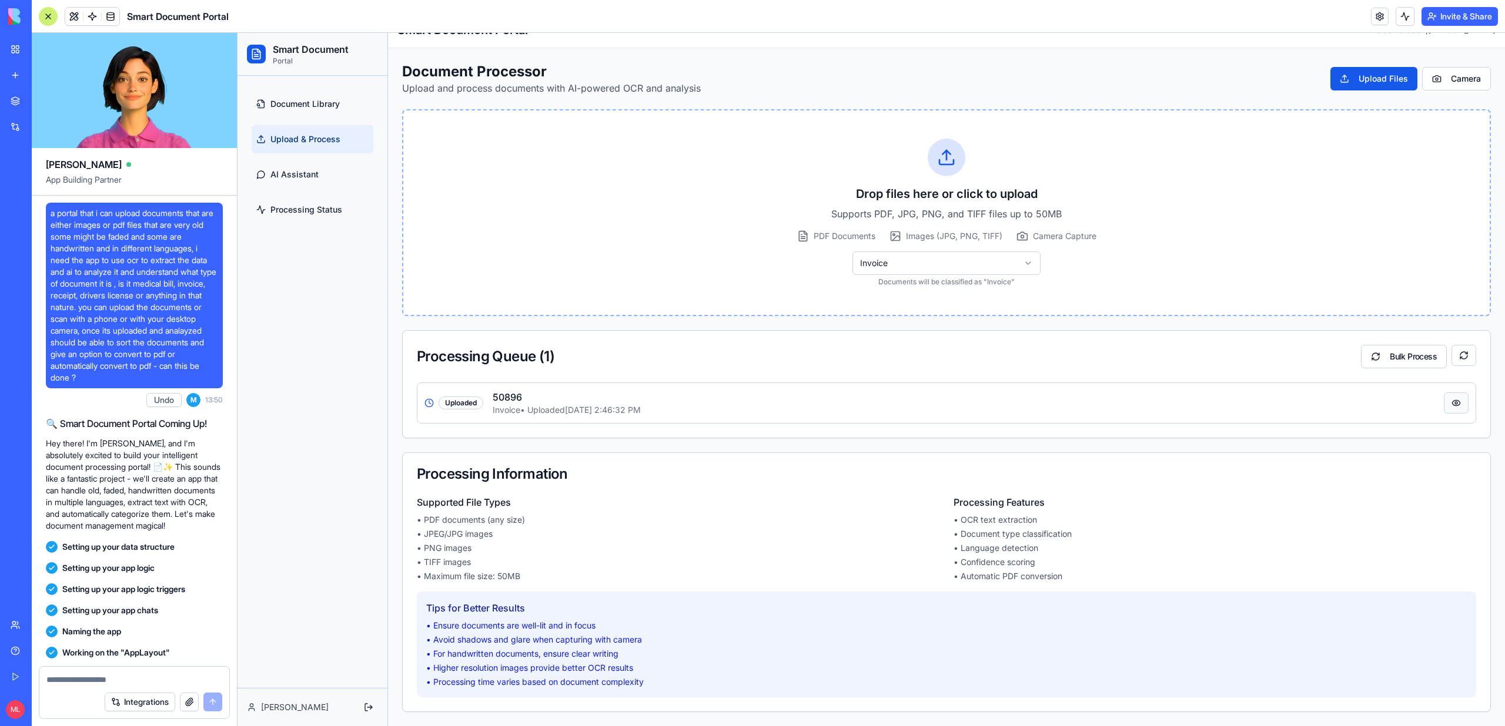
click at [1451, 403] on button "button" at bounding box center [1456, 403] width 25 height 21
click at [1406, 357] on button "Bulk Process" at bounding box center [1404, 357] width 86 height 24
click at [1409, 25] on button at bounding box center [1404, 16] width 19 height 19
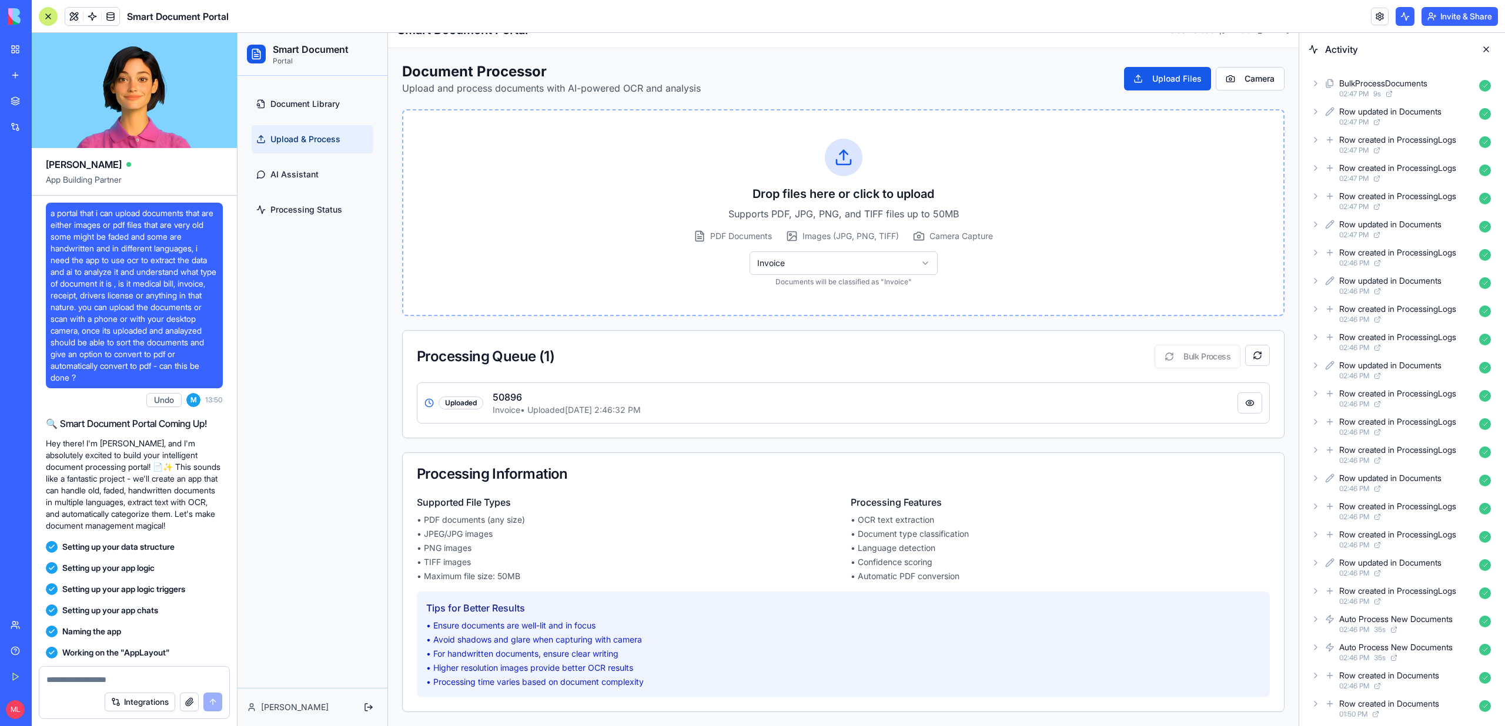
click at [1379, 83] on div "BulkProcessDocuments" at bounding box center [1383, 84] width 88 height 12
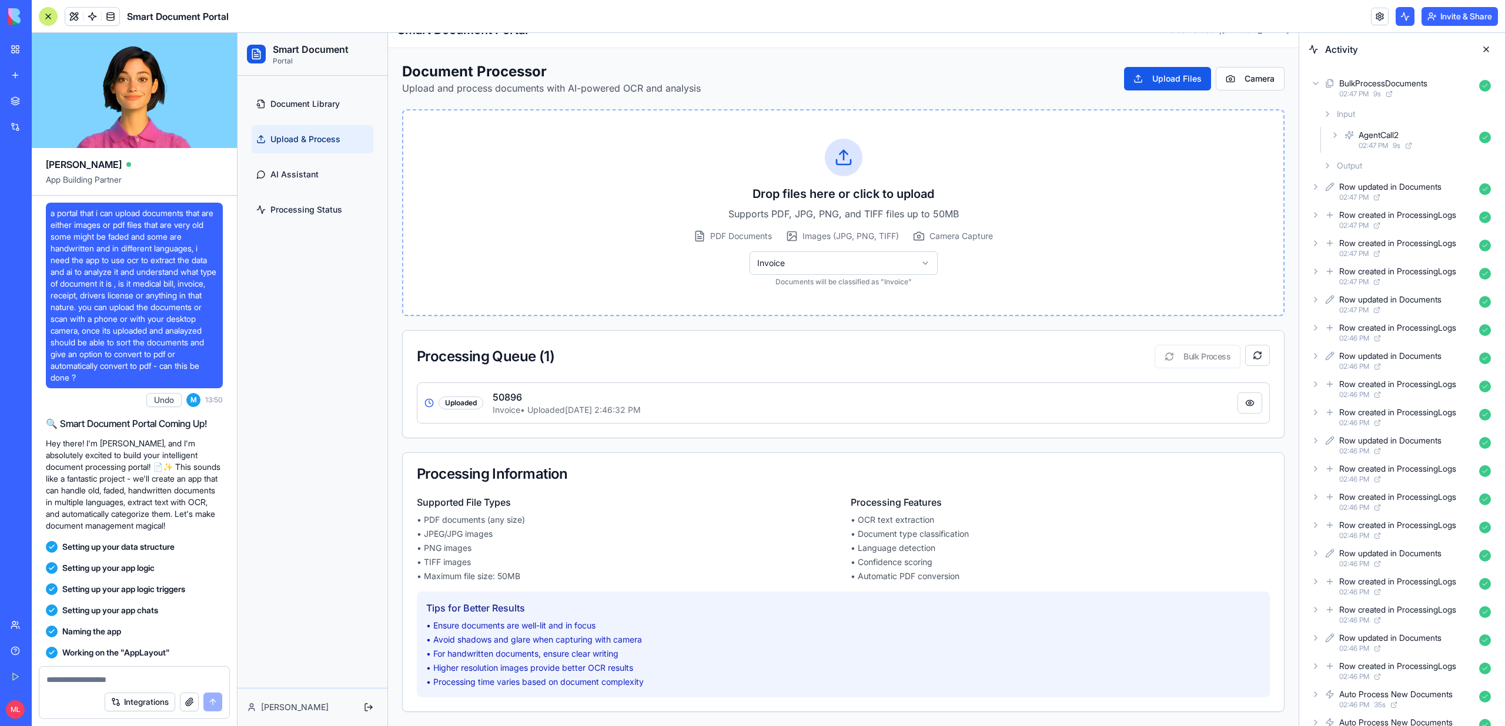
click at [1359, 114] on div "Input" at bounding box center [1406, 113] width 177 height 21
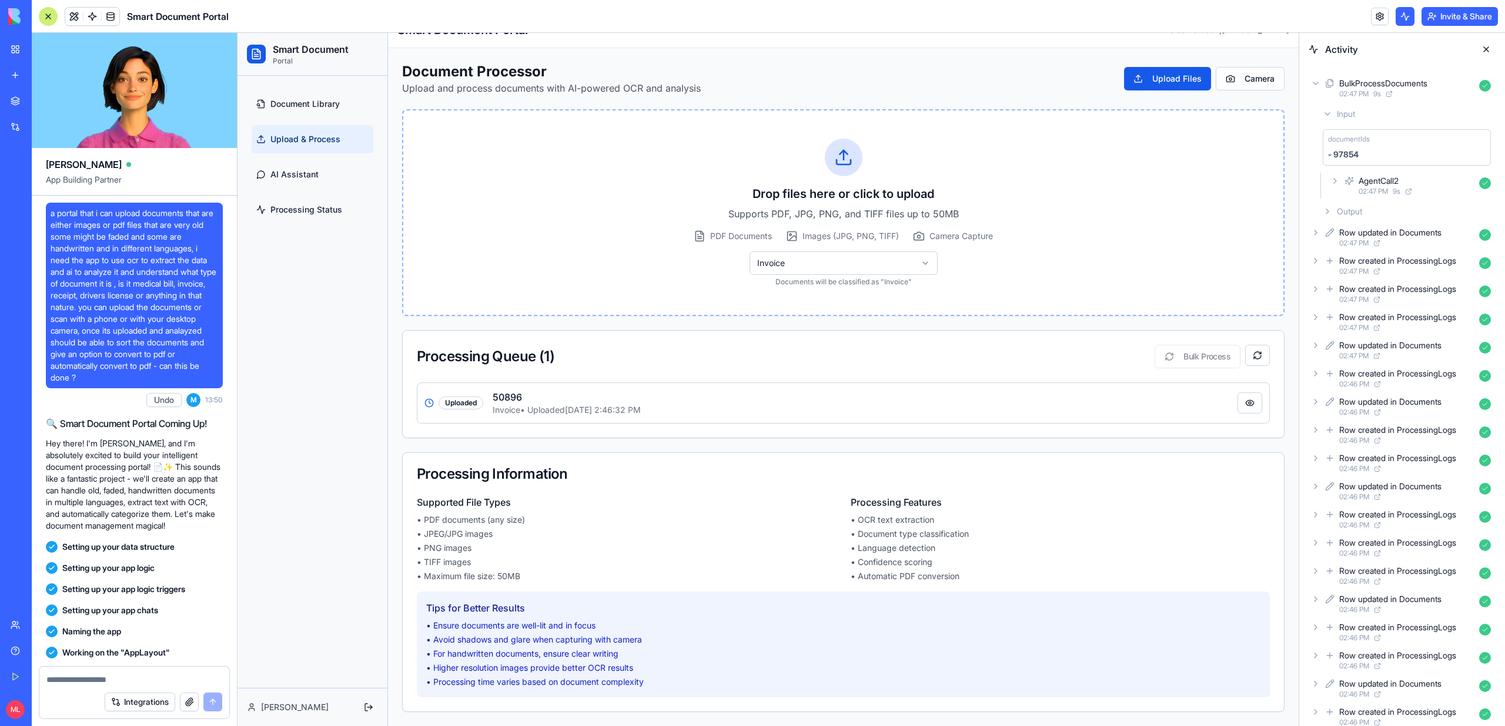
click at [1371, 139] on div "documentIds" at bounding box center [1356, 139] width 56 height 9
click at [1351, 157] on div "- 97854" at bounding box center [1343, 155] width 31 height 12
click at [1337, 188] on div "AgentCall2 02:47 PM 9 s" at bounding box center [1412, 186] width 168 height 26
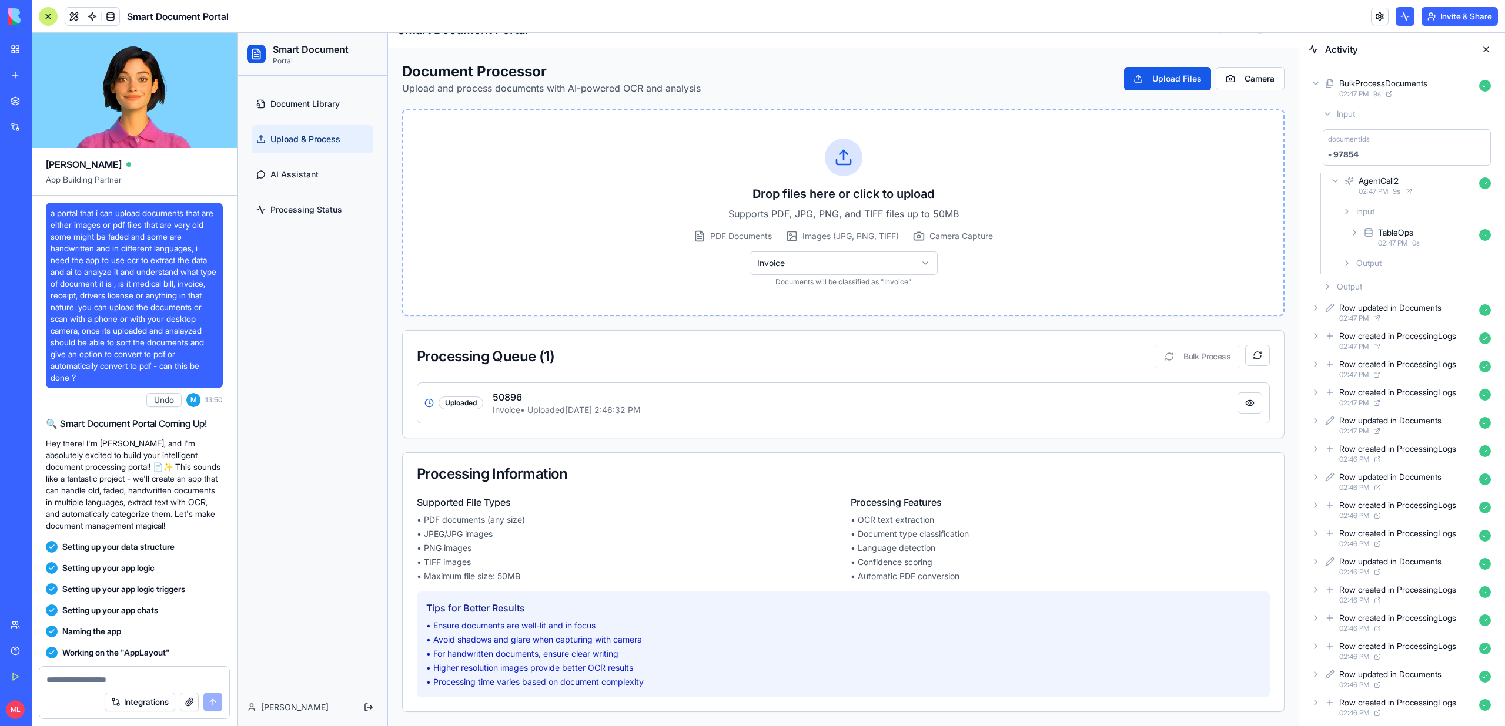
click at [1360, 235] on div "TableOps 02:47 PM 0 s" at bounding box center [1421, 238] width 148 height 26
click at [1365, 261] on icon at bounding box center [1365, 263] width 9 height 9
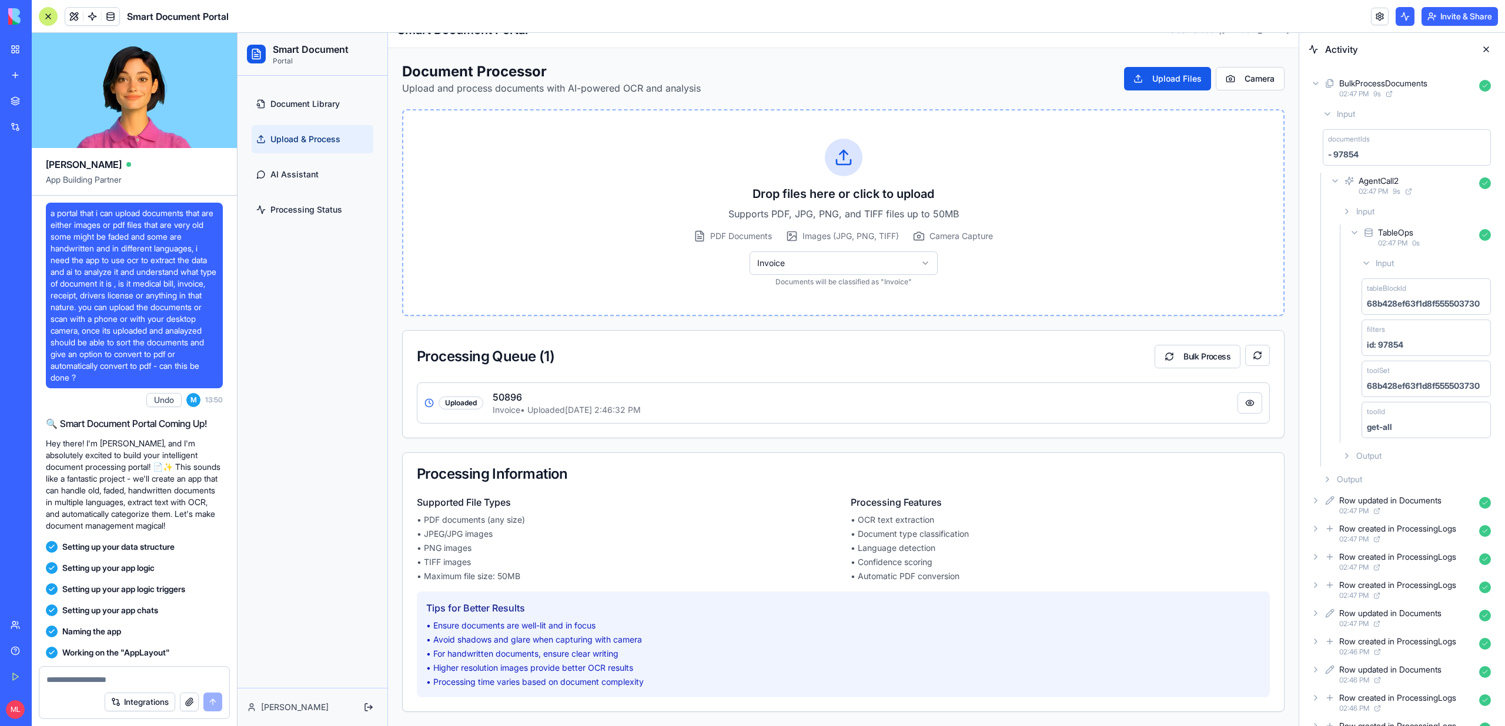
click at [1381, 457] on span "Output" at bounding box center [1368, 456] width 25 height 12
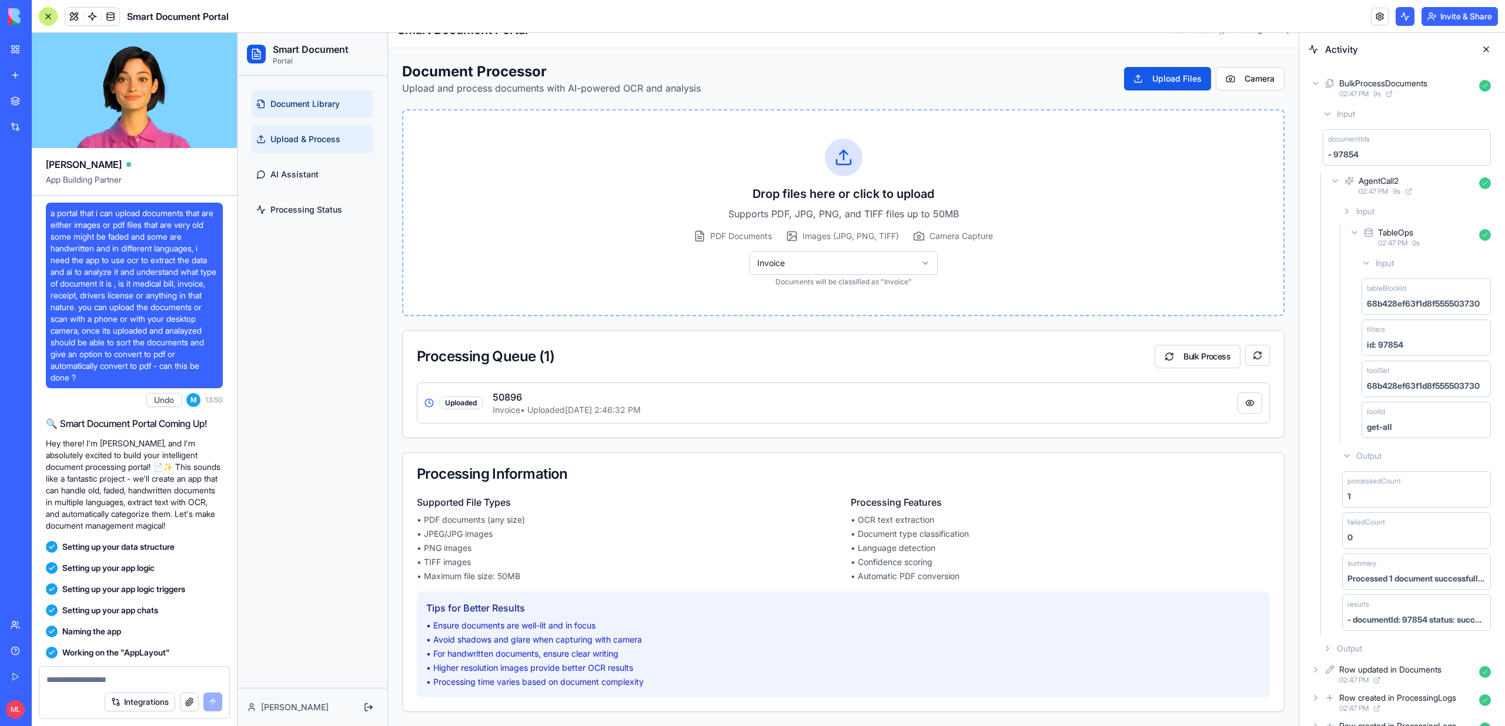
click at [326, 98] on span "Document Library" at bounding box center [304, 104] width 69 height 12
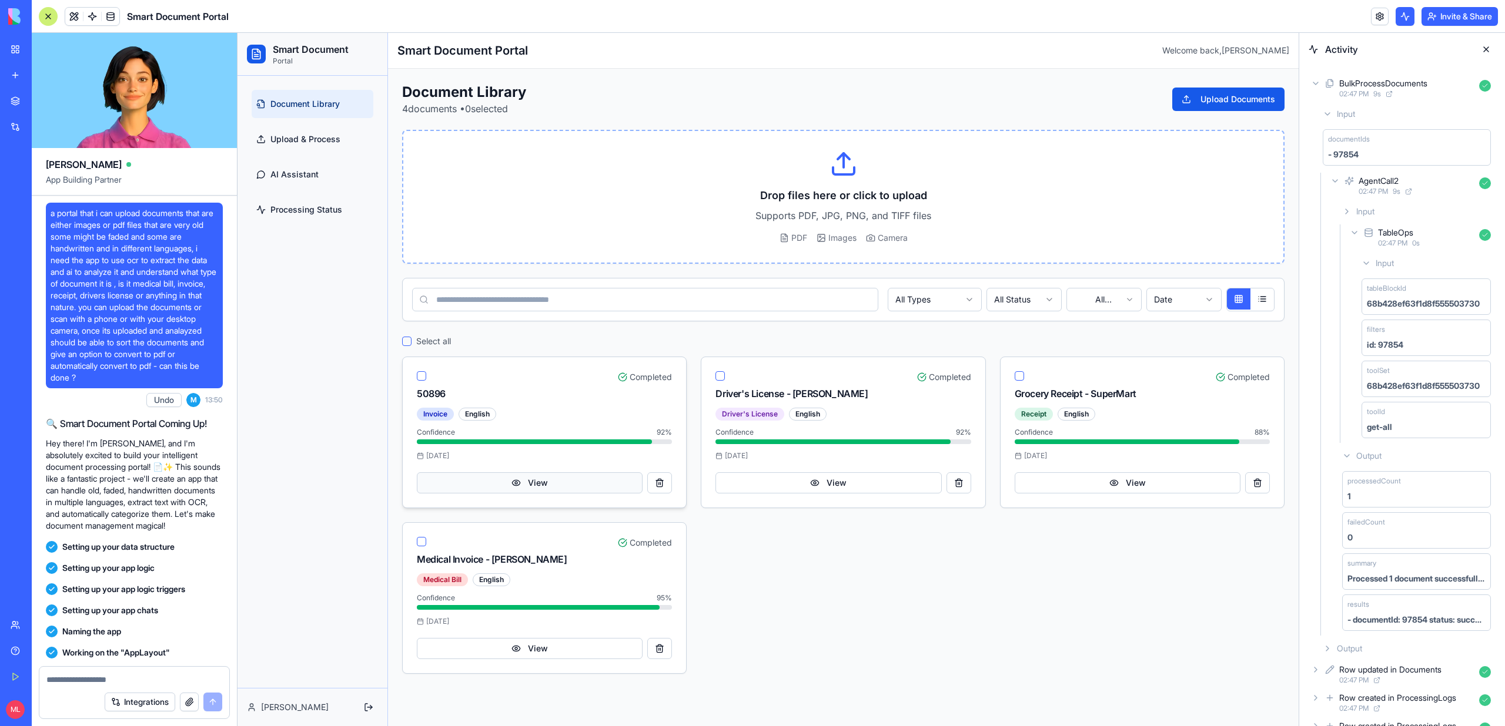
click at [509, 475] on button "View" at bounding box center [530, 483] width 226 height 21
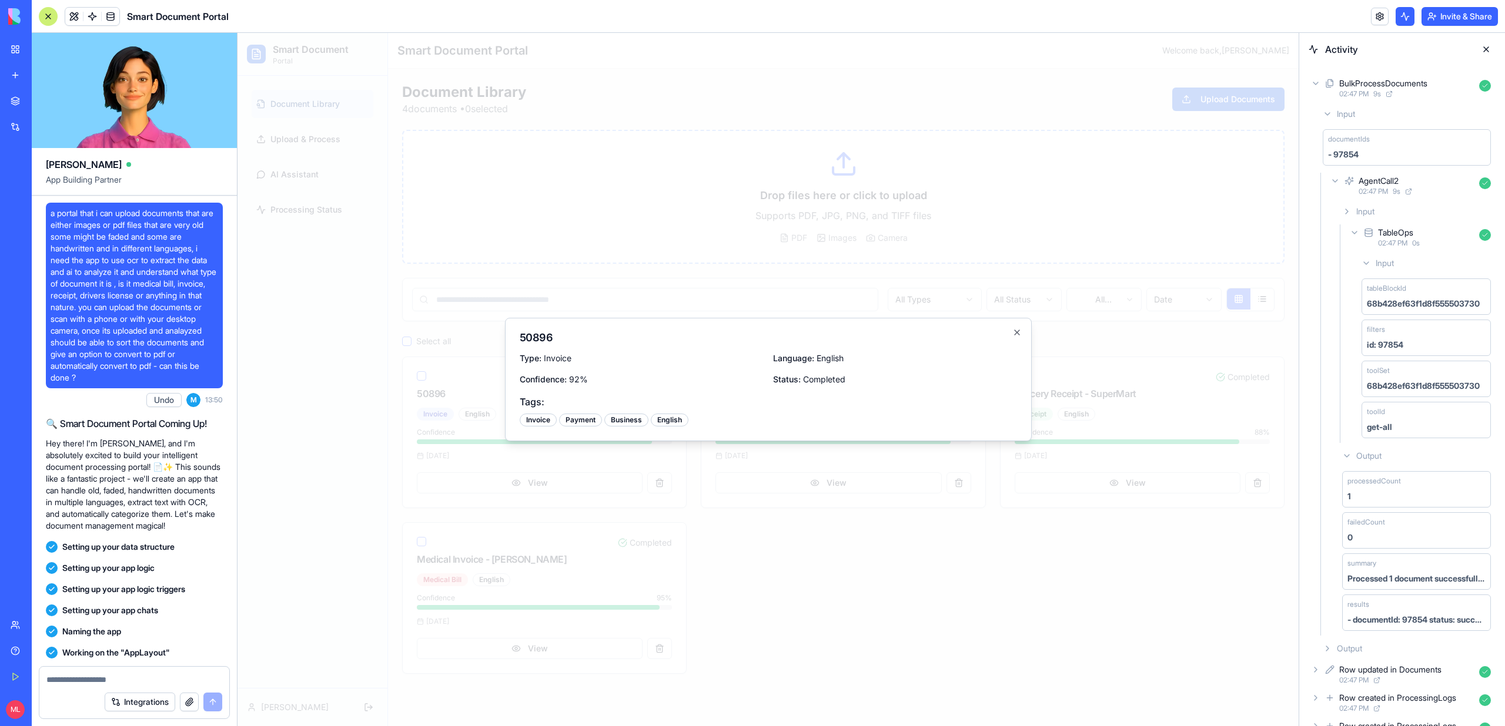
click at [503, 201] on div at bounding box center [767, 380] width 1061 height 694
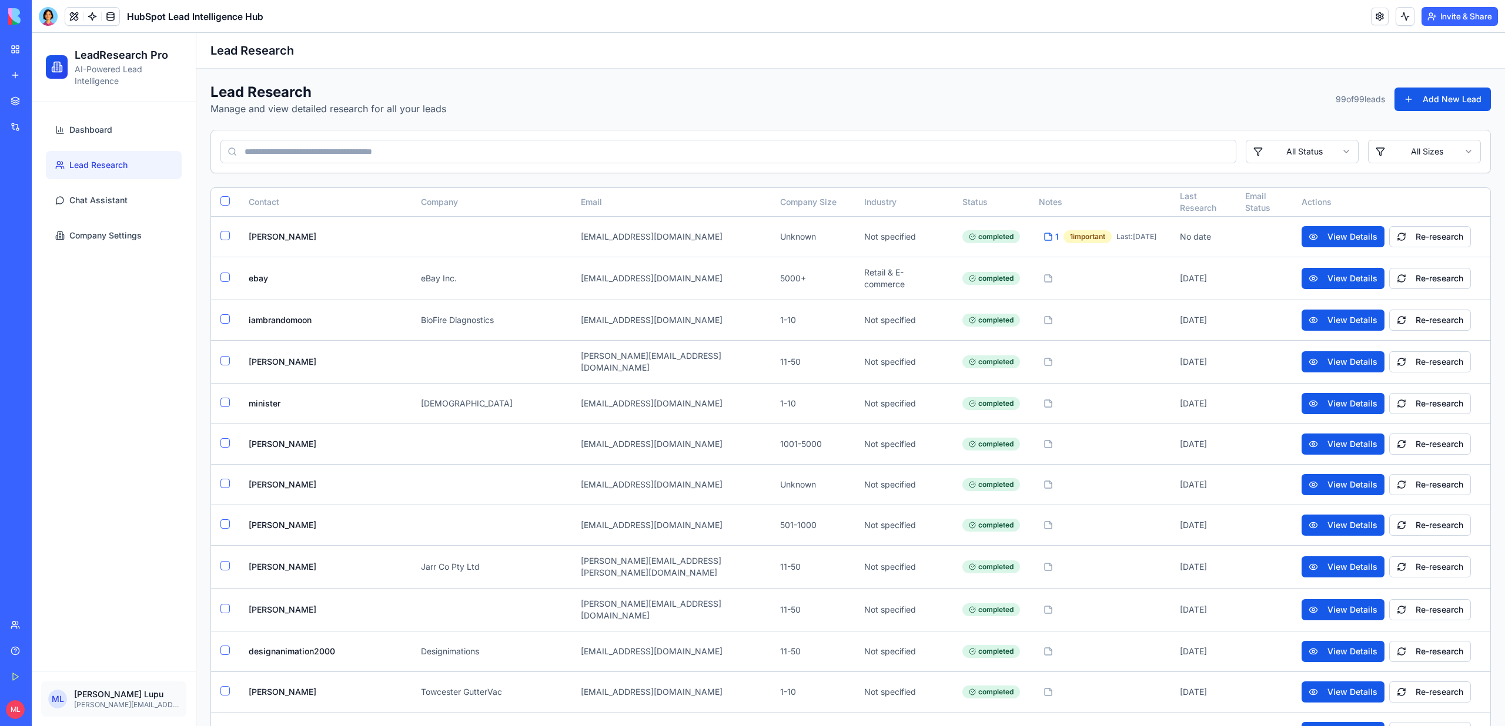
scroll to position [3519, 0]
